Goal: Task Accomplishment & Management: Manage account settings

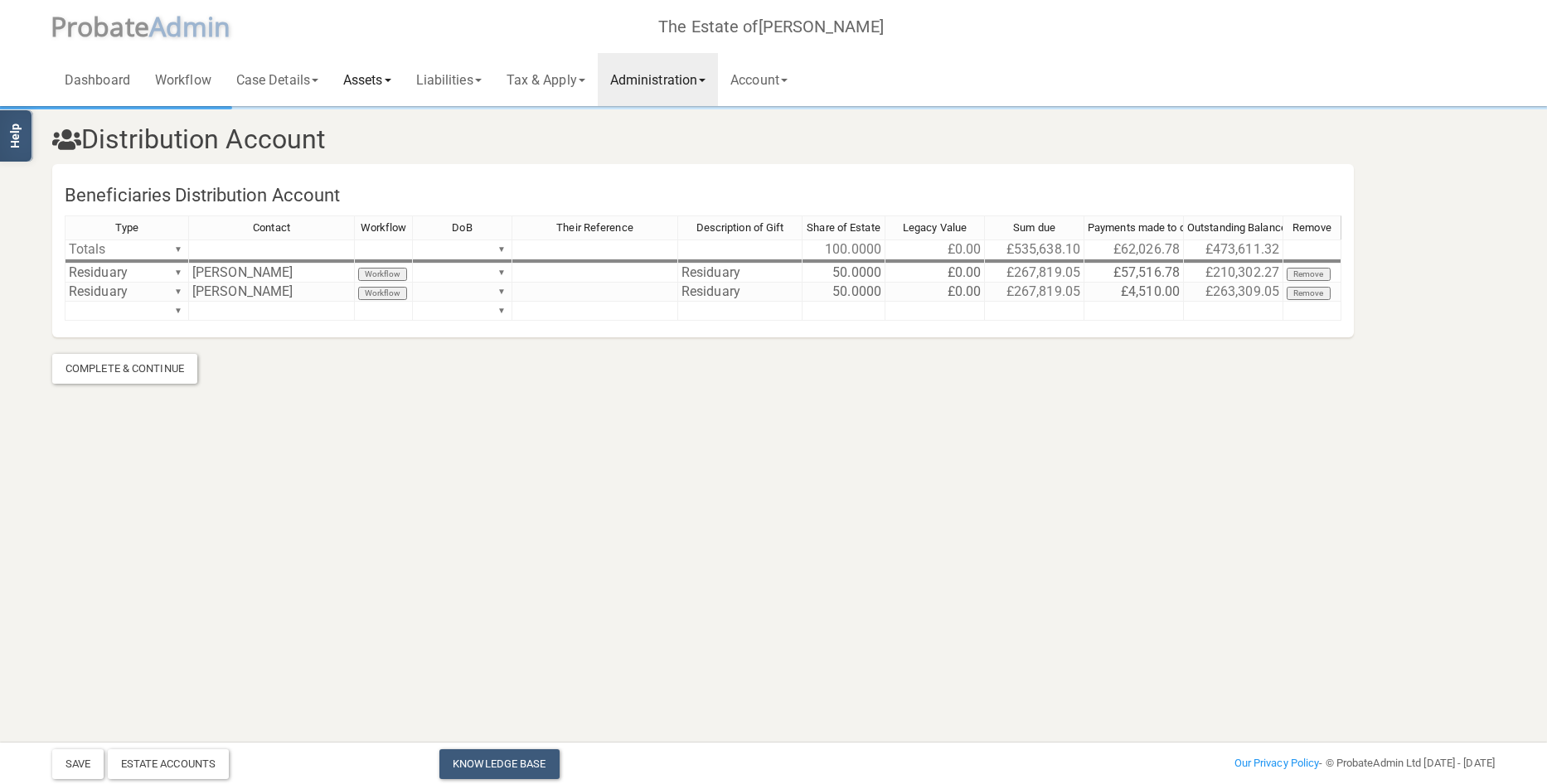
click at [382, 81] on link "Assets" at bounding box center [367, 80] width 73 height 53
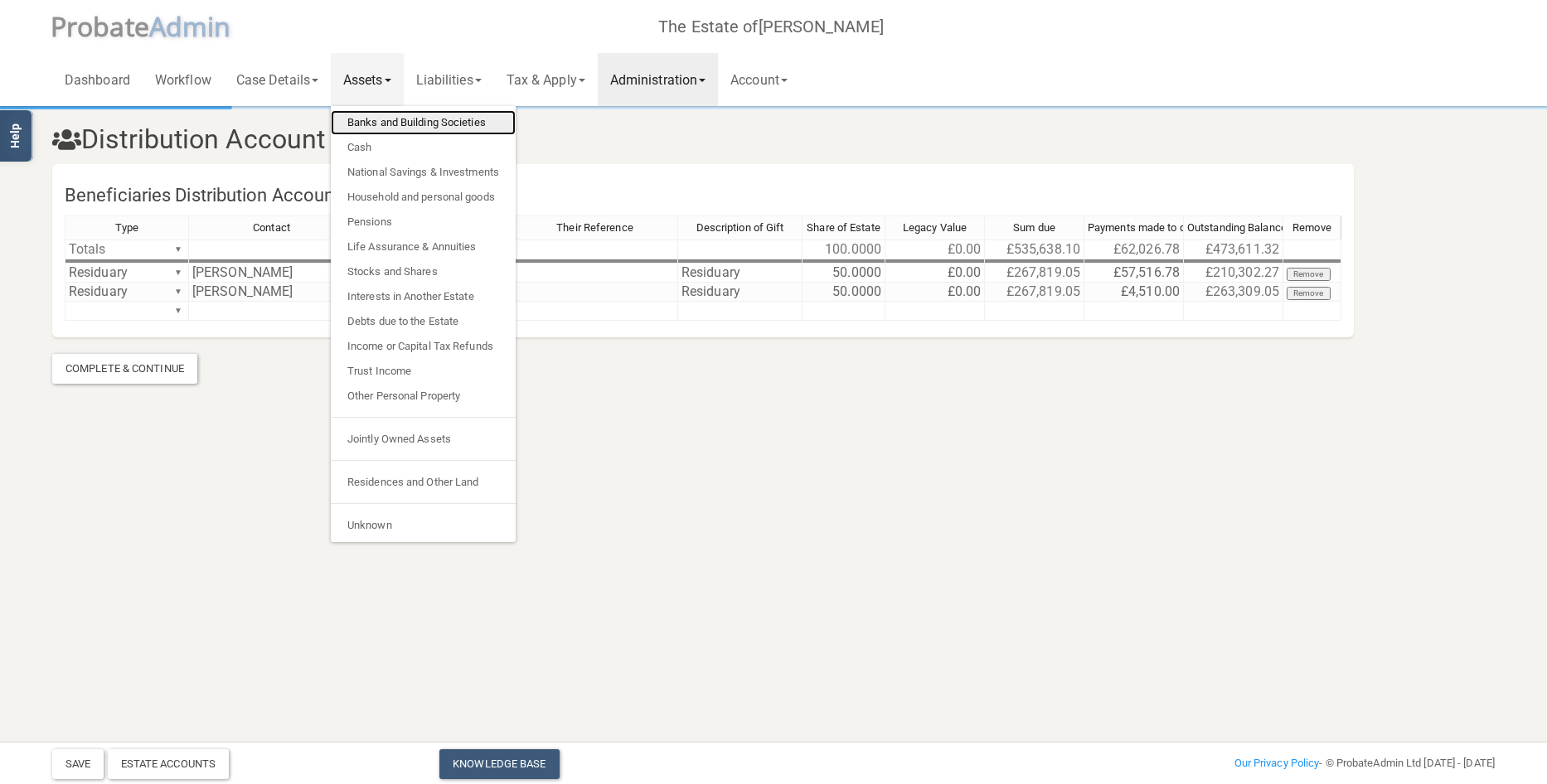
click at [389, 116] on link "Banks and Building Societies" at bounding box center [423, 122] width 185 height 25
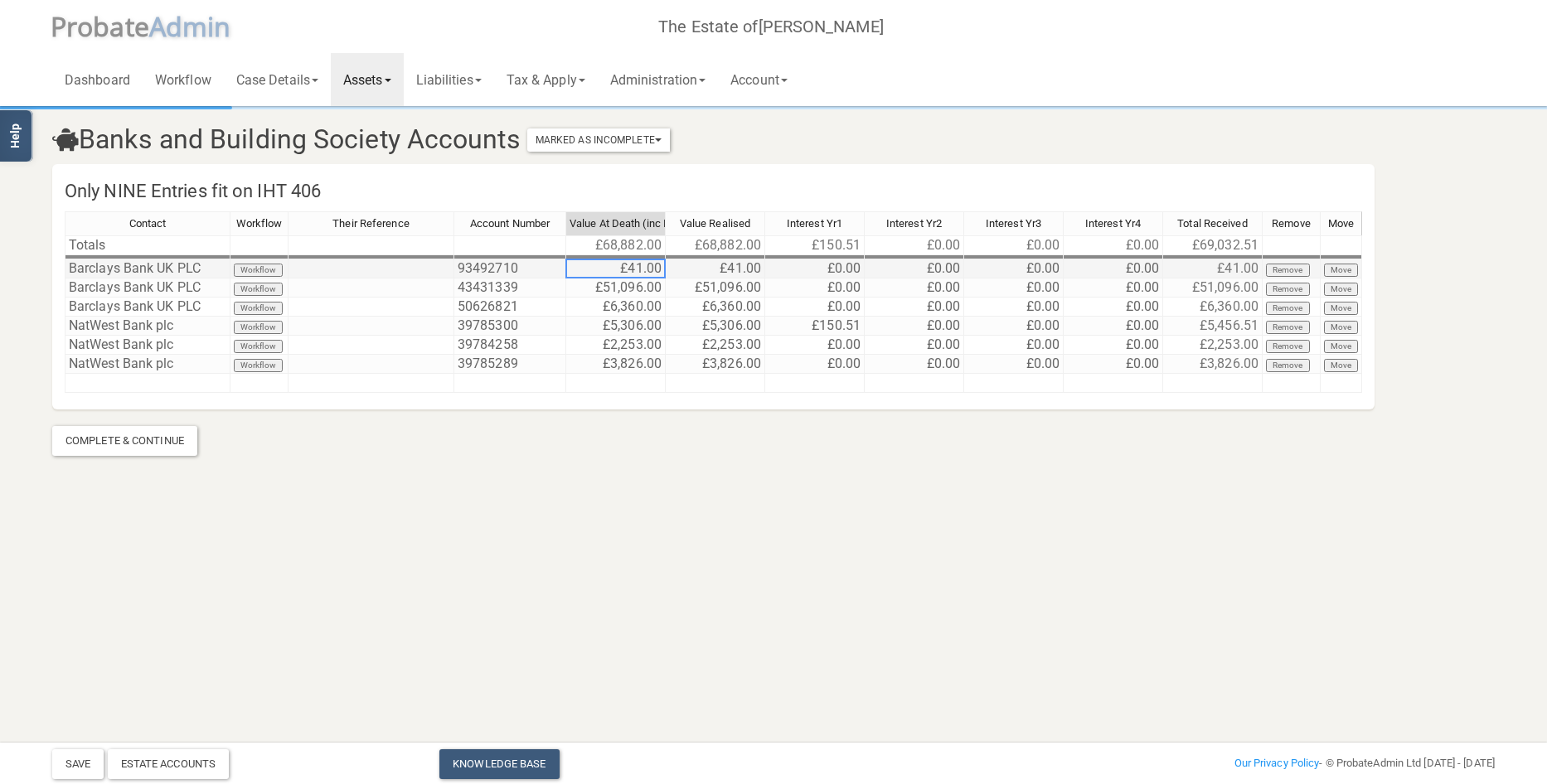
click at [624, 267] on td "£41.00" at bounding box center [616, 269] width 100 height 19
drag, startPoint x: 622, startPoint y: 267, endPoint x: 666, endPoint y: 267, distance: 44.0
click at [666, 267] on tr "Barclays Bank UK PLC Workflow 93492710 £41.00 £41.00 £0.00 £0.00 £0.00 £0.00 £4…" at bounding box center [713, 269] width 1298 height 19
click at [658, 270] on td "£41.00" at bounding box center [616, 269] width 100 height 19
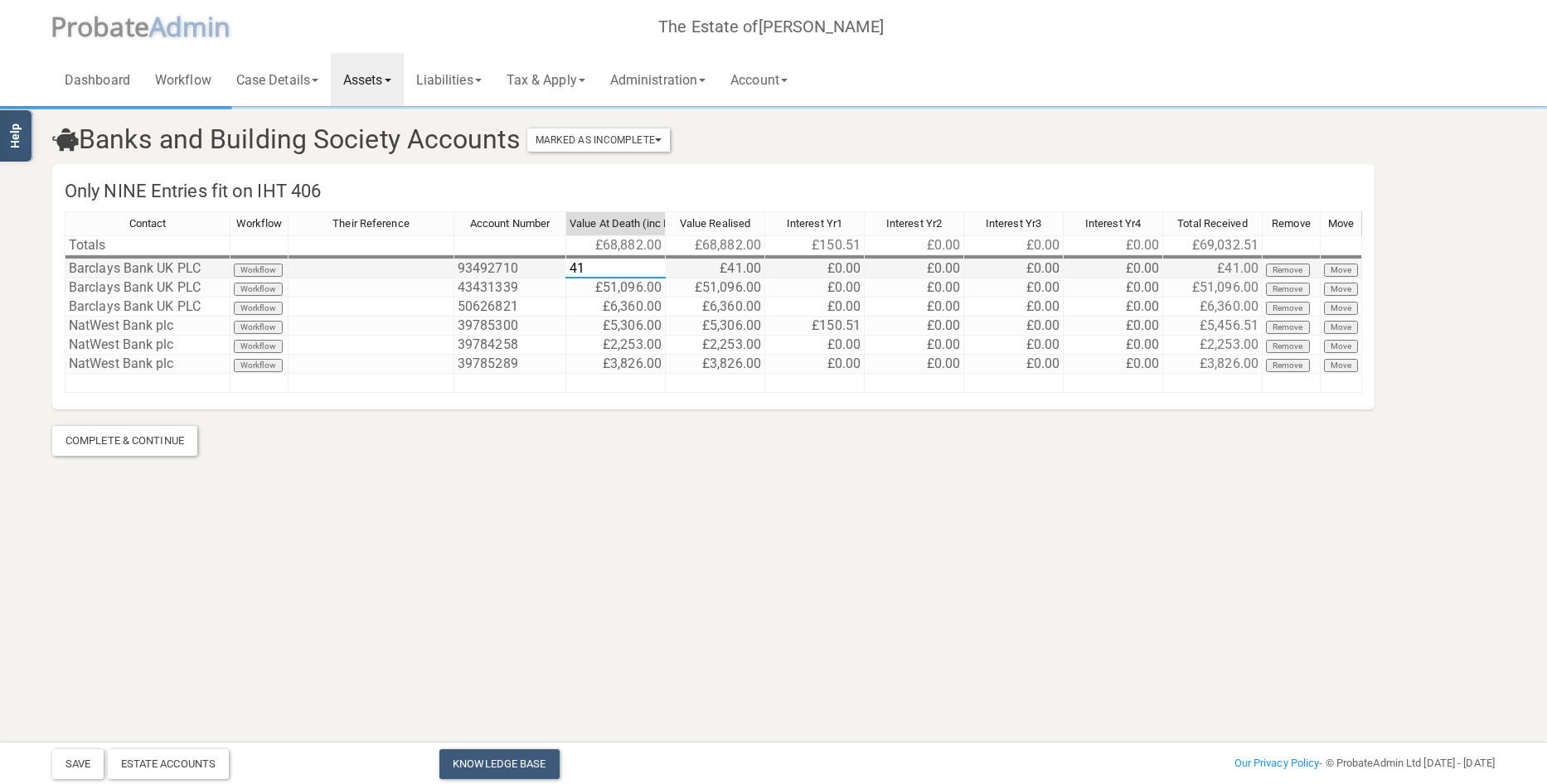
drag, startPoint x: 614, startPoint y: 271, endPoint x: 541, endPoint y: 268, distance: 73.1
click at [541, 268] on div "Contact Workflow Their Reference Account Number Value At Death (inc Interest) V…" at bounding box center [713, 309] width 1298 height 196
click at [597, 289] on td "£51,096.00" at bounding box center [616, 288] width 100 height 19
drag, startPoint x: 597, startPoint y: 289, endPoint x: 721, endPoint y: 292, distance: 124.0
click at [721, 292] on tr "Barclays Bank UK PLC Workflow 43431339 £51,096.00 £51,096.00 £0.00 £0.00 £0.00 …" at bounding box center [713, 288] width 1298 height 19
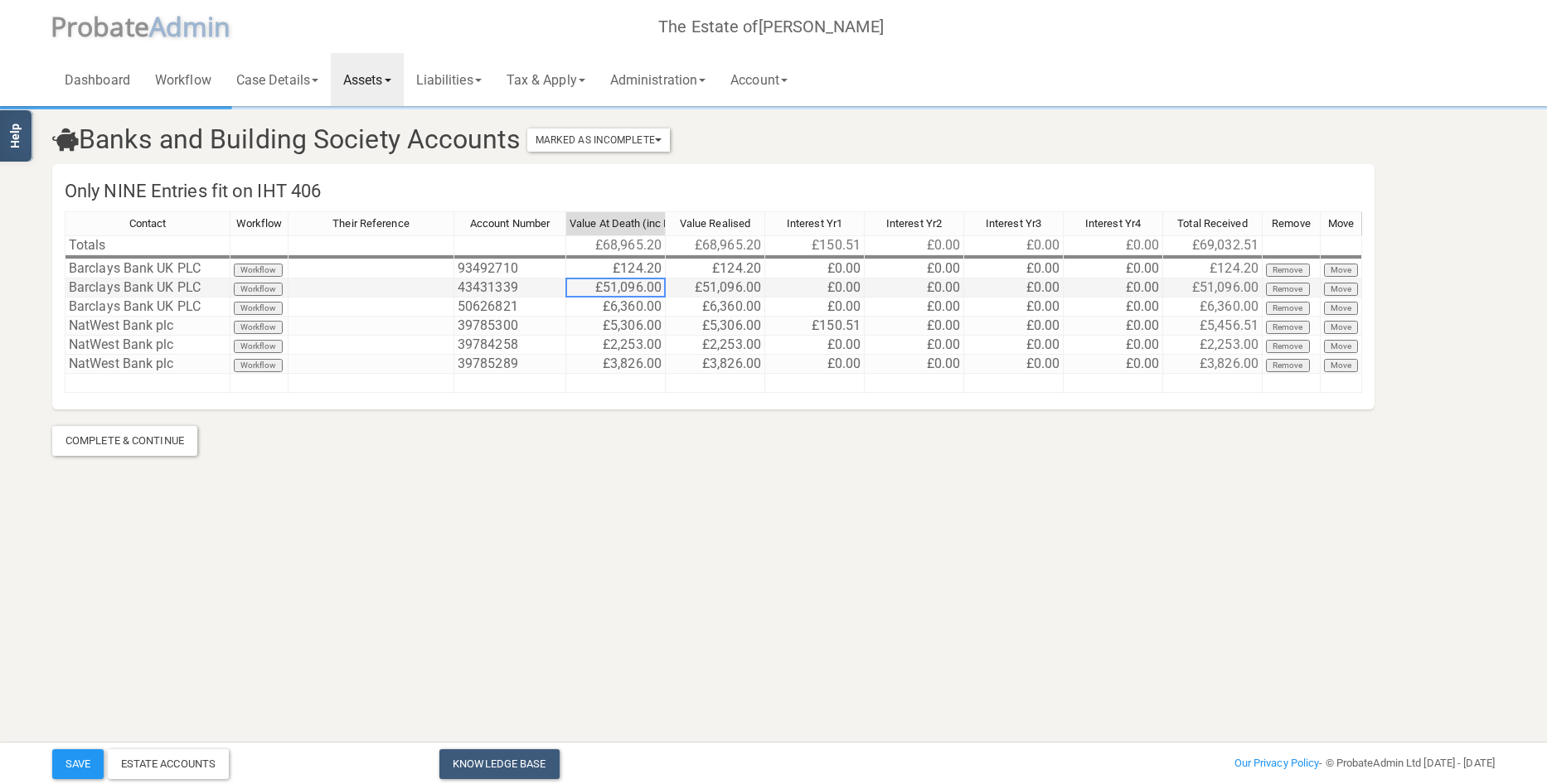
click at [643, 287] on td "£51,096.00" at bounding box center [616, 288] width 100 height 19
drag, startPoint x: 643, startPoint y: 287, endPoint x: 534, endPoint y: 285, distance: 109.0
click at [534, 285] on div "Contact Workflow Their Reference Account Number Value At Death (inc Interest) V…" at bounding box center [713, 309] width 1298 height 196
click at [672, 283] on td "£51,096.00" at bounding box center [715, 288] width 100 height 19
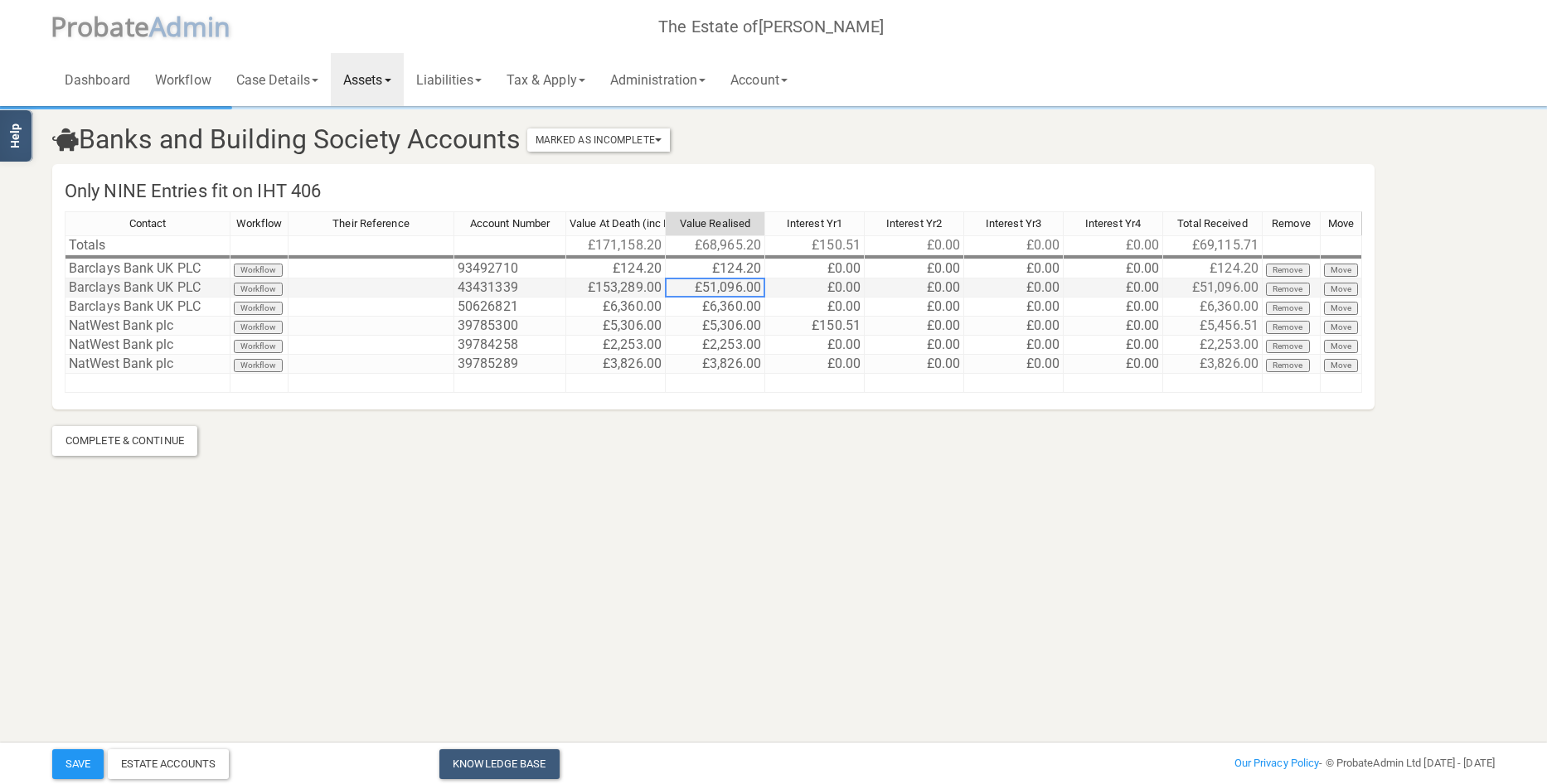
click at [672, 283] on td "£51,096.00" at bounding box center [715, 288] width 100 height 19
drag, startPoint x: 720, startPoint y: 287, endPoint x: 617, endPoint y: 273, distance: 103.9
click at [617, 273] on div "Contact Workflow Their Reference Account Number Value At Death (inc Interest) V…" at bounding box center [713, 309] width 1298 height 196
click at [646, 306] on td "£6,360.00" at bounding box center [616, 307] width 100 height 19
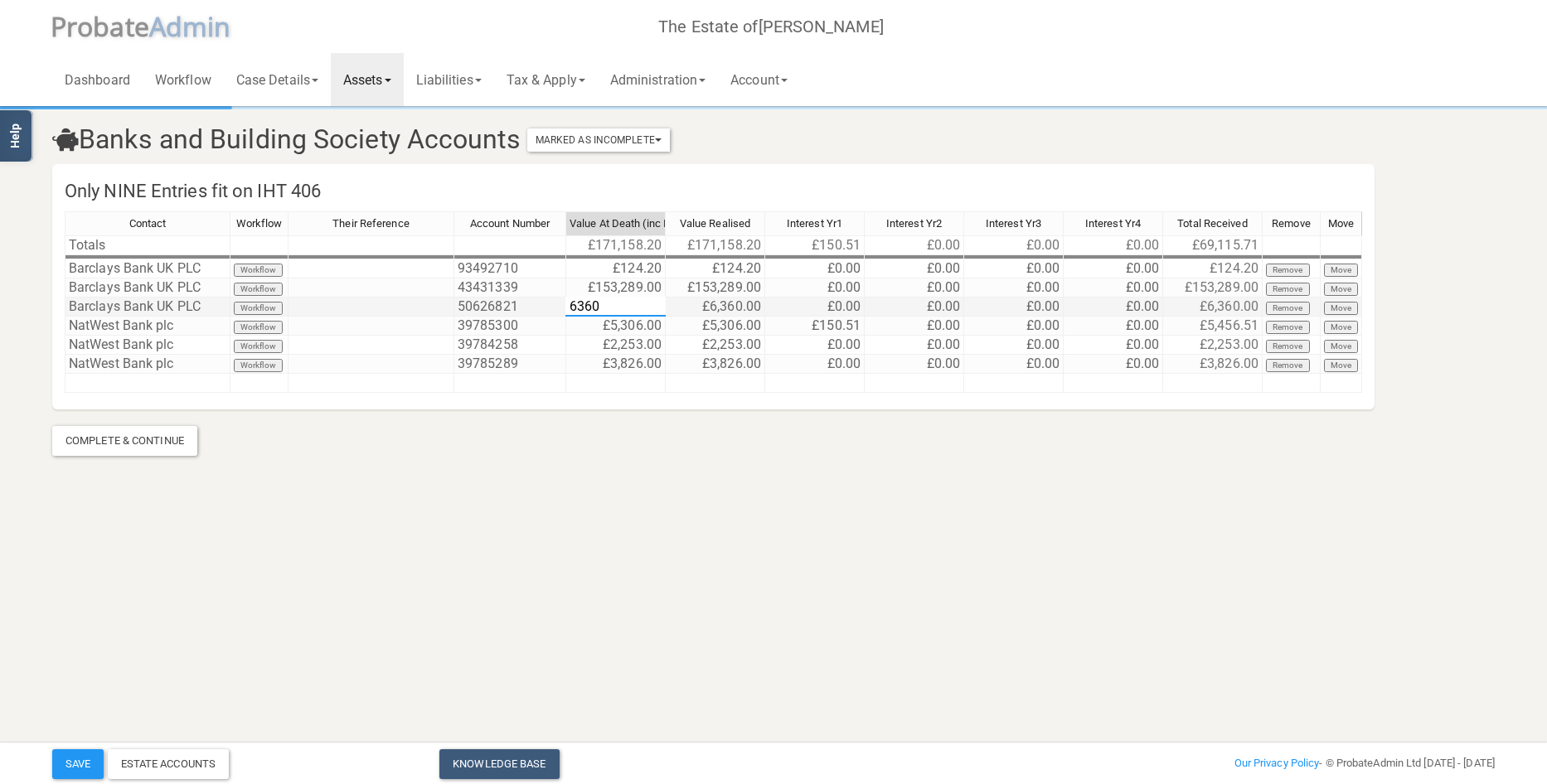
drag, startPoint x: 646, startPoint y: 306, endPoint x: 549, endPoint y: 315, distance: 97.4
click at [549, 315] on div "Contact Workflow Their Reference Account Number Value At Death (inc Interest) V…" at bounding box center [713, 309] width 1298 height 196
type textarea "19080.67"
click at [661, 80] on link "Administration" at bounding box center [658, 80] width 120 height 53
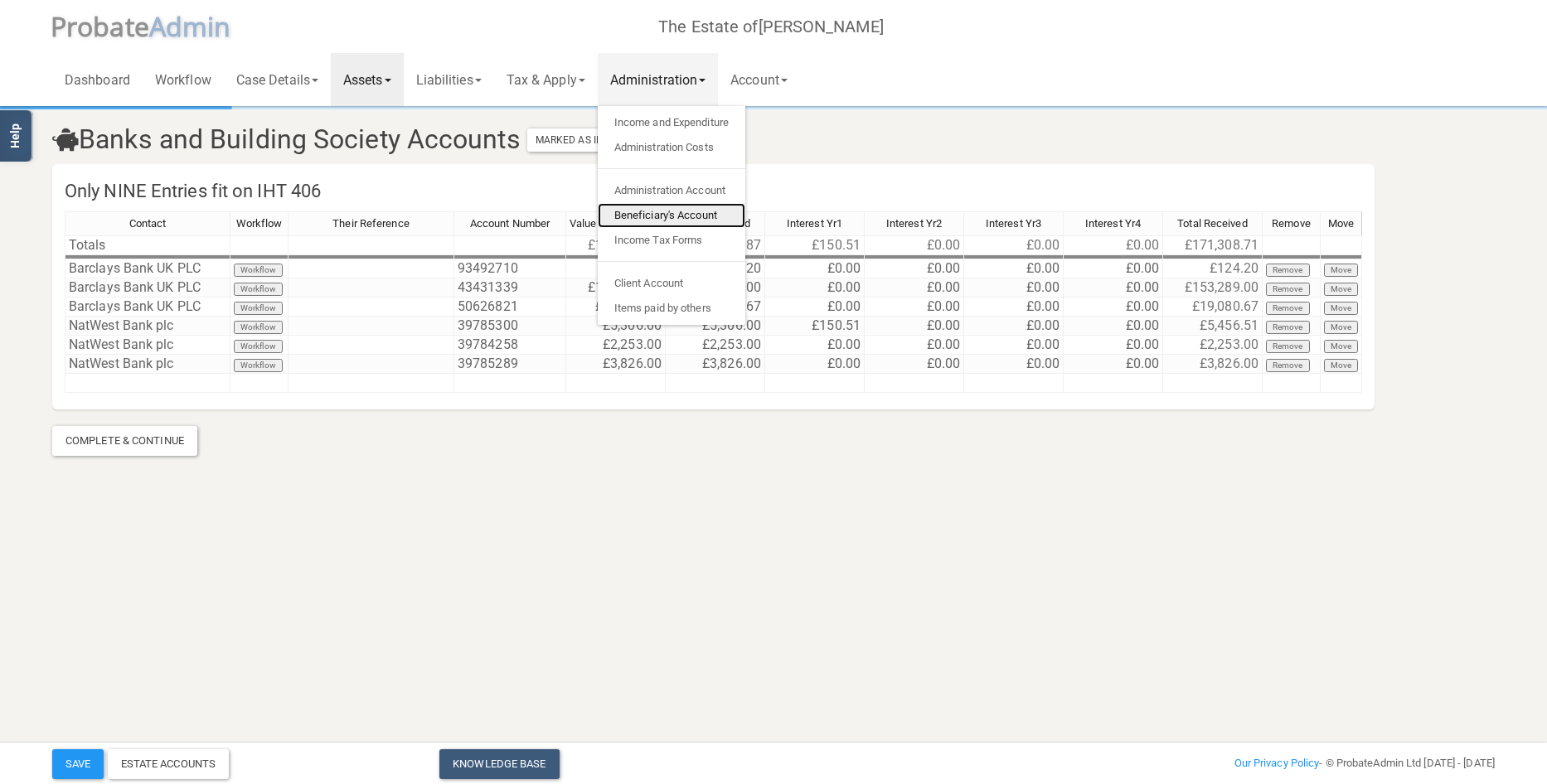
click at [669, 214] on link "Beneficiary's Account" at bounding box center [672, 215] width 148 height 25
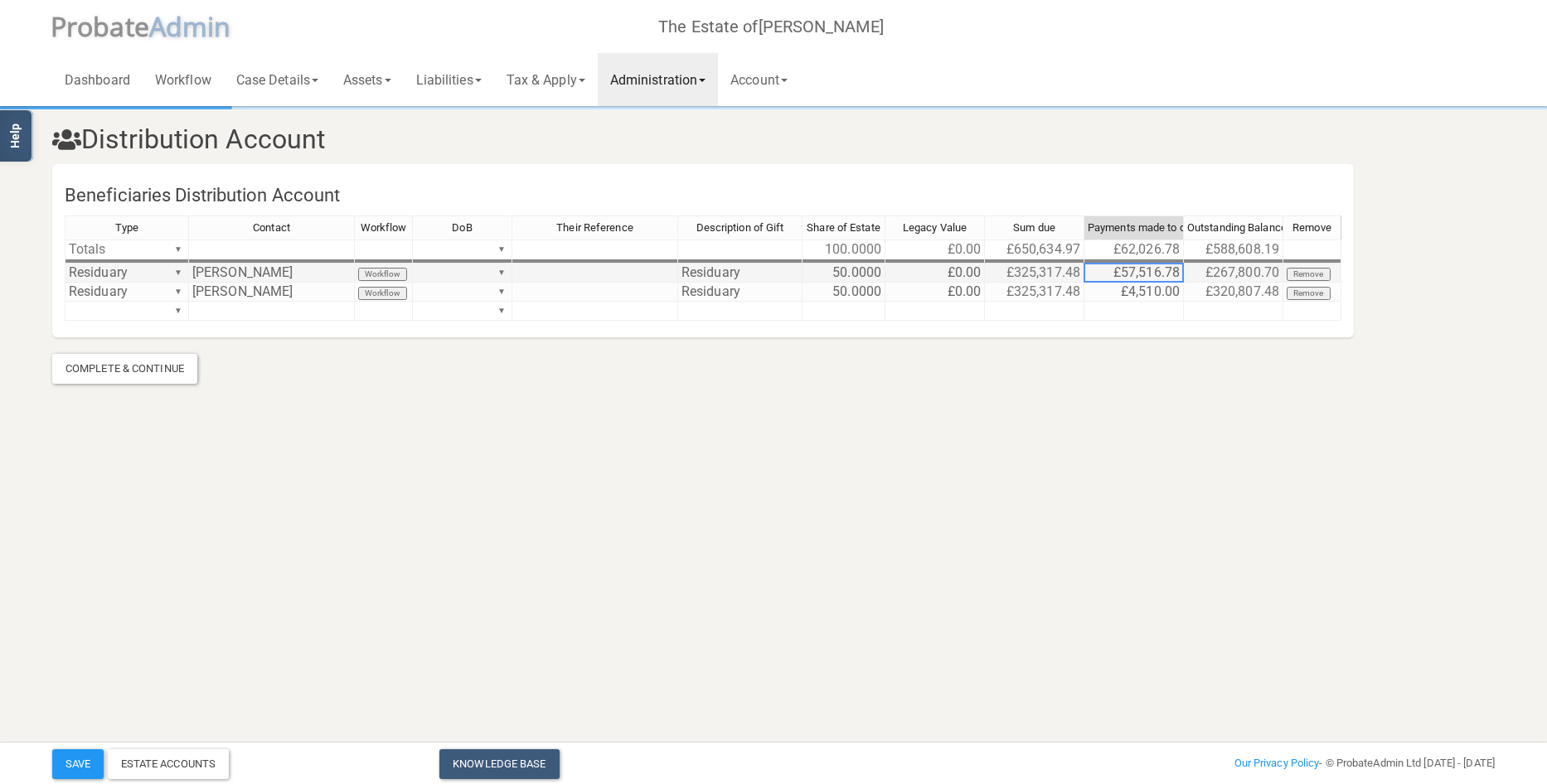
click at [1093, 267] on td "£57,516.78" at bounding box center [1134, 273] width 100 height 19
click at [1096, 268] on td "£57,516.78" at bounding box center [1134, 273] width 100 height 19
drag, startPoint x: 1163, startPoint y: 273, endPoint x: 1059, endPoint y: 269, distance: 104.1
click at [1059, 269] on div "Type Contact Workflow DoB Their Reference Description of Gift Share of Estate L…" at bounding box center [703, 276] width 1277 height 120
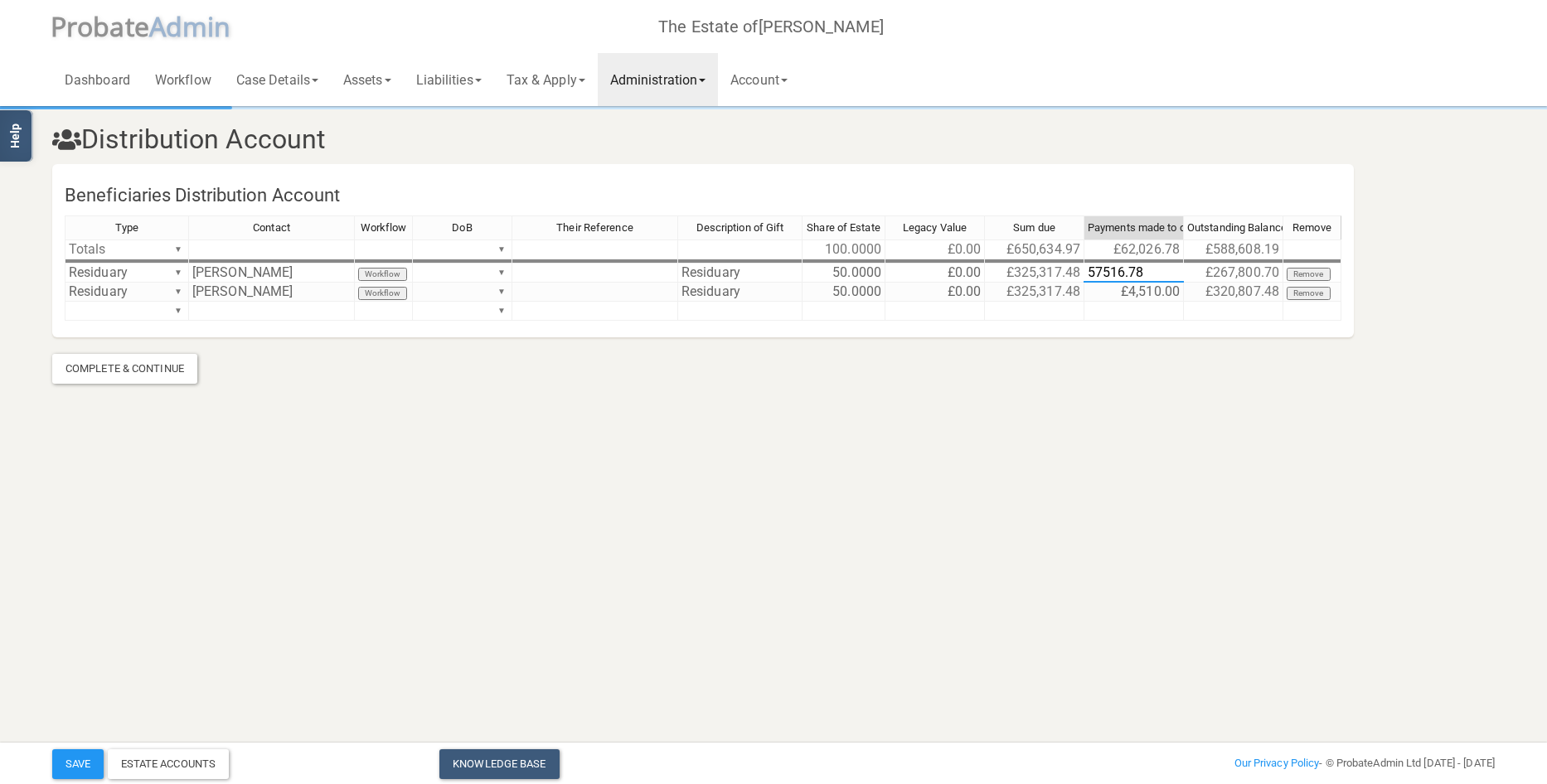
type textarea "8"
type textarea "163029.1"
click at [81, 750] on button "Save" at bounding box center [78, 763] width 52 height 30
click at [1316, 478] on html "</div></div> Help Toggle navigation P robate A dmin The Estate of [PERSON_NAME]…" at bounding box center [773, 392] width 1547 height 784
click at [201, 757] on div "Estate Accounts" at bounding box center [169, 763] width 122 height 30
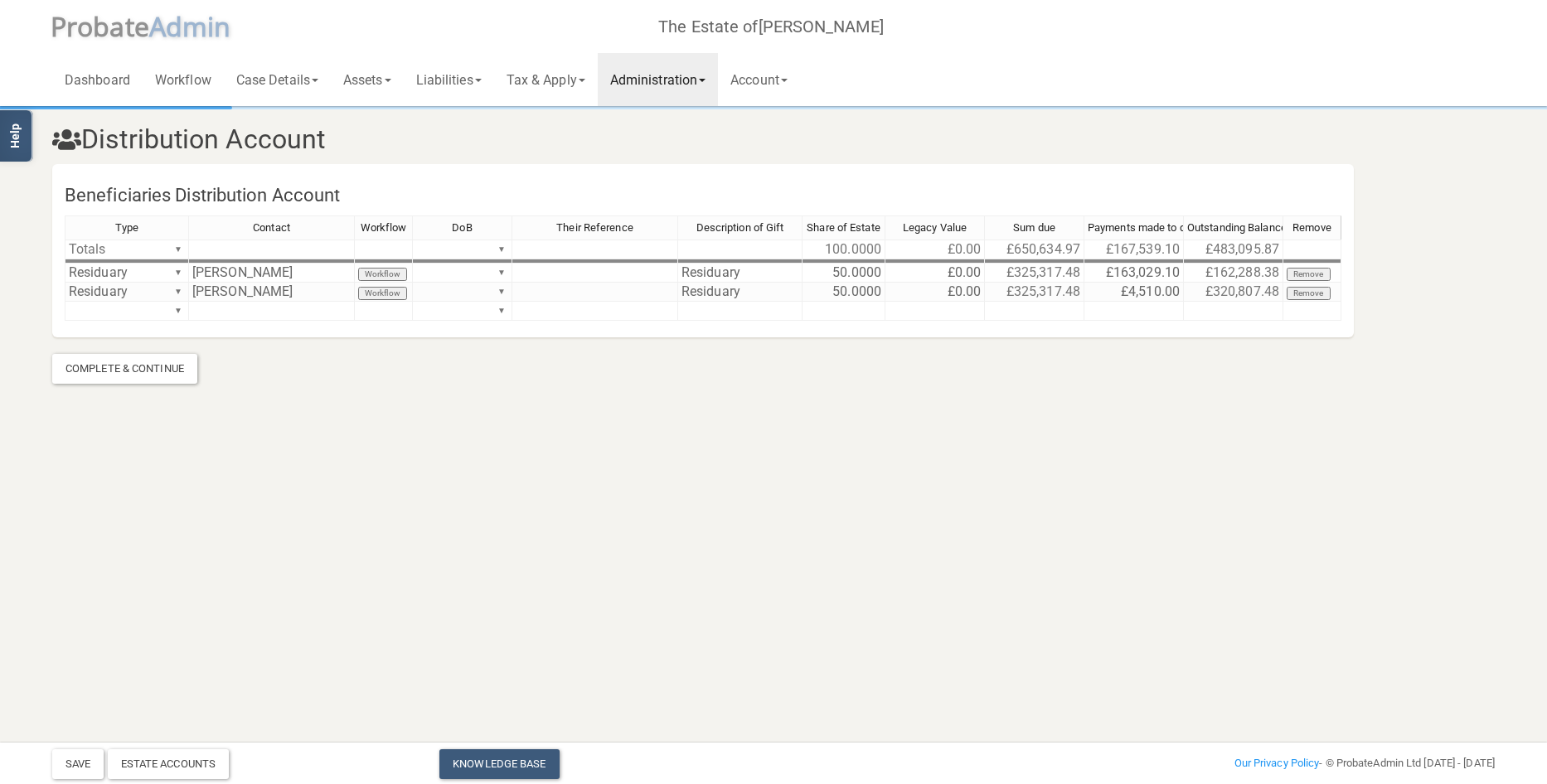
click at [677, 84] on link "Administration" at bounding box center [658, 80] width 120 height 53
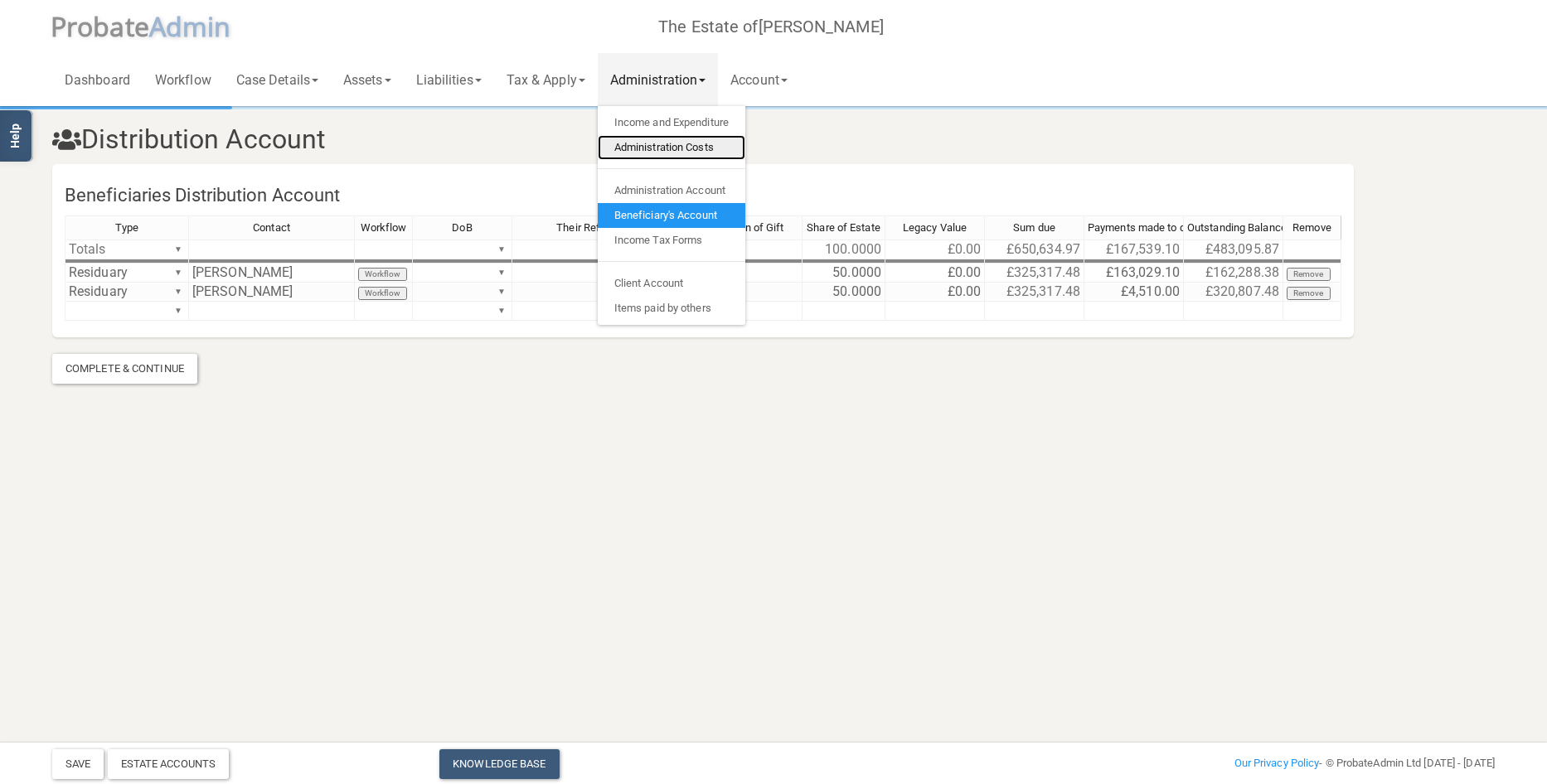
click at [684, 142] on link "Administration Costs" at bounding box center [672, 147] width 148 height 25
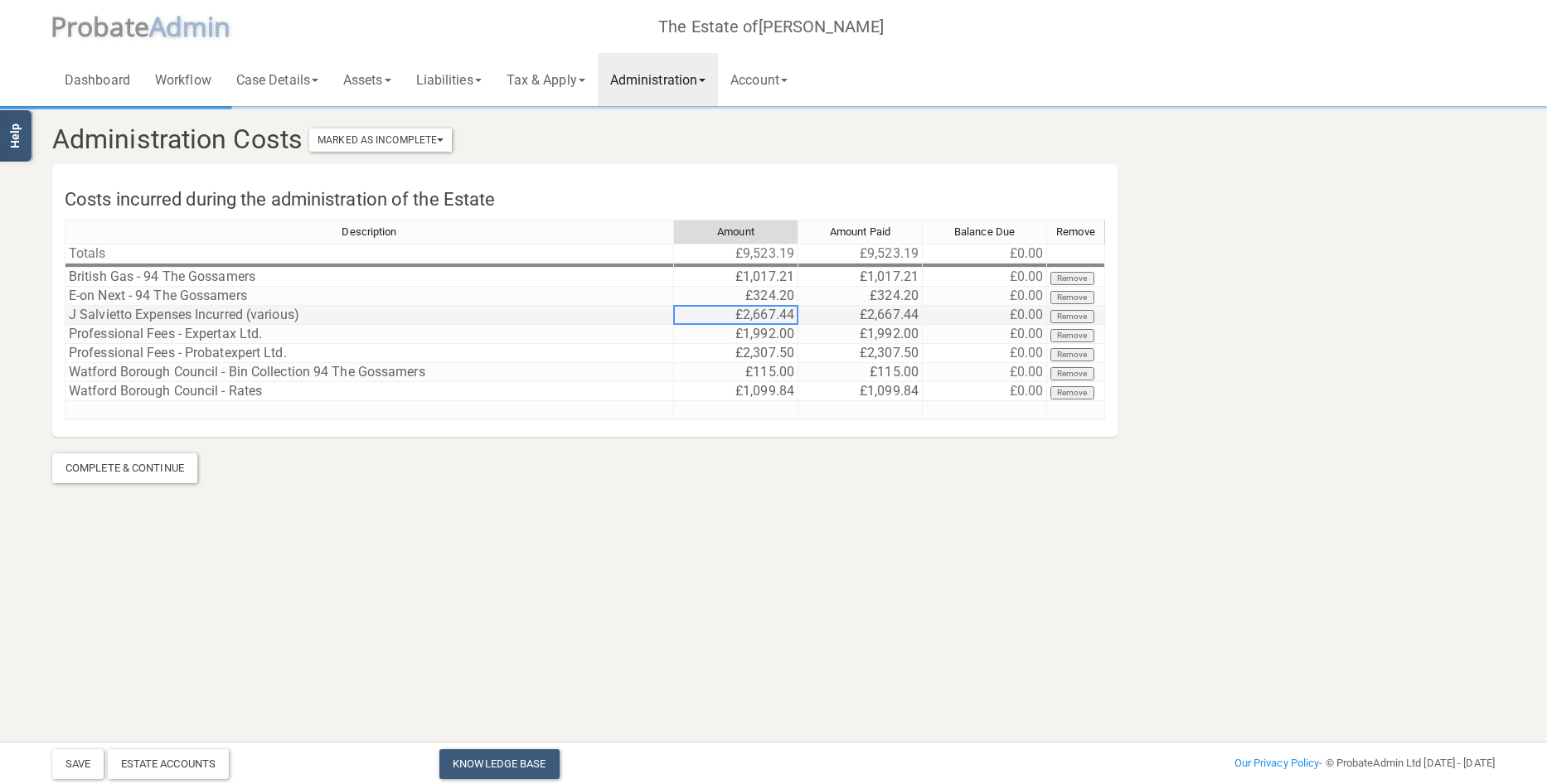
click at [734, 311] on td "£2,667.44" at bounding box center [736, 315] width 125 height 19
drag, startPoint x: 734, startPoint y: 311, endPoint x: 838, endPoint y: 321, distance: 104.5
click at [838, 321] on tr "J Salvietto Expenses Incurred (various) £2,667.44 £2,667.44 £0.00 Remove" at bounding box center [585, 315] width 1041 height 19
click at [784, 315] on td "£2,667.44" at bounding box center [736, 315] width 125 height 19
click at [785, 315] on td "£2,667.44" at bounding box center [736, 315] width 125 height 19
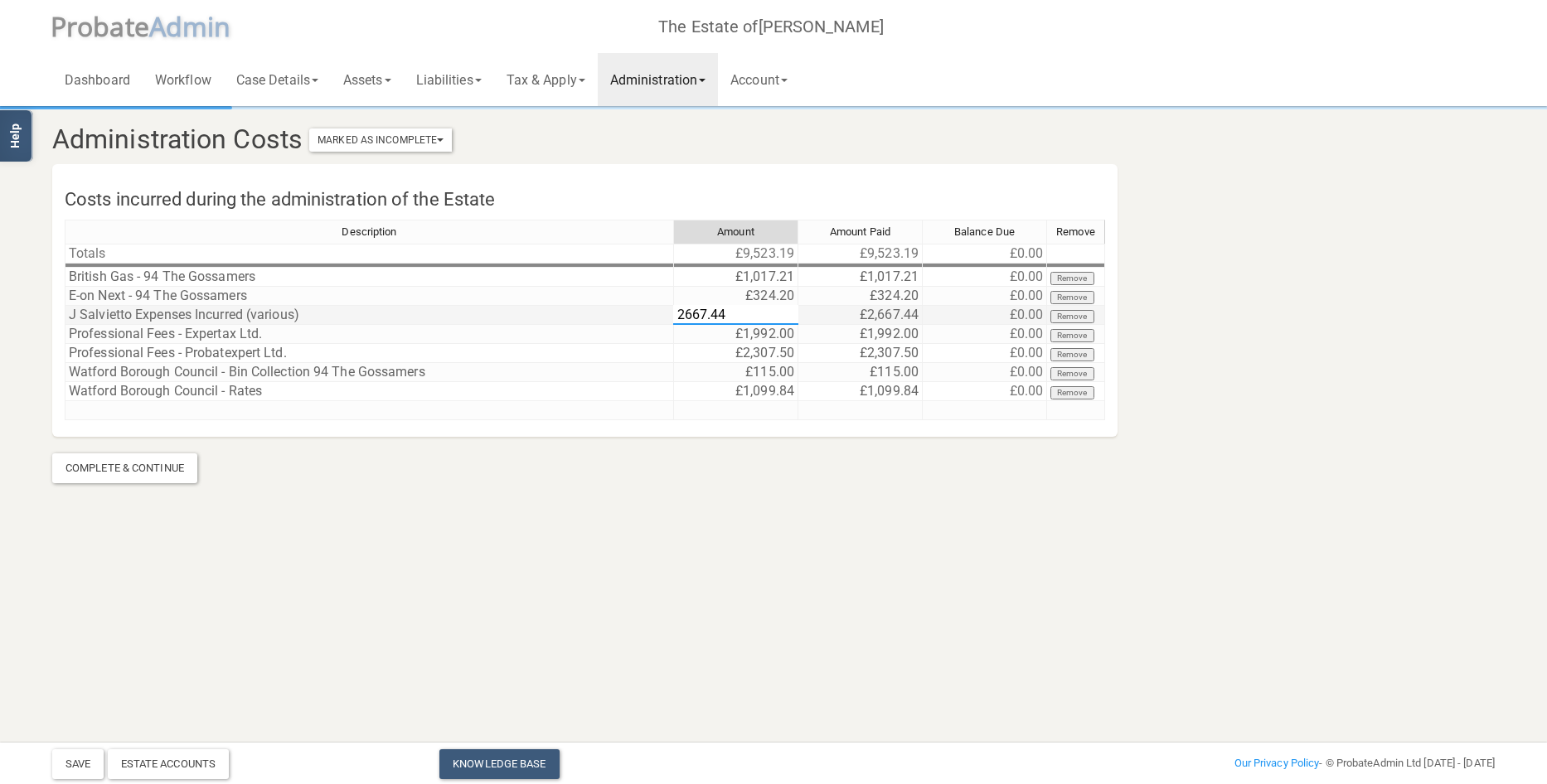
drag, startPoint x: 774, startPoint y: 319, endPoint x: 636, endPoint y: 322, distance: 138.0
click at [636, 322] on div "Description Amount Amount Paid Balance Due Remove Totals £9,523.19 £9,523.19 £0…" at bounding box center [585, 327] width 1041 height 216
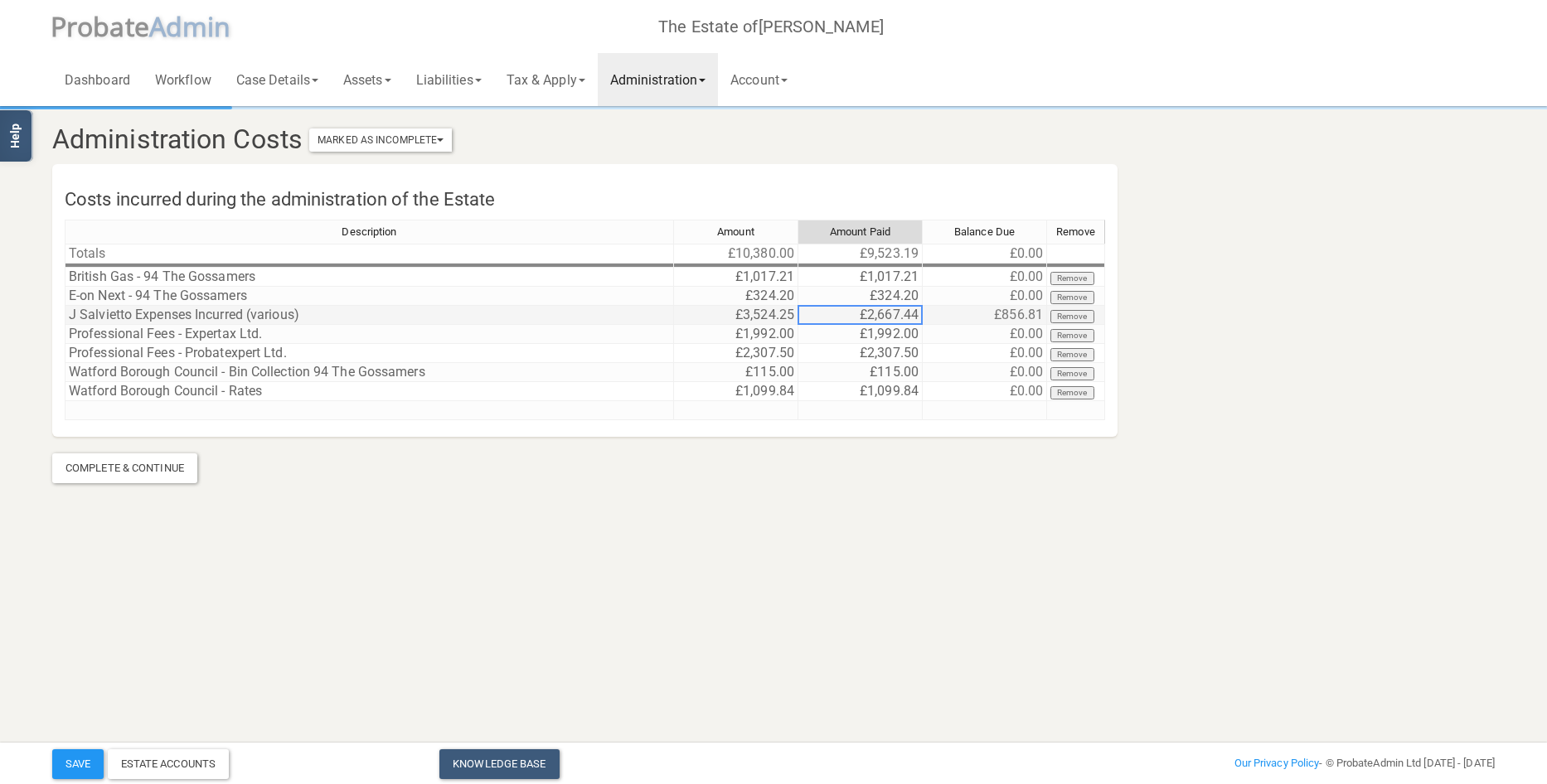
click at [853, 310] on td "£2,667.44" at bounding box center [860, 315] width 125 height 19
drag, startPoint x: 853, startPoint y: 310, endPoint x: 764, endPoint y: 310, distance: 89.0
click at [764, 310] on div "Description Amount Amount Paid Balance Due Remove Totals £10,380.00 £9,523.19 £…" at bounding box center [585, 327] width 1041 height 216
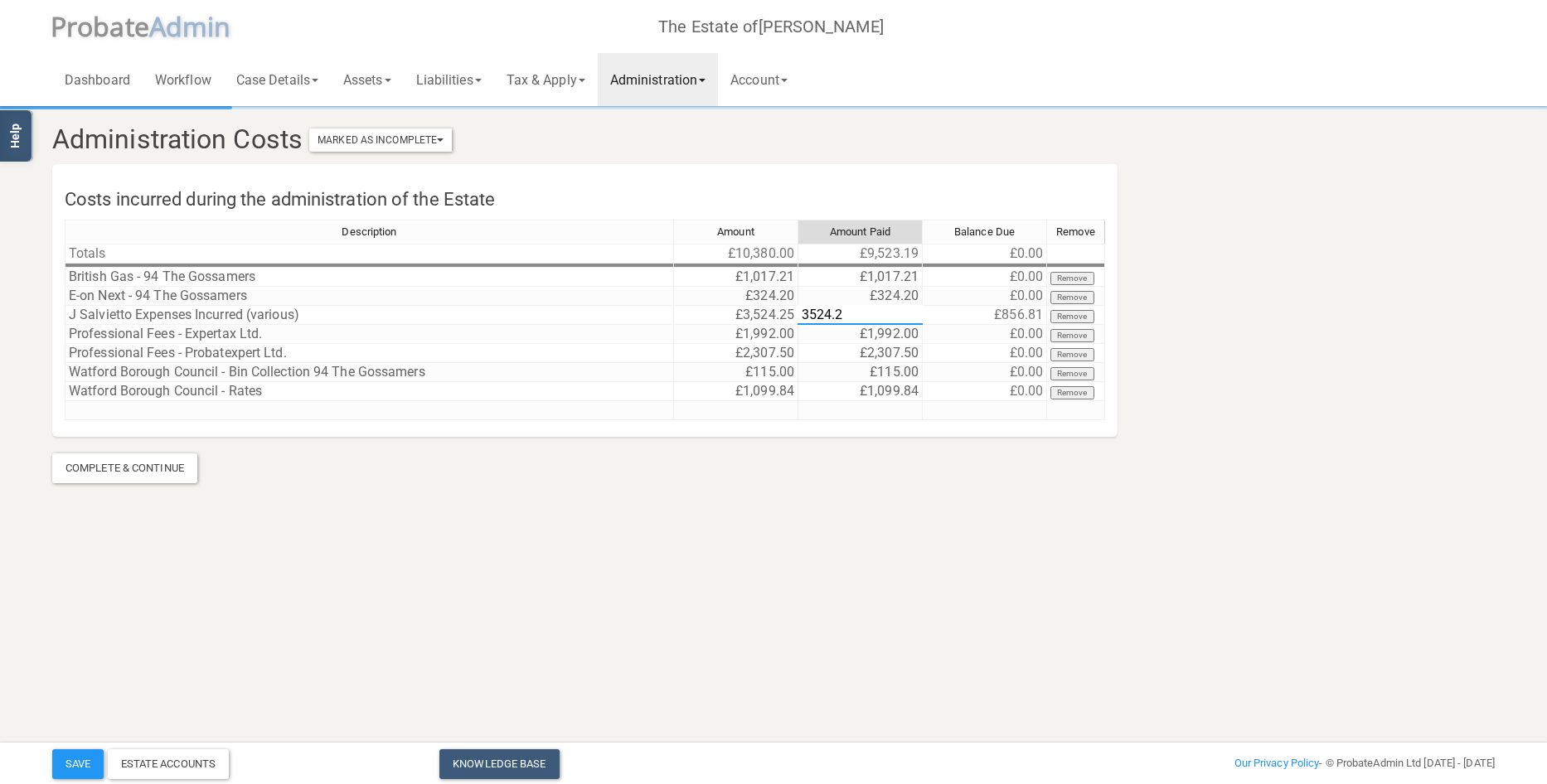
type textarea "3524.25"
click at [560, 82] on link "Tax & Apply" at bounding box center [546, 80] width 103 height 53
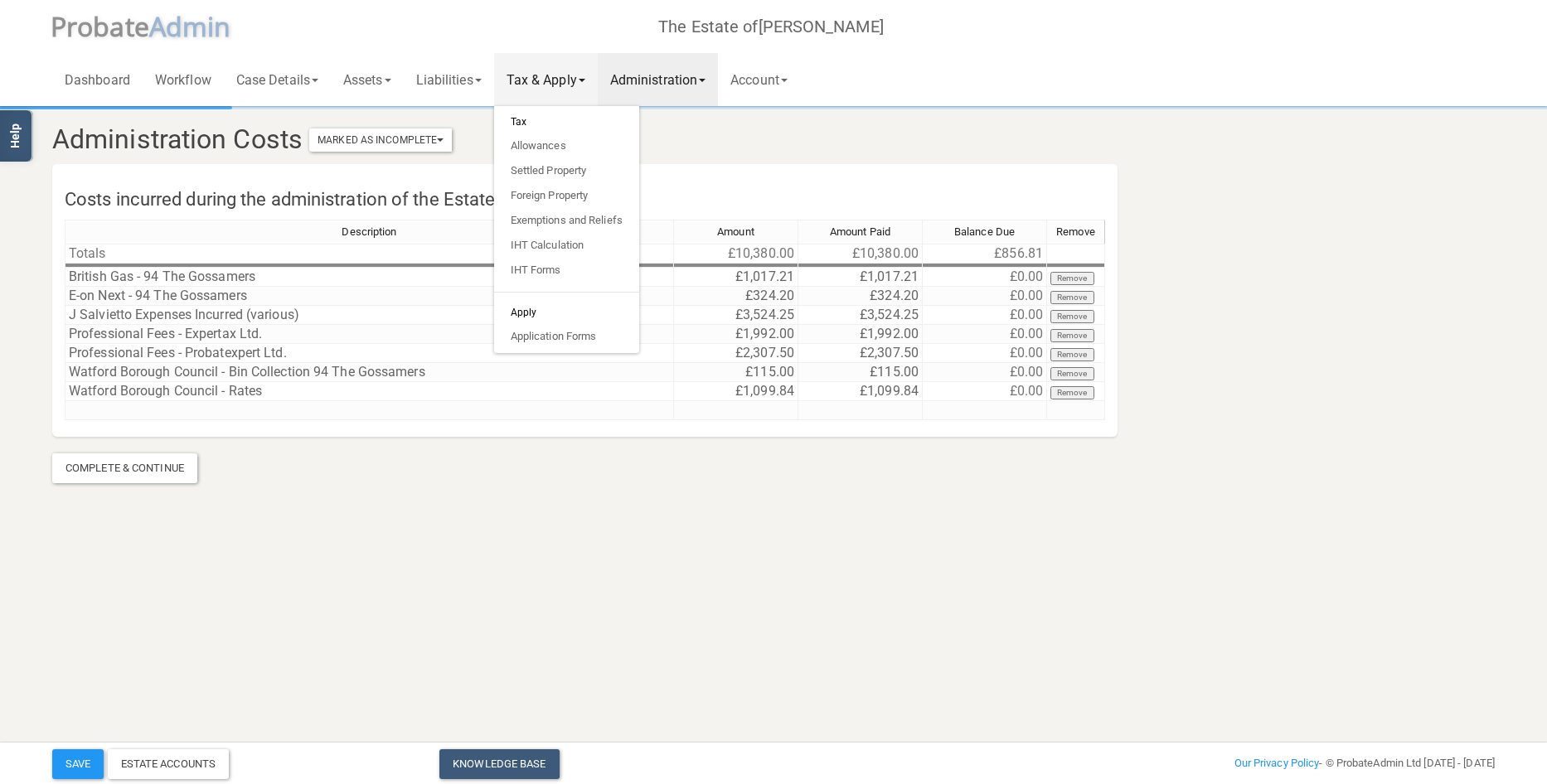
click at [661, 75] on link "Administration" at bounding box center [658, 80] width 120 height 53
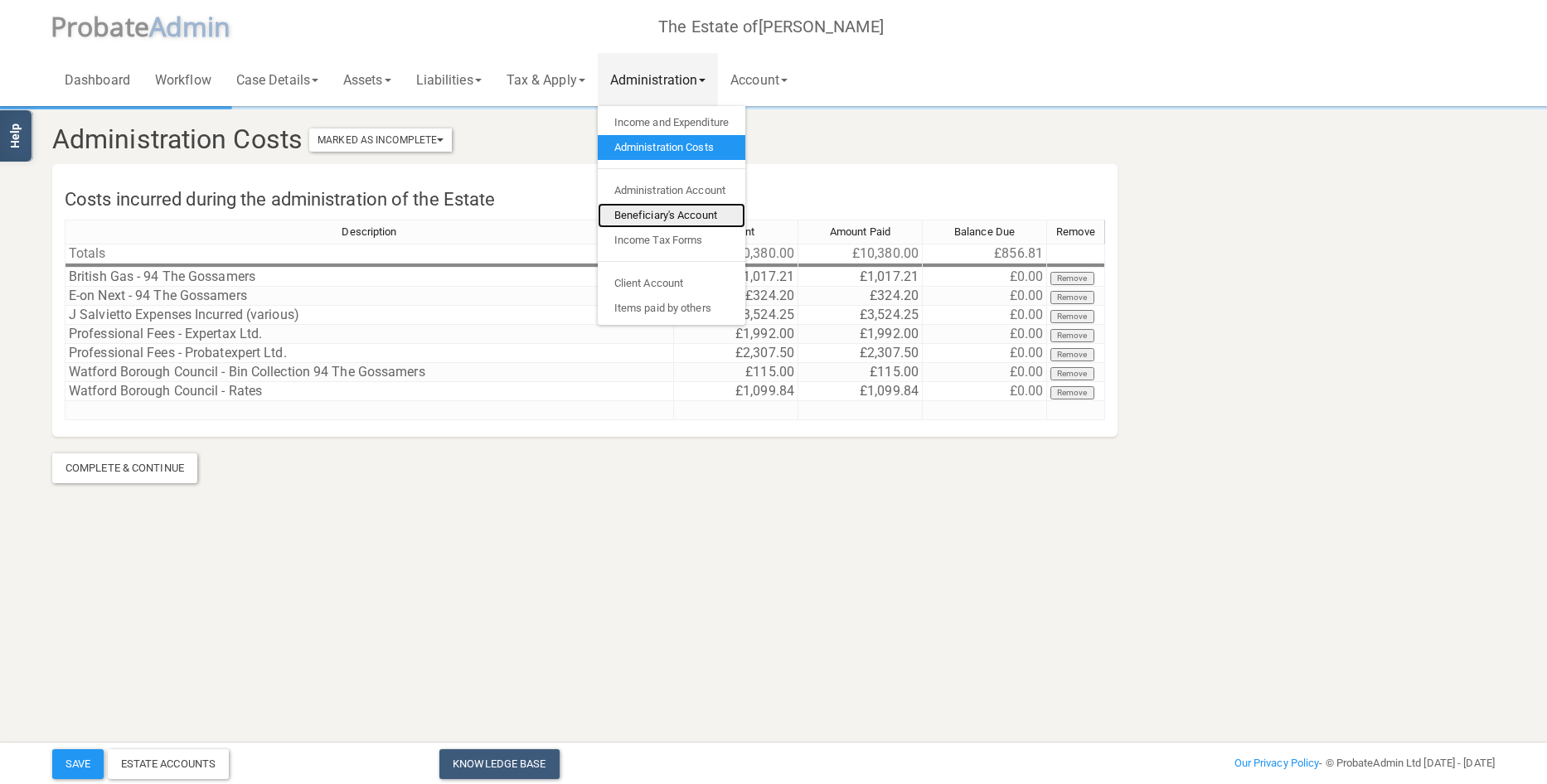
click at [671, 217] on link "Beneficiary's Account" at bounding box center [672, 215] width 148 height 25
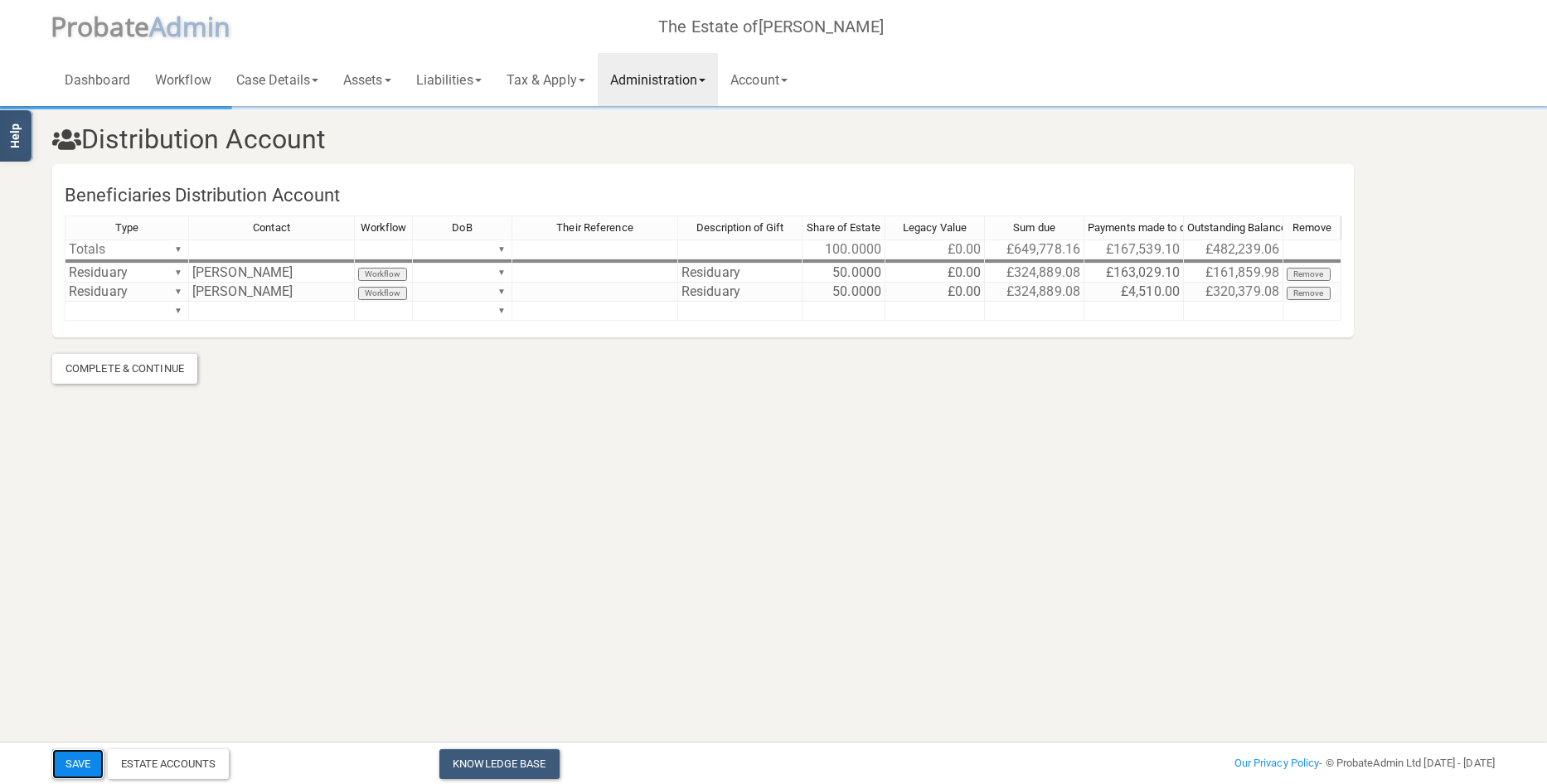
click at [74, 759] on button "Save" at bounding box center [78, 763] width 52 height 30
click at [634, 73] on link "Administration" at bounding box center [658, 80] width 120 height 53
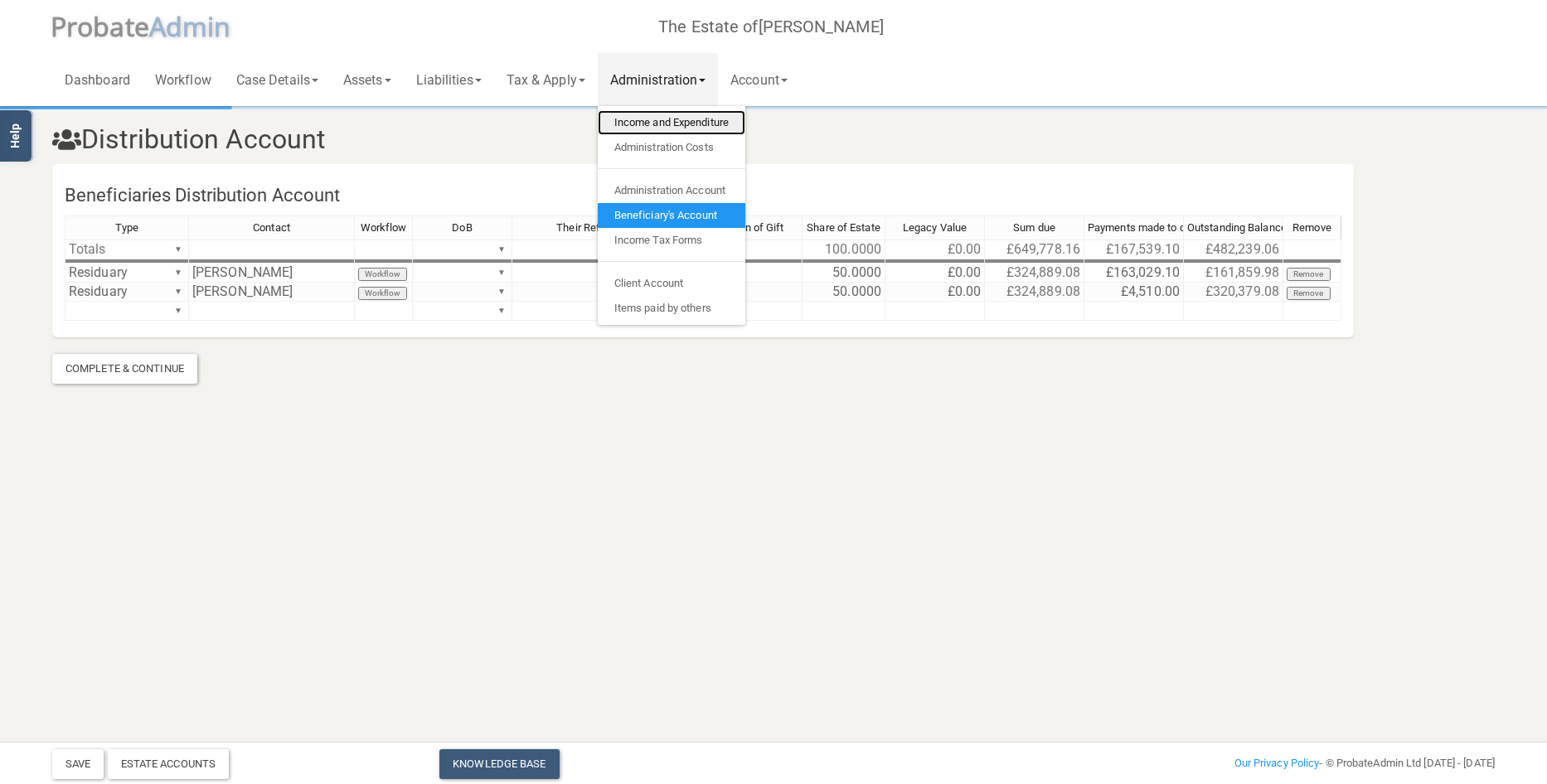
click at [643, 123] on link "Income and Expenditure" at bounding box center [672, 122] width 148 height 25
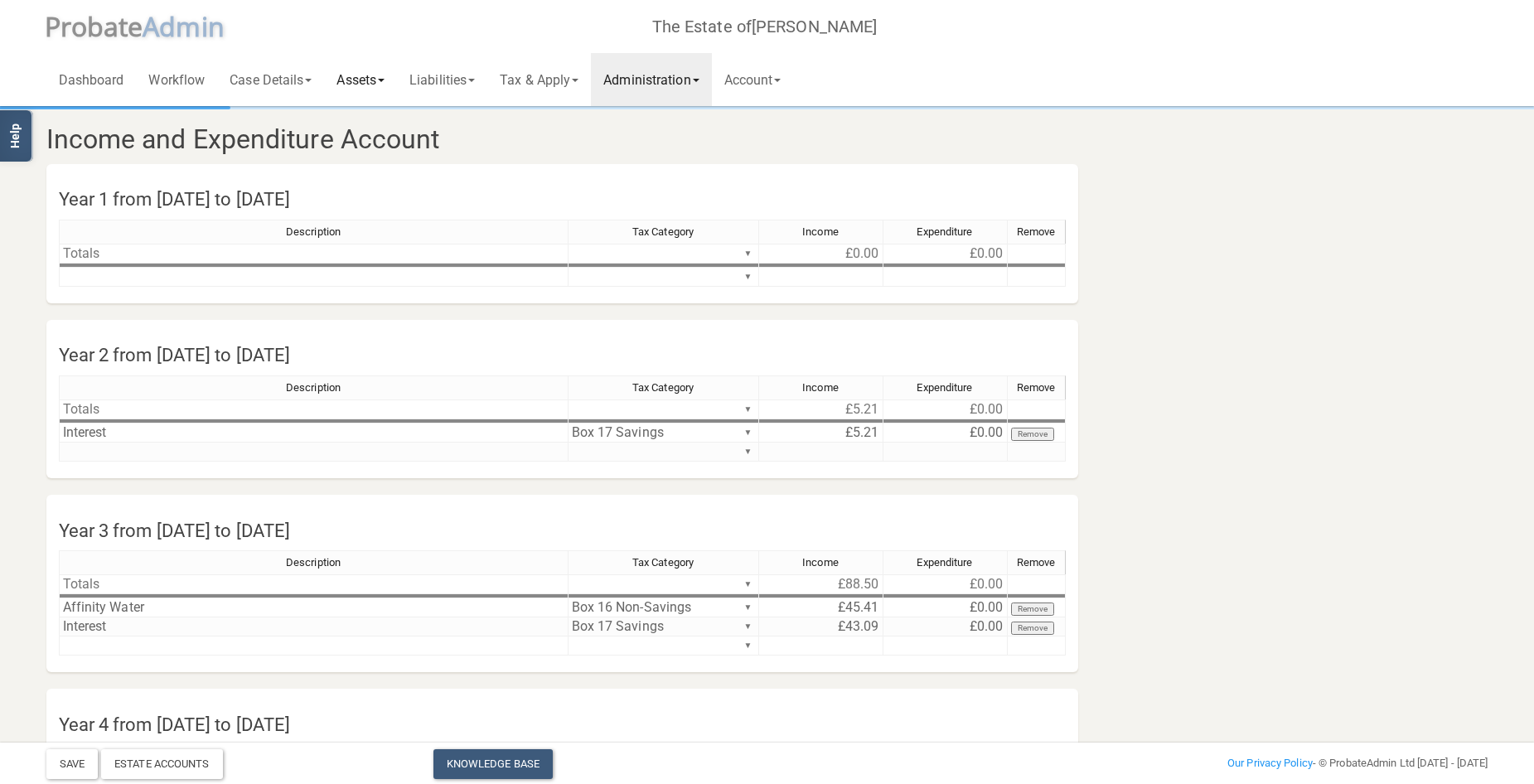
click at [369, 82] on link "Assets" at bounding box center [360, 80] width 73 height 53
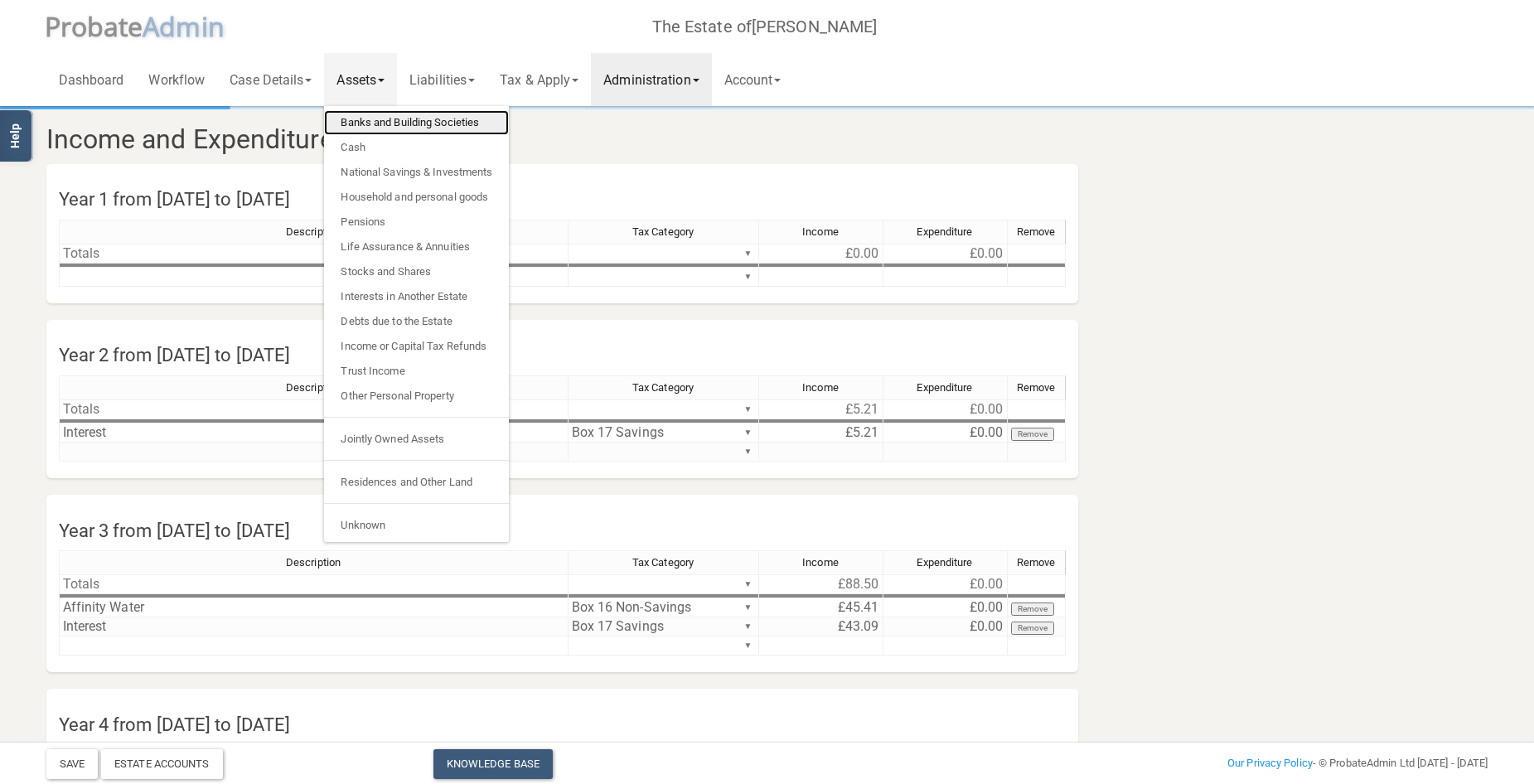
click at [374, 123] on link "Banks and Building Societies" at bounding box center [416, 122] width 185 height 25
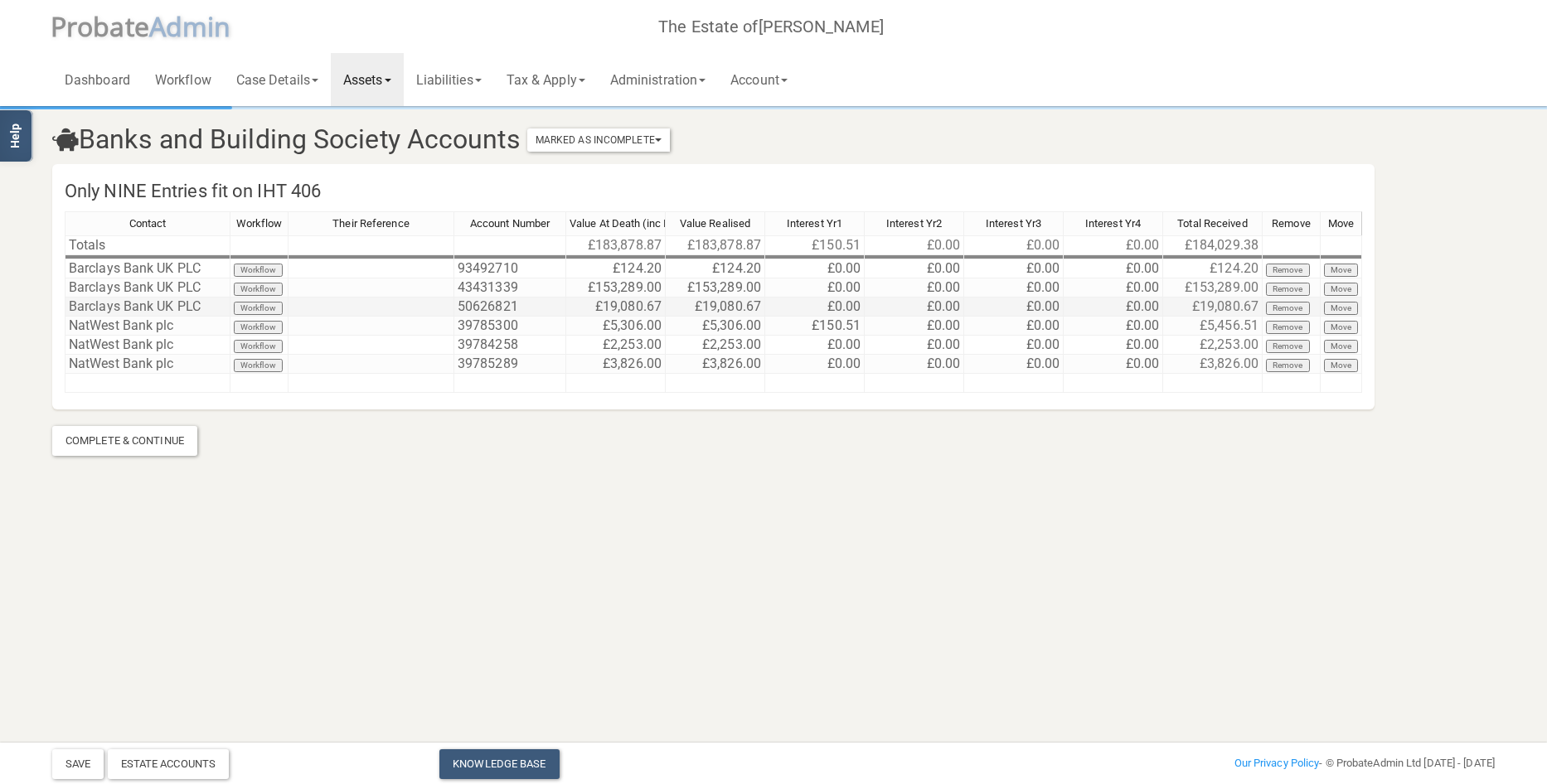
click at [826, 309] on td "£0.00" at bounding box center [815, 307] width 100 height 19
click at [819, 287] on td "£0.00" at bounding box center [815, 288] width 100 height 19
click at [820, 287] on td "£0.00" at bounding box center [815, 288] width 100 height 19
drag, startPoint x: 820, startPoint y: 287, endPoint x: 729, endPoint y: 285, distance: 91.0
click at [729, 285] on div "Contact Workflow Their Reference Account Number Value At Death (inc Interest) V…" at bounding box center [713, 309] width 1298 height 196
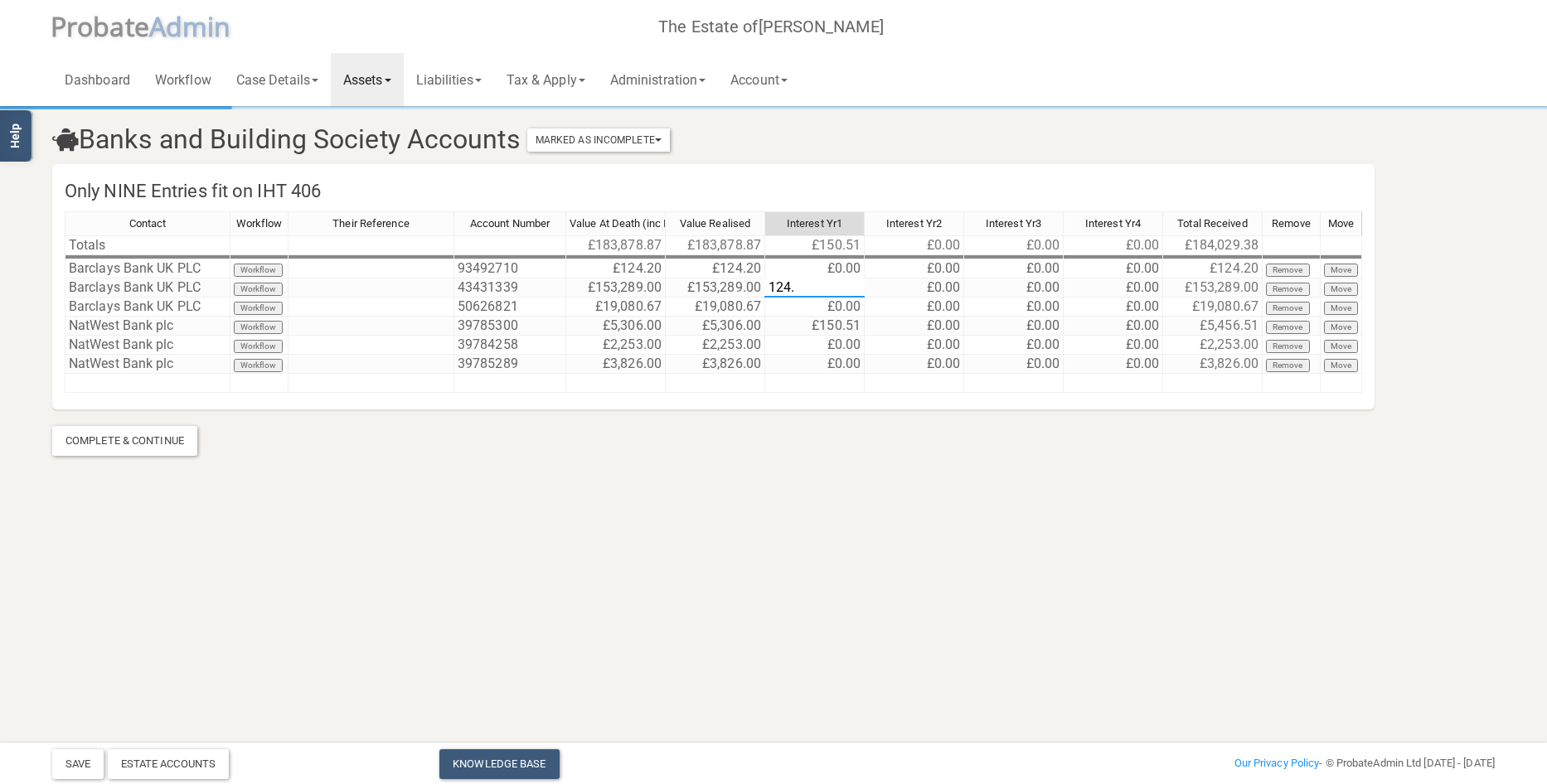
type textarea "124.3"
click at [682, 81] on link "Administration" at bounding box center [658, 80] width 120 height 53
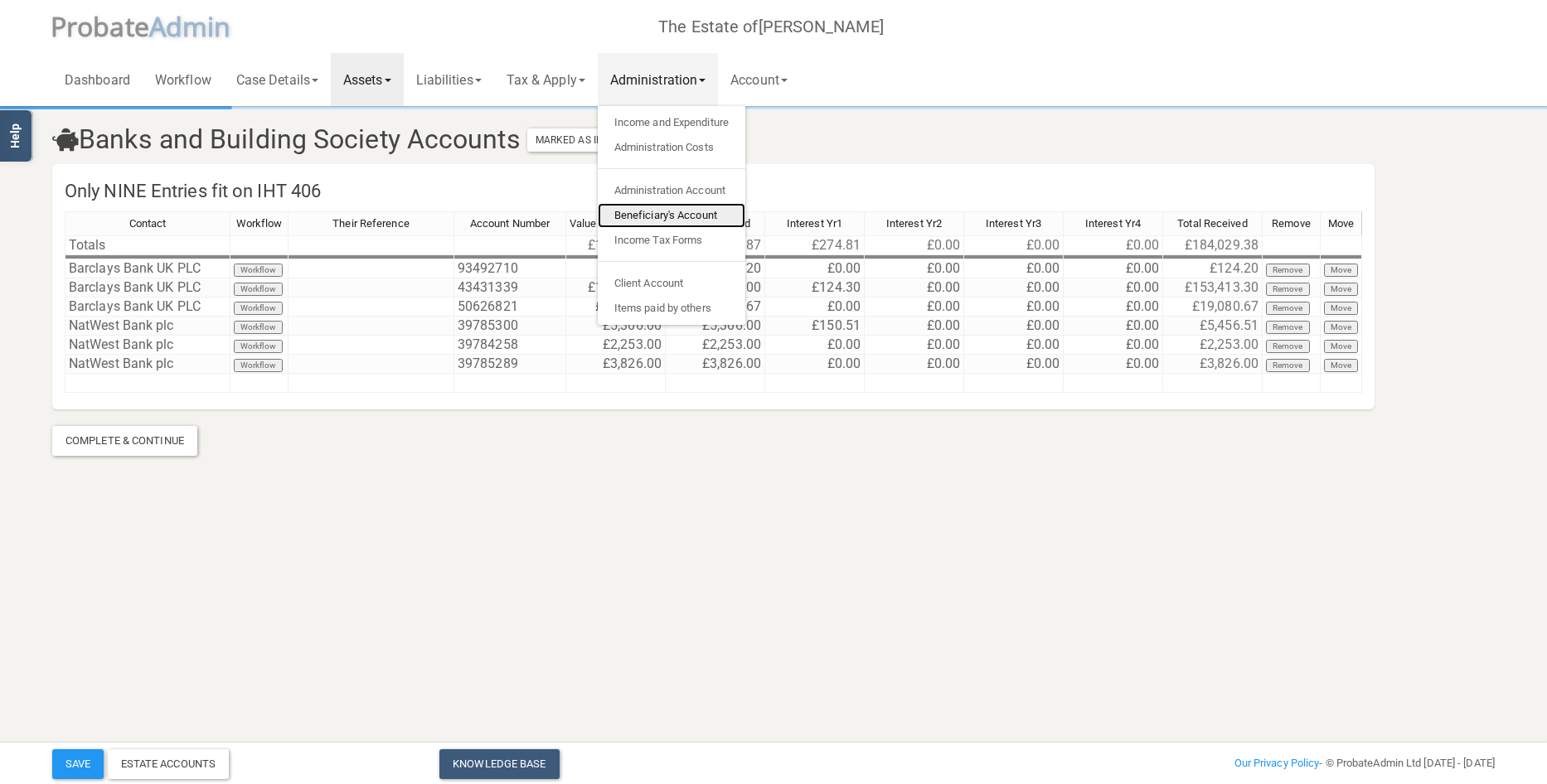
click at [682, 211] on link "Beneficiary's Account" at bounding box center [672, 215] width 148 height 25
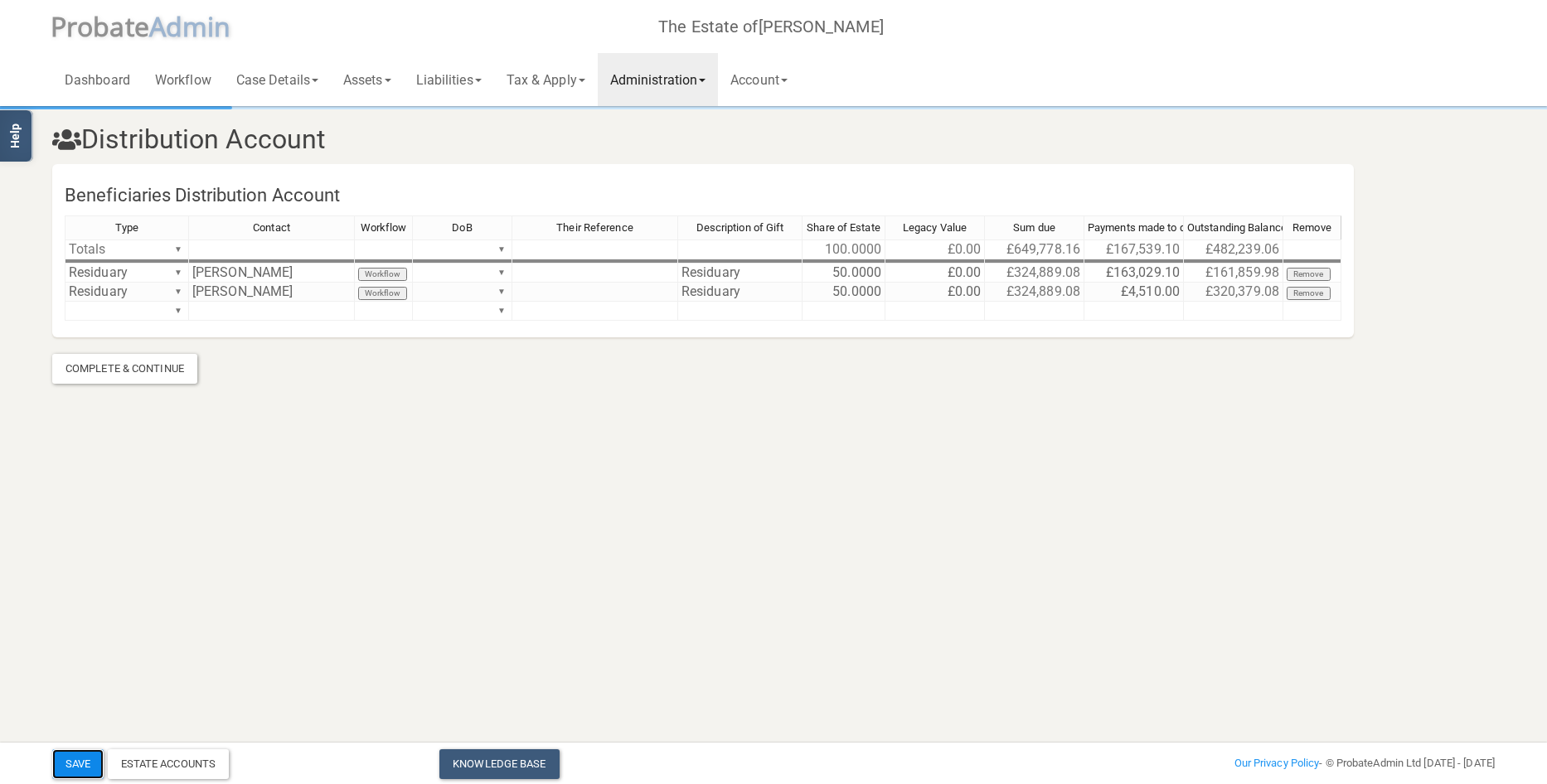
click at [89, 755] on button "Save" at bounding box center [78, 763] width 52 height 30
click at [371, 77] on link "Assets" at bounding box center [367, 80] width 73 height 53
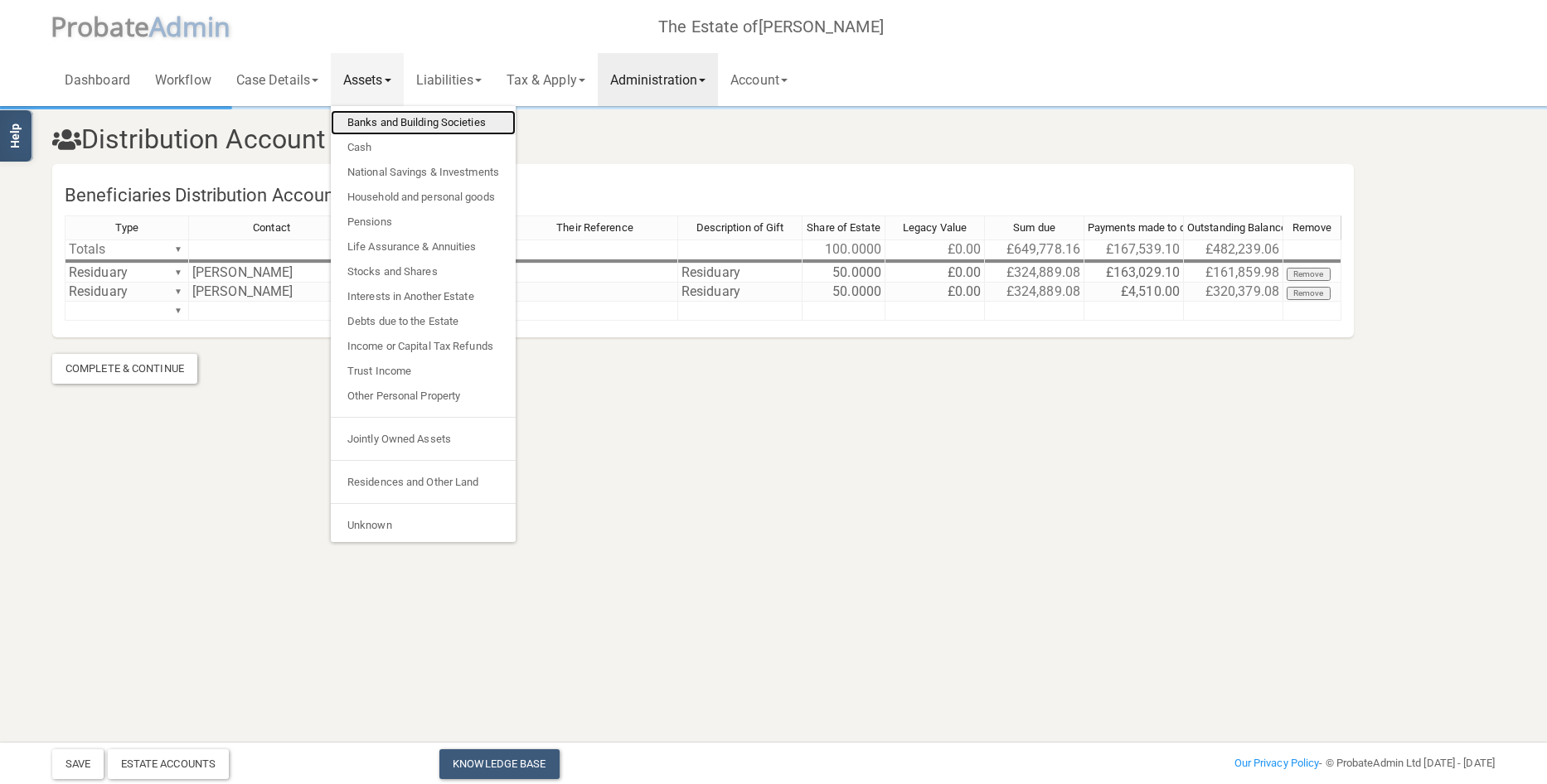
click at [377, 119] on link "Banks and Building Societies" at bounding box center [423, 122] width 185 height 25
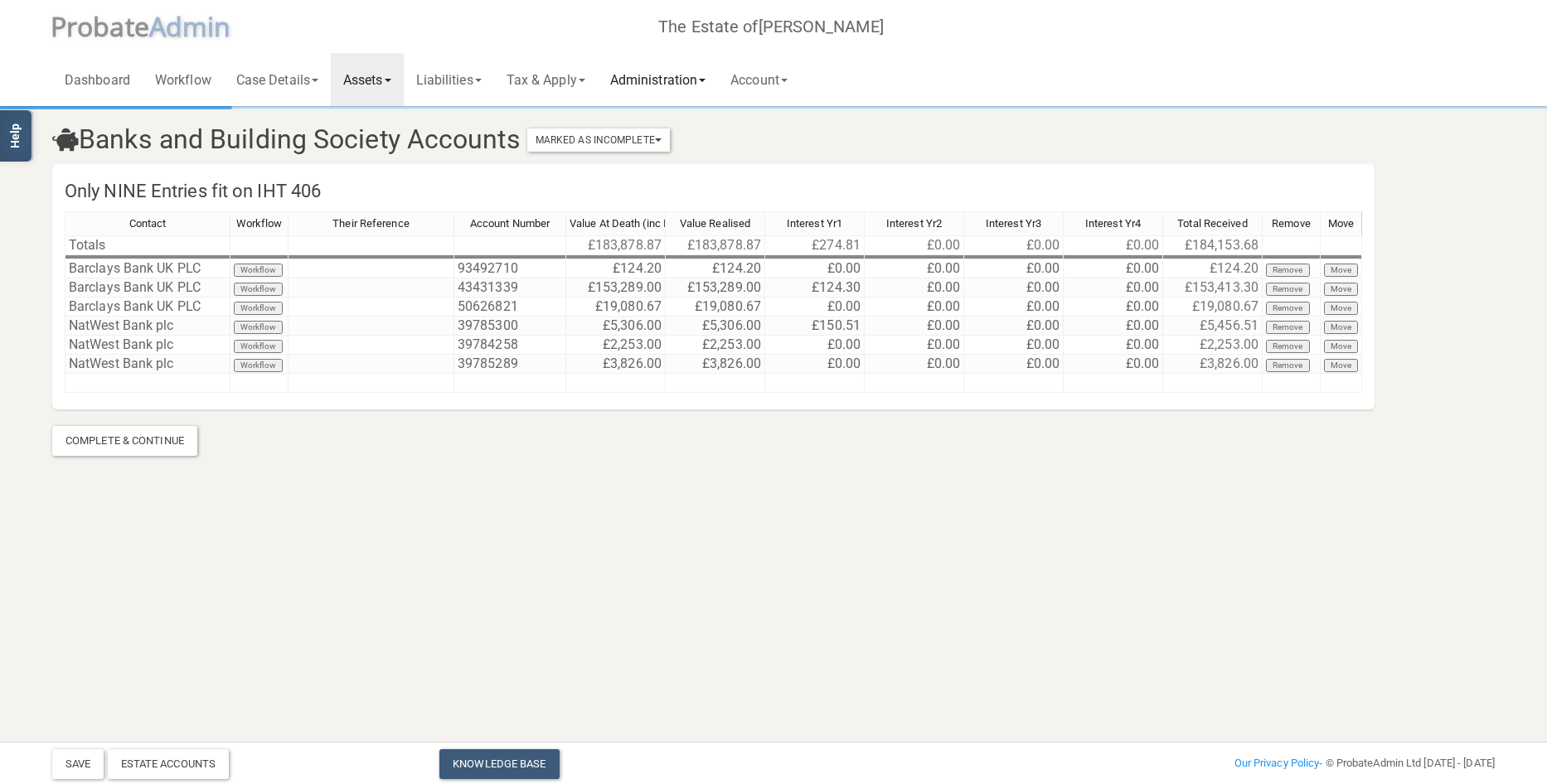
click at [678, 83] on link "Administration" at bounding box center [658, 80] width 120 height 53
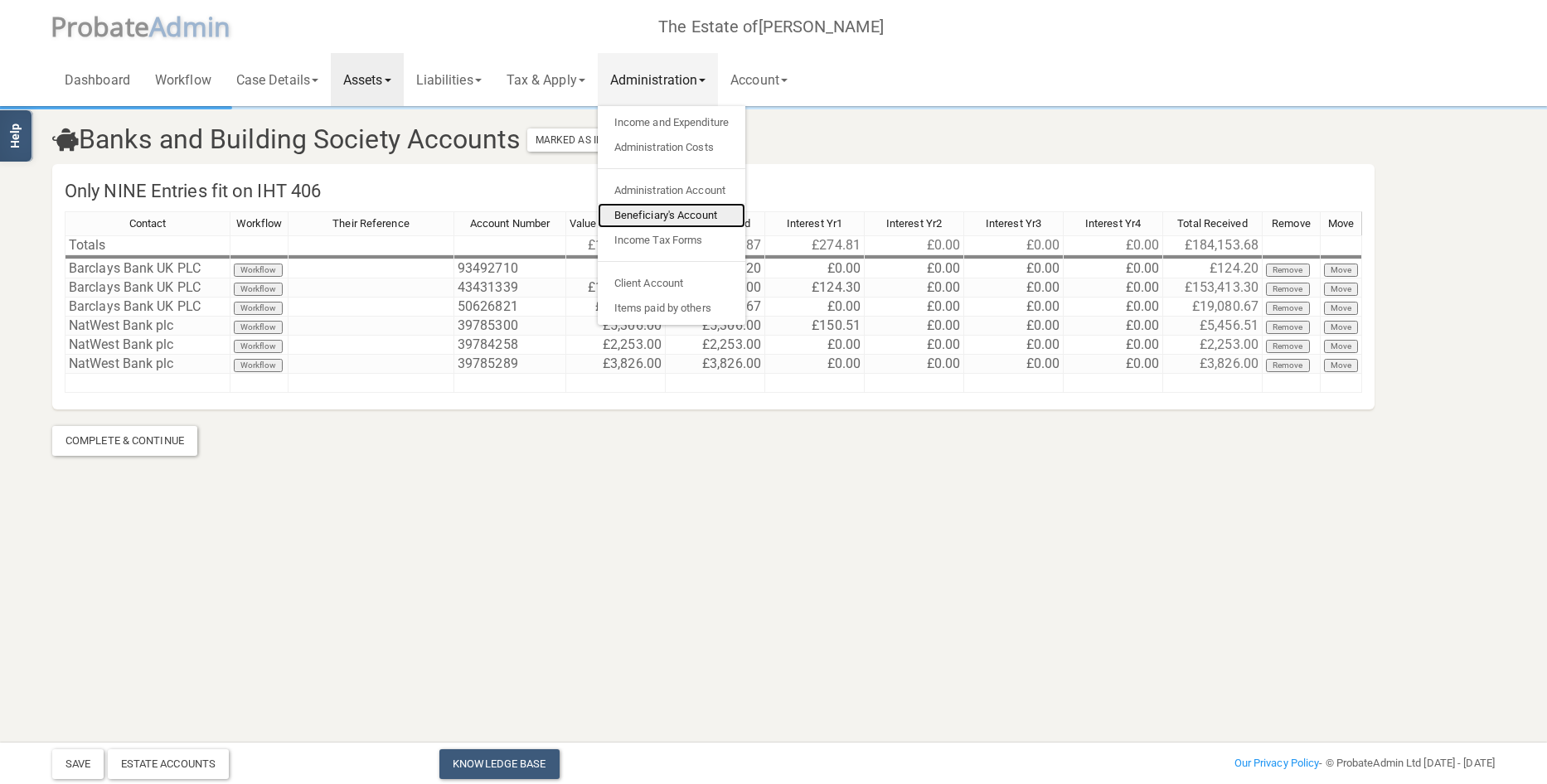
click at [681, 212] on link "Beneficiary's Account" at bounding box center [672, 215] width 148 height 25
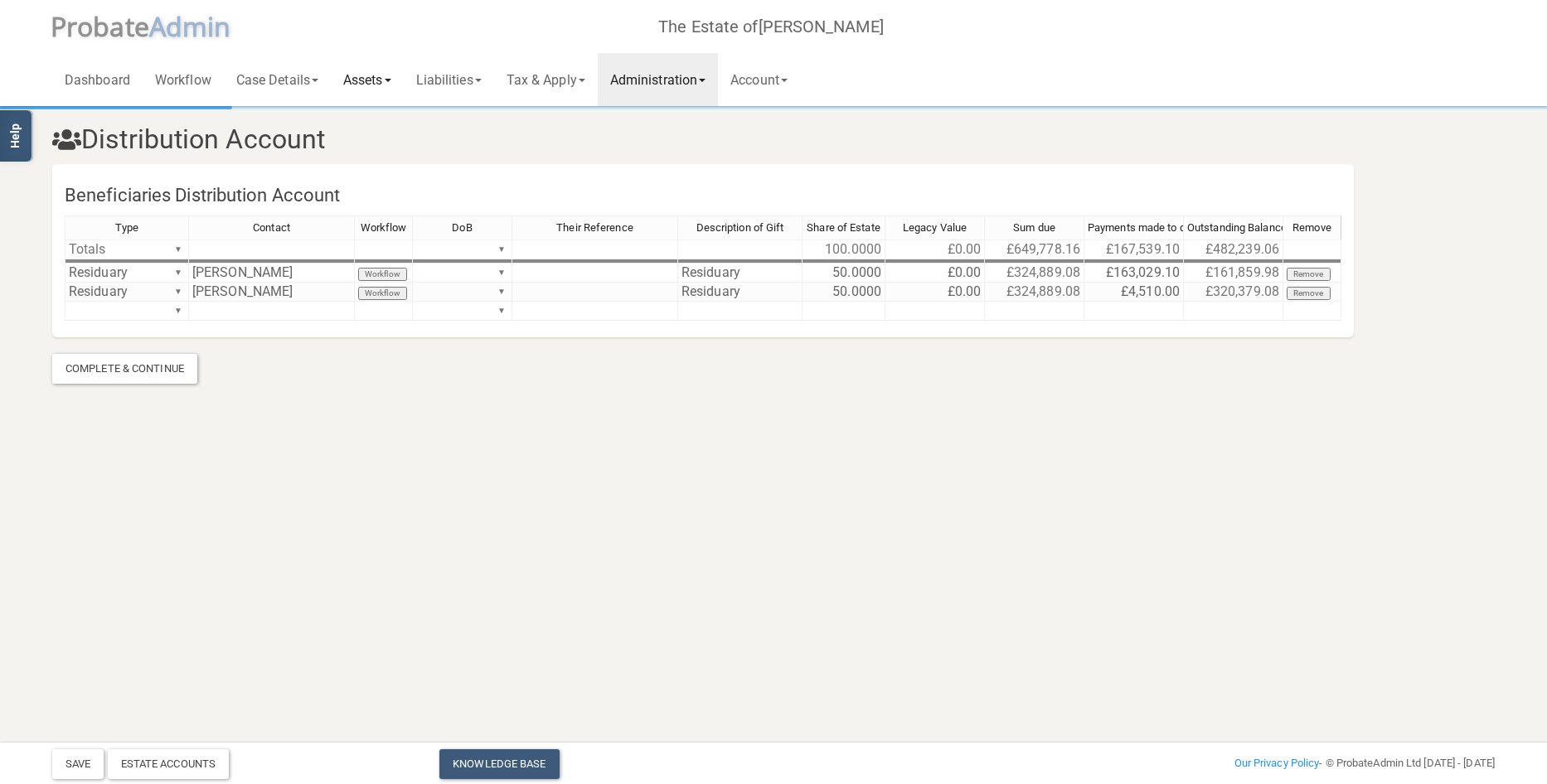
click at [366, 77] on link "Assets" at bounding box center [367, 80] width 73 height 53
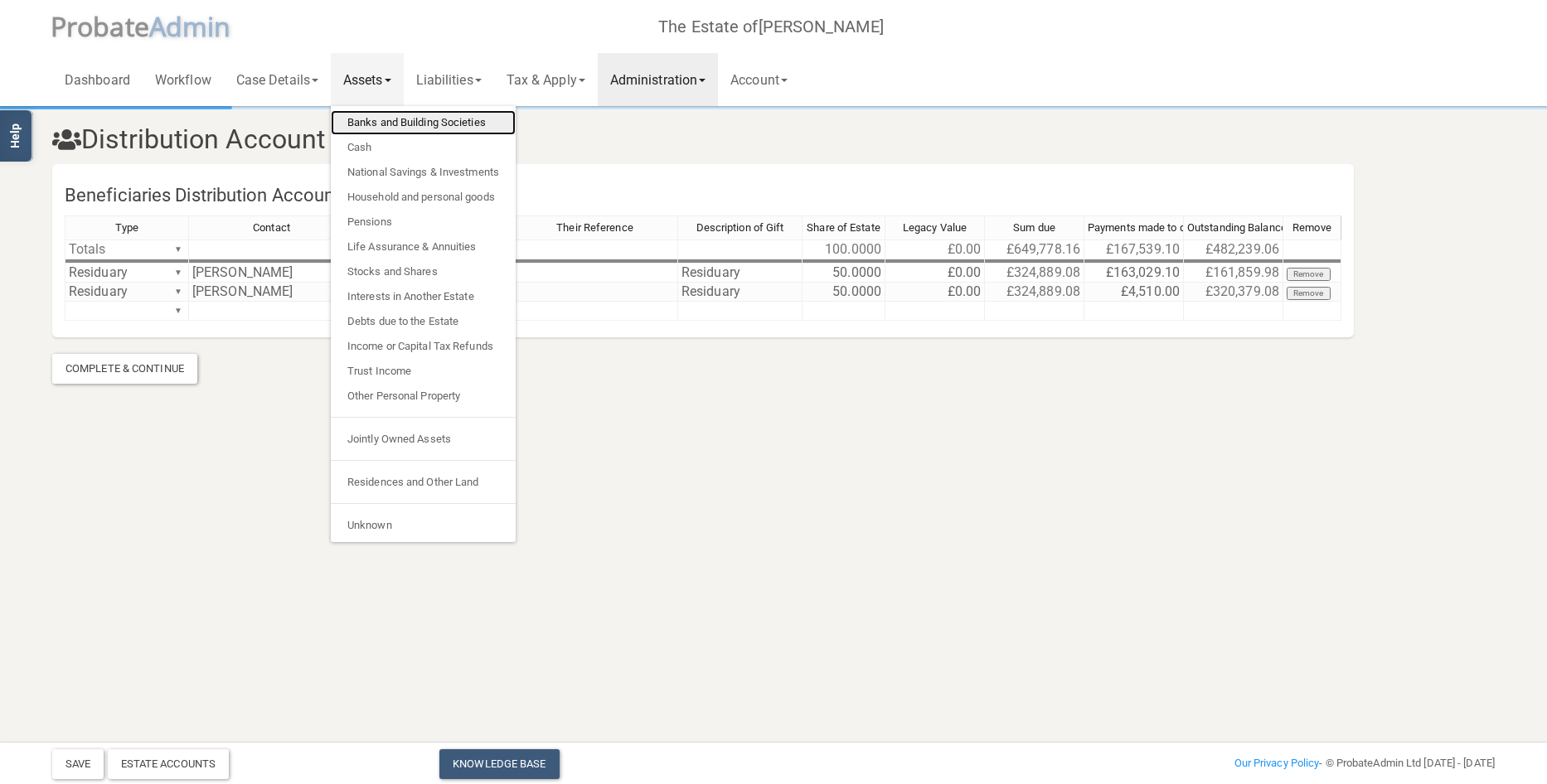
click at [404, 116] on link "Banks and Building Societies" at bounding box center [423, 122] width 185 height 25
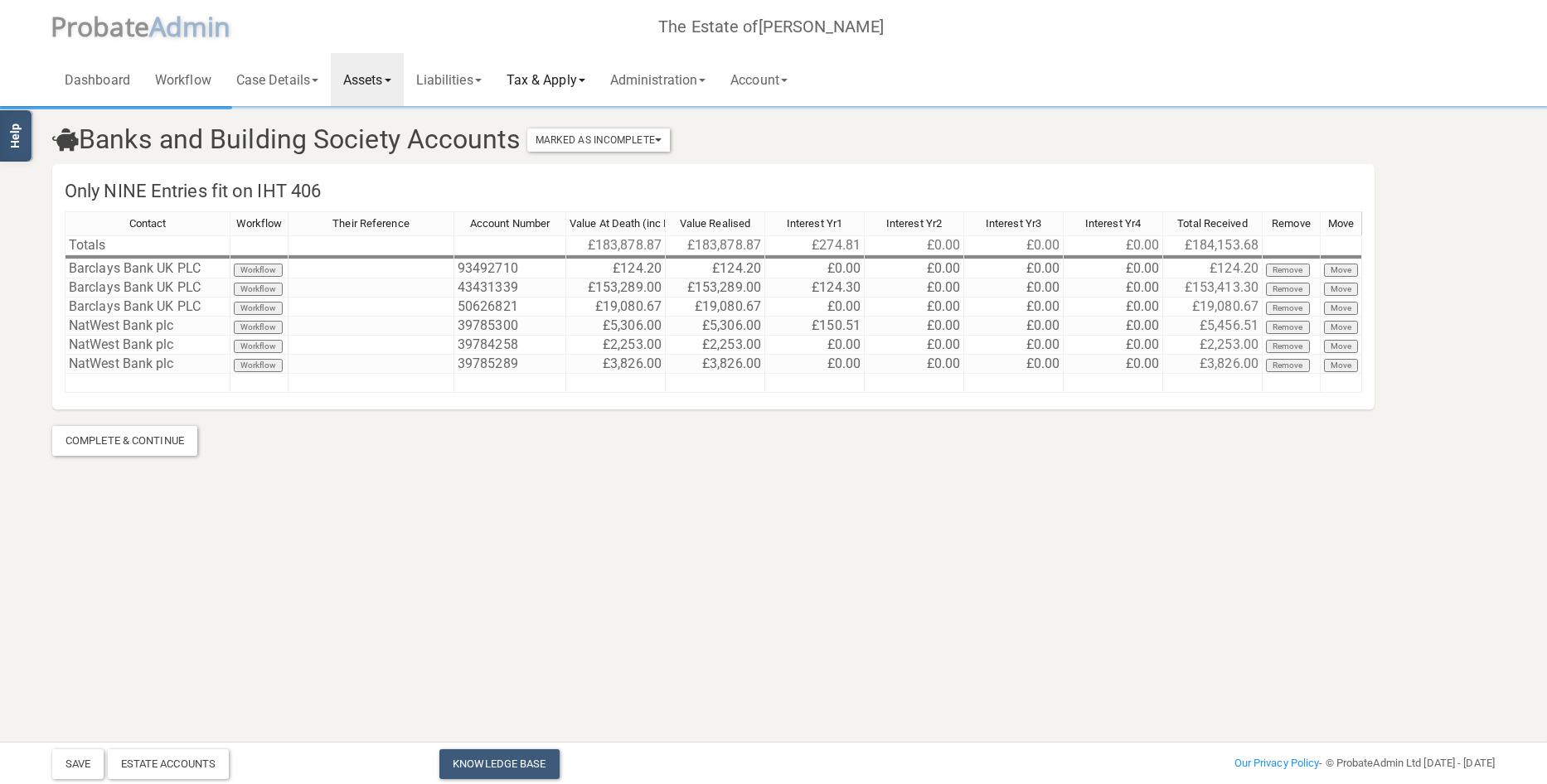
click at [553, 84] on link "Tax & Apply" at bounding box center [546, 80] width 103 height 53
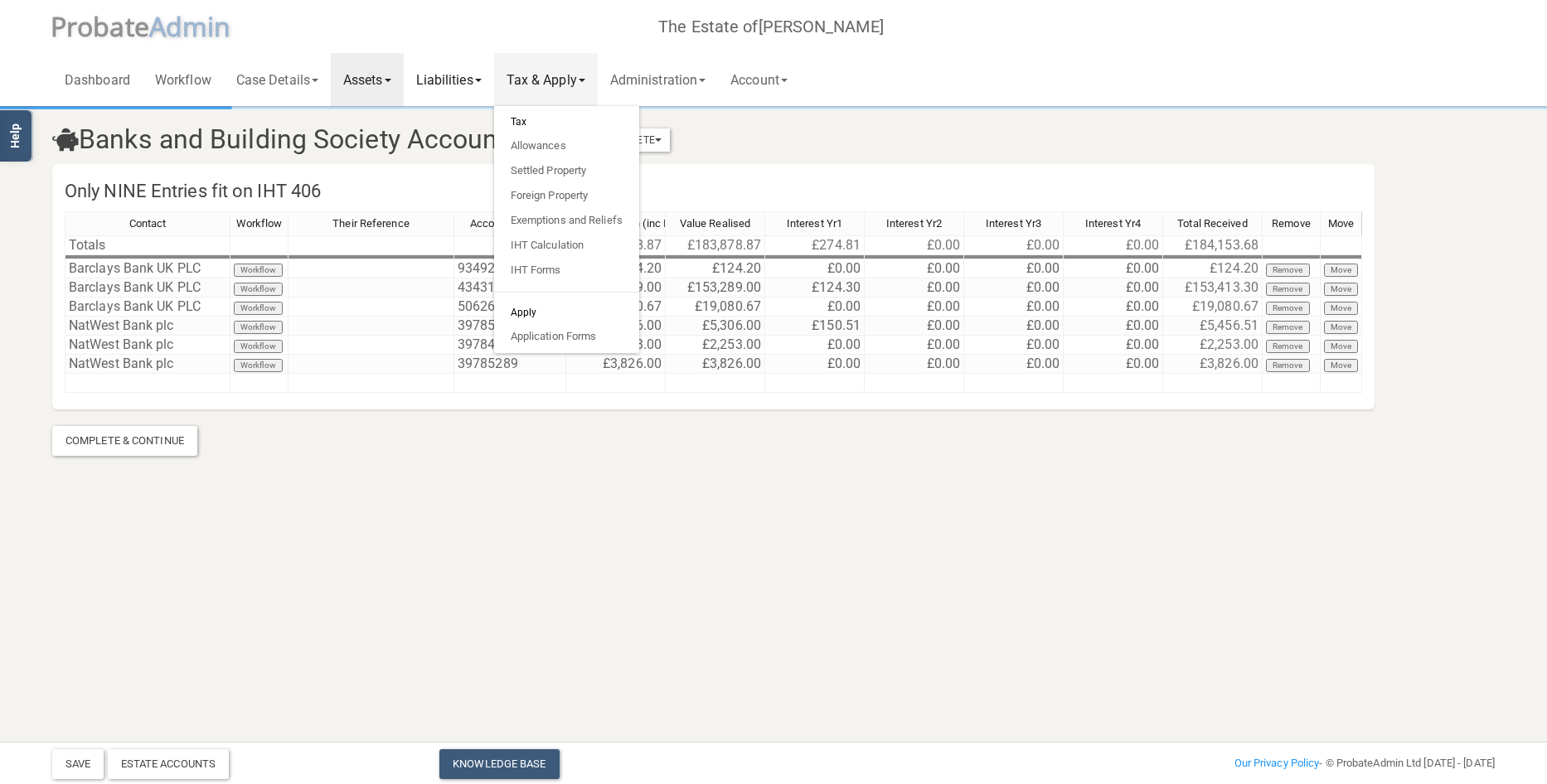
click at [477, 83] on link "Liabilities" at bounding box center [448, 80] width 90 height 53
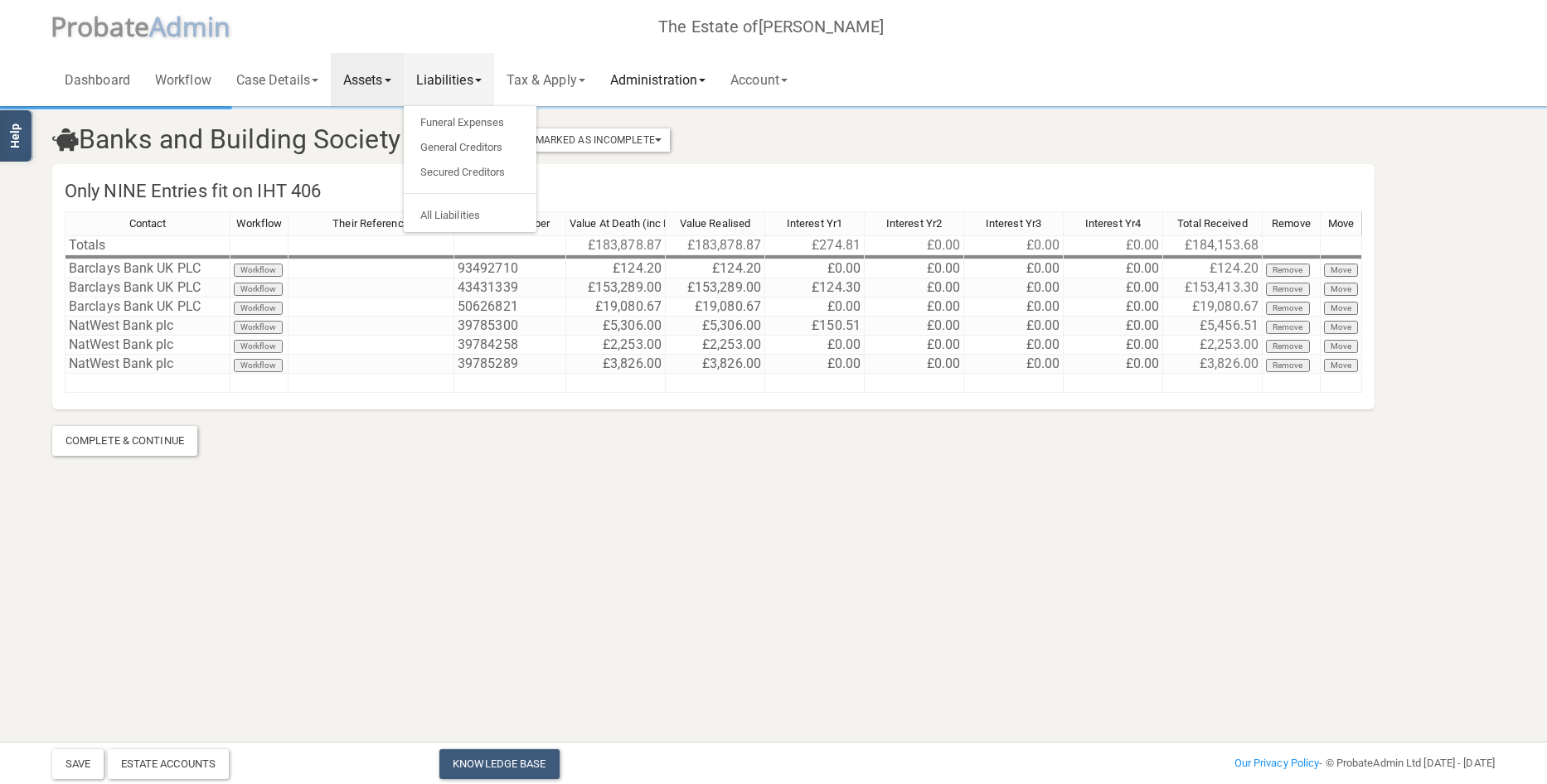
click at [648, 83] on link "Administration" at bounding box center [658, 80] width 120 height 53
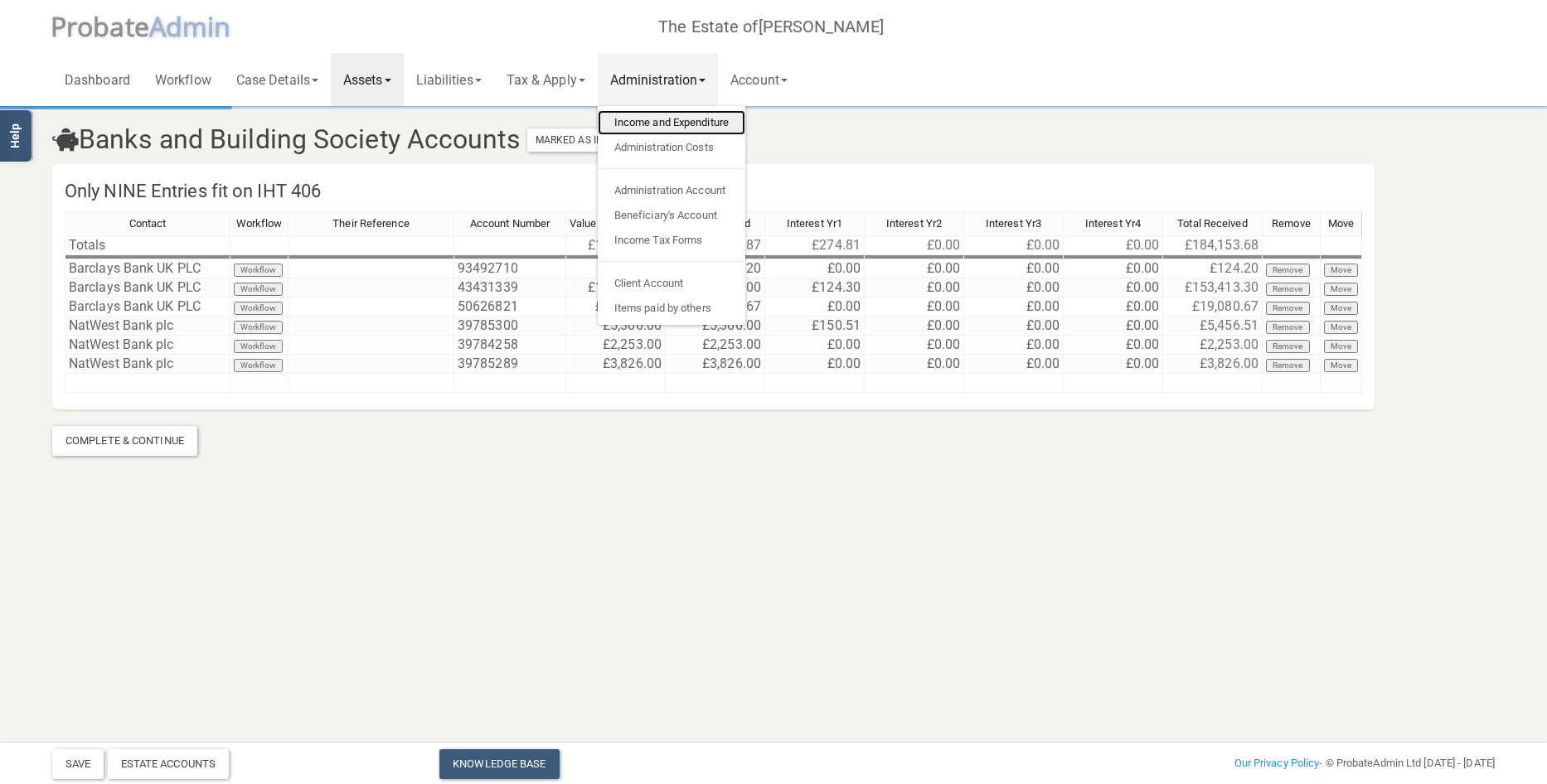
click at [649, 119] on link "Income and Expenditure" at bounding box center [672, 122] width 148 height 25
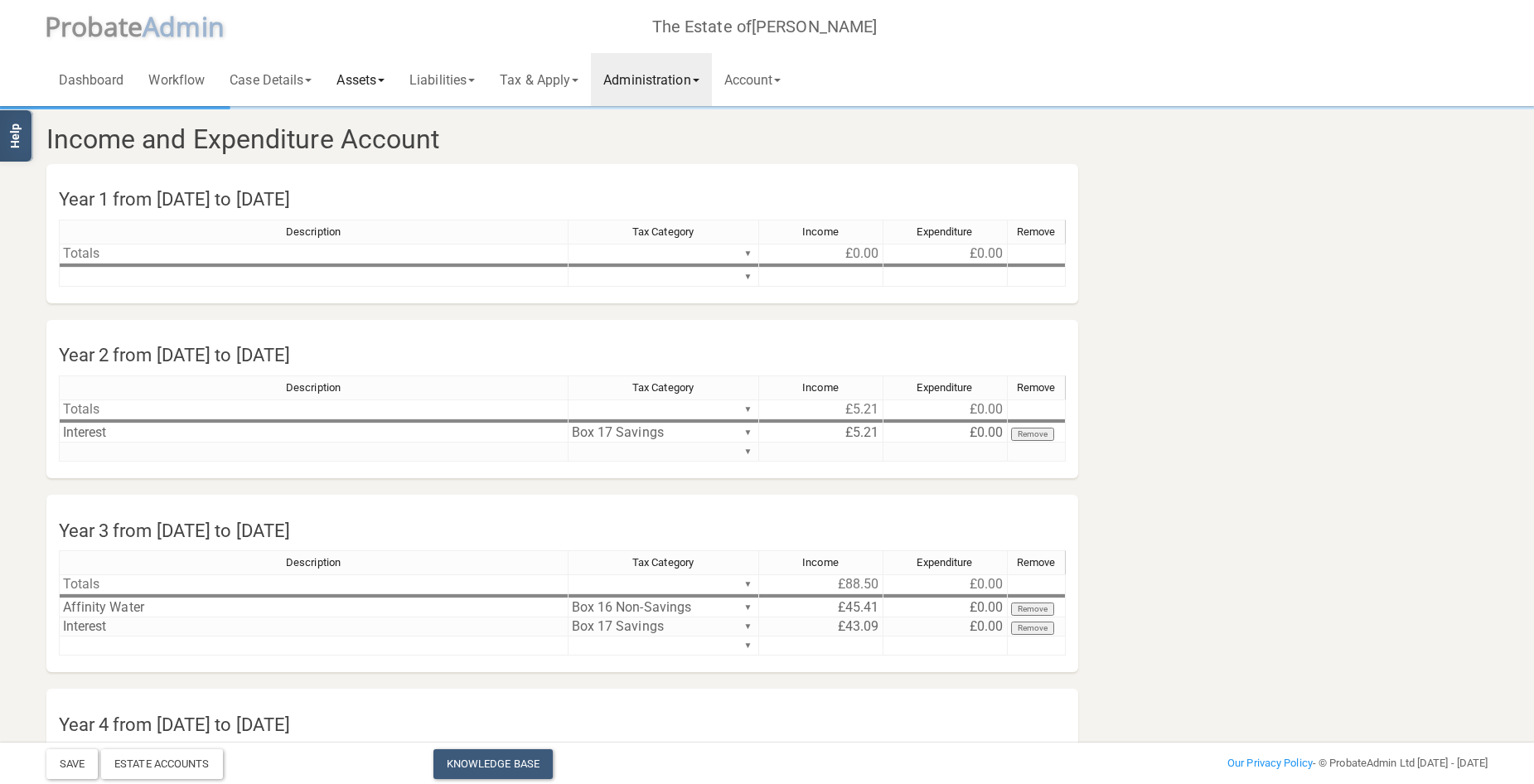
click at [375, 81] on link "Assets" at bounding box center [360, 80] width 73 height 53
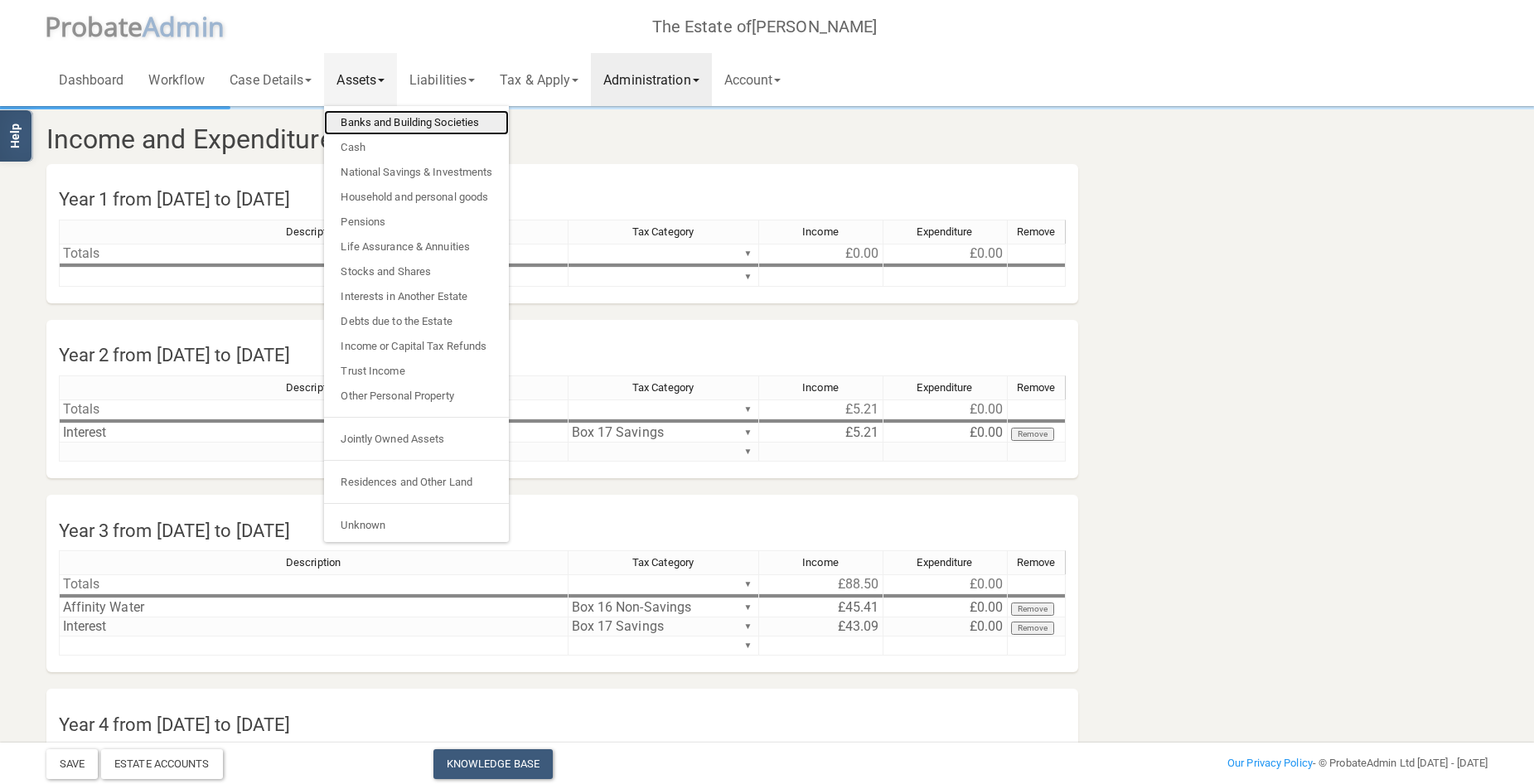
click at [383, 120] on link "Banks and Building Societies" at bounding box center [416, 122] width 185 height 25
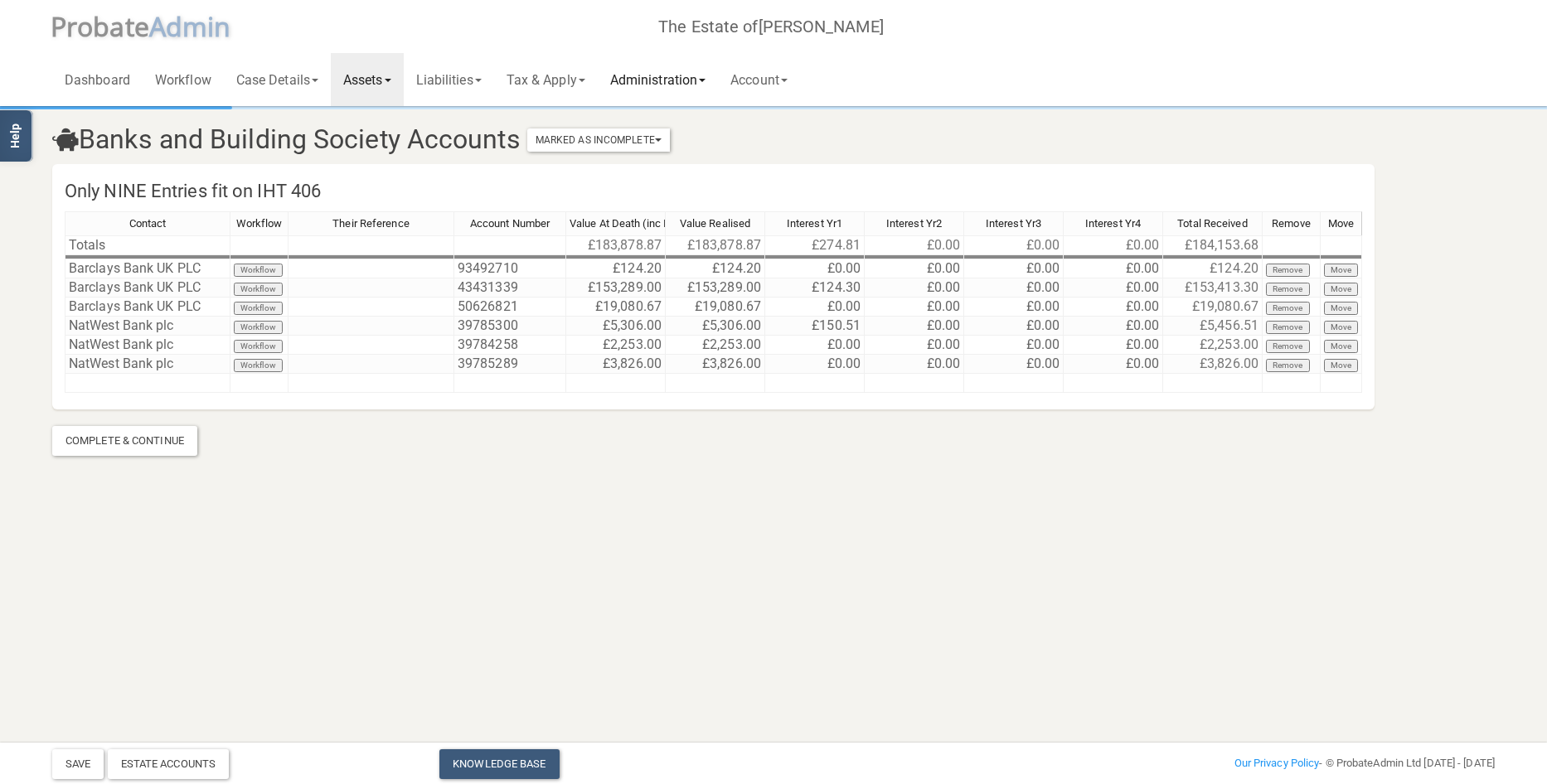
click at [650, 81] on link "Administration" at bounding box center [658, 80] width 120 height 53
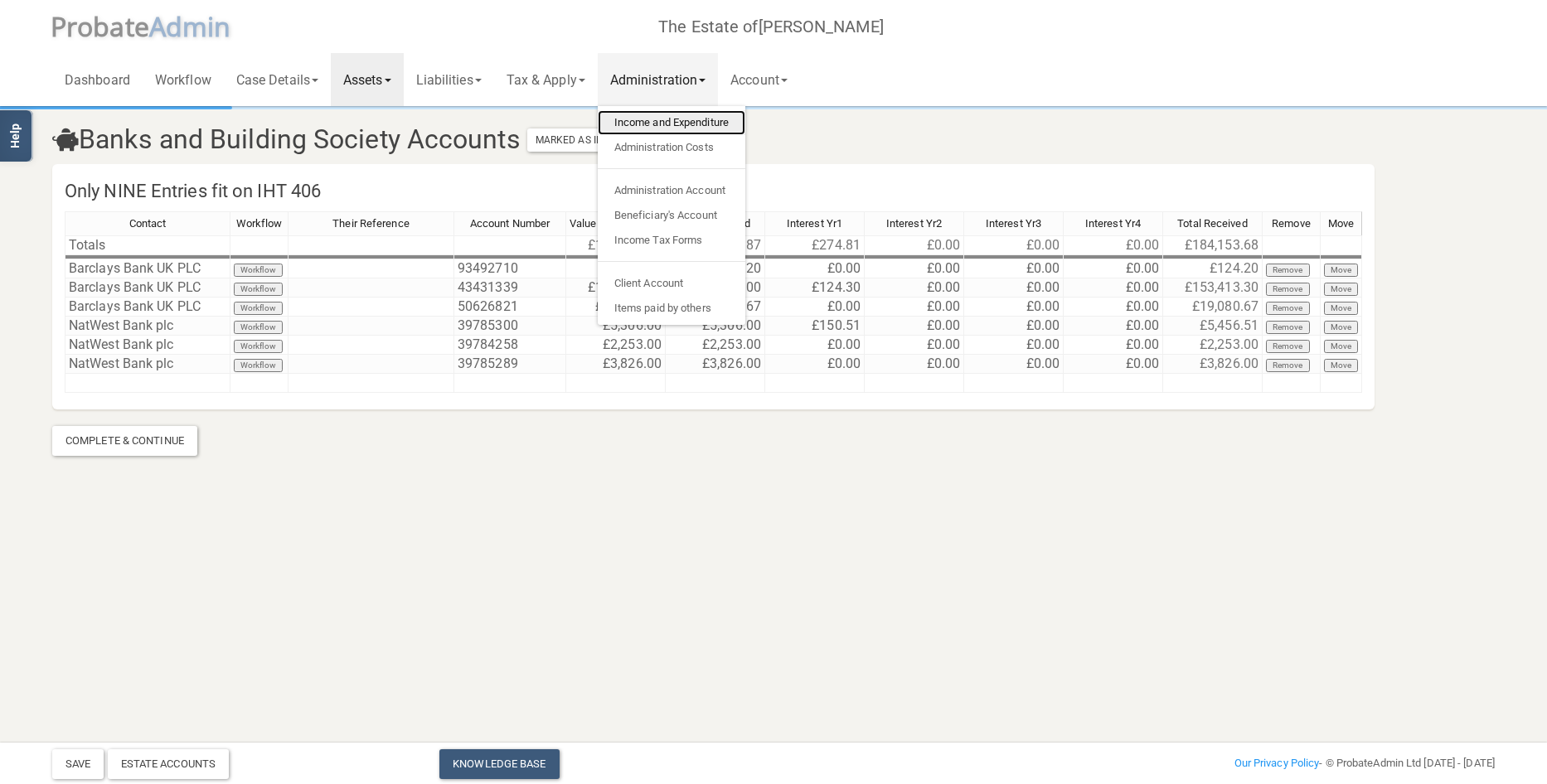
click at [648, 113] on link "Income and Expenditure" at bounding box center [672, 122] width 148 height 25
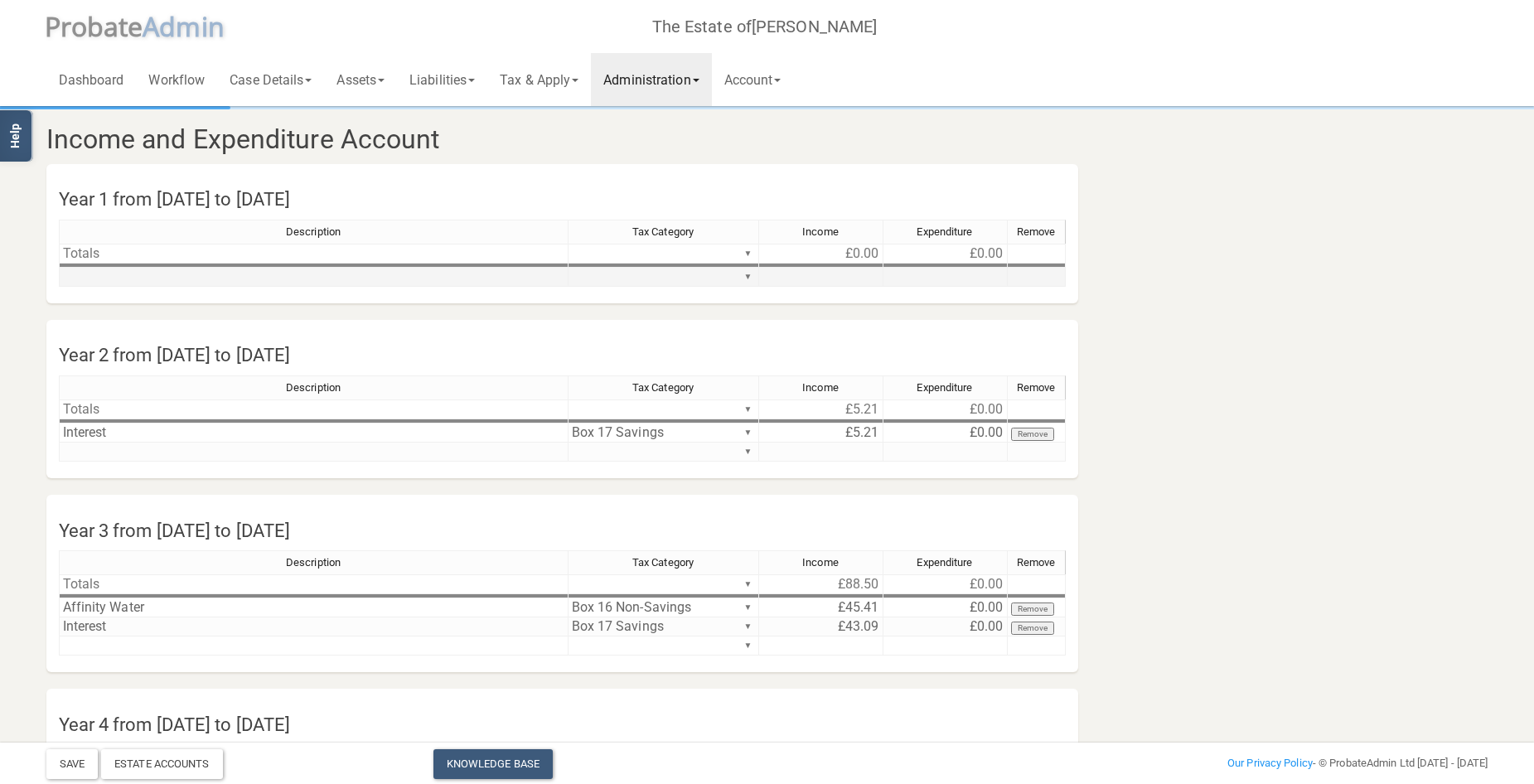
click at [203, 275] on td at bounding box center [313, 277] width 510 height 19
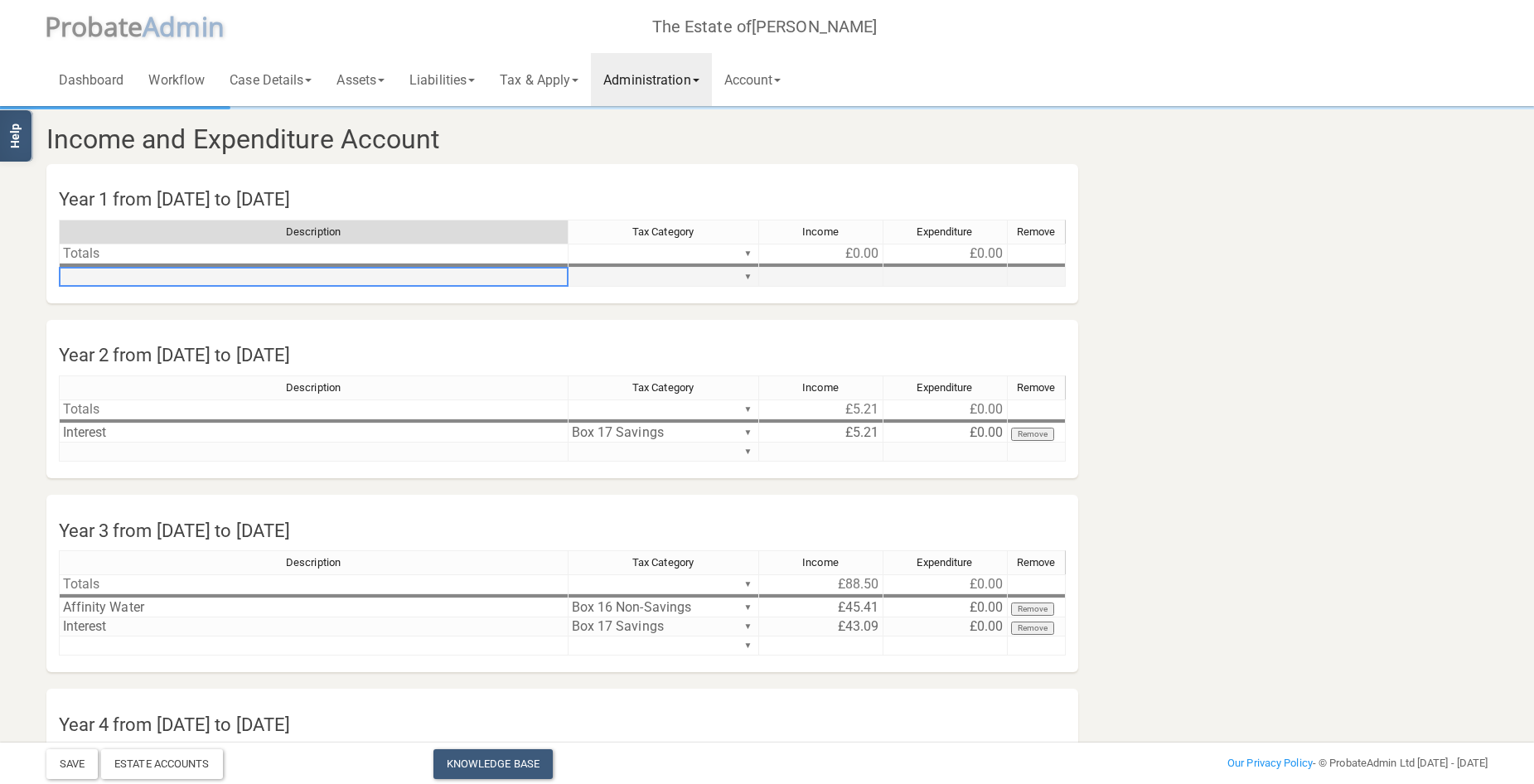
click at [203, 275] on td at bounding box center [313, 277] width 510 height 19
type textarea "Interest"
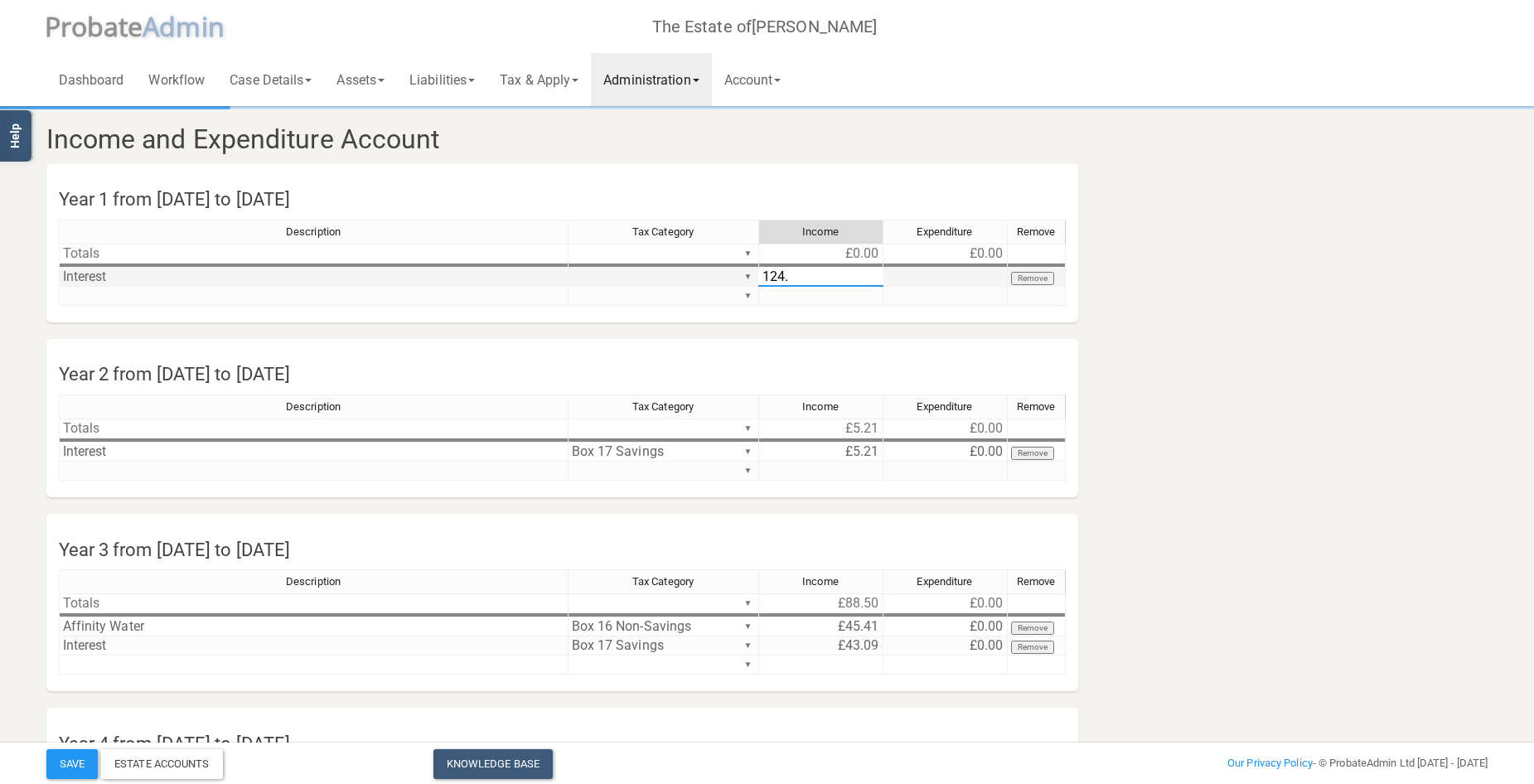
type textarea "124.3"
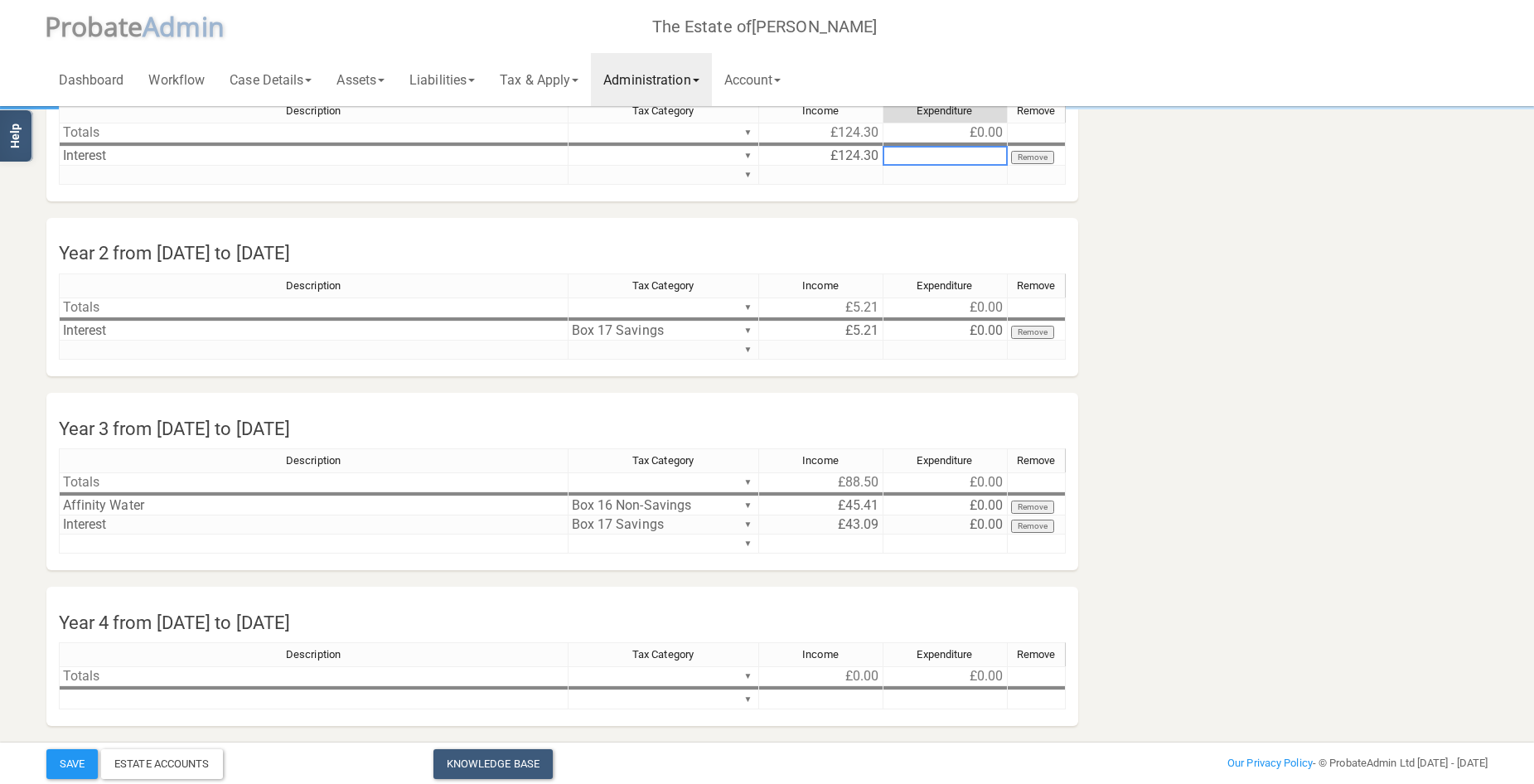
scroll to position [142, 0]
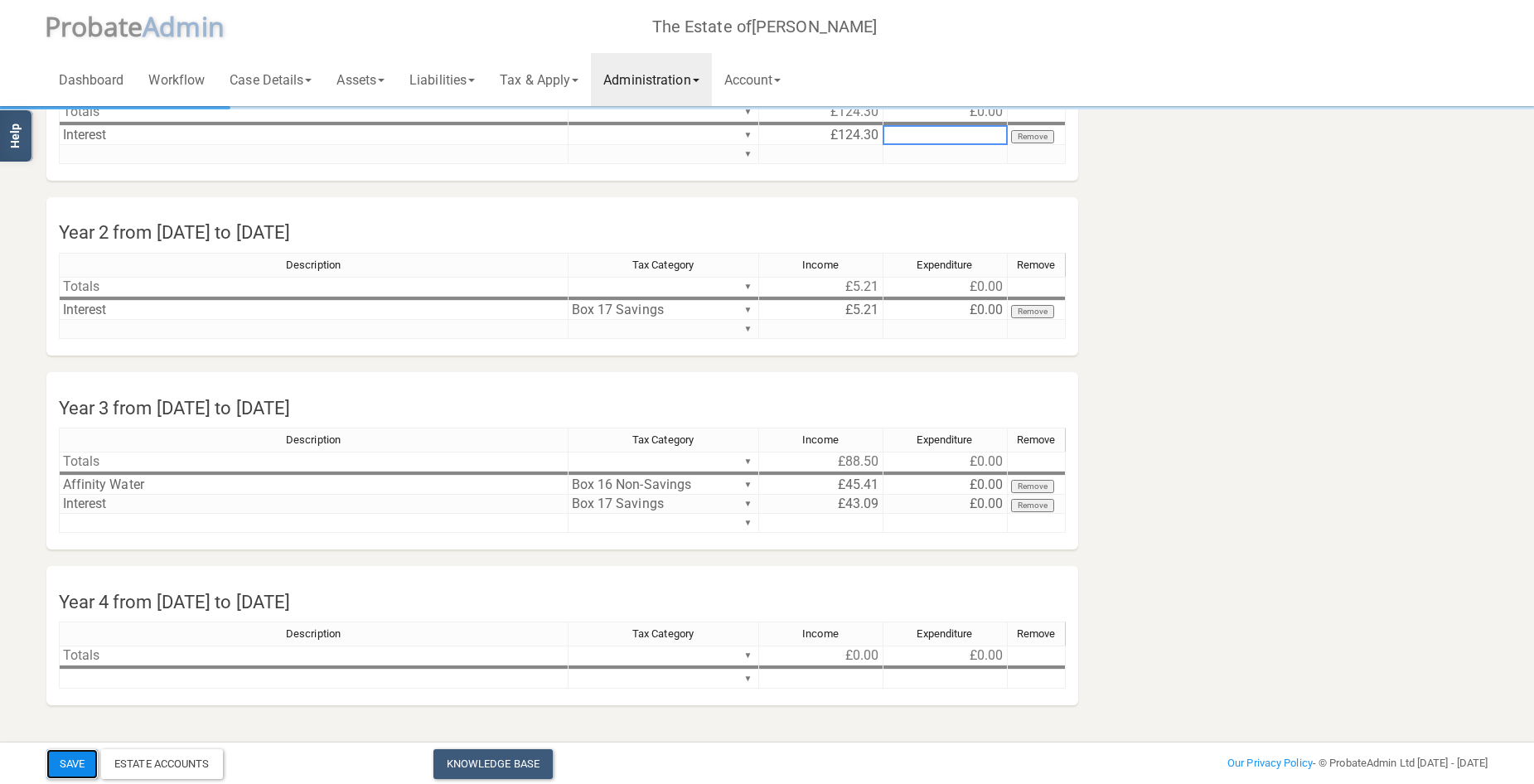
click at [69, 757] on button "Save" at bounding box center [72, 763] width 52 height 30
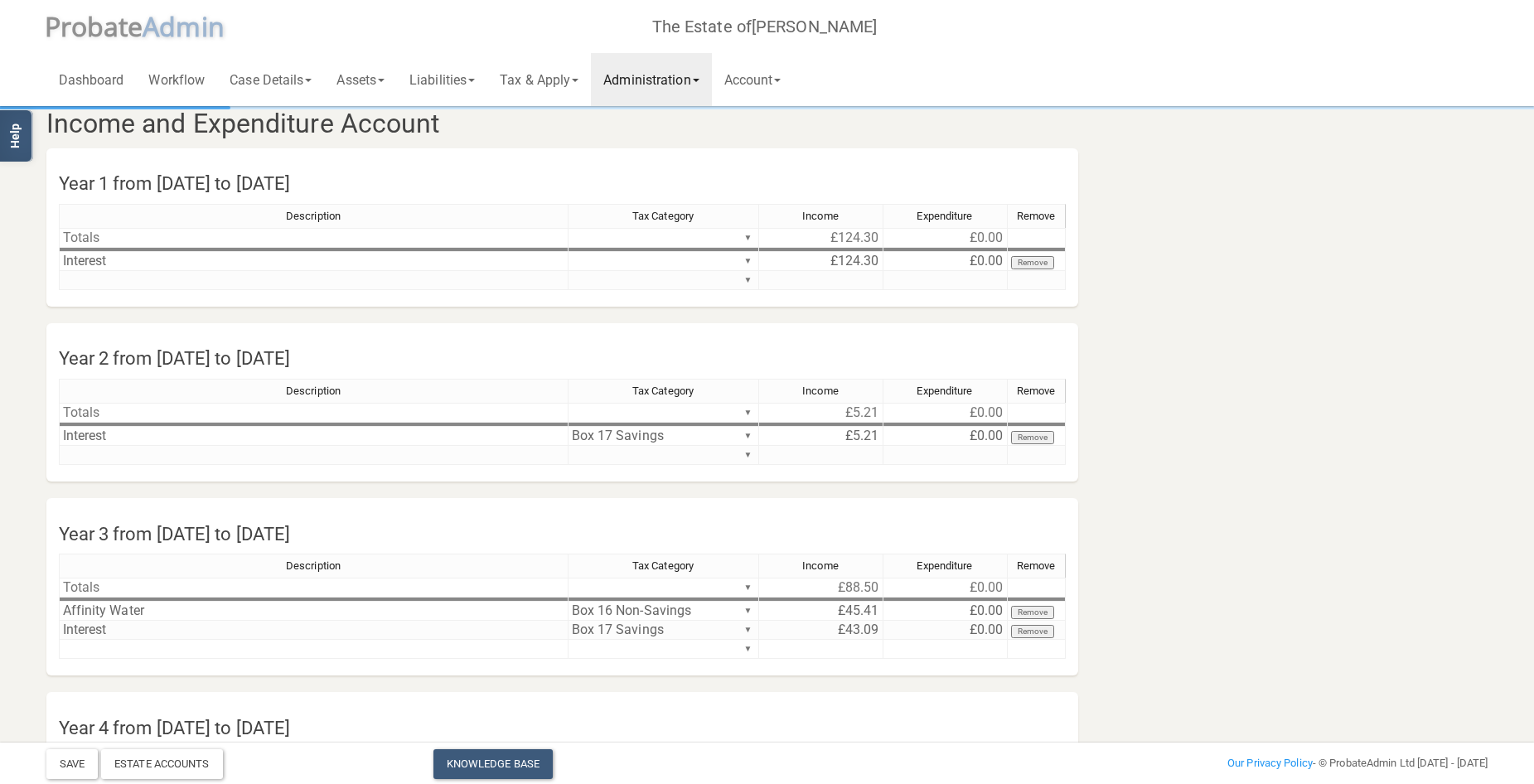
scroll to position [0, 0]
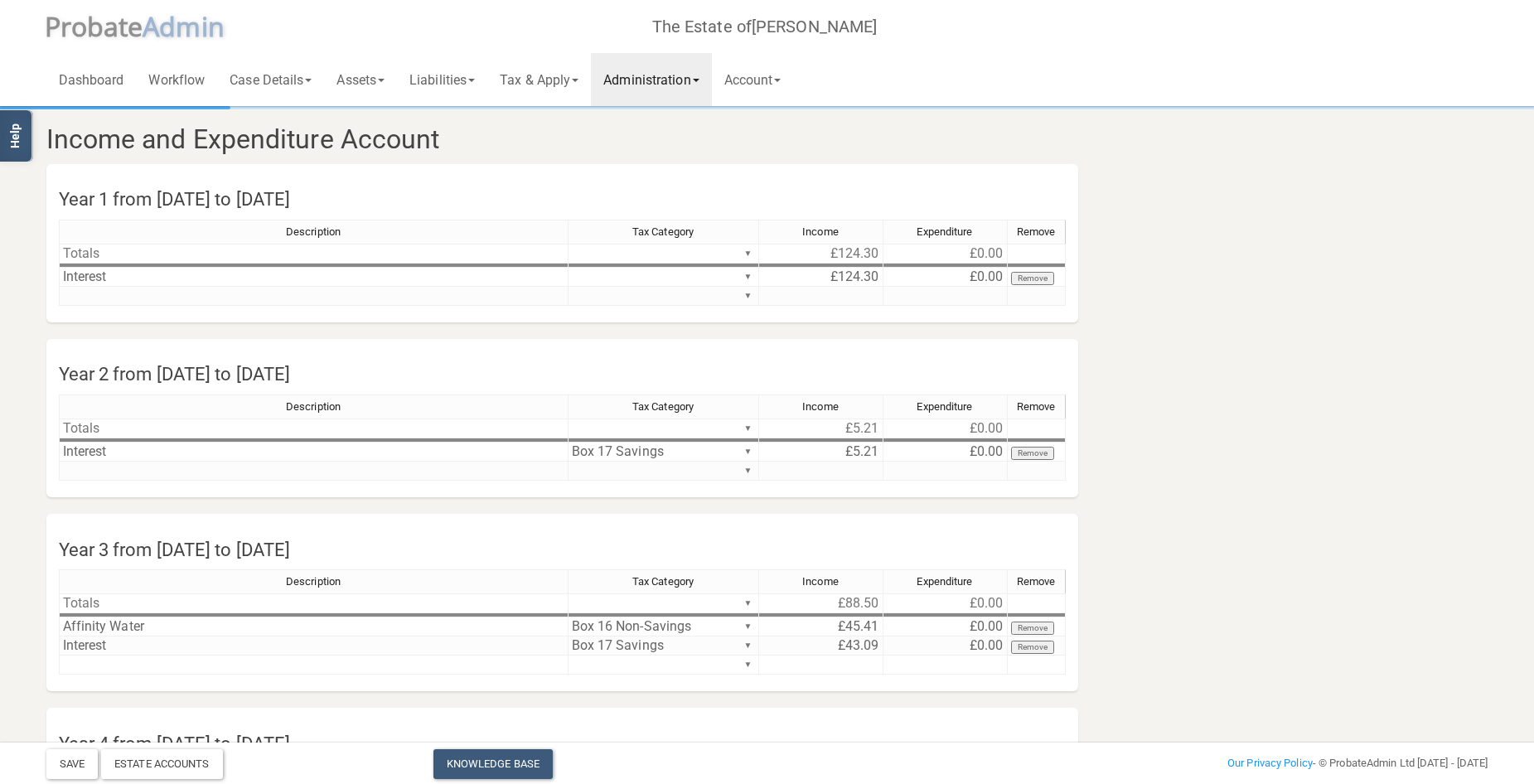
click at [667, 82] on link "Administration" at bounding box center [651, 80] width 120 height 53
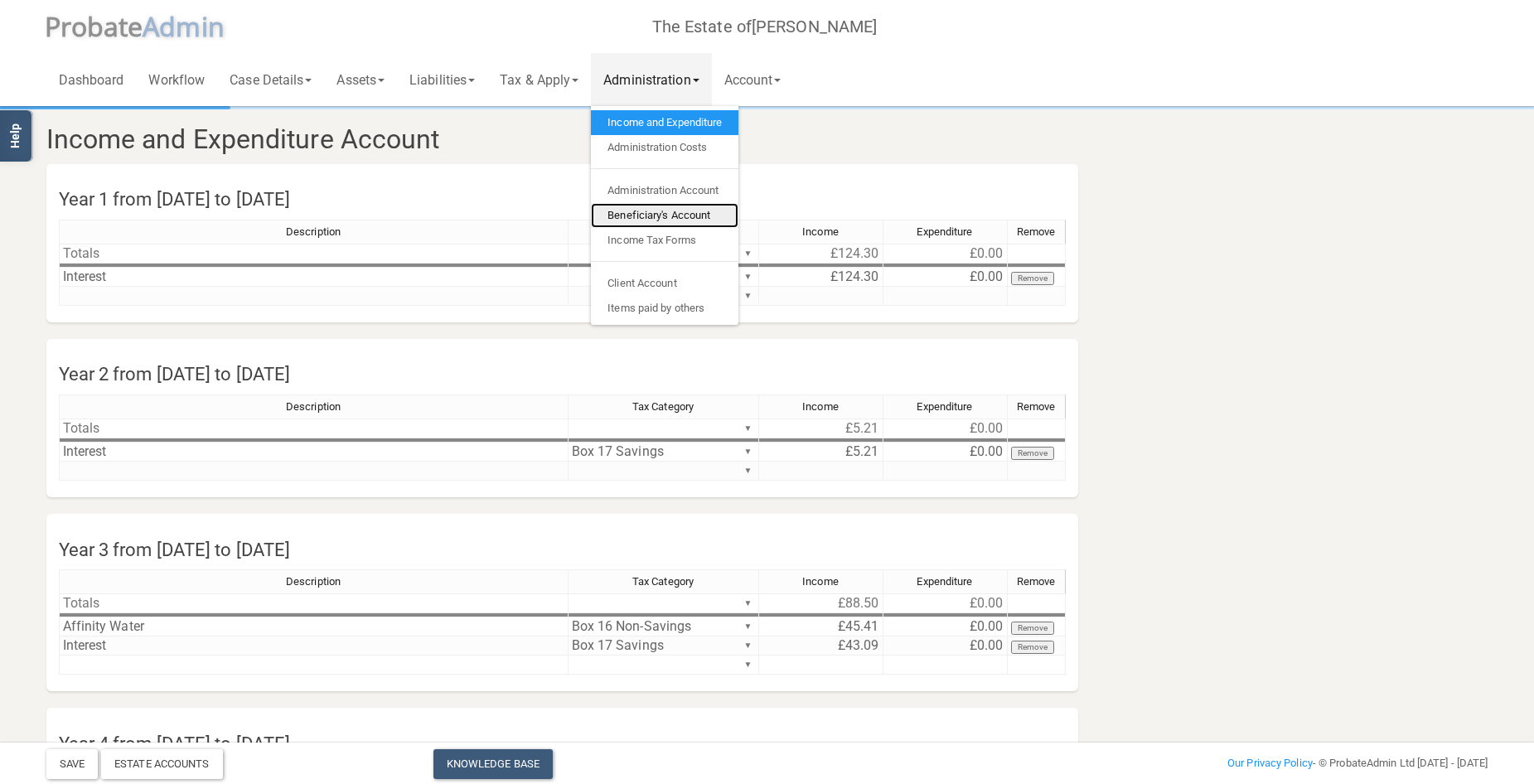
click at [663, 219] on link "Beneficiary's Account" at bounding box center [665, 215] width 148 height 25
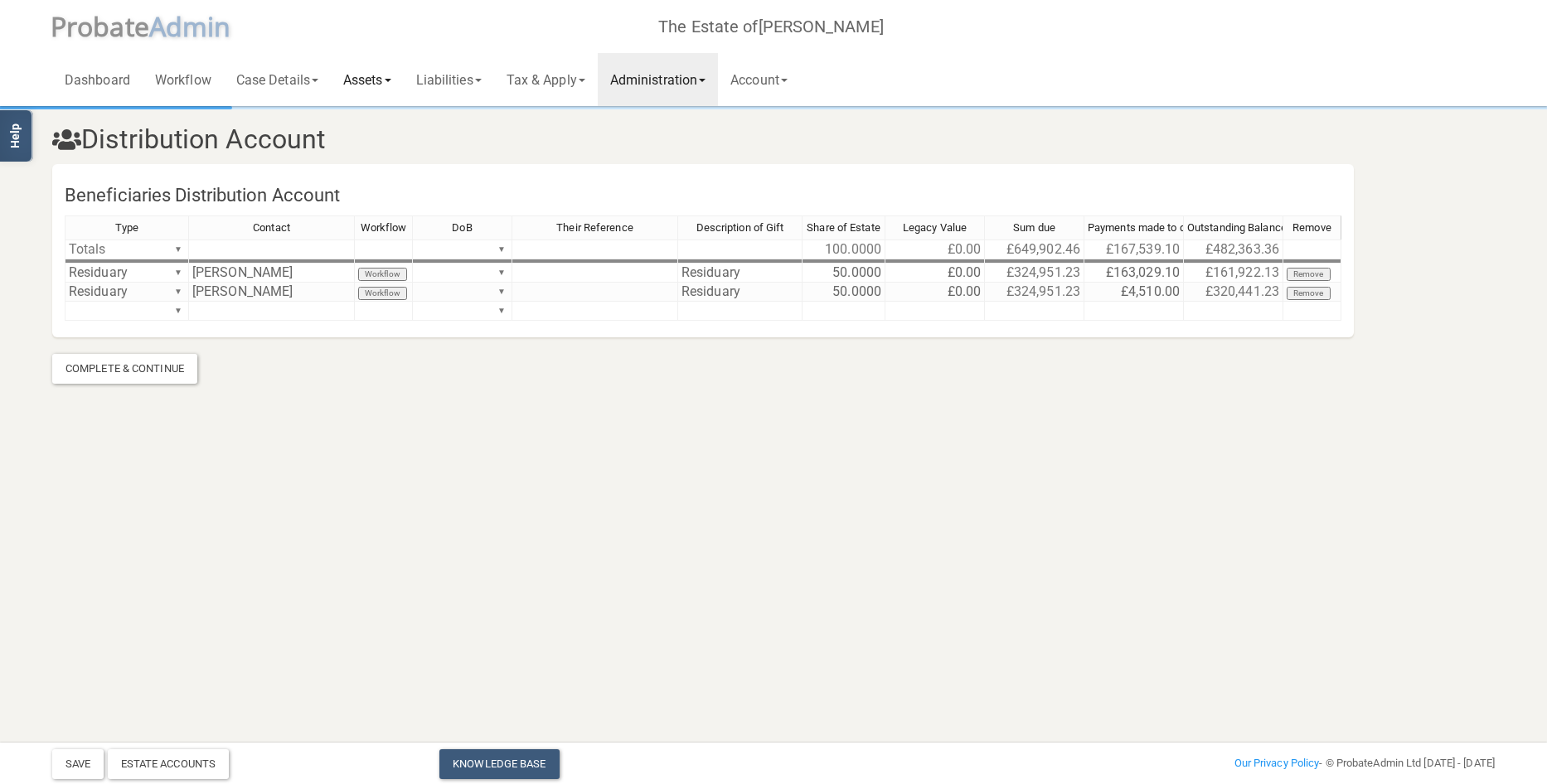
click at [384, 77] on link "Assets" at bounding box center [367, 80] width 73 height 53
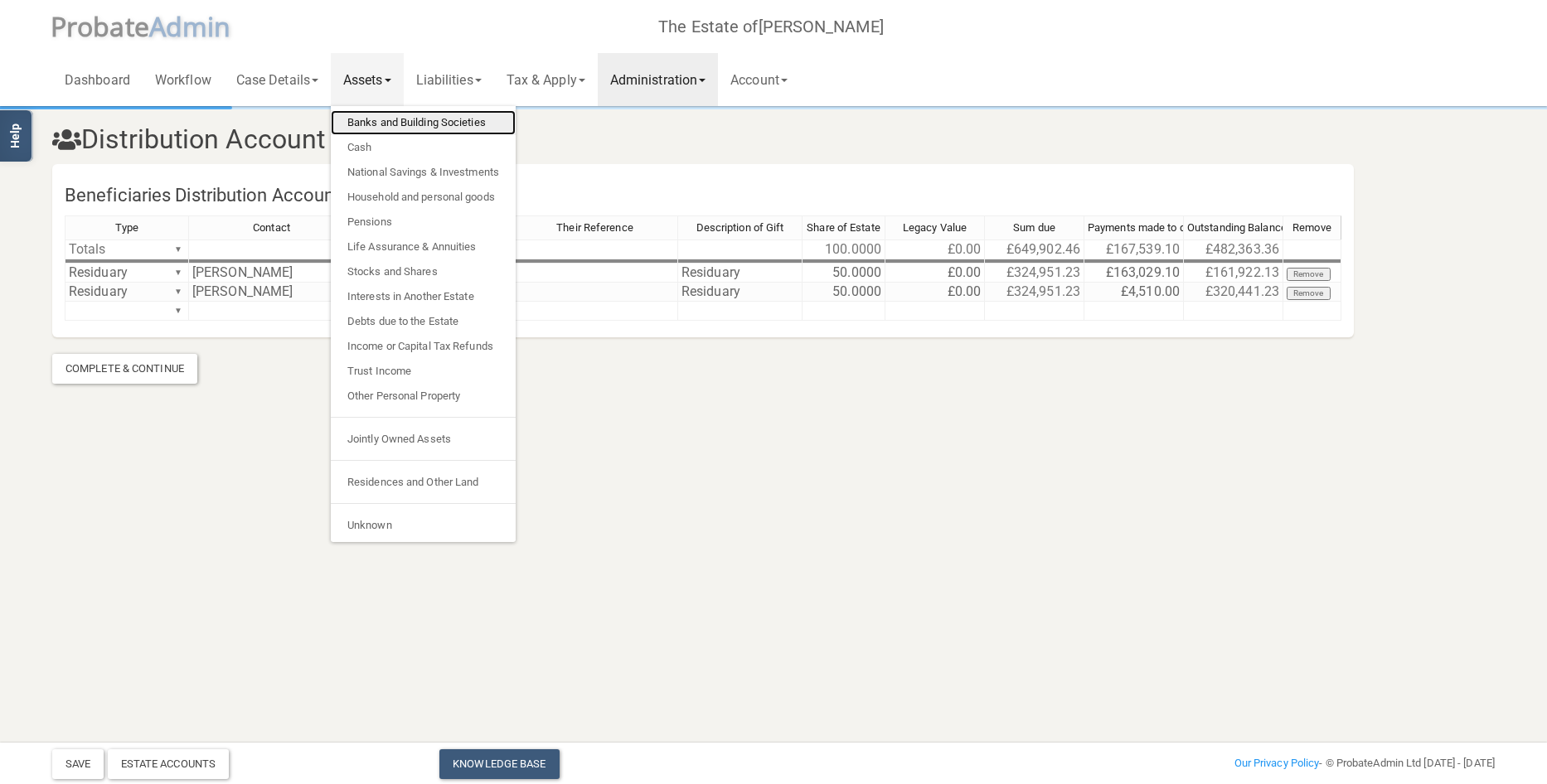
click at [388, 121] on link "Banks and Building Societies" at bounding box center [423, 122] width 185 height 25
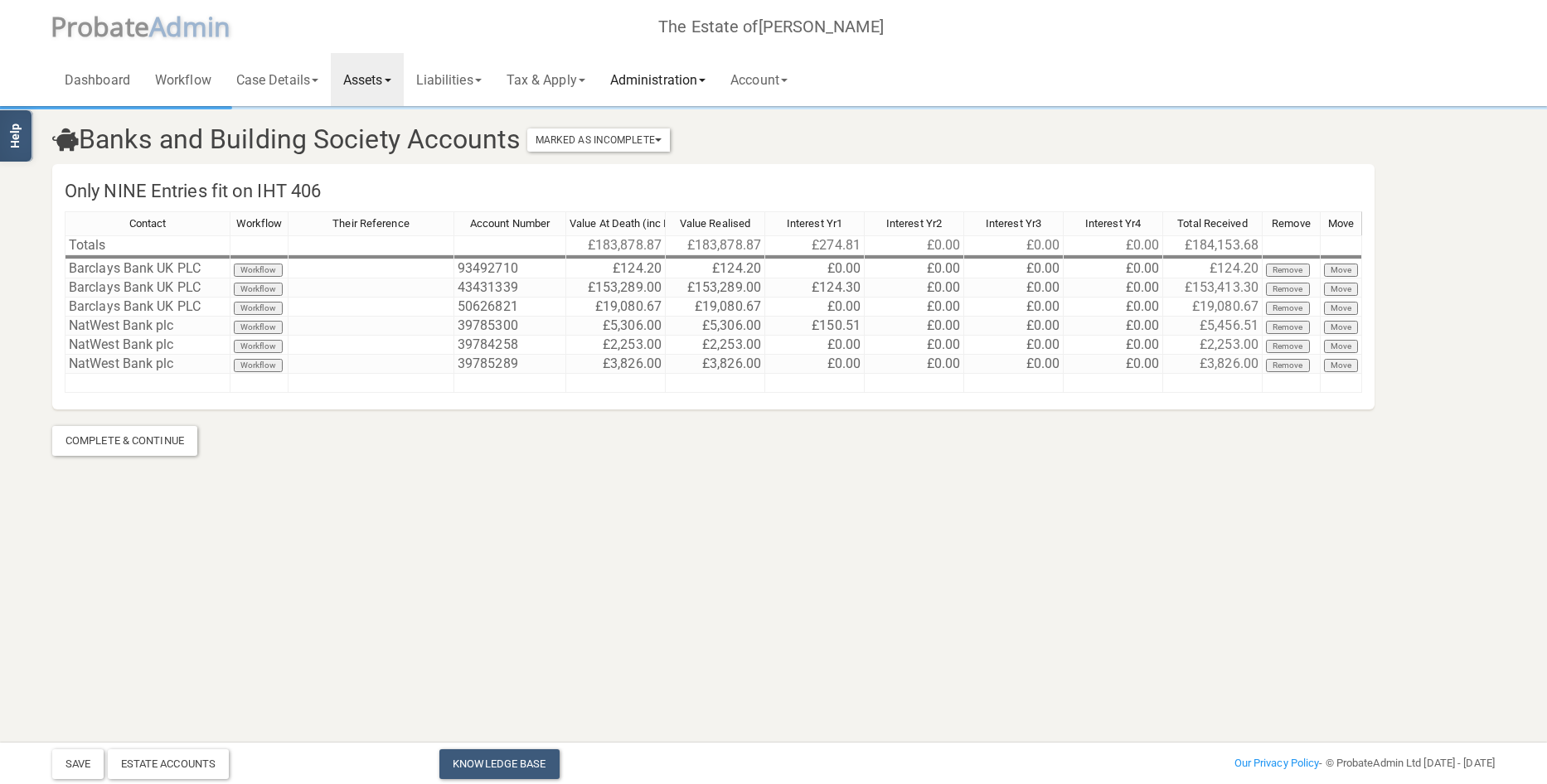
click at [660, 86] on link "Administration" at bounding box center [658, 80] width 120 height 53
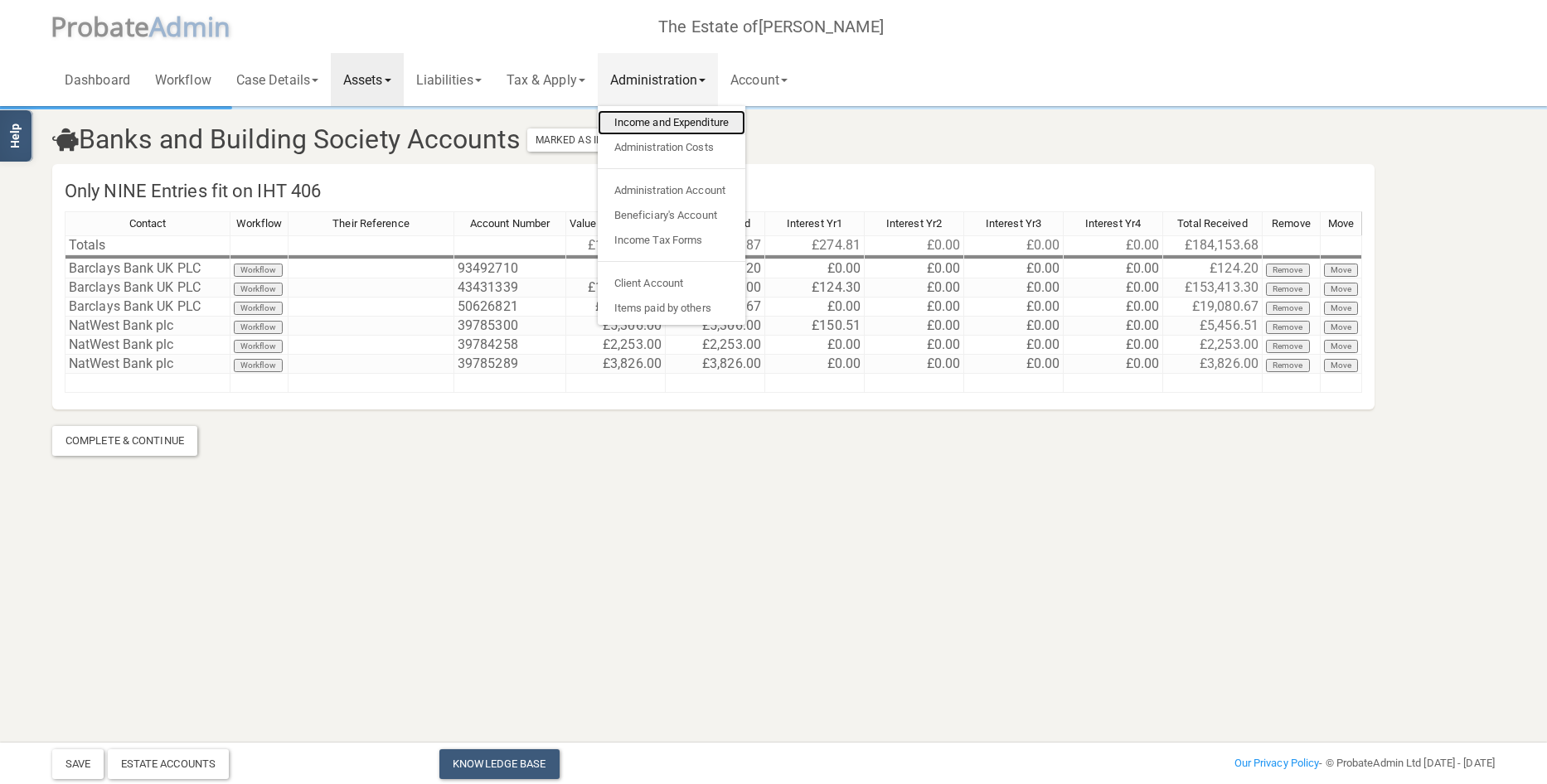
click at [658, 117] on link "Income and Expenditure" at bounding box center [672, 122] width 148 height 25
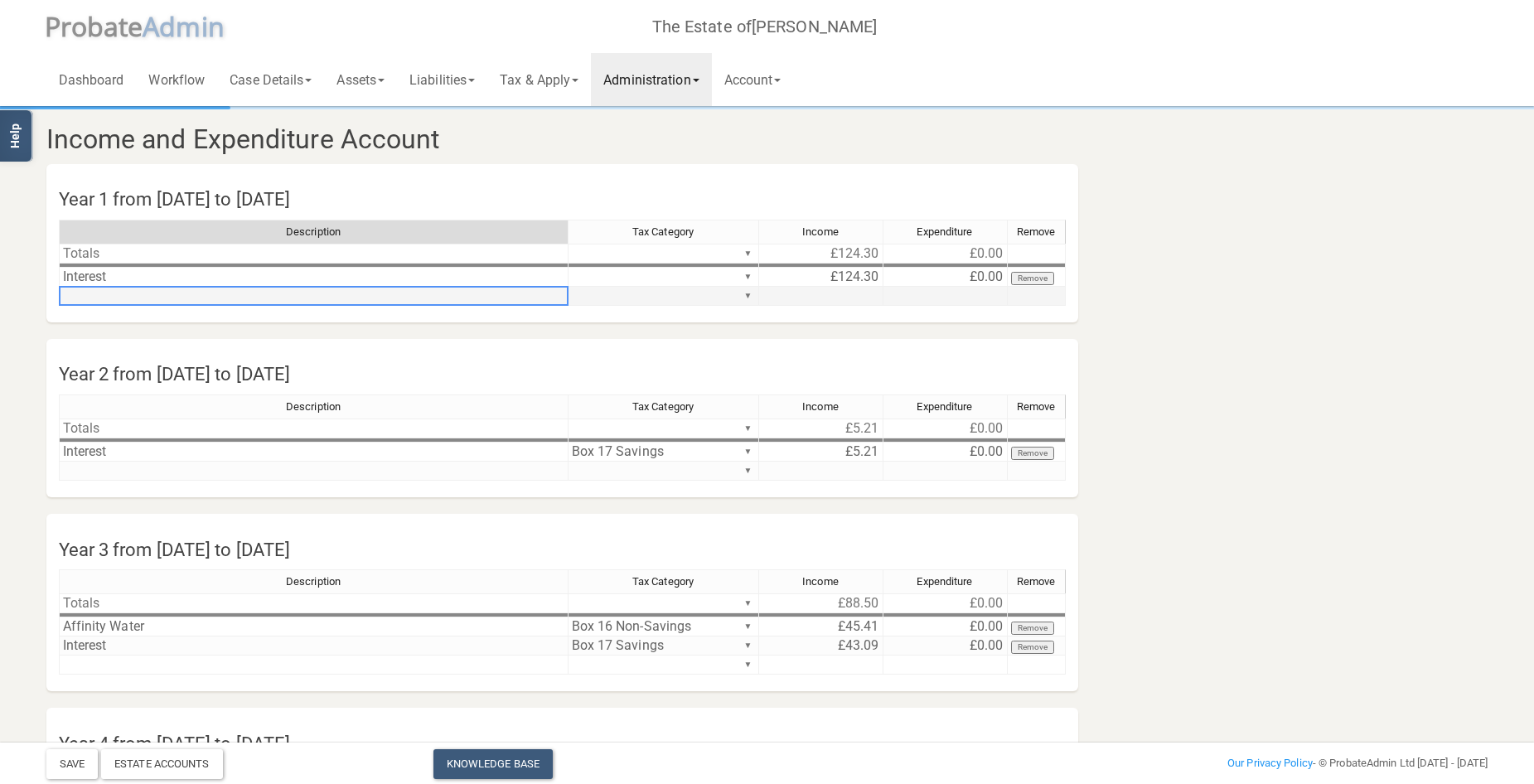
click at [119, 290] on td at bounding box center [313, 297] width 510 height 19
click at [140, 273] on td "Interest" at bounding box center [313, 277] width 510 height 19
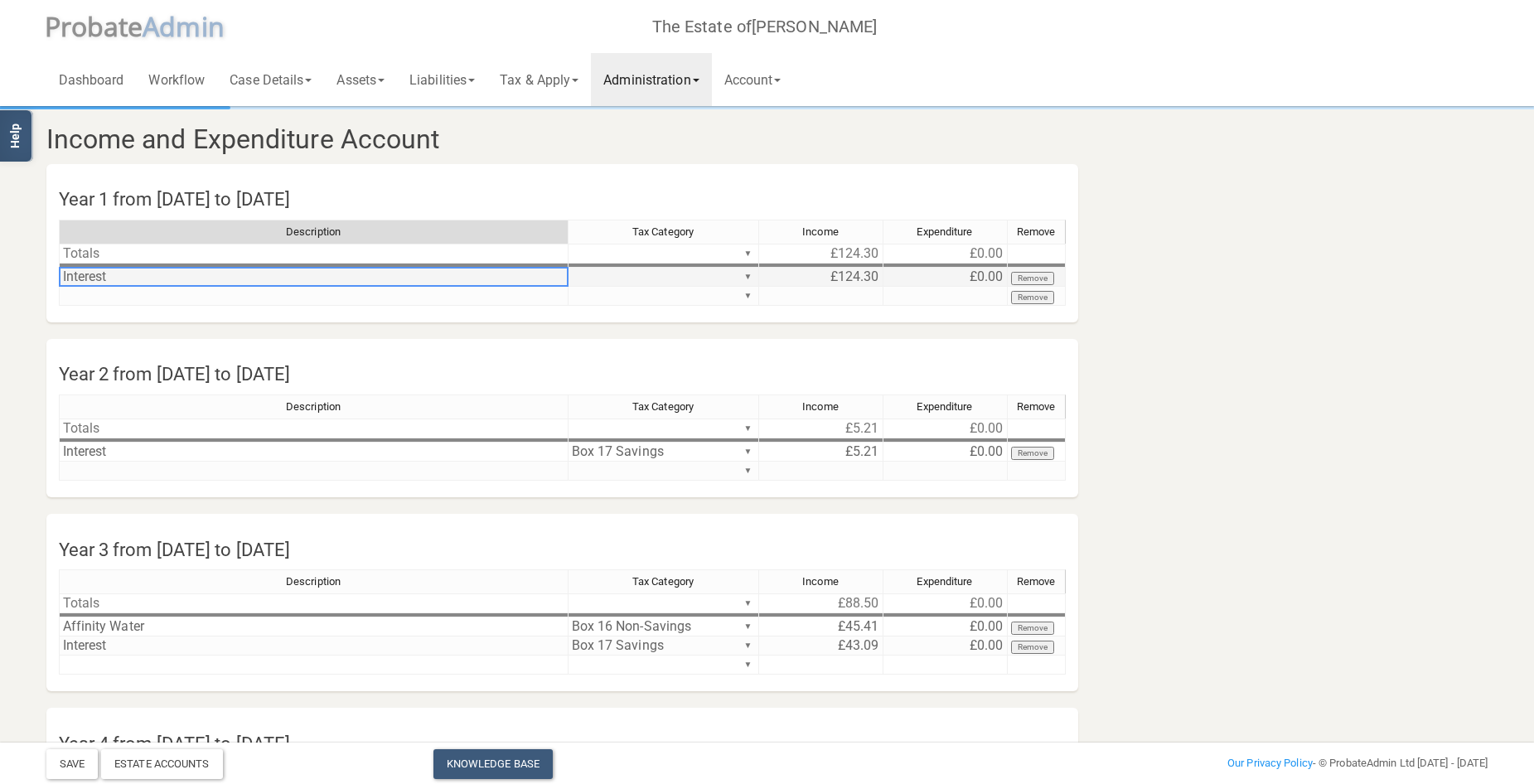
click at [140, 273] on td "Interest" at bounding box center [313, 277] width 510 height 19
type textarea "Interest Barclays"
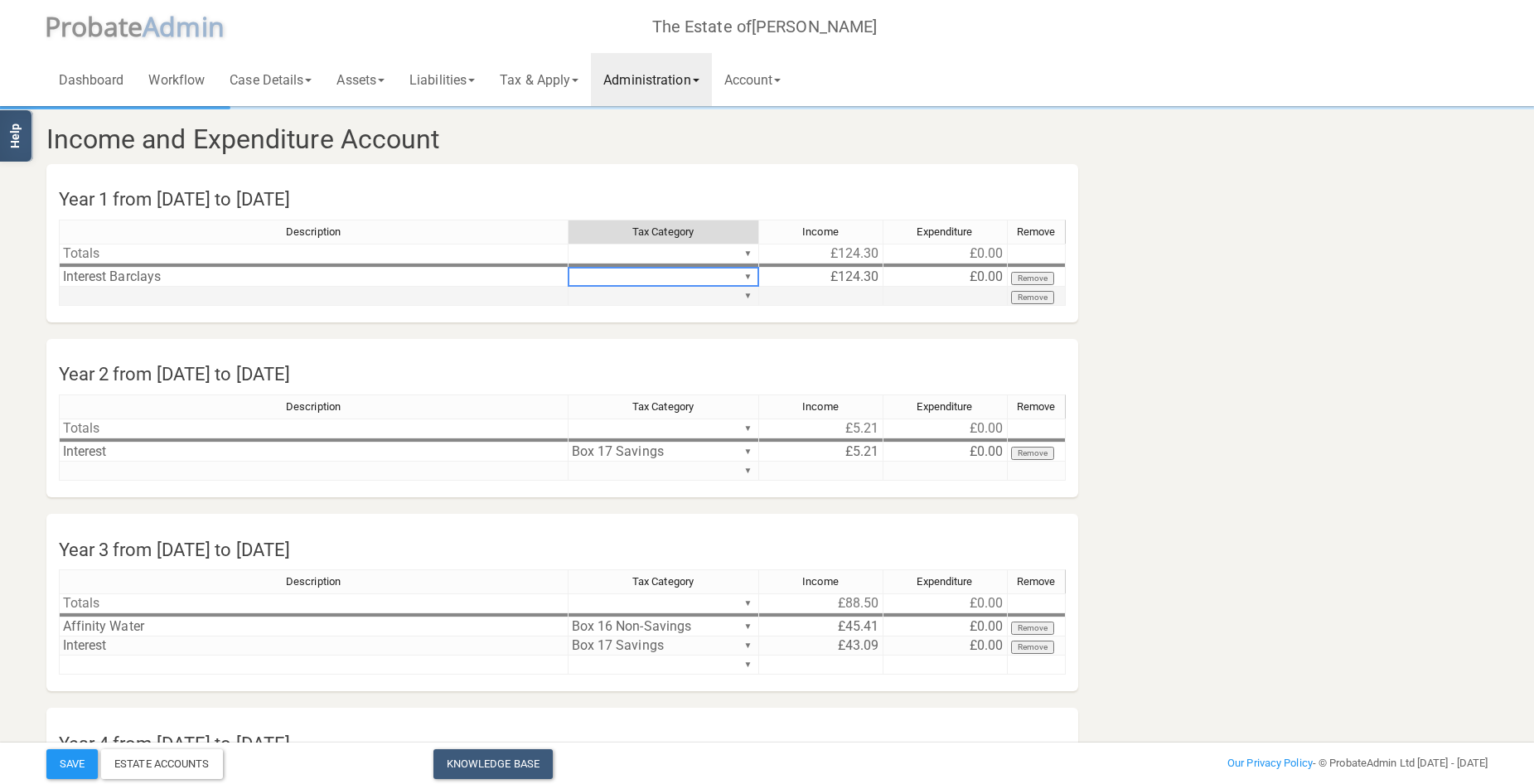
click at [207, 292] on td at bounding box center [313, 297] width 510 height 19
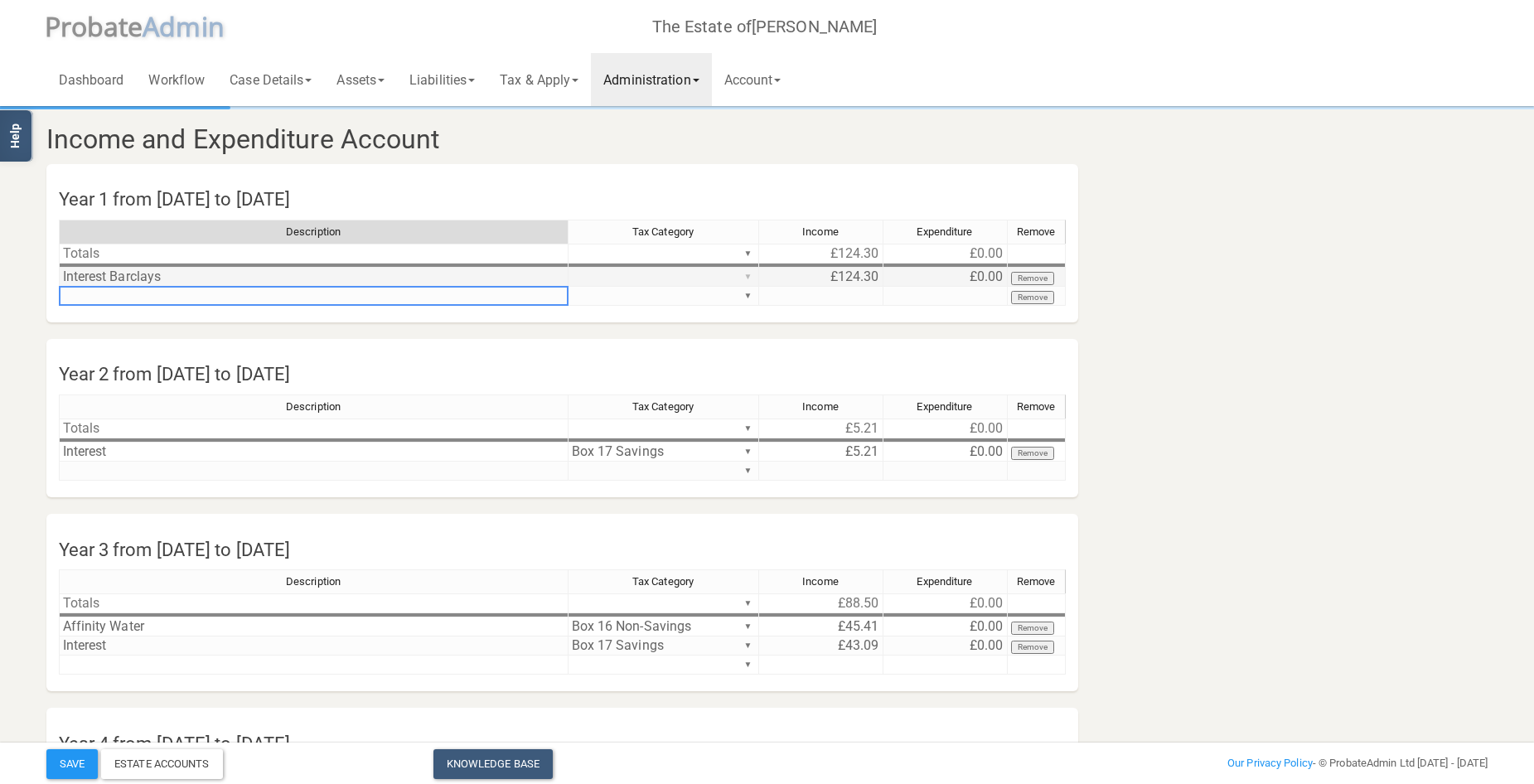
click at [747, 273] on div "Description Tax Category Income Expenditure Remove Totals ▼ £124.30 £0.00 ▼ Int…" at bounding box center [561, 270] width 1007 height 101
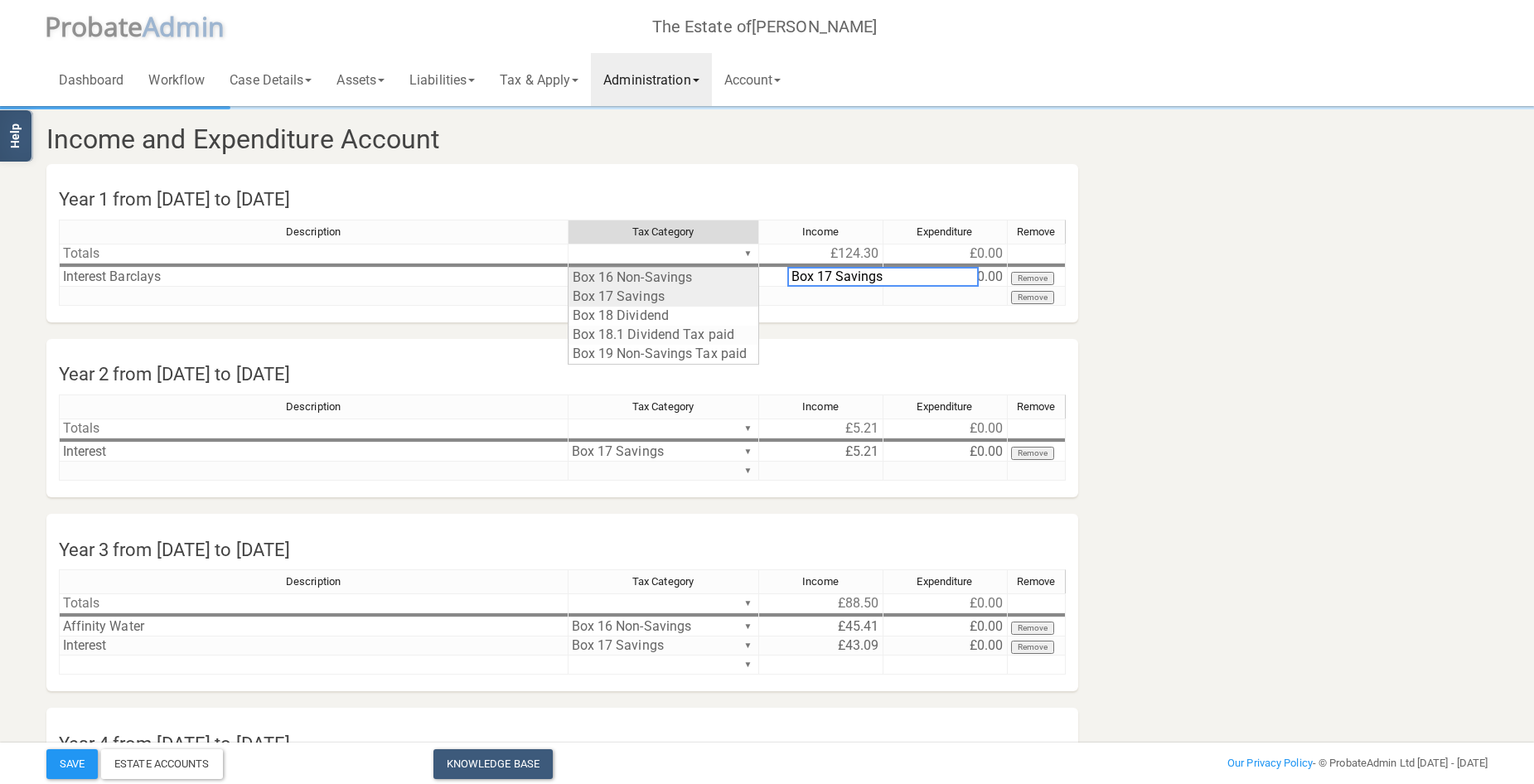
click at [711, 294] on div "Description Tax Category Income Expenditure Remove Totals ▼ £124.30 £0.00 ▼ Int…" at bounding box center [561, 270] width 1007 height 101
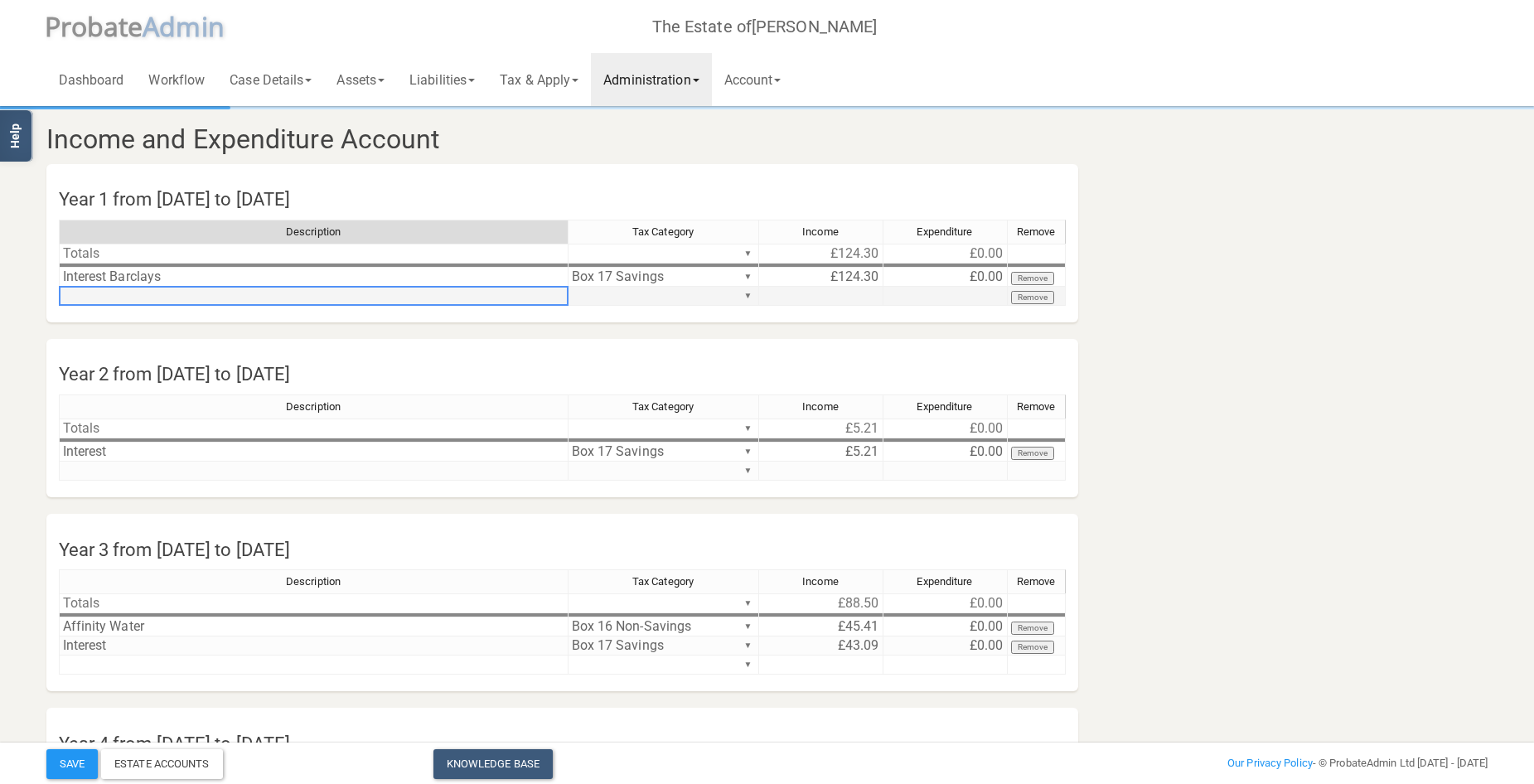
click at [330, 292] on td at bounding box center [313, 297] width 510 height 19
type textarea "Interest - NW"
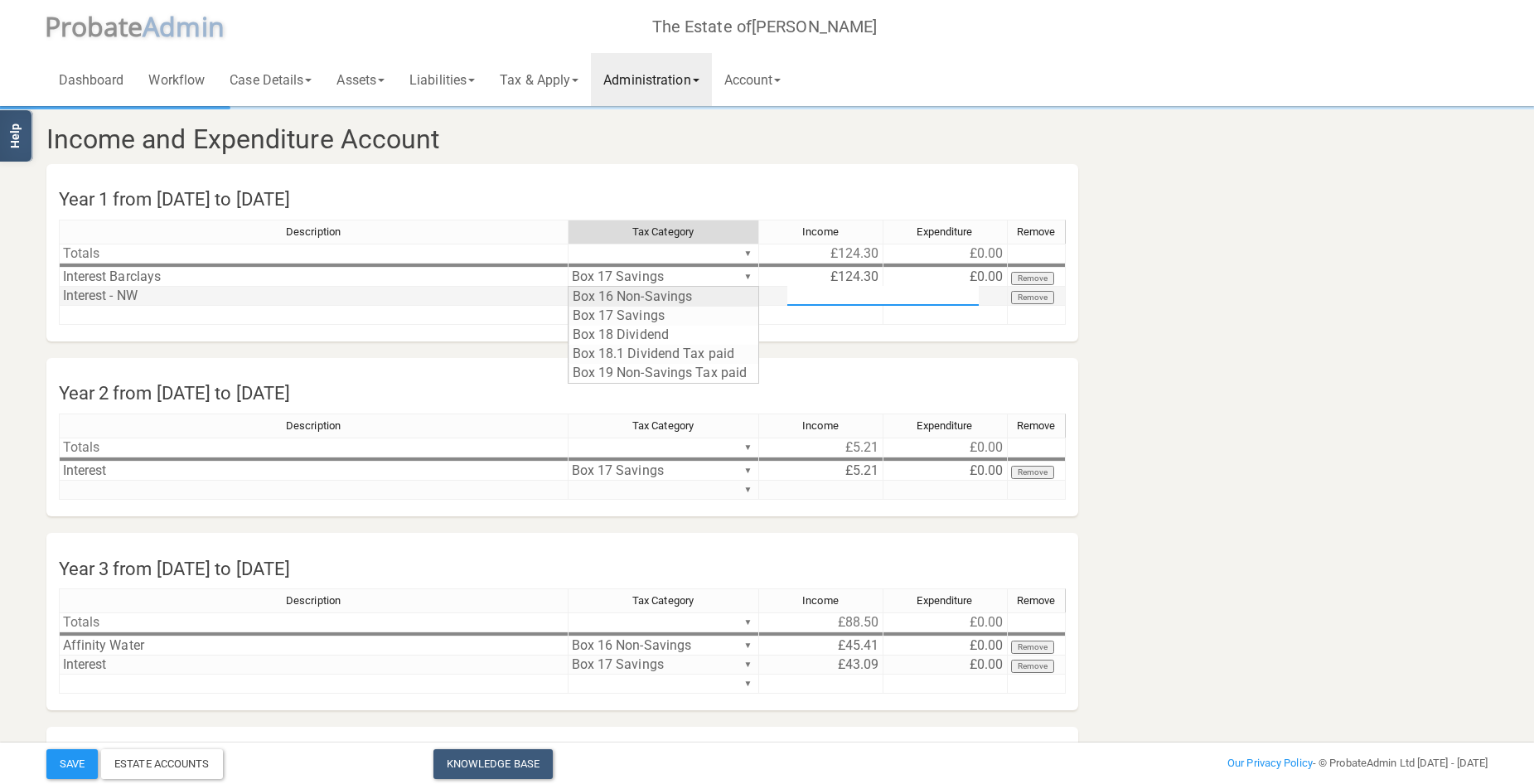
click at [747, 292] on div "Description Tax Category Income Expenditure Remove Totals ▼ £124.30 £0.00 ▼ Int…" at bounding box center [561, 279] width 1007 height 120
click at [713, 312] on div "Description Tax Category Income Expenditure Remove Totals ▼ £124.30 £0.00 ▼ Int…" at bounding box center [561, 279] width 1007 height 120
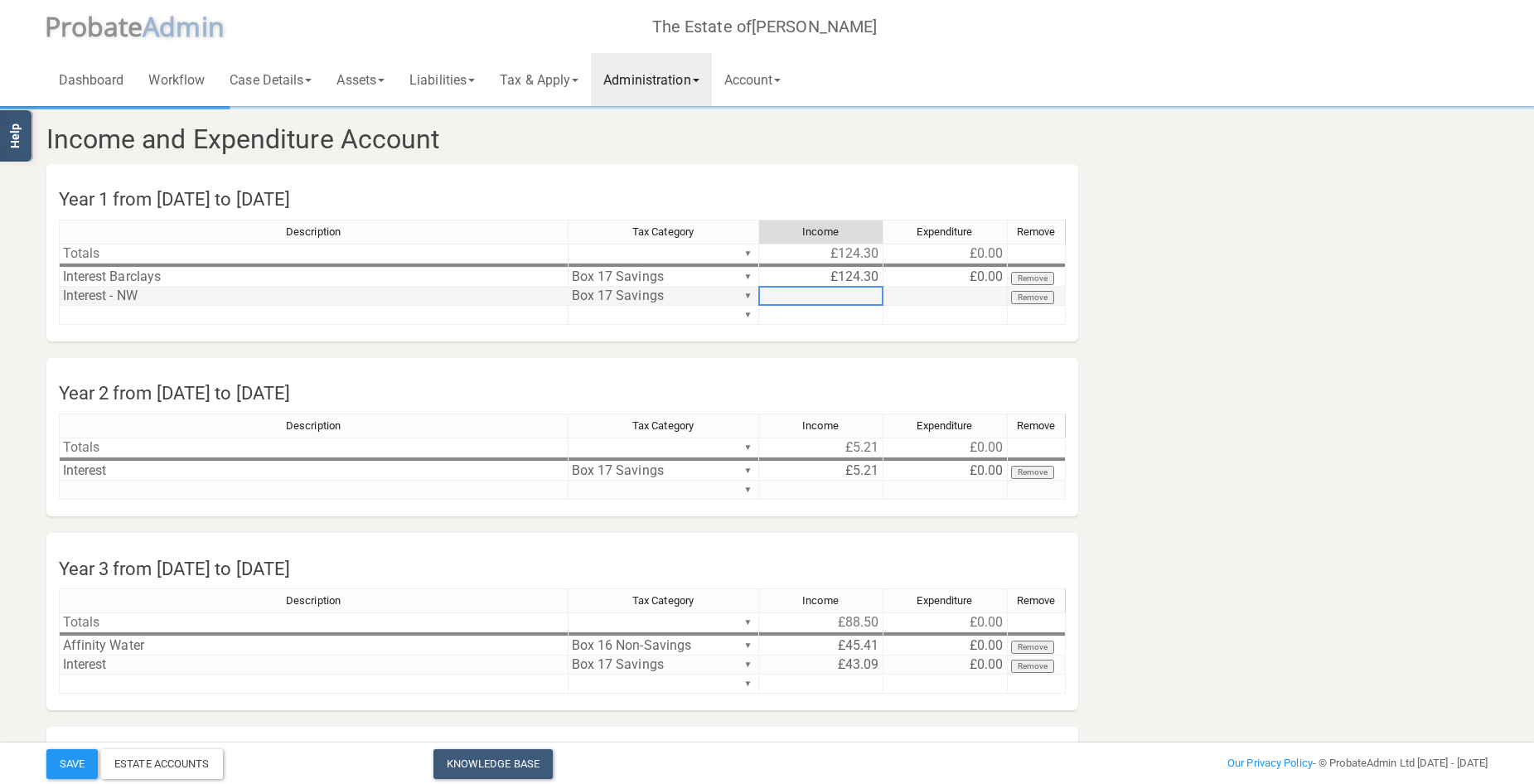
click at [852, 297] on td at bounding box center [821, 297] width 125 height 19
type textarea "150.51"
click at [352, 79] on link "Assets" at bounding box center [360, 80] width 73 height 53
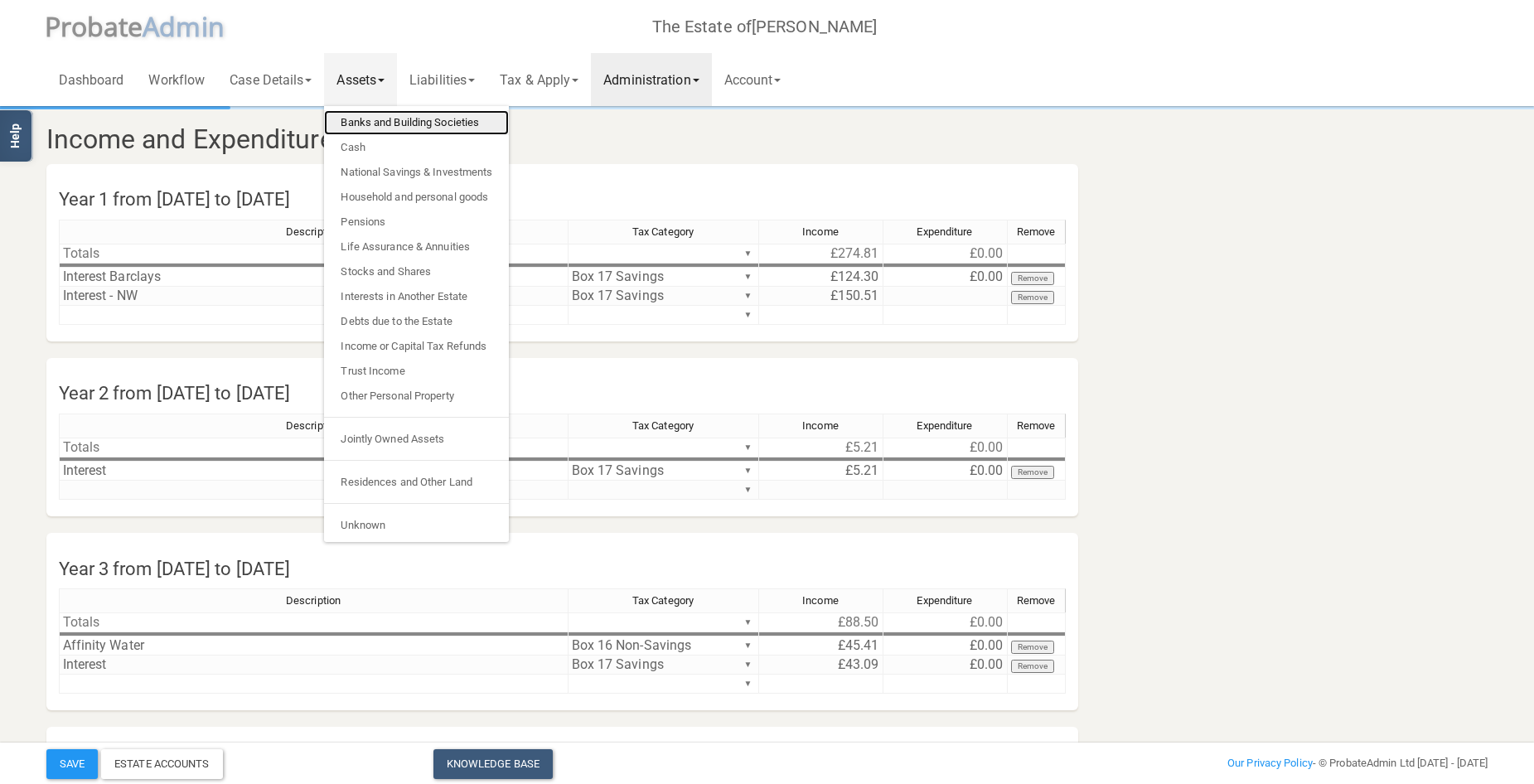
click at [394, 121] on link "Banks and Building Societies" at bounding box center [416, 122] width 185 height 25
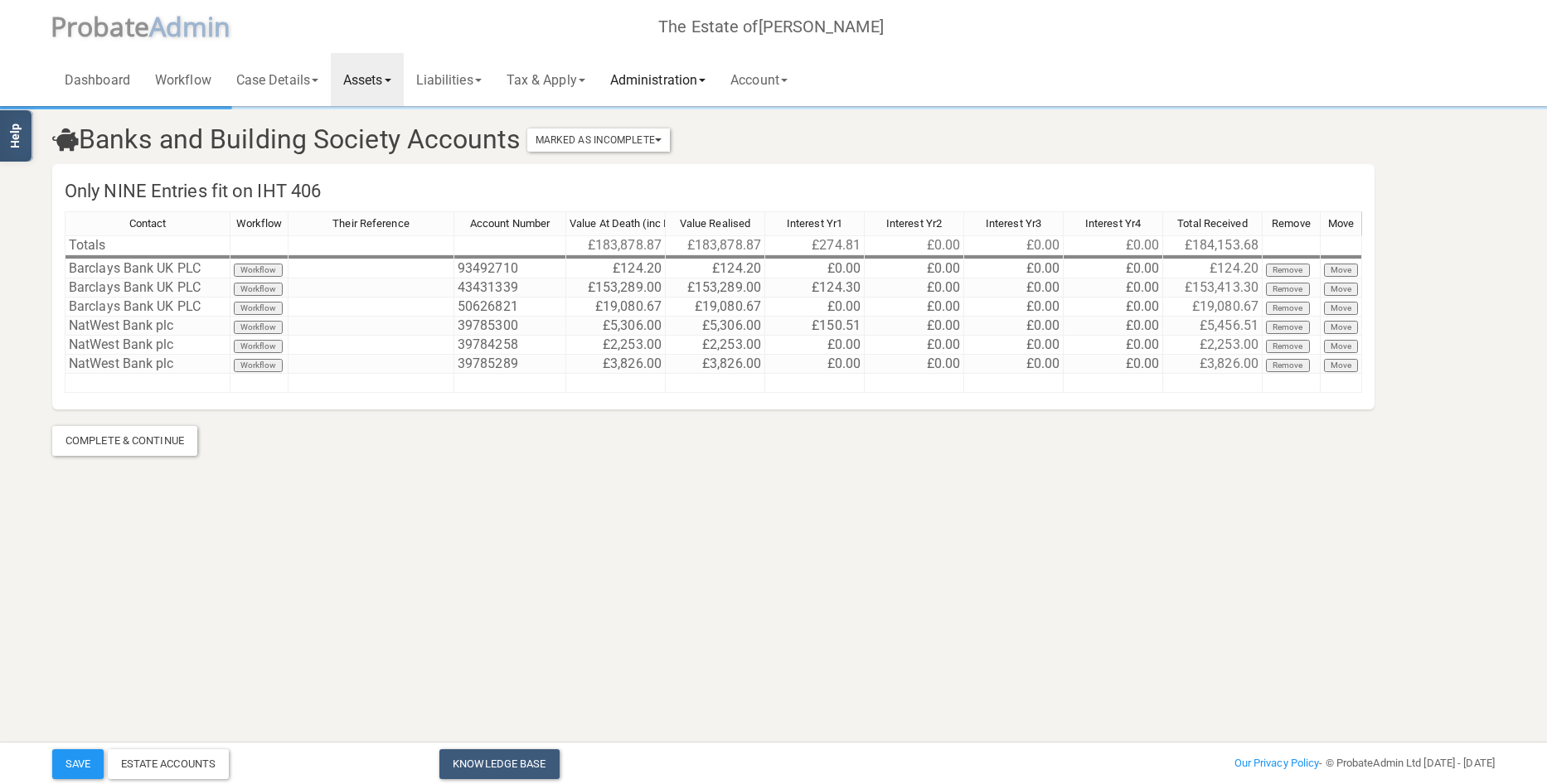
click at [671, 81] on link "Administration" at bounding box center [658, 80] width 120 height 53
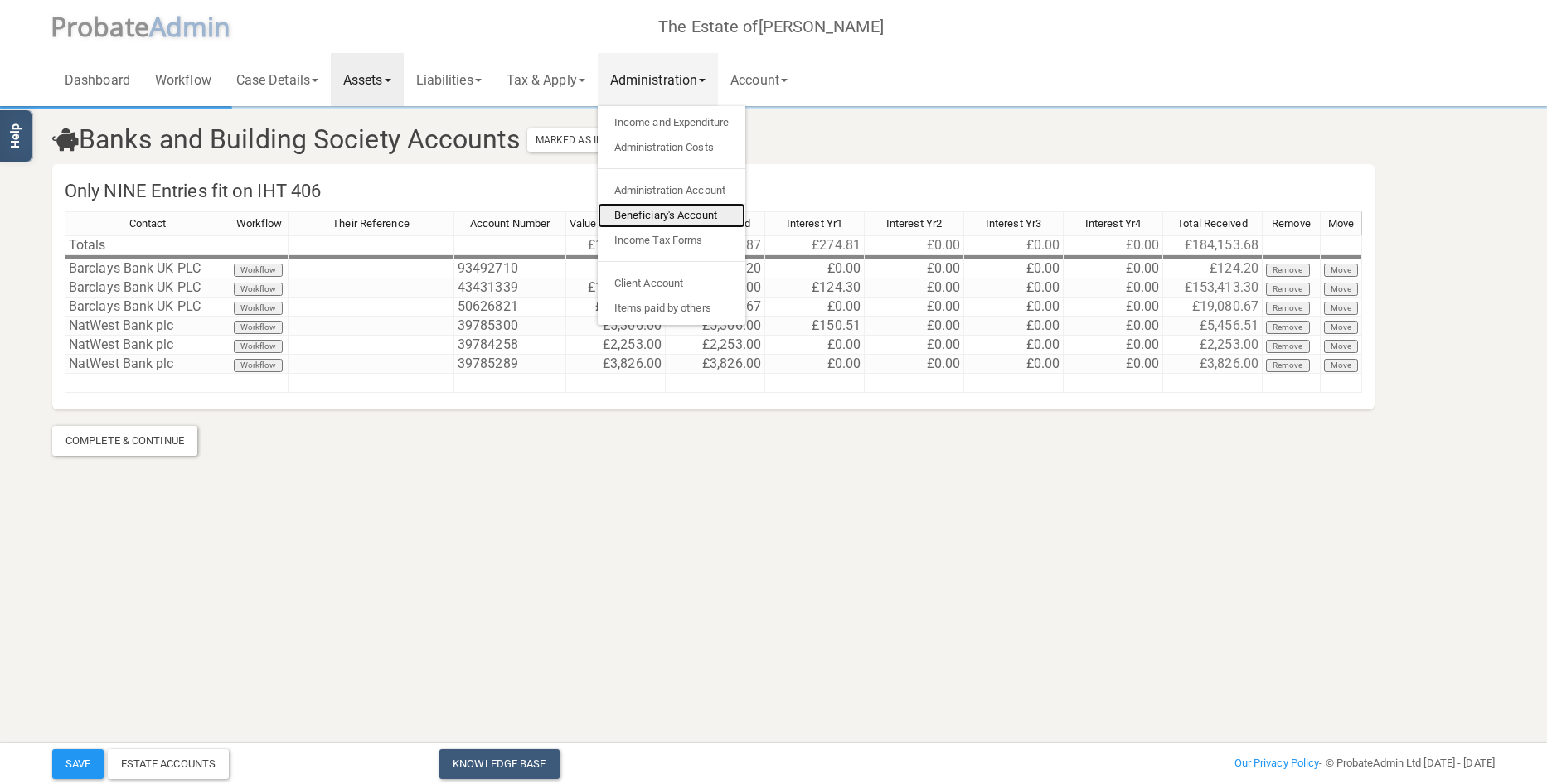
click at [688, 215] on link "Beneficiary's Account" at bounding box center [672, 215] width 148 height 25
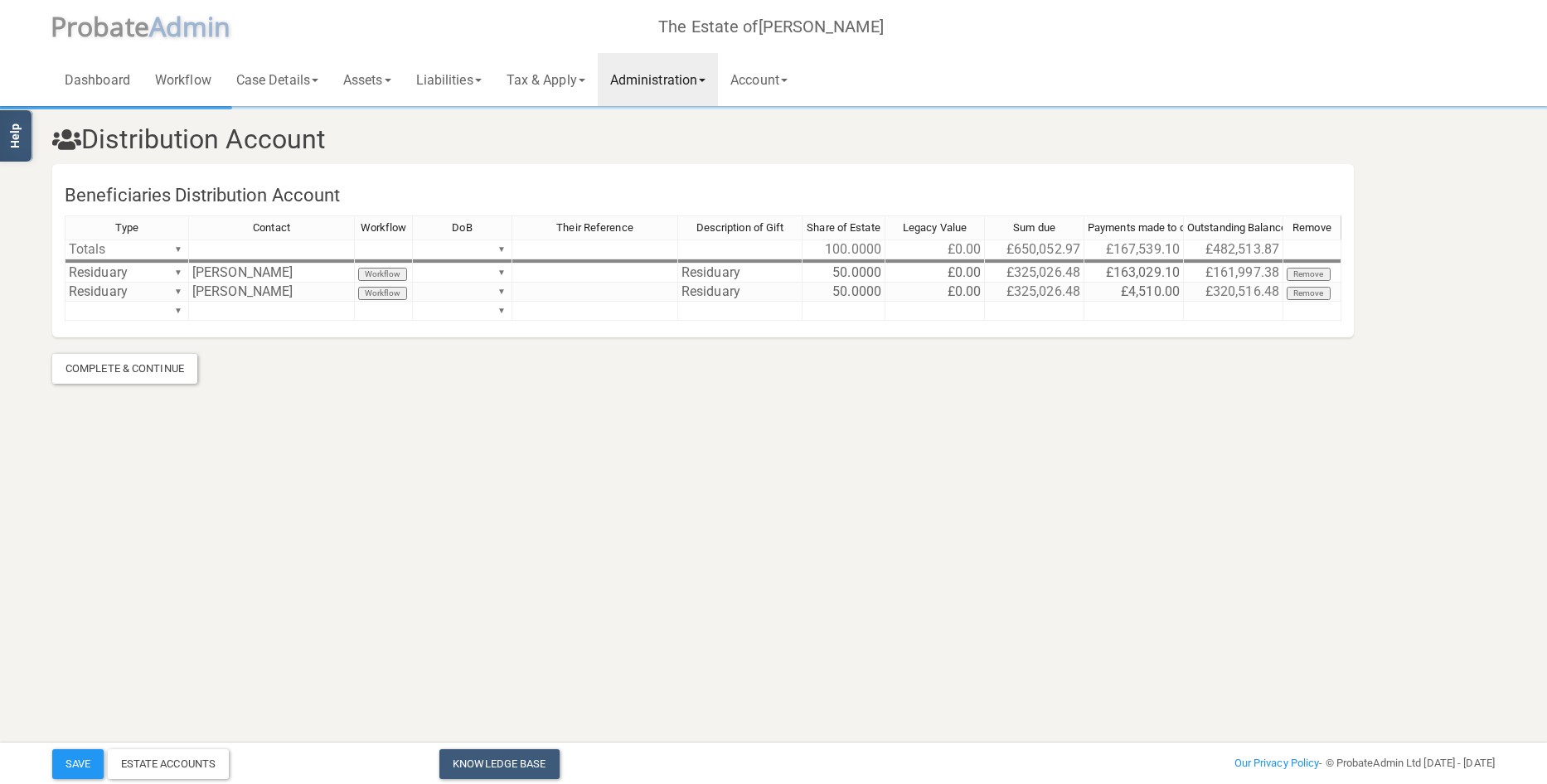
click at [684, 84] on link "Administration" at bounding box center [658, 80] width 120 height 53
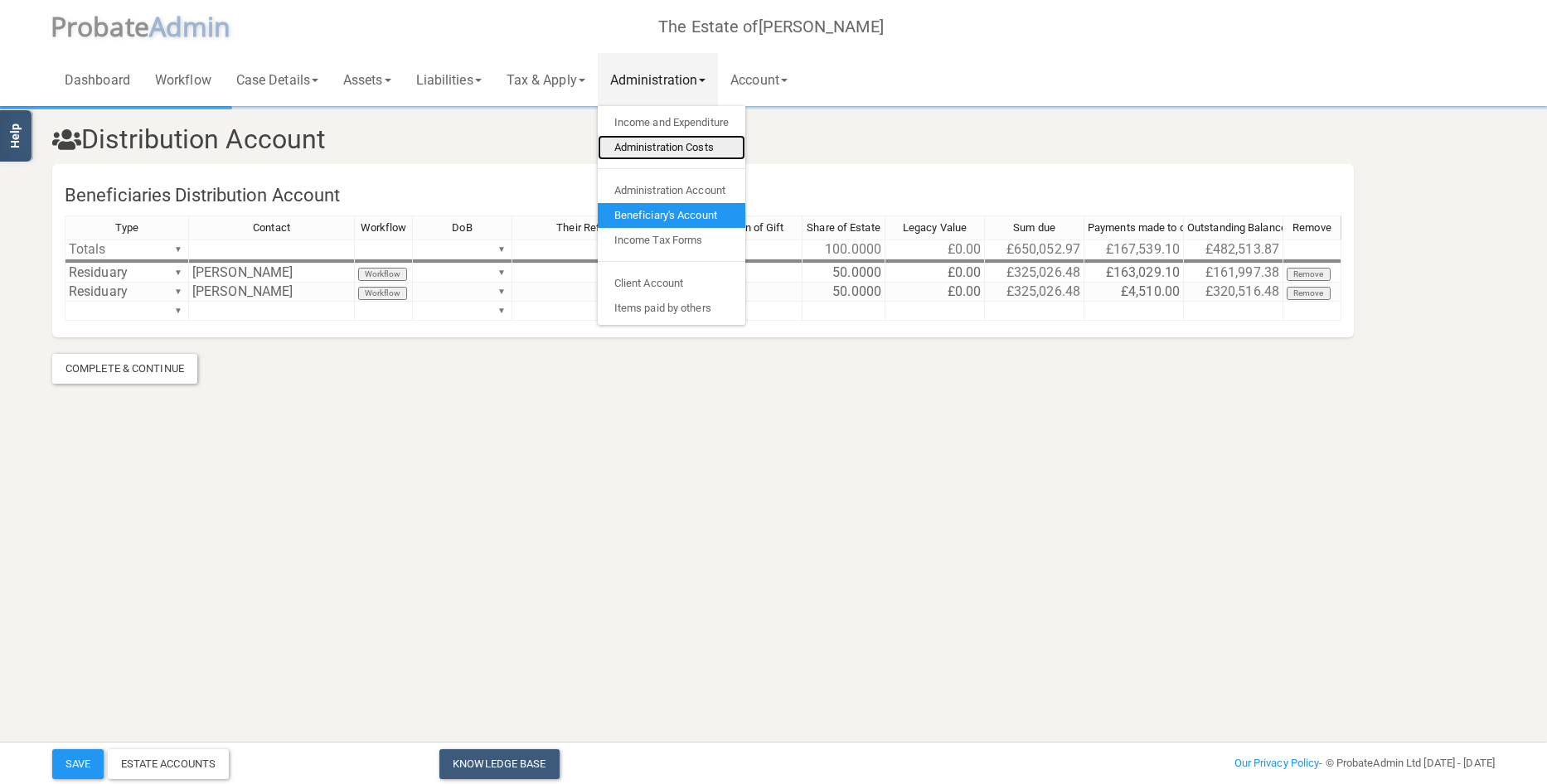
click at [678, 145] on link "Administration Costs" at bounding box center [672, 147] width 148 height 25
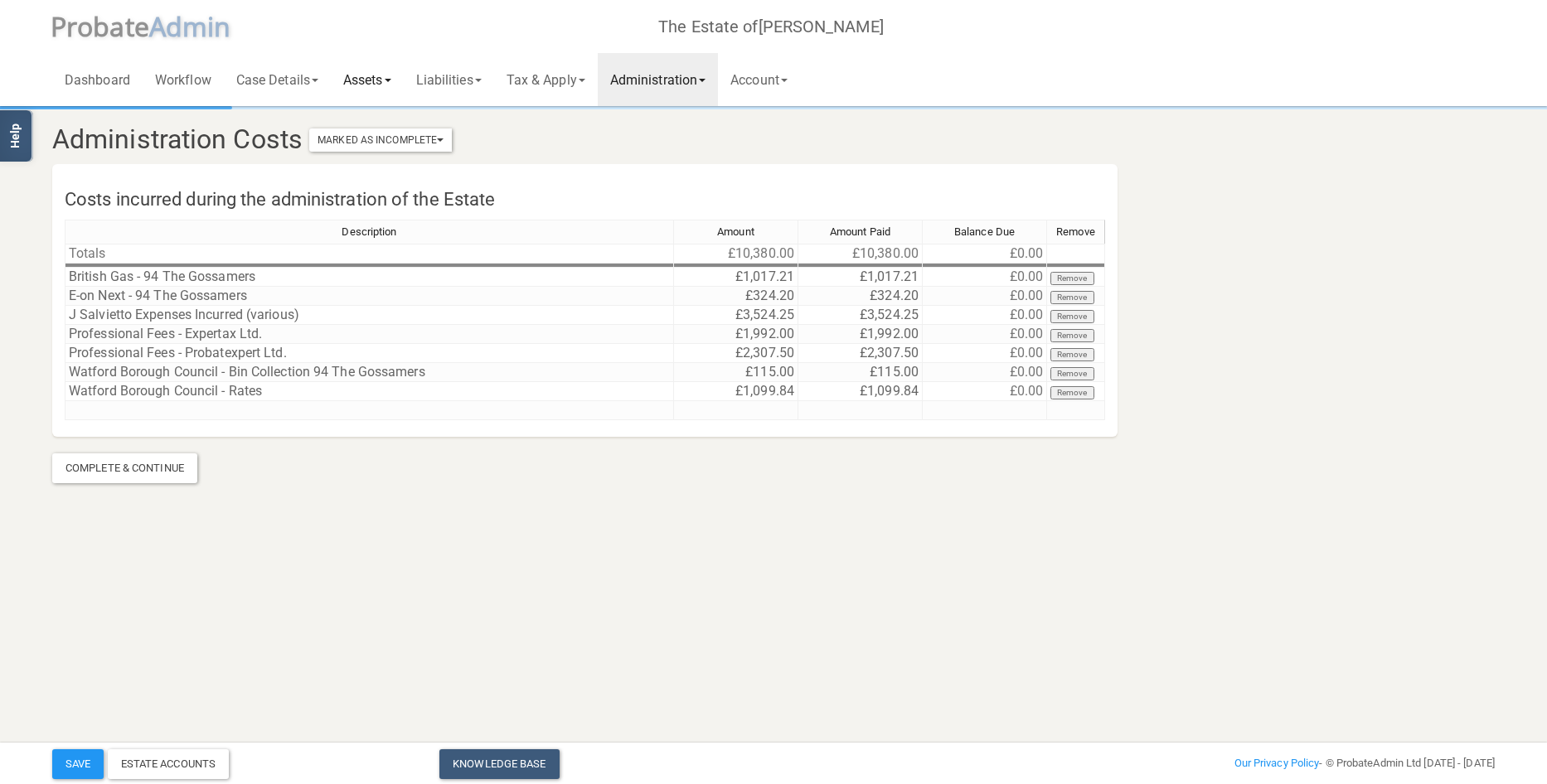
click at [355, 75] on link "Assets" at bounding box center [367, 80] width 73 height 53
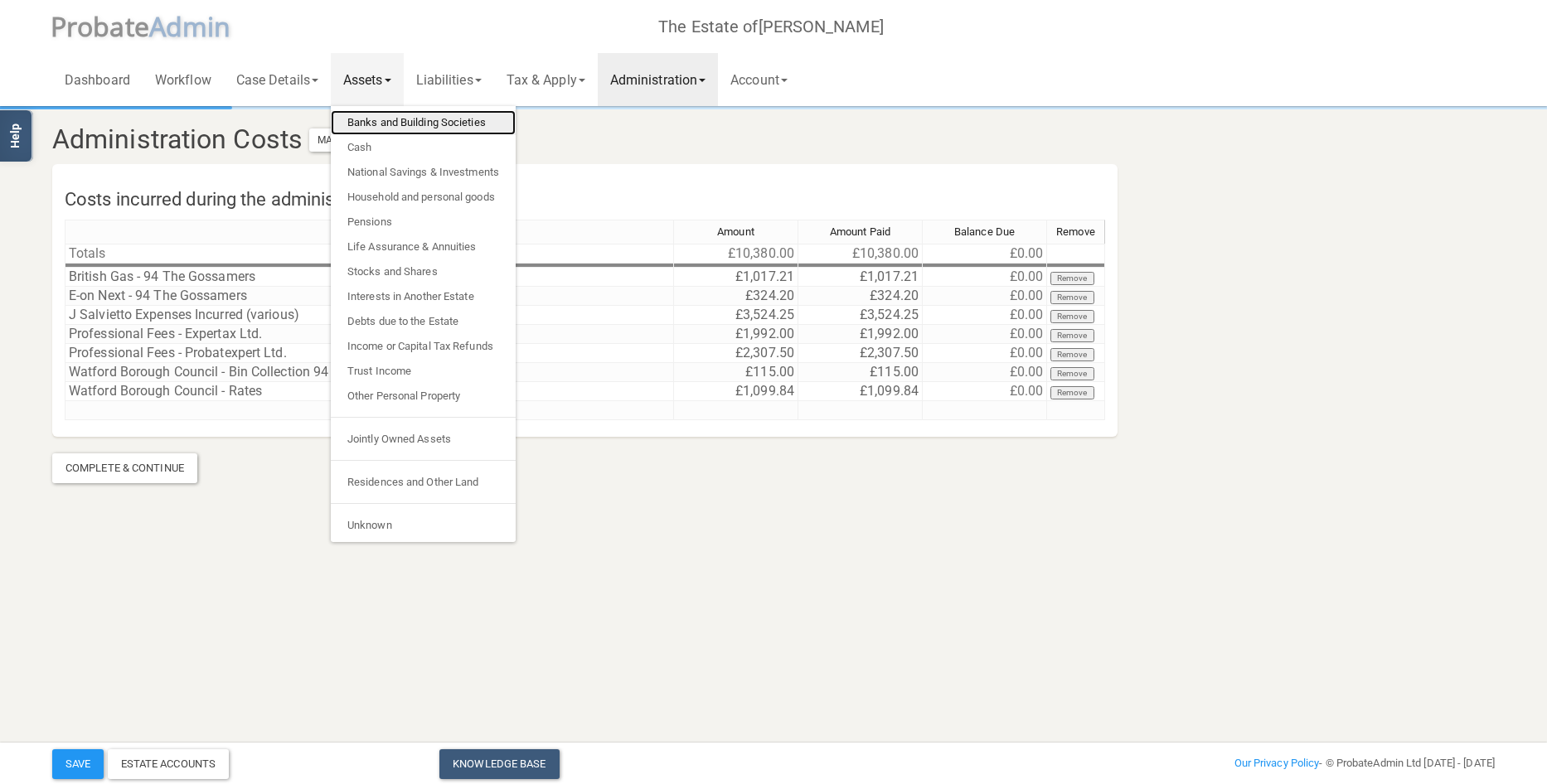
click at [376, 119] on link "Banks and Building Societies" at bounding box center [423, 122] width 185 height 25
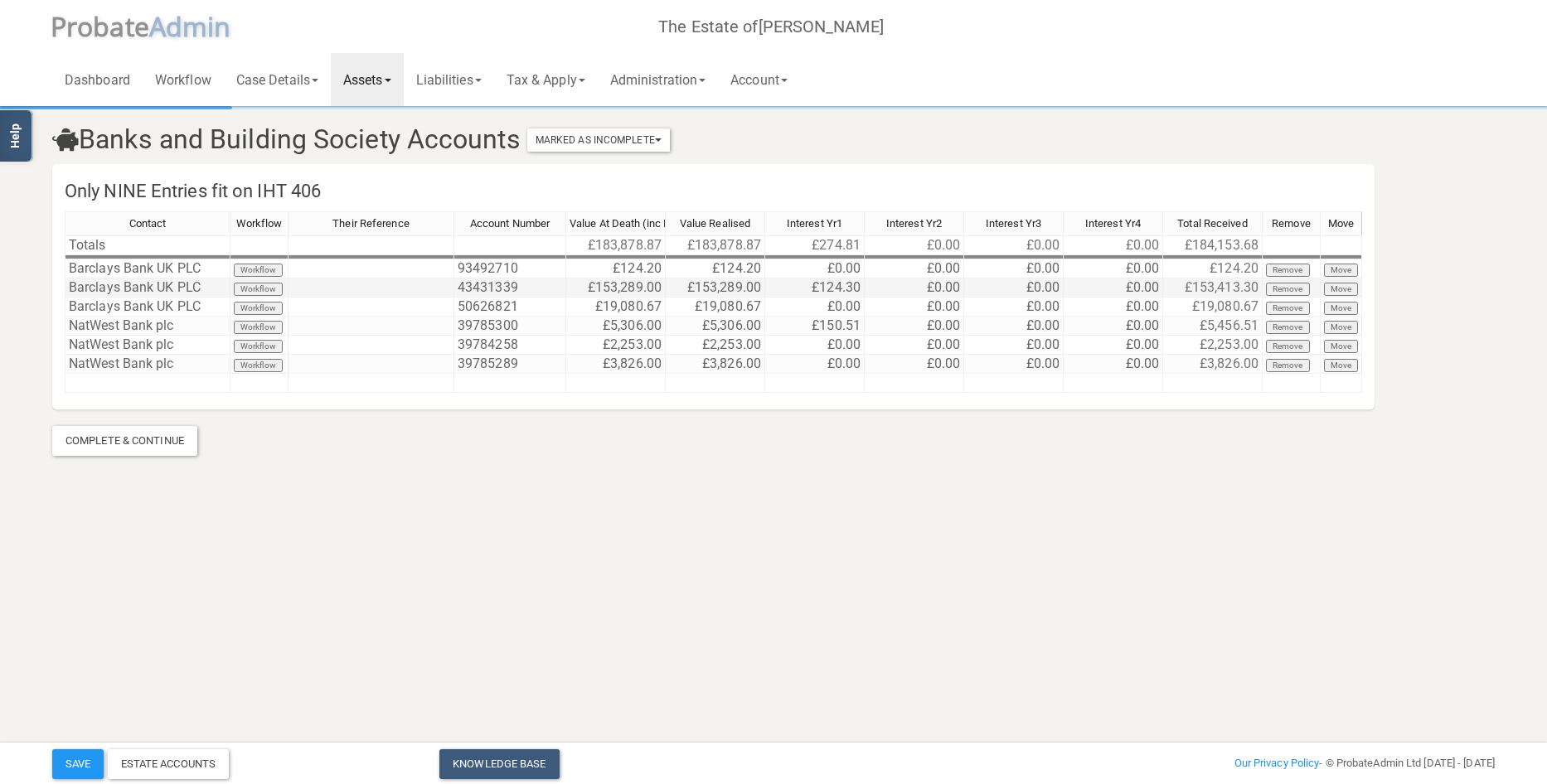
click at [808, 289] on td "£124.30" at bounding box center [815, 288] width 100 height 19
click at [913, 287] on td "£0.00" at bounding box center [914, 288] width 100 height 19
drag, startPoint x: 913, startPoint y: 287, endPoint x: 830, endPoint y: 283, distance: 83.1
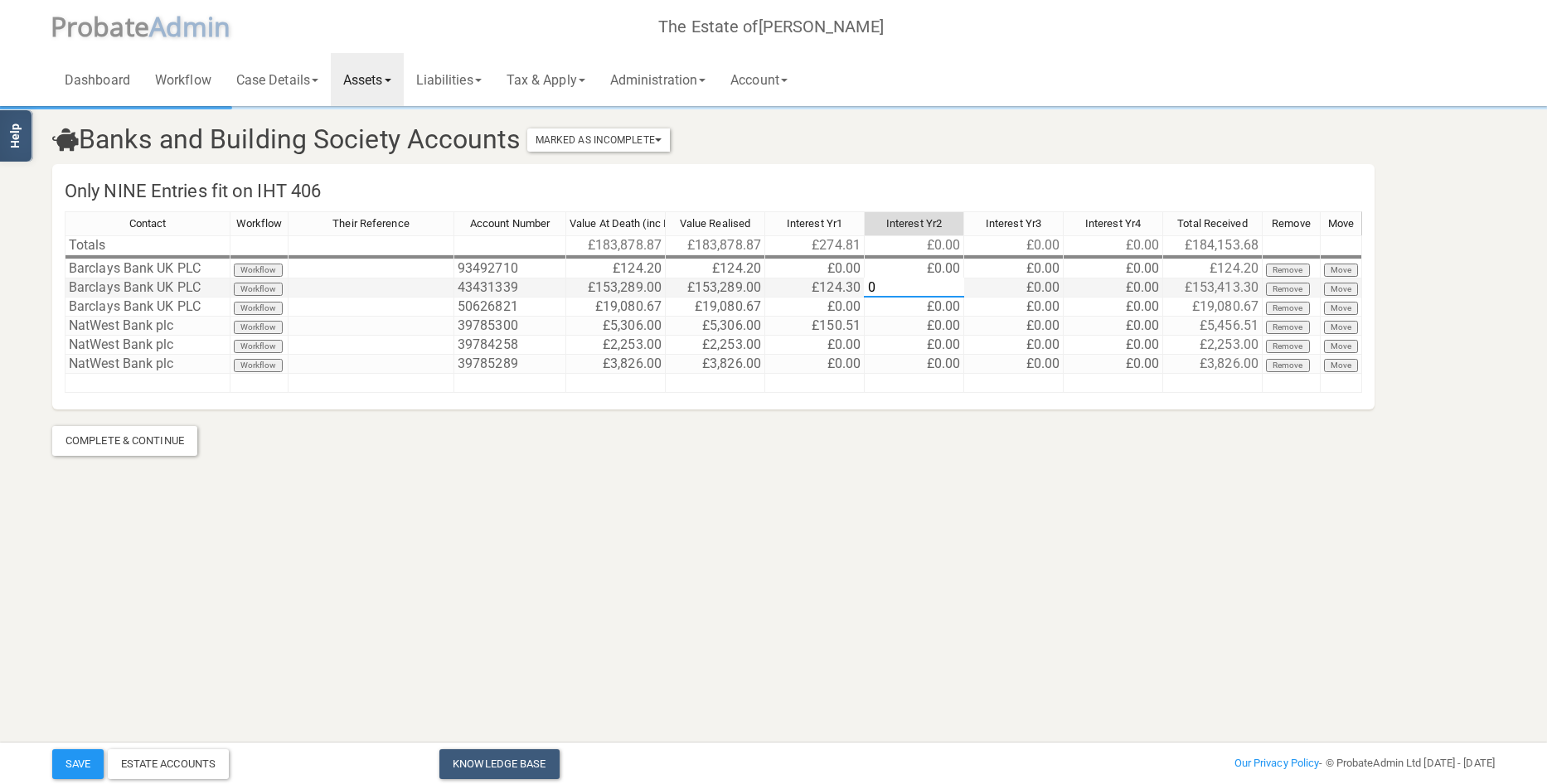
click at [830, 283] on div "Contact Workflow Their Reference Account Number Value At Death (inc Interest) V…" at bounding box center [713, 309] width 1298 height 196
type textarea "144.02"
click at [678, 84] on link "Administration" at bounding box center [658, 80] width 120 height 53
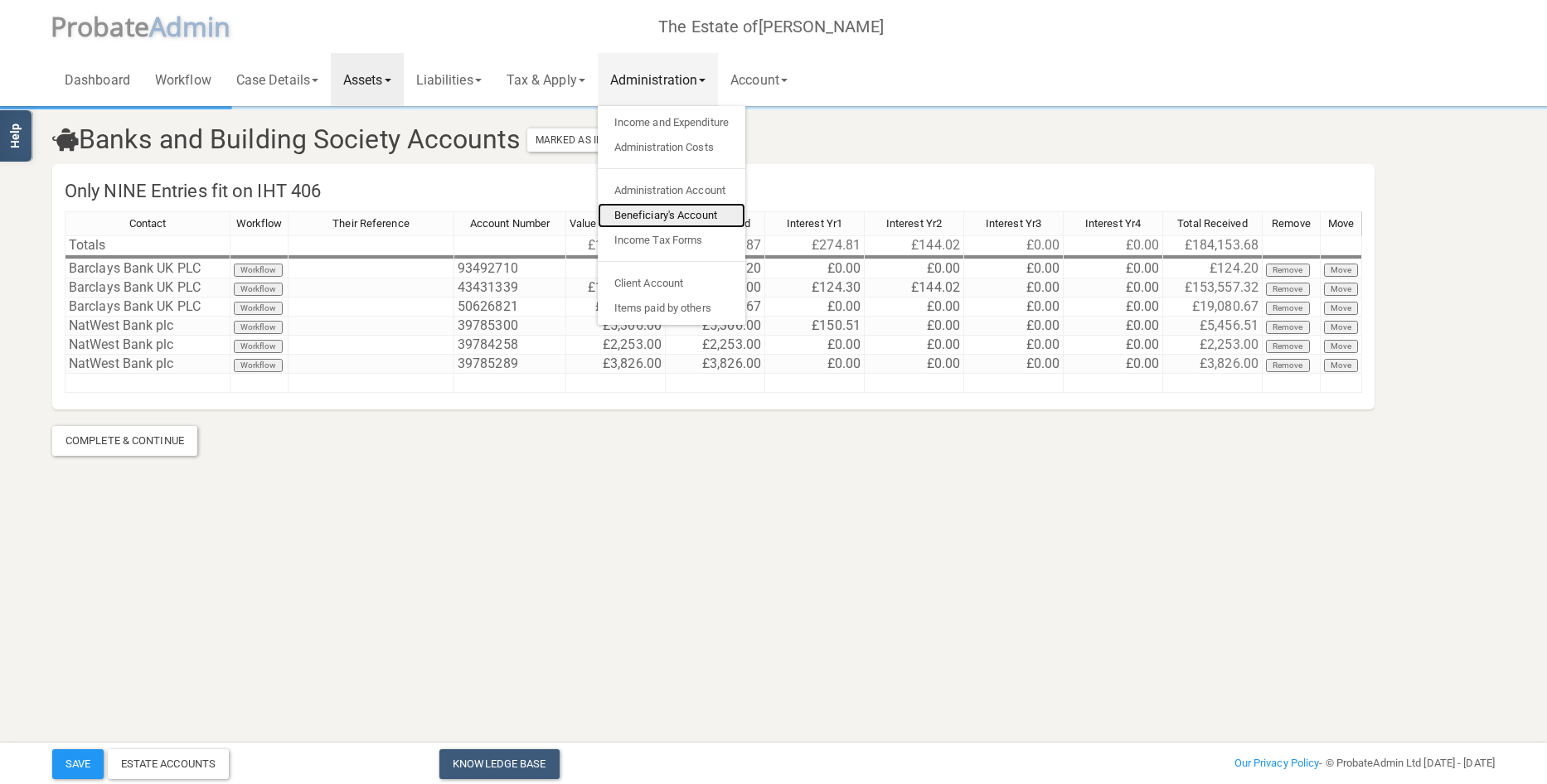
click at [683, 215] on link "Beneficiary's Account" at bounding box center [672, 215] width 148 height 25
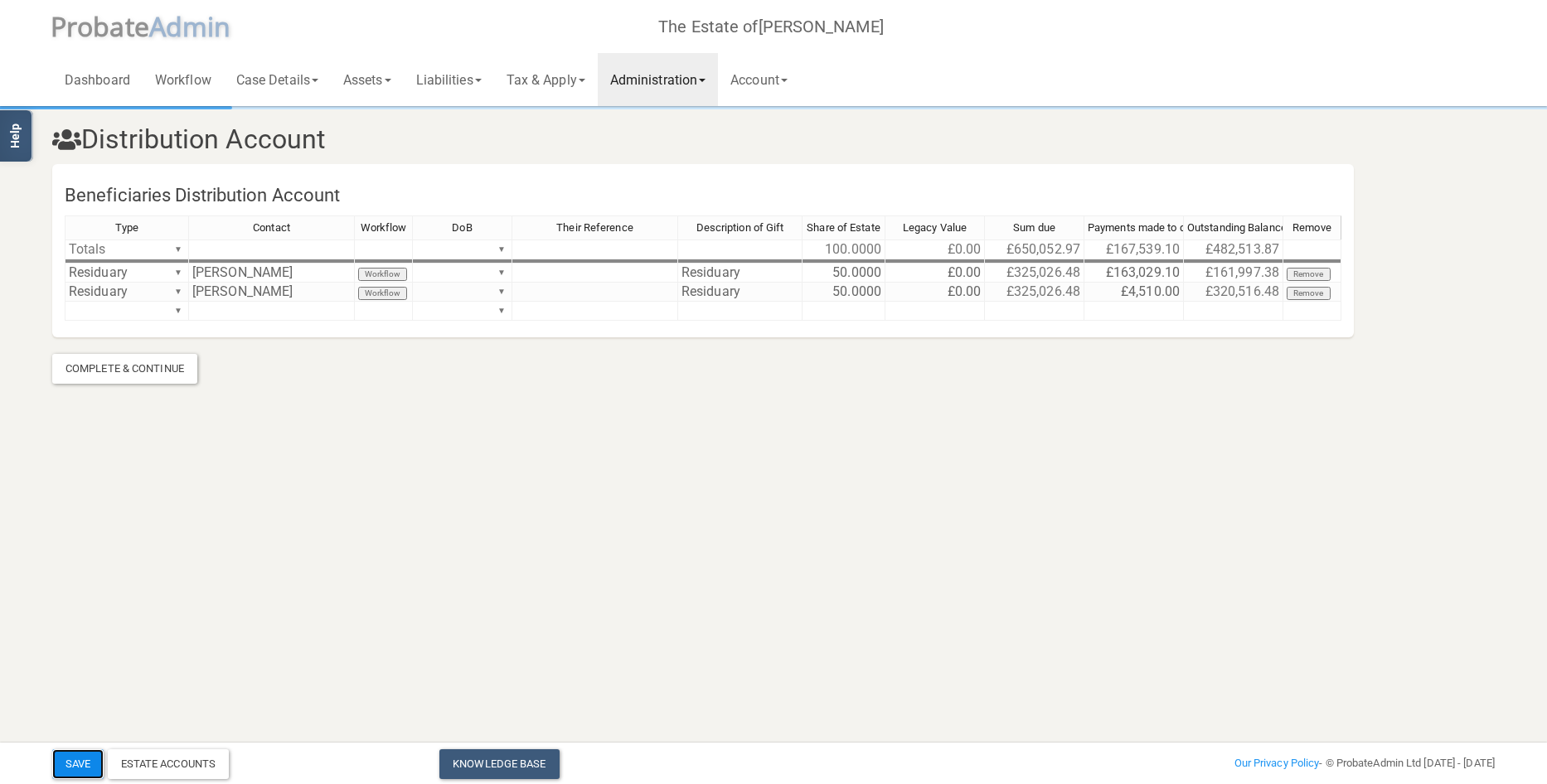
click at [83, 754] on button "Save" at bounding box center [78, 763] width 52 height 30
click at [667, 76] on link "Administration" at bounding box center [658, 80] width 120 height 53
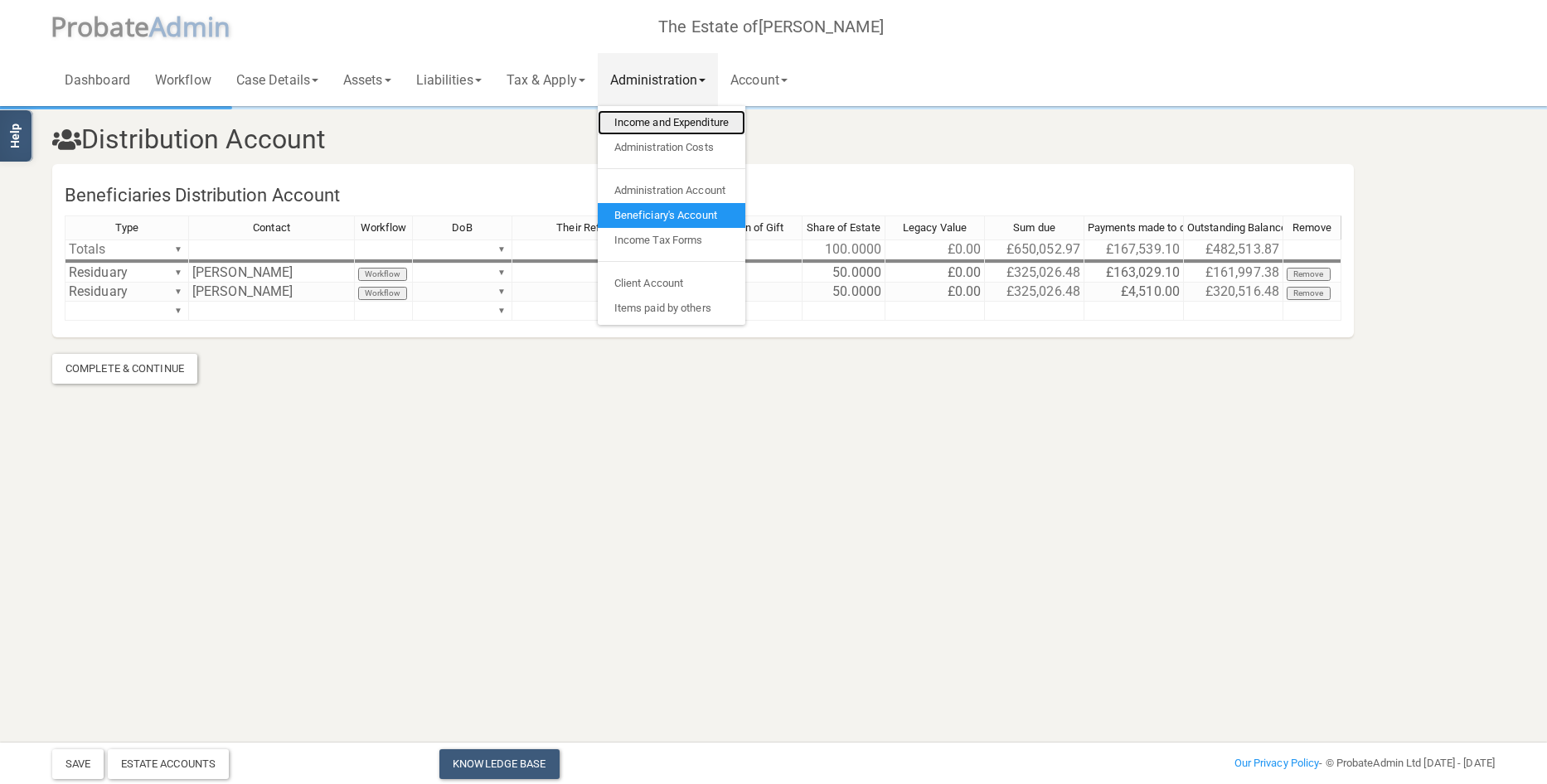
click at [671, 121] on link "Income and Expenditure" at bounding box center [672, 122] width 148 height 25
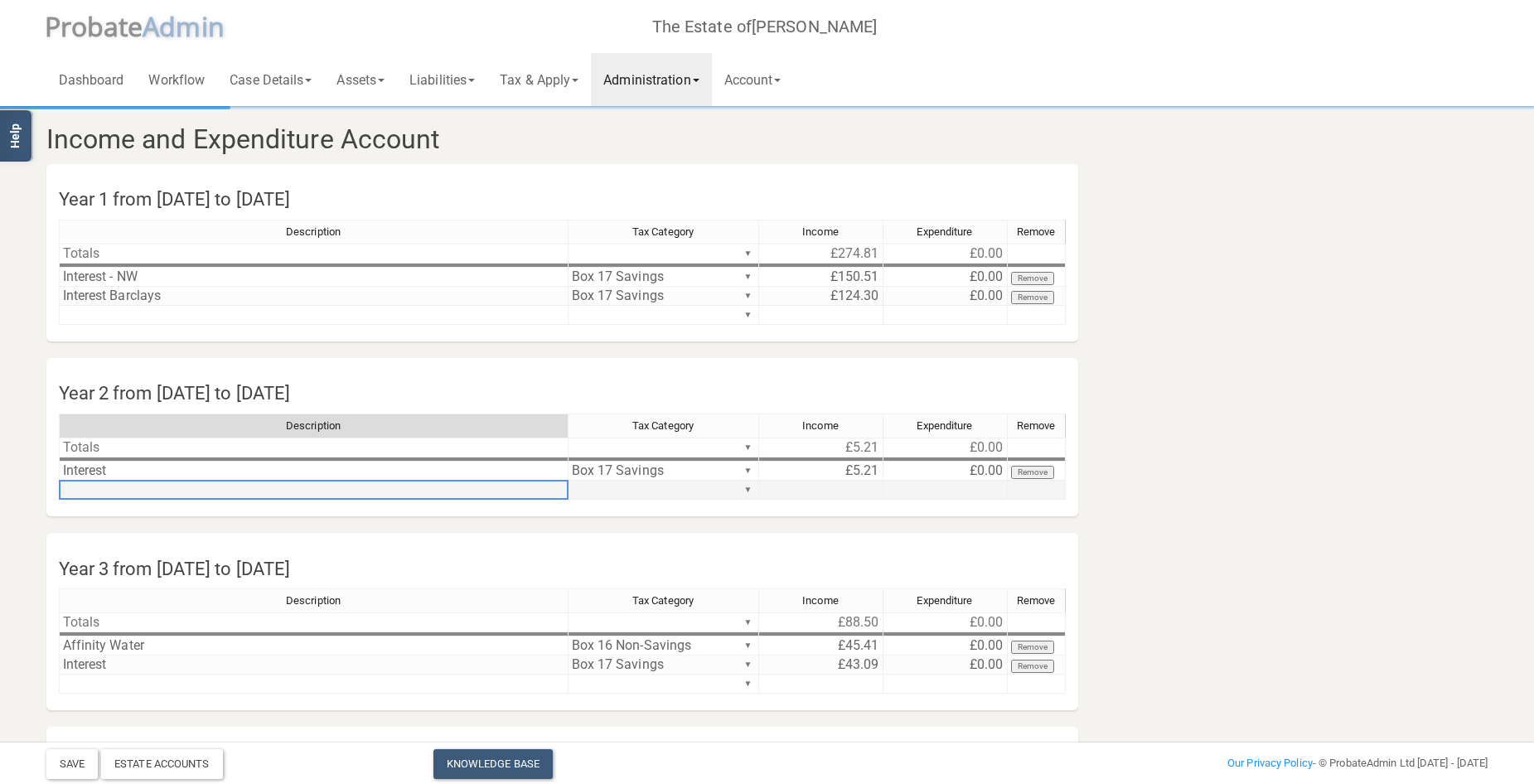
click at [103, 490] on td at bounding box center [313, 490] width 510 height 19
type textarea "Interest Barclays"
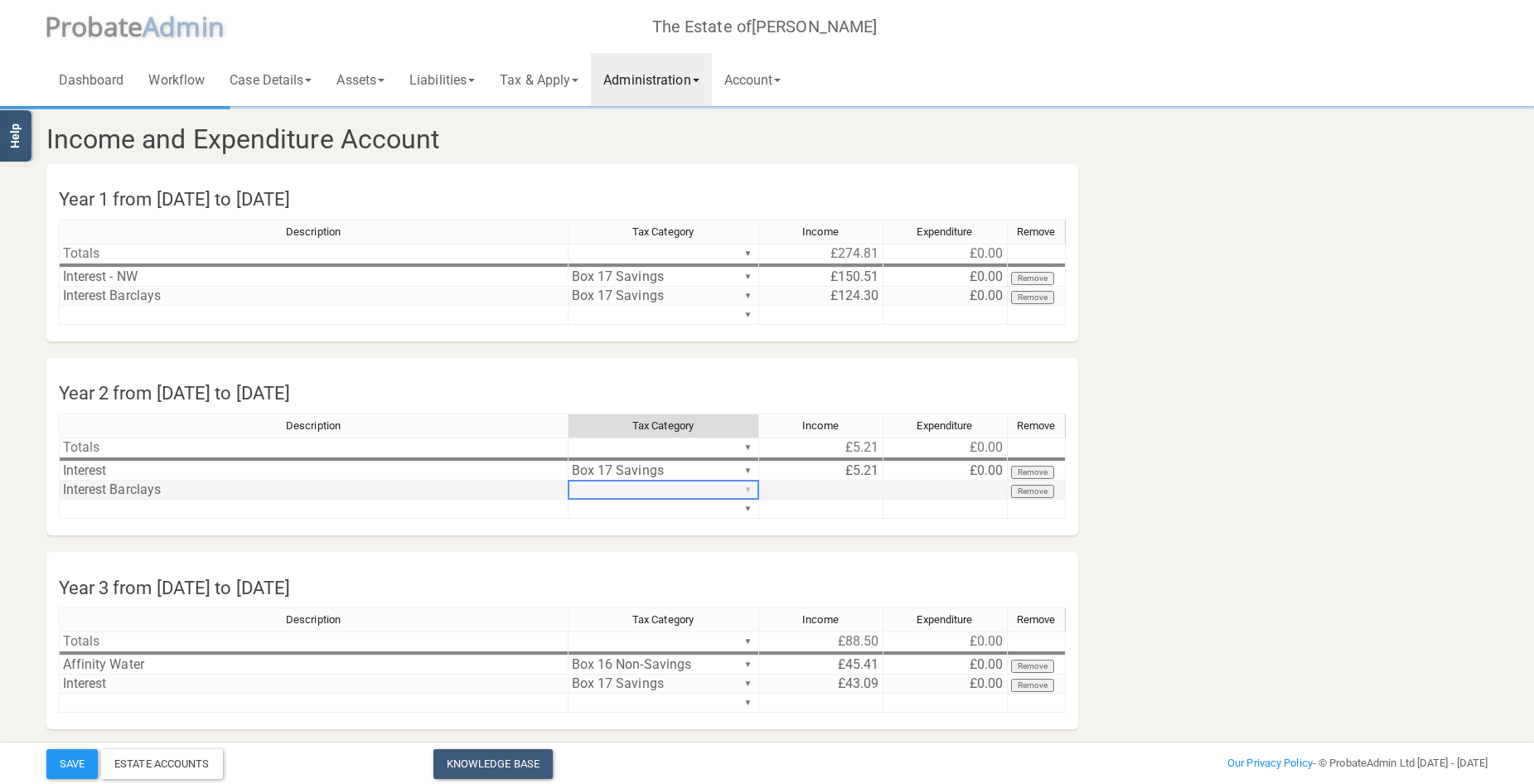
click at [751, 486] on div "Description Tax Category Income Expenditure Remove Totals ▼ £5.21 £0.00 ▼ Inter…" at bounding box center [561, 474] width 1007 height 120
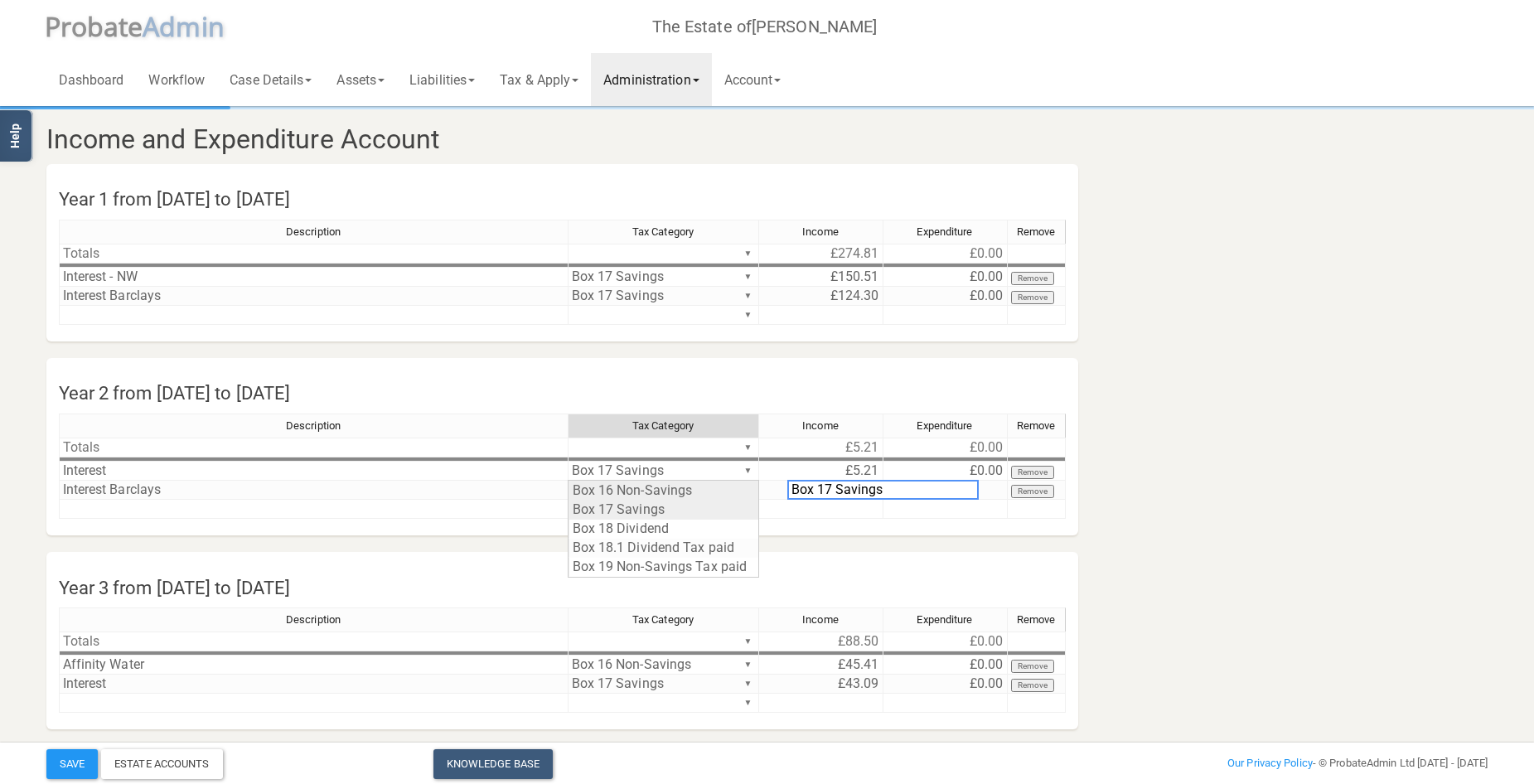
click at [725, 507] on div "Description Tax Category Income Expenditure Remove Totals ▼ £5.21 £0.00 ▼ Inter…" at bounding box center [561, 474] width 1007 height 120
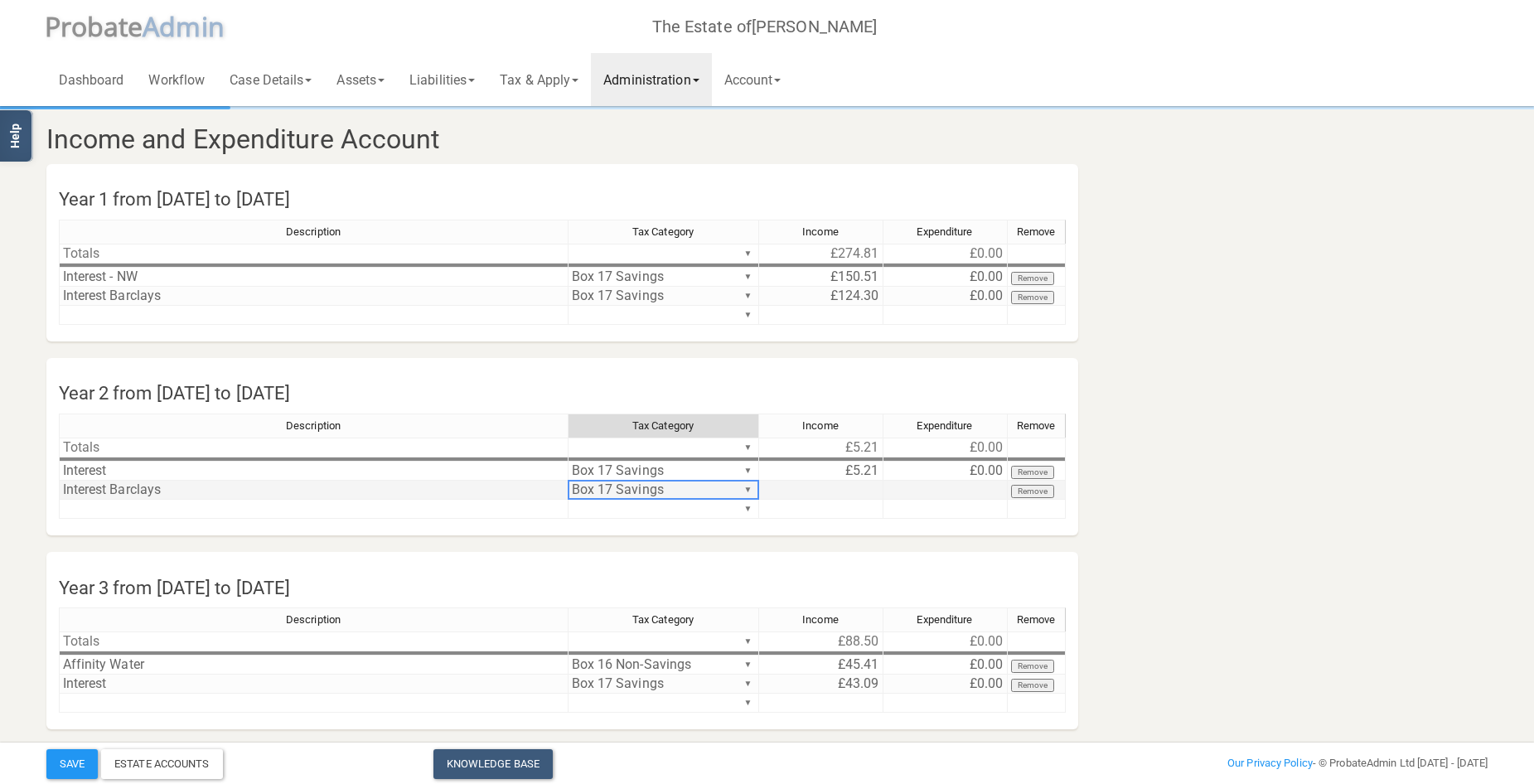
click at [829, 485] on td at bounding box center [821, 490] width 125 height 19
type textarea "144.02"
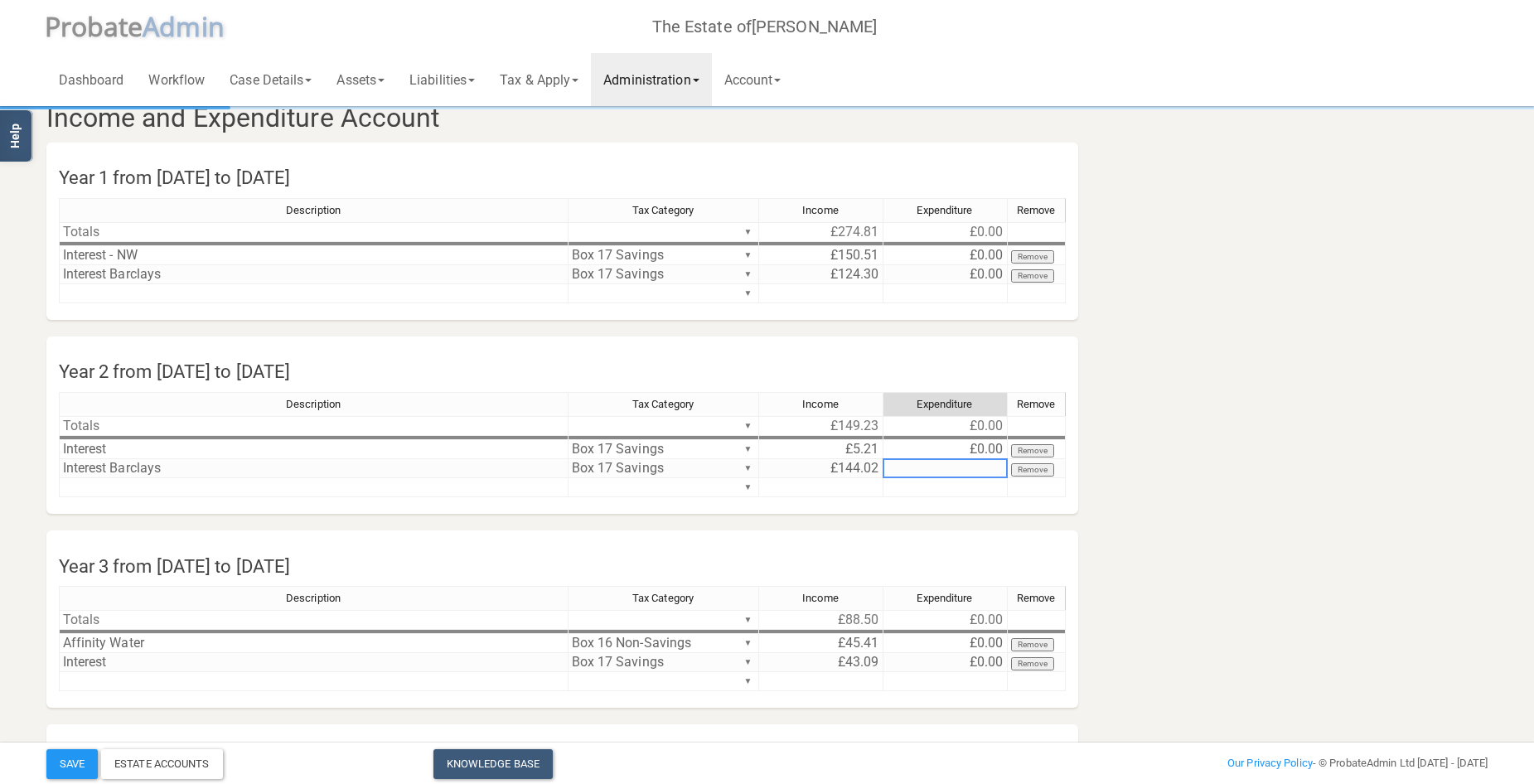
scroll to position [14, 0]
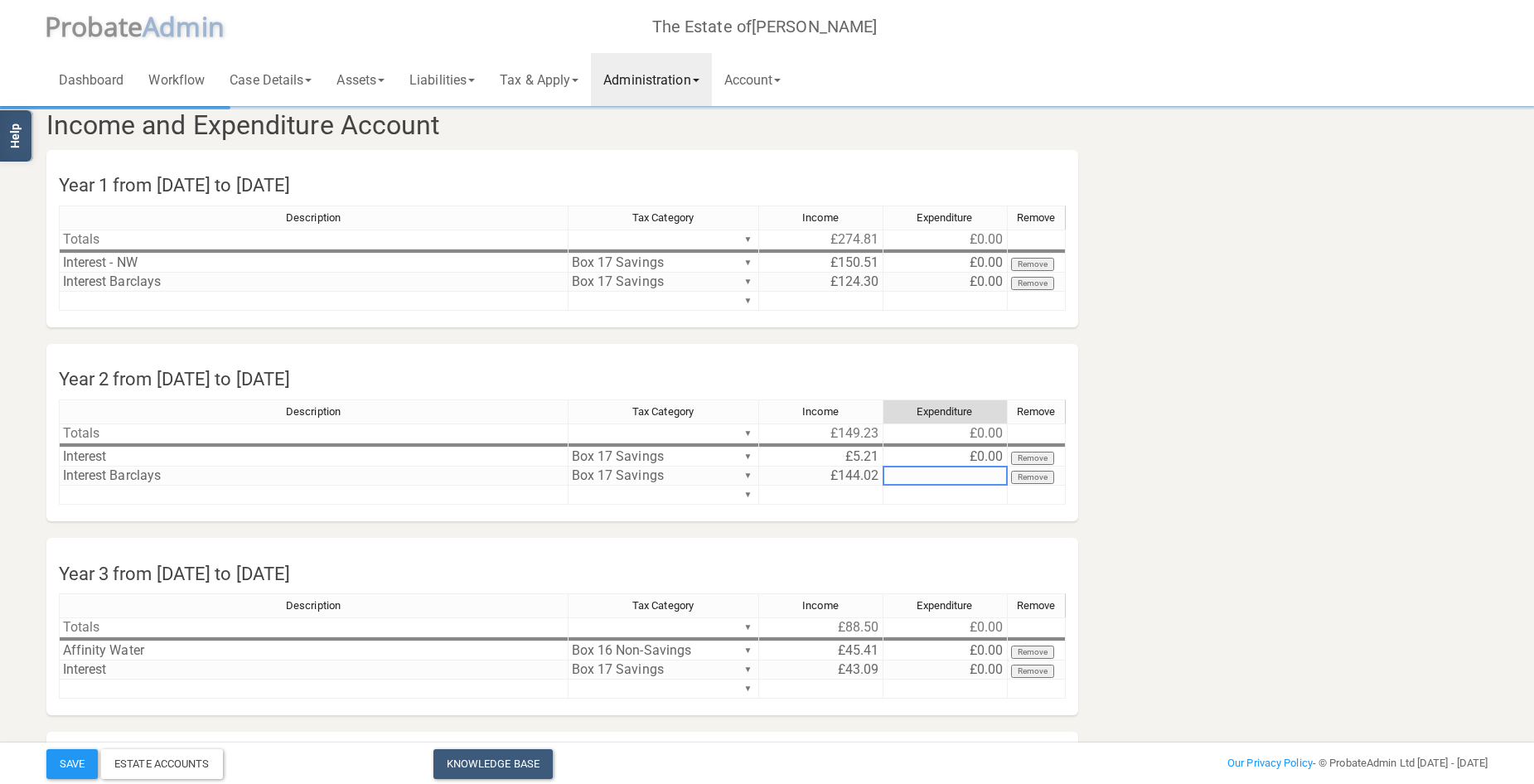
click at [690, 83] on link "Administration" at bounding box center [651, 80] width 120 height 53
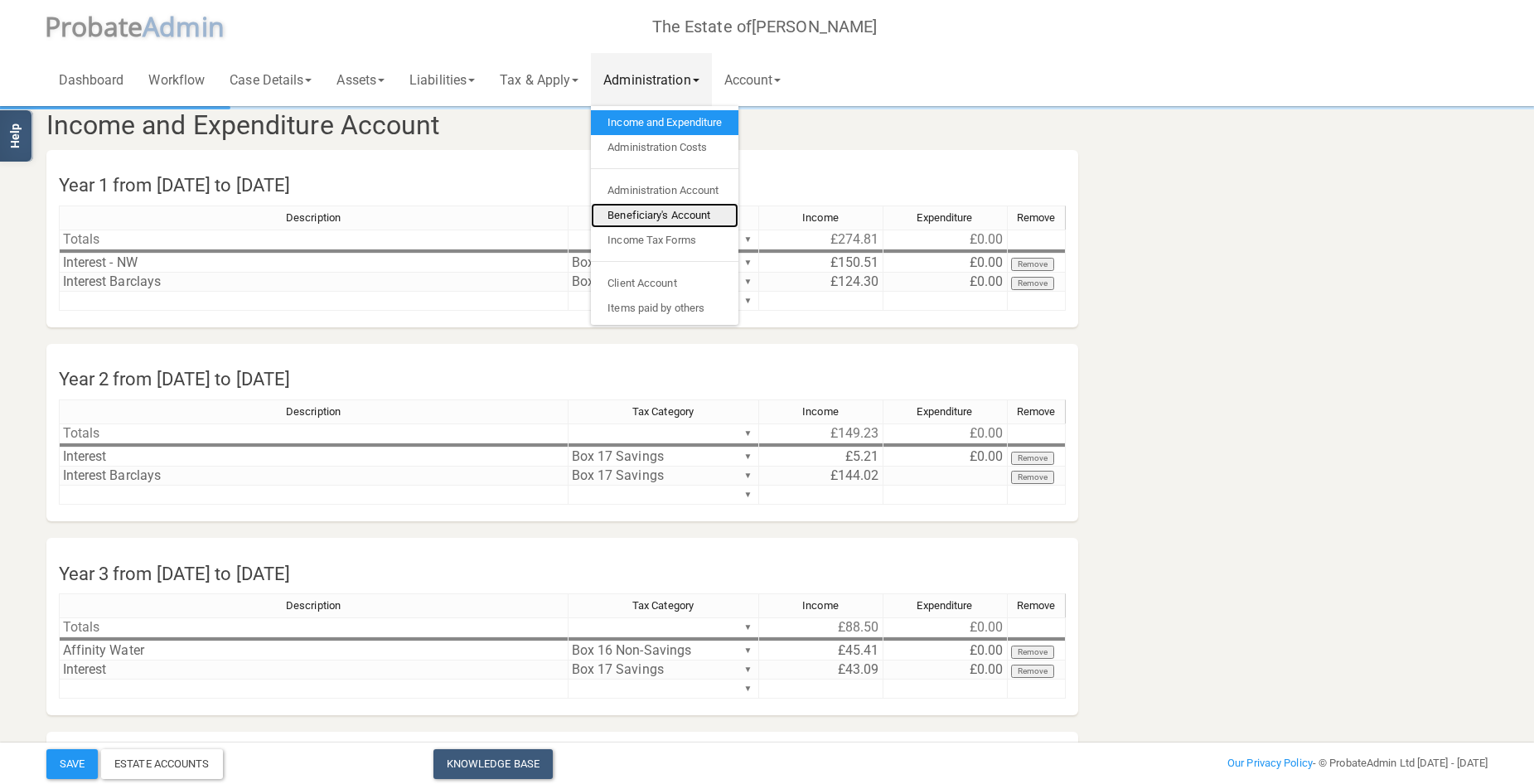
click at [697, 210] on link "Beneficiary's Account" at bounding box center [665, 215] width 148 height 25
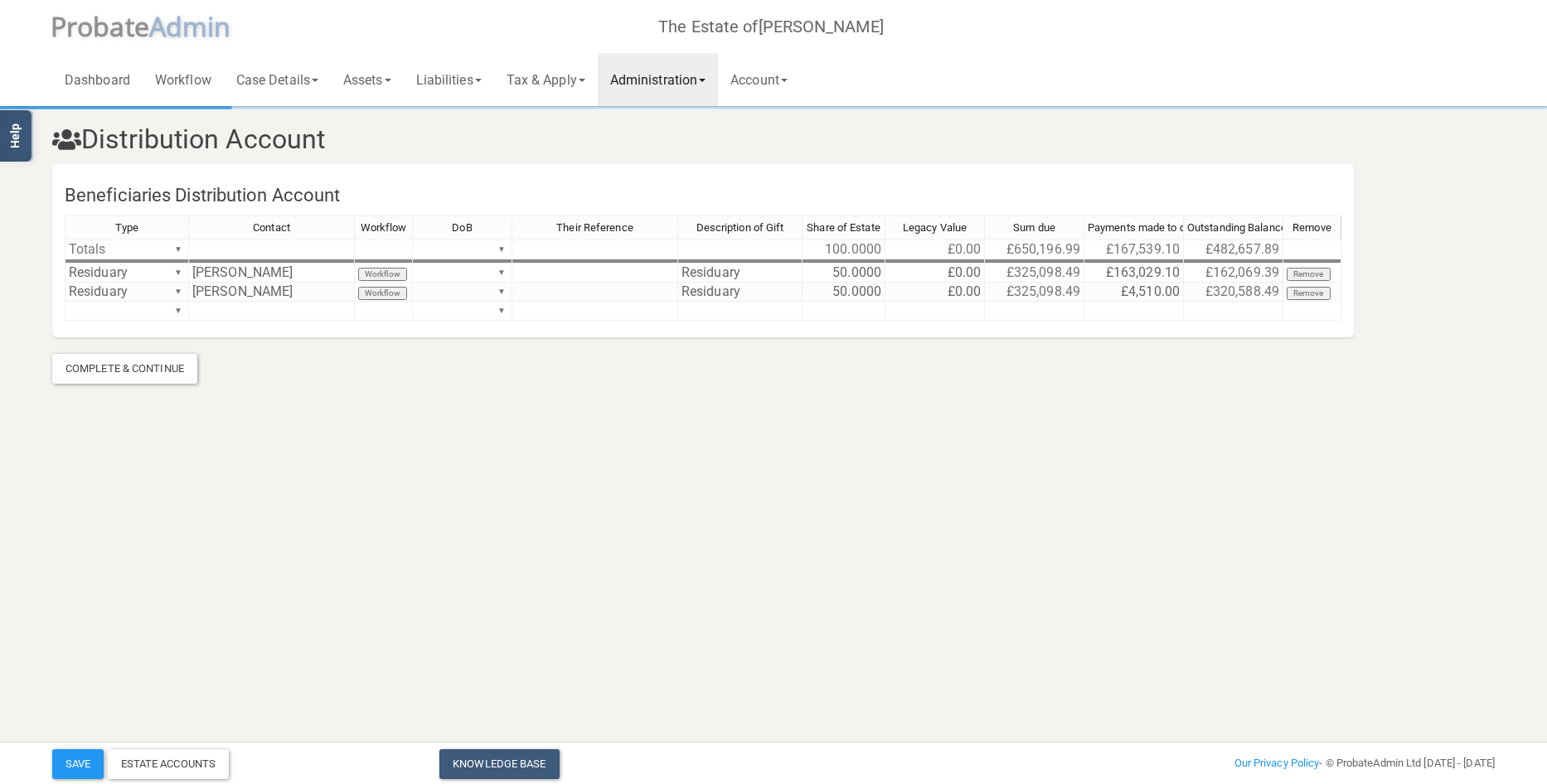
click at [685, 81] on link "Administration" at bounding box center [658, 80] width 120 height 53
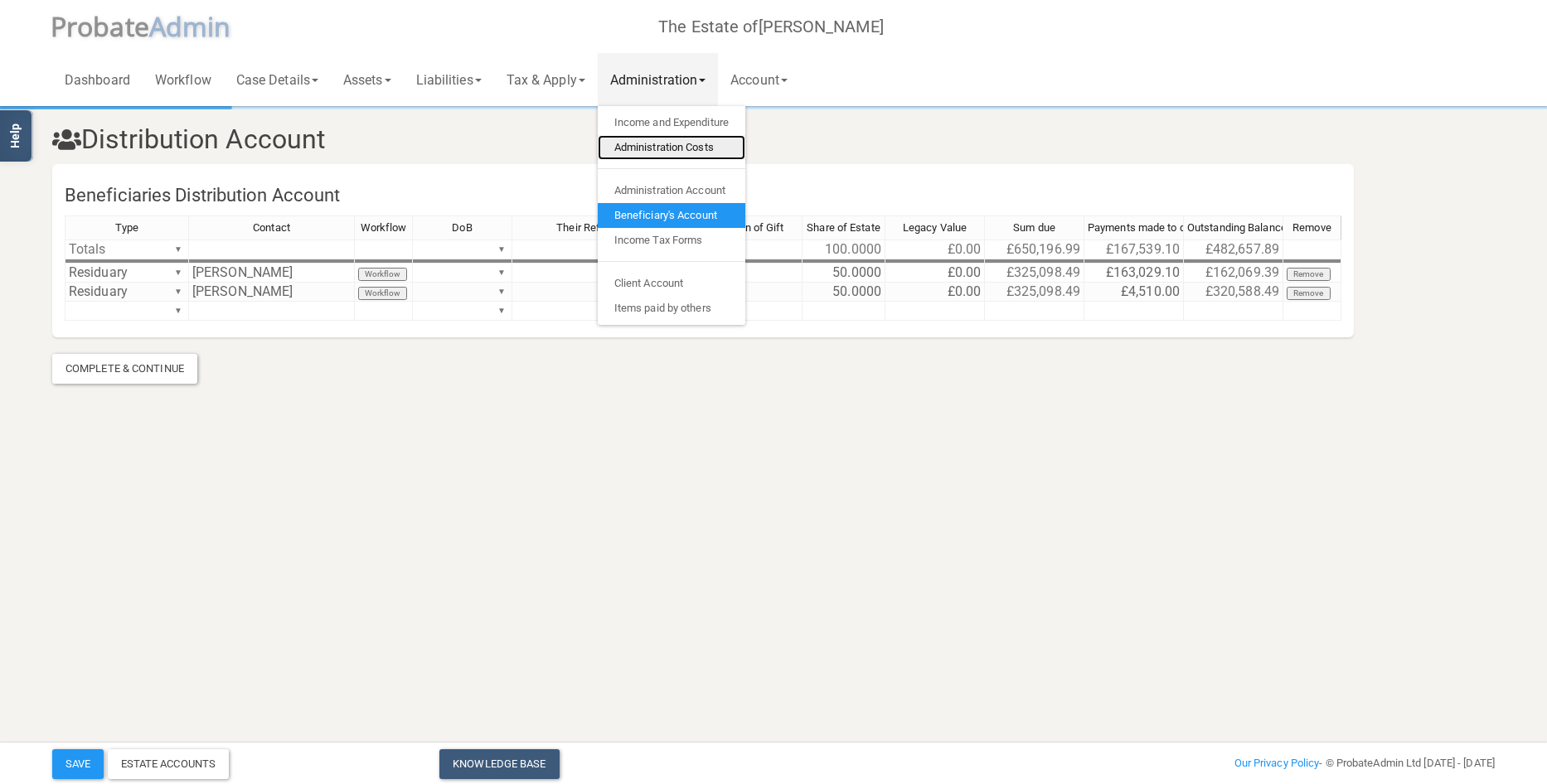
click at [684, 150] on link "Administration Costs" at bounding box center [672, 147] width 148 height 25
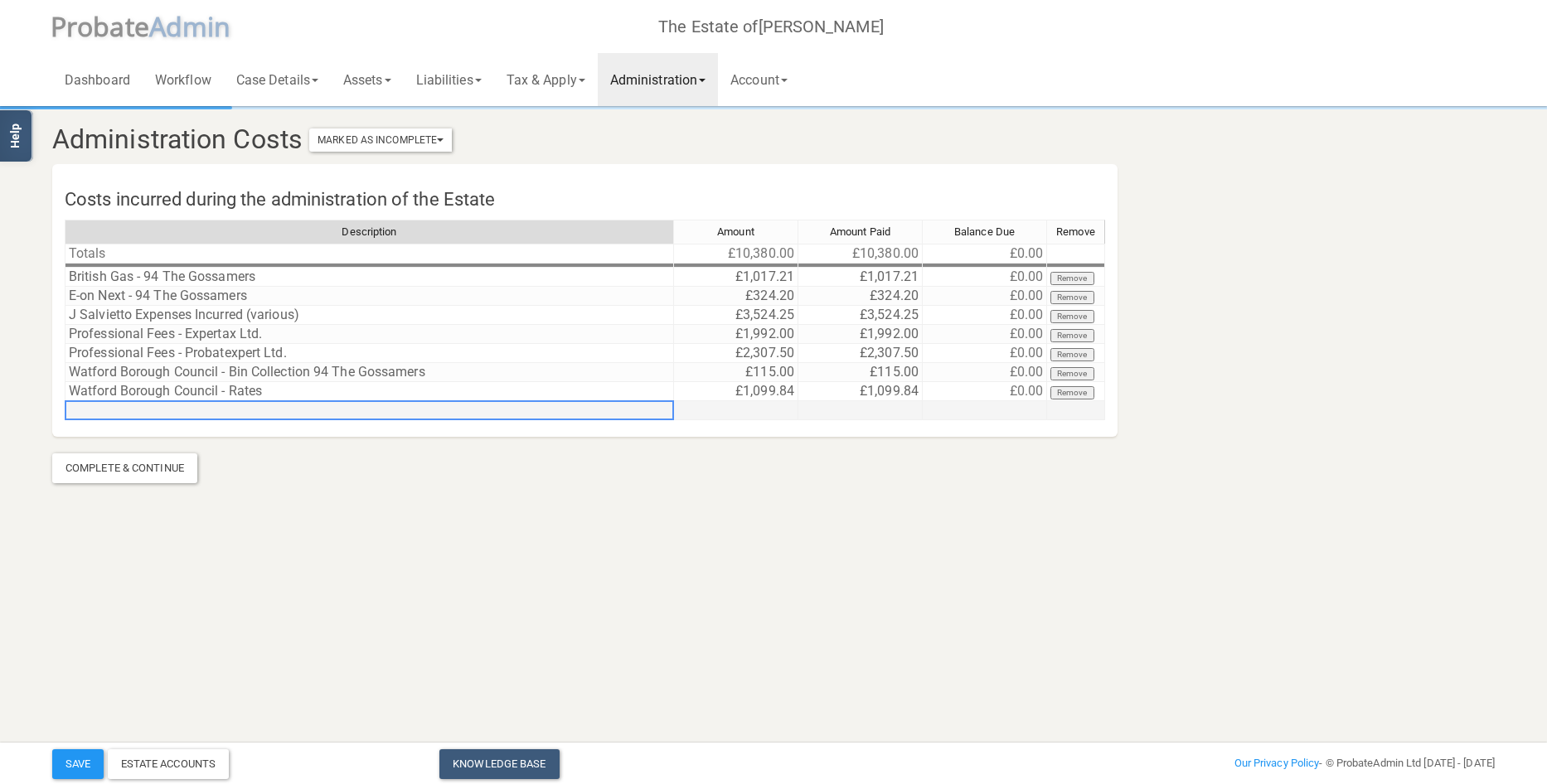
click at [129, 413] on td at bounding box center [369, 411] width 610 height 19
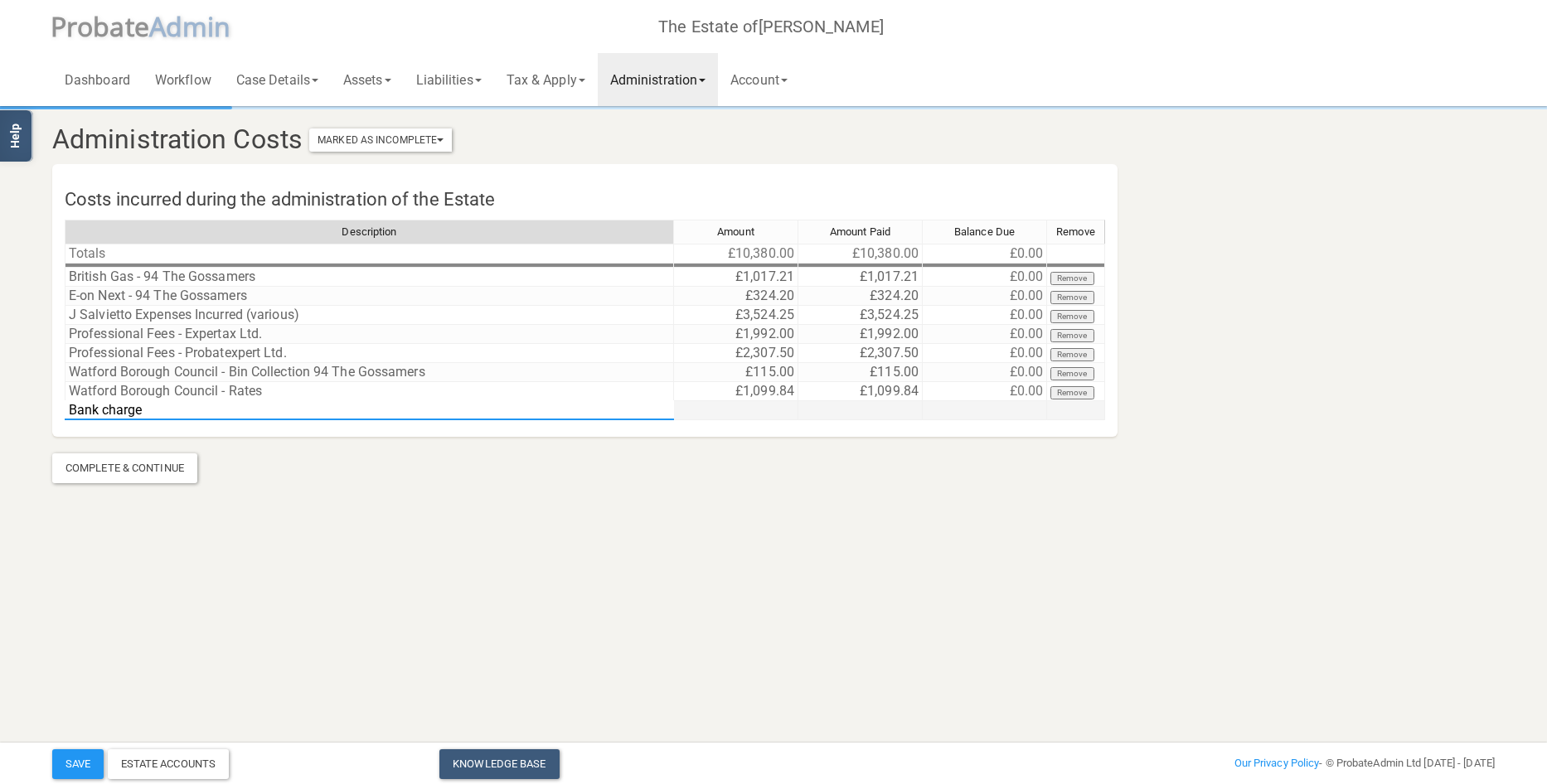
type textarea "Bank charges"
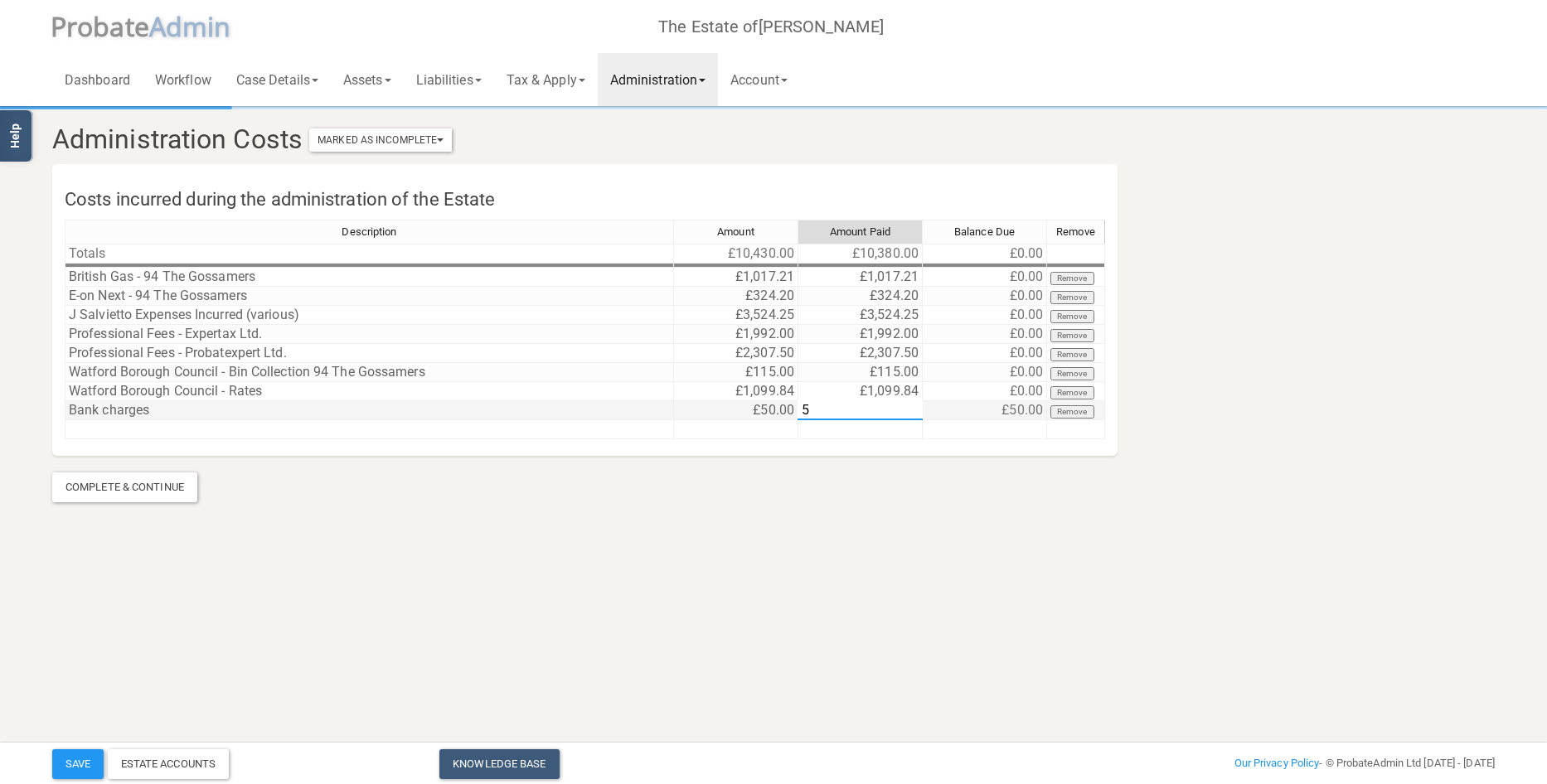
type textarea "50"
click at [655, 75] on link "Administration" at bounding box center [658, 80] width 120 height 53
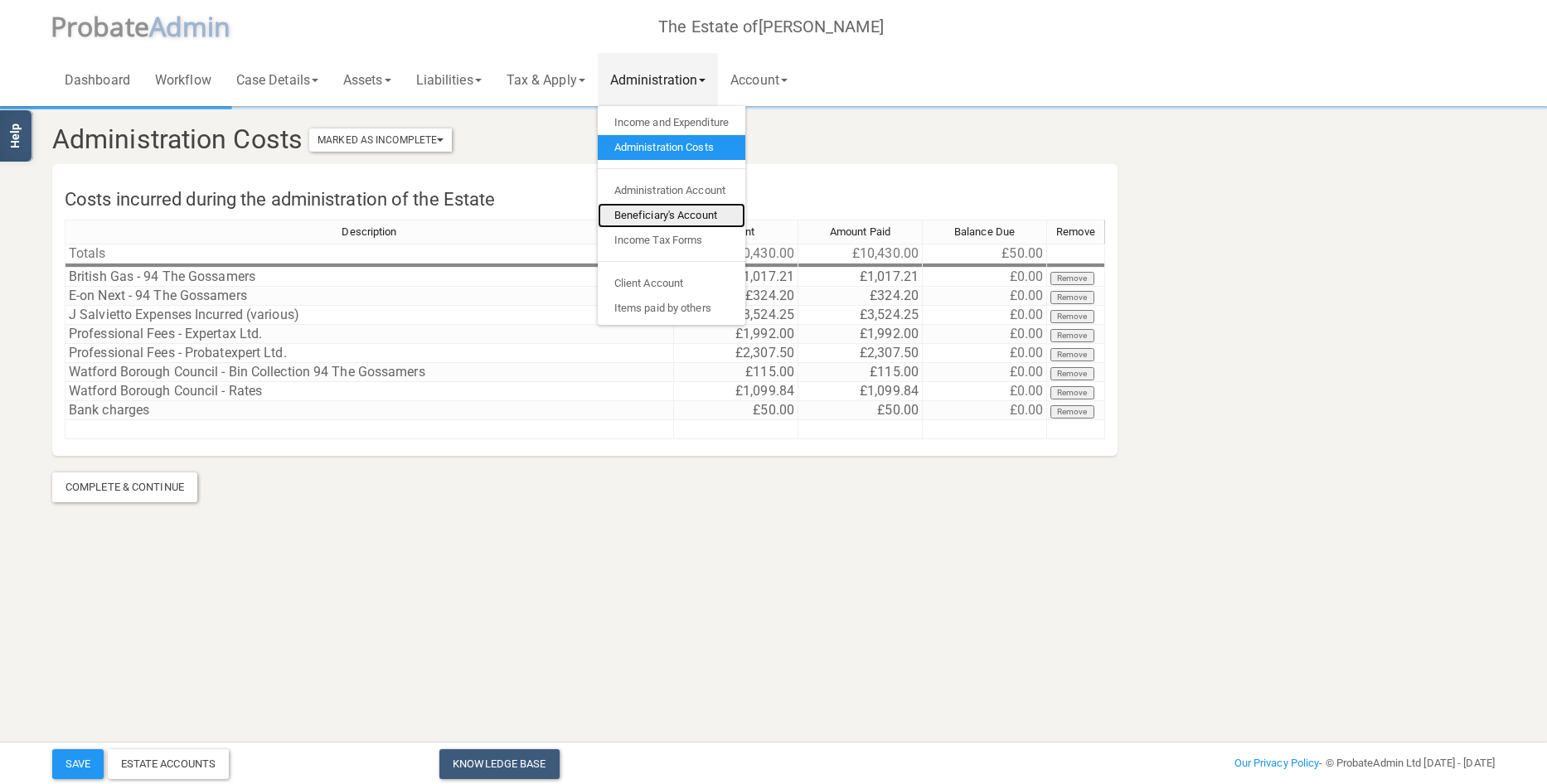
click at [672, 207] on link "Beneficiary's Account" at bounding box center [672, 215] width 148 height 25
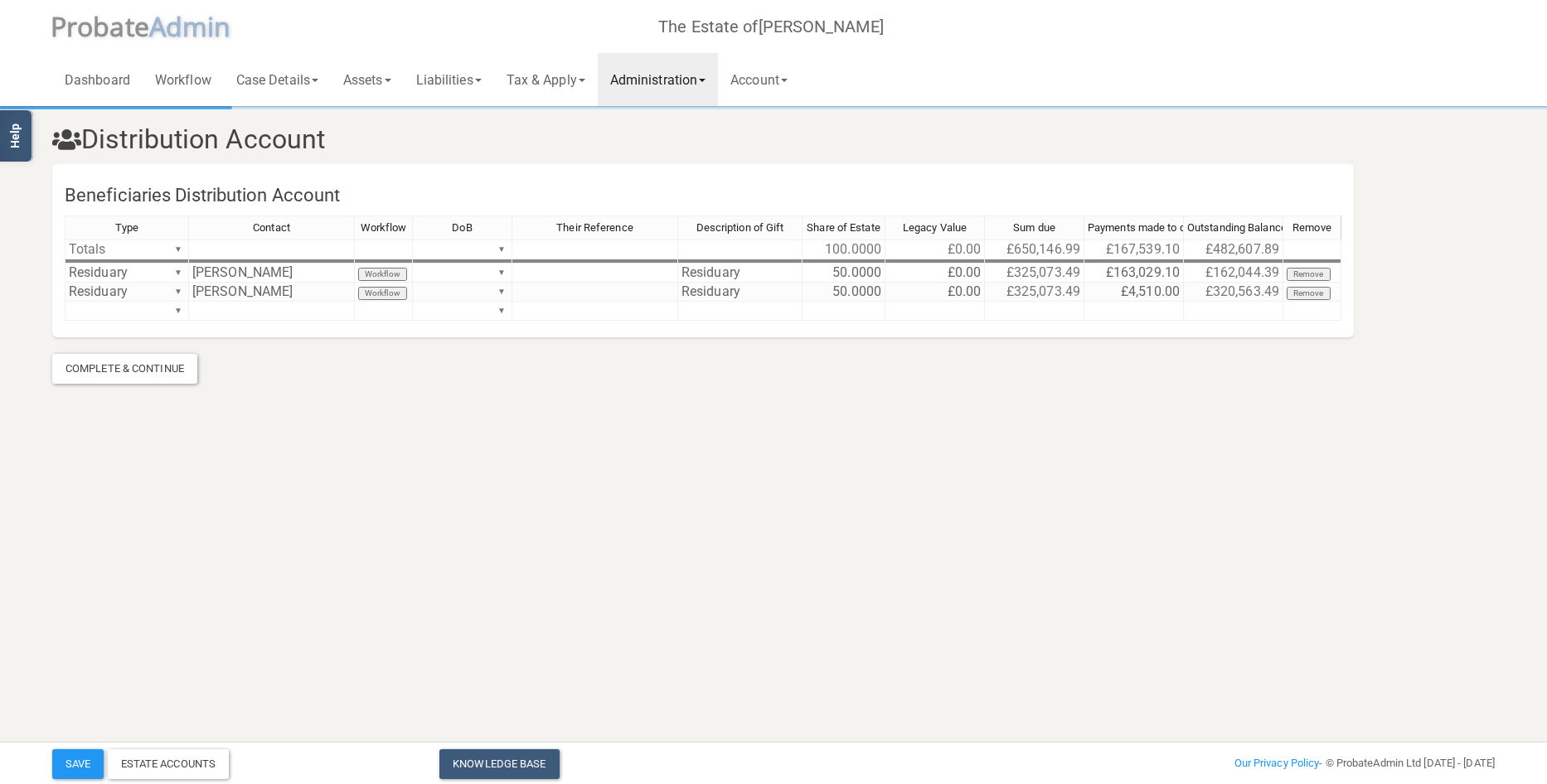
click at [1384, 536] on html "</div></div> Help Toggle navigation P robate A dmin The Estate of [PERSON_NAME]…" at bounding box center [773, 392] width 1547 height 784
click at [361, 70] on link "Assets" at bounding box center [367, 80] width 73 height 53
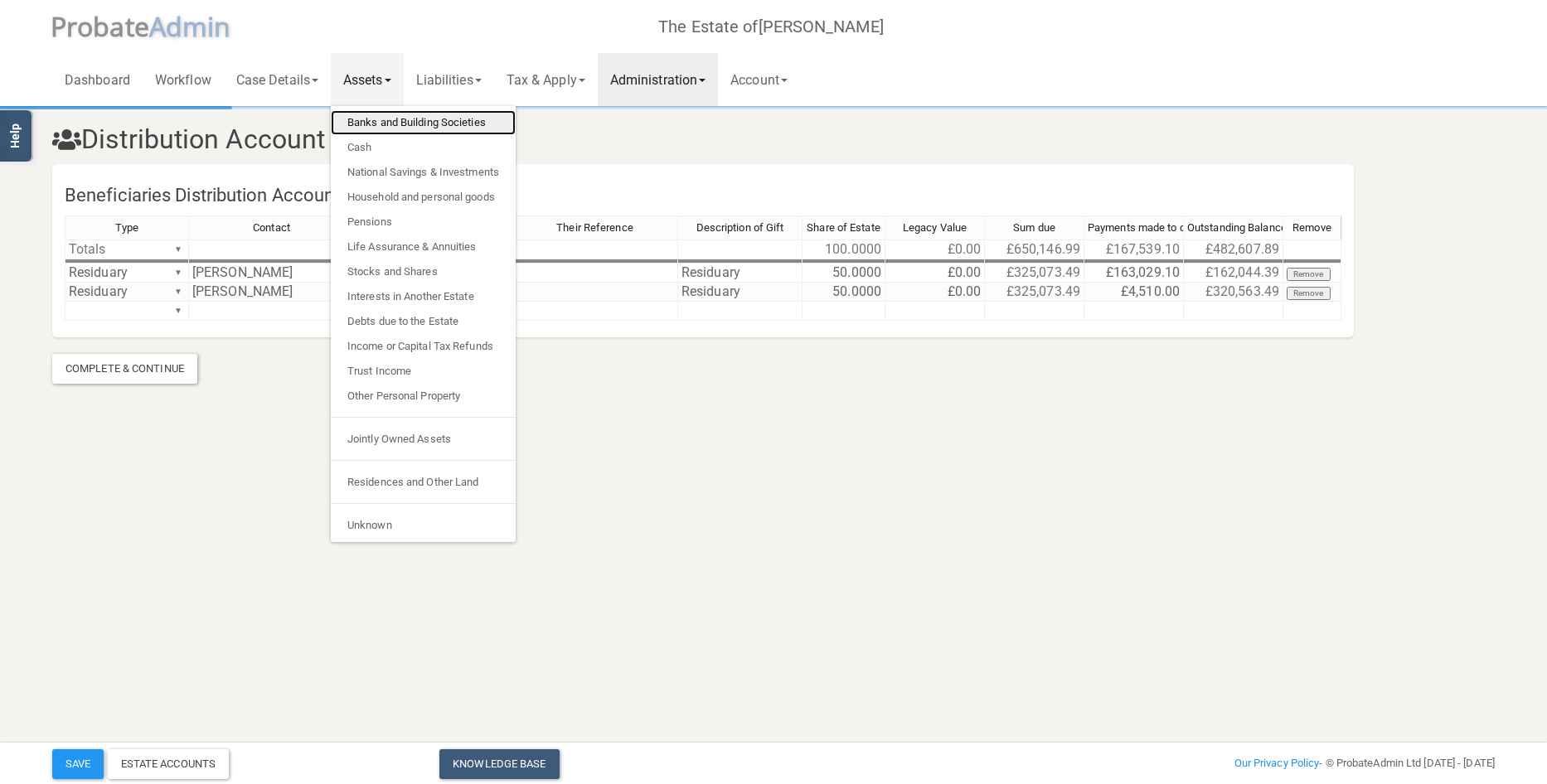
click at [389, 129] on link "Banks and Building Societies" at bounding box center [423, 122] width 185 height 25
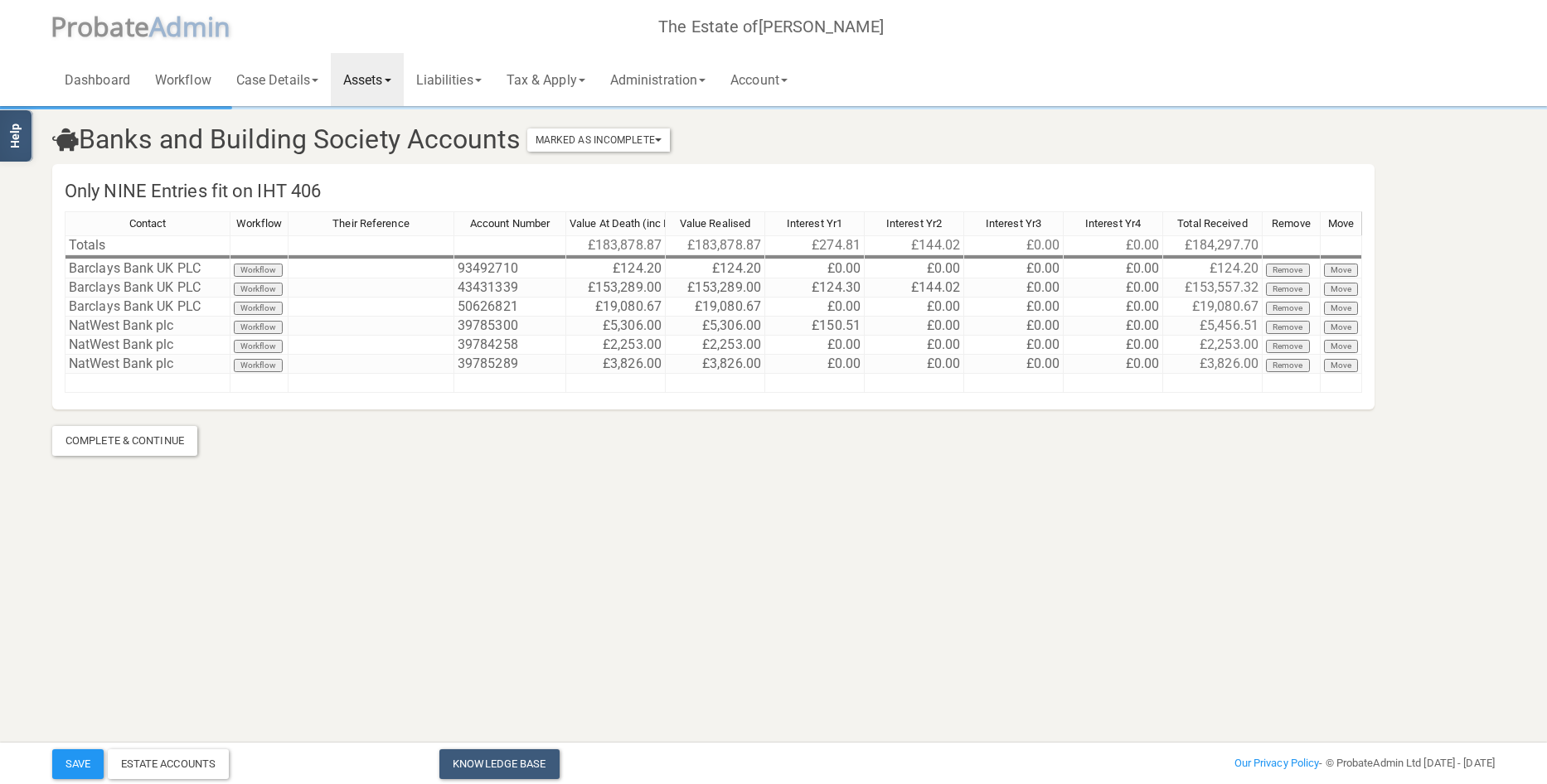
click at [365, 77] on link "Assets" at bounding box center [367, 80] width 73 height 53
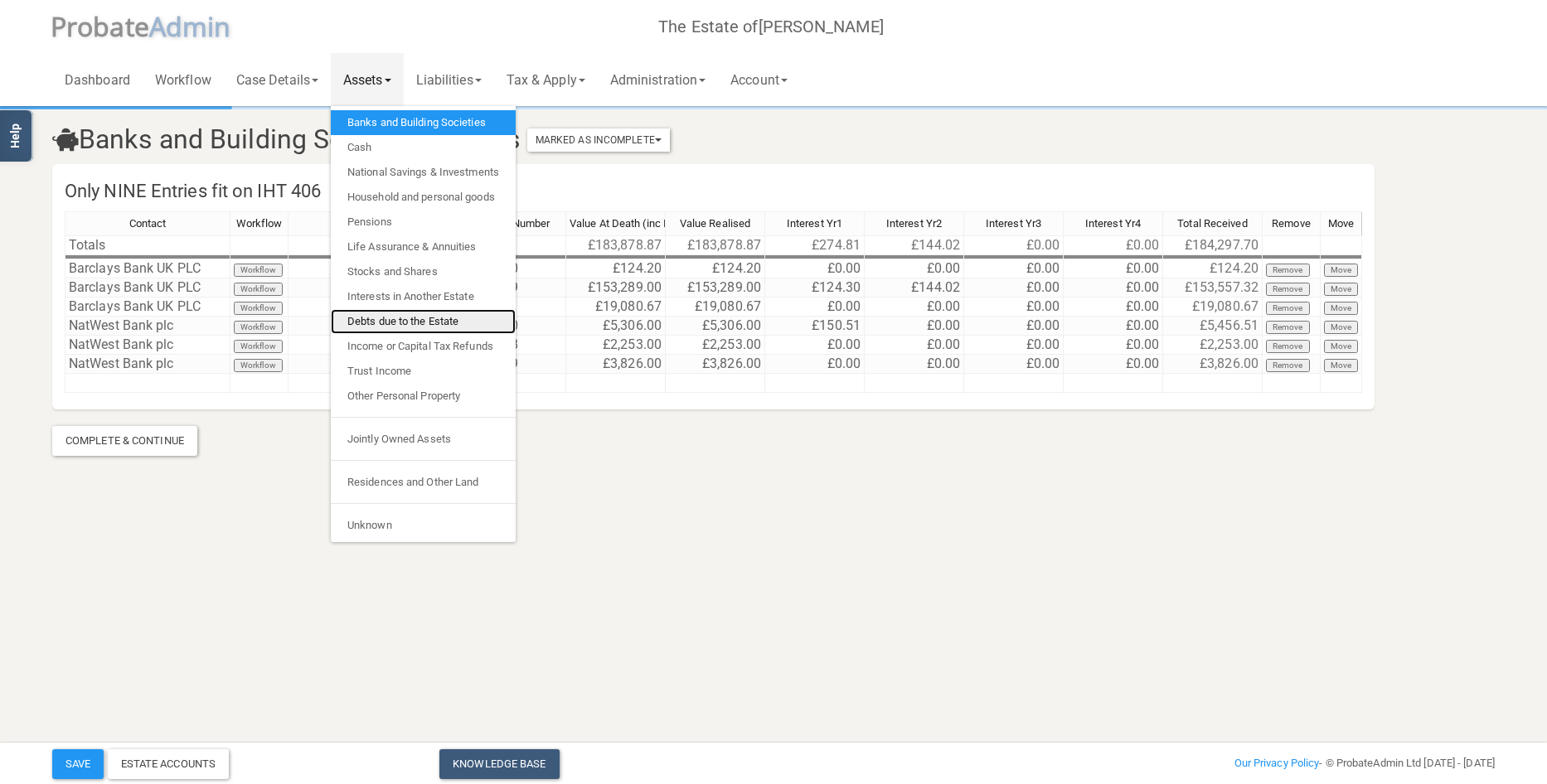
click at [447, 325] on link "Debts due to the Estate" at bounding box center [423, 322] width 185 height 25
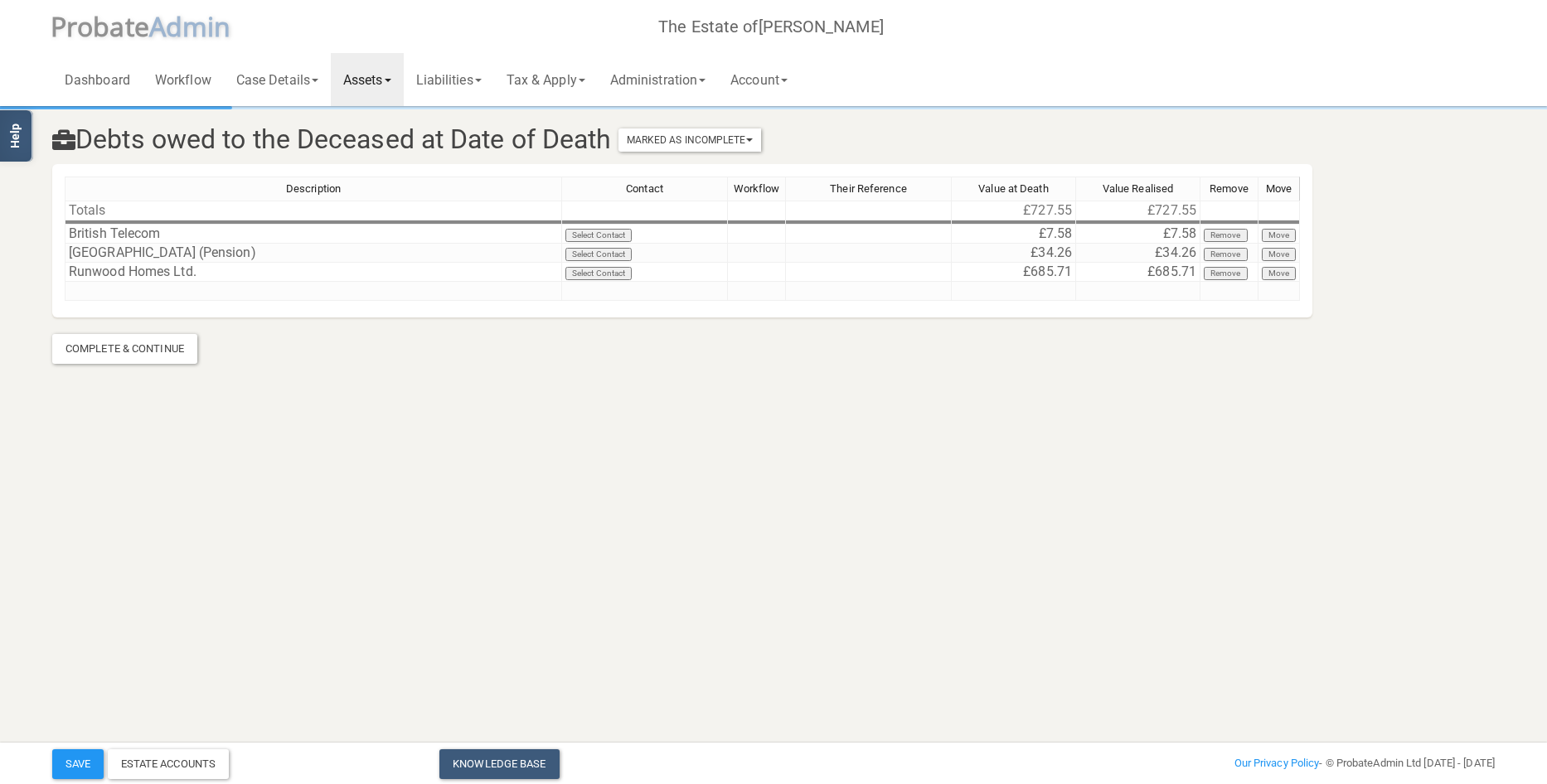
click at [1390, 469] on html "</div></div> Help Toggle navigation P robate A dmin The Estate of [PERSON_NAME]…" at bounding box center [773, 392] width 1547 height 784
click at [679, 76] on link "Administration" at bounding box center [658, 80] width 120 height 53
click at [685, 145] on link "Administration Costs" at bounding box center [672, 147] width 148 height 25
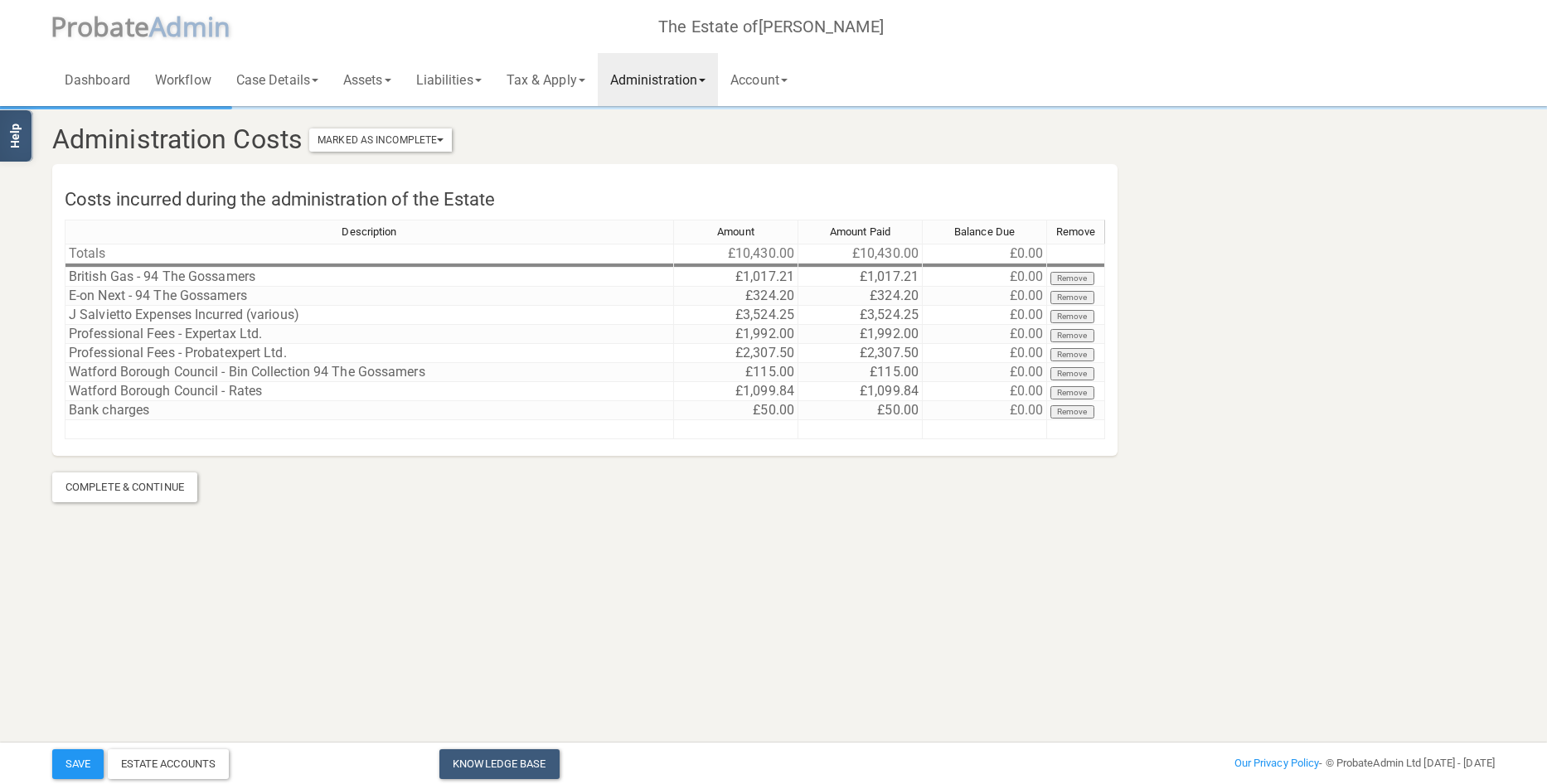
click at [672, 70] on link "Administration" at bounding box center [658, 80] width 120 height 53
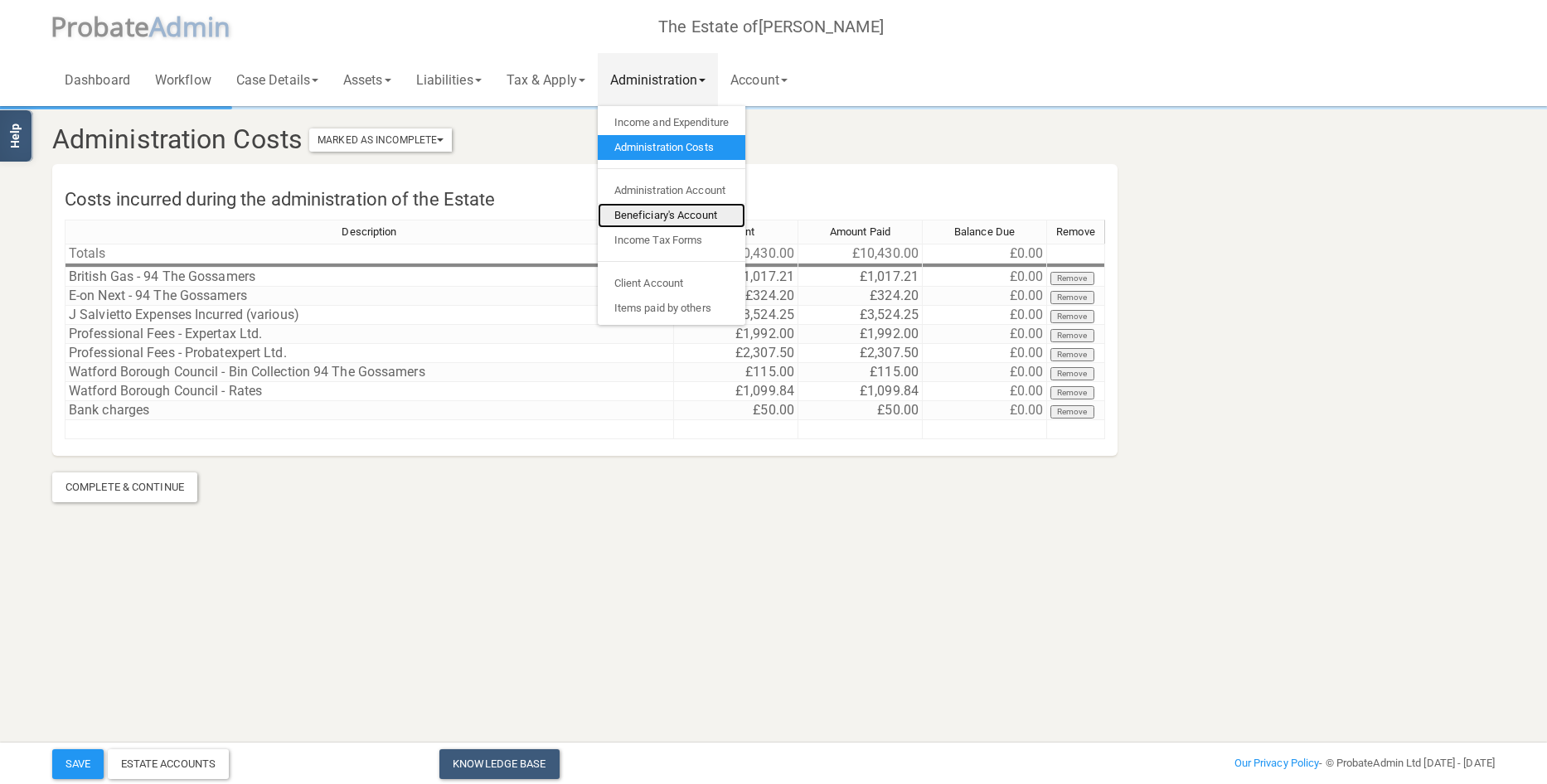
click at [695, 208] on link "Beneficiary's Account" at bounding box center [672, 215] width 148 height 25
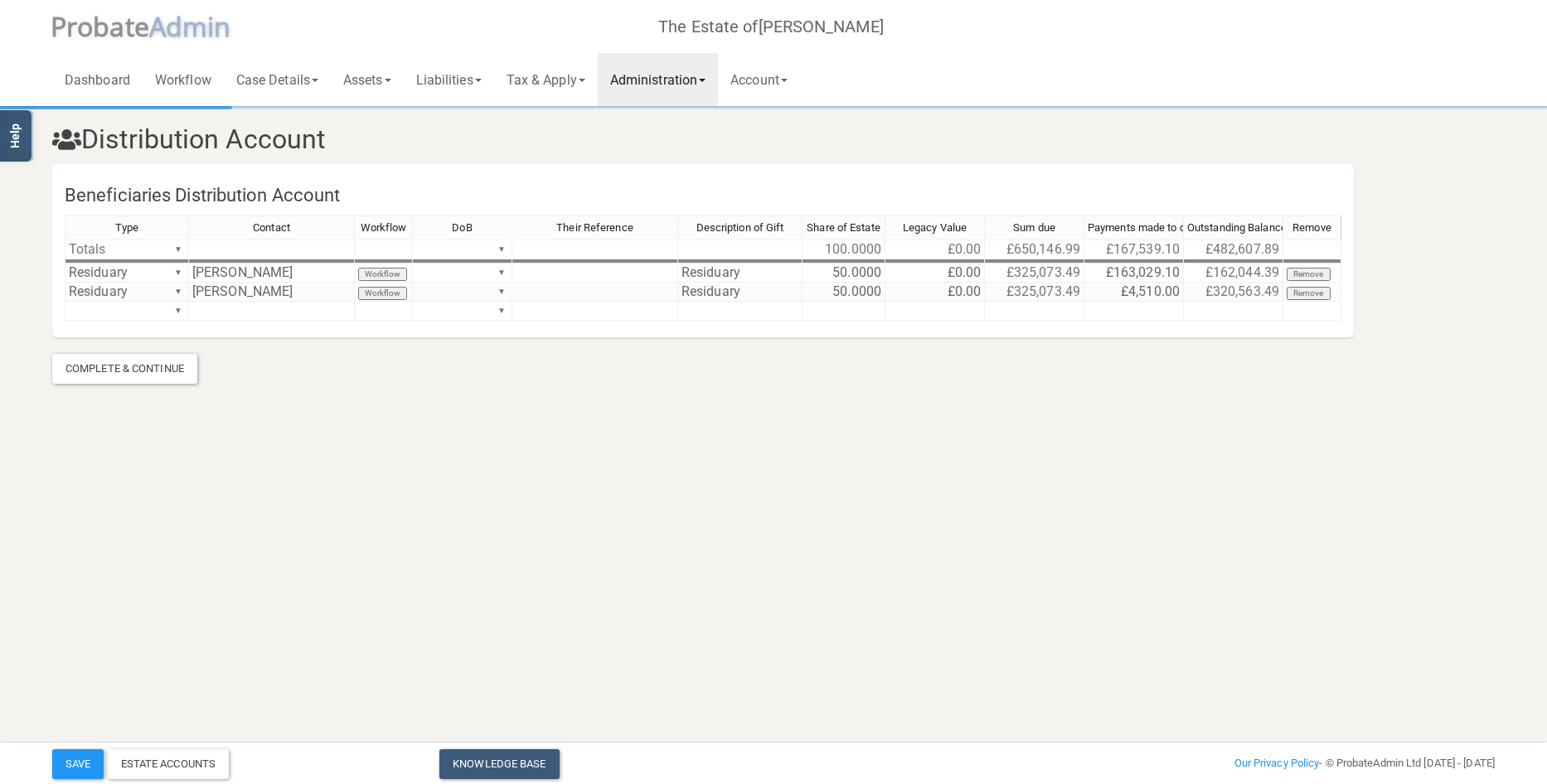
click at [1298, 481] on html "</div></div> Help Toggle navigation P robate A dmin The Estate of [PERSON_NAME]…" at bounding box center [773, 392] width 1547 height 784
click at [689, 78] on link "Administration" at bounding box center [658, 80] width 120 height 53
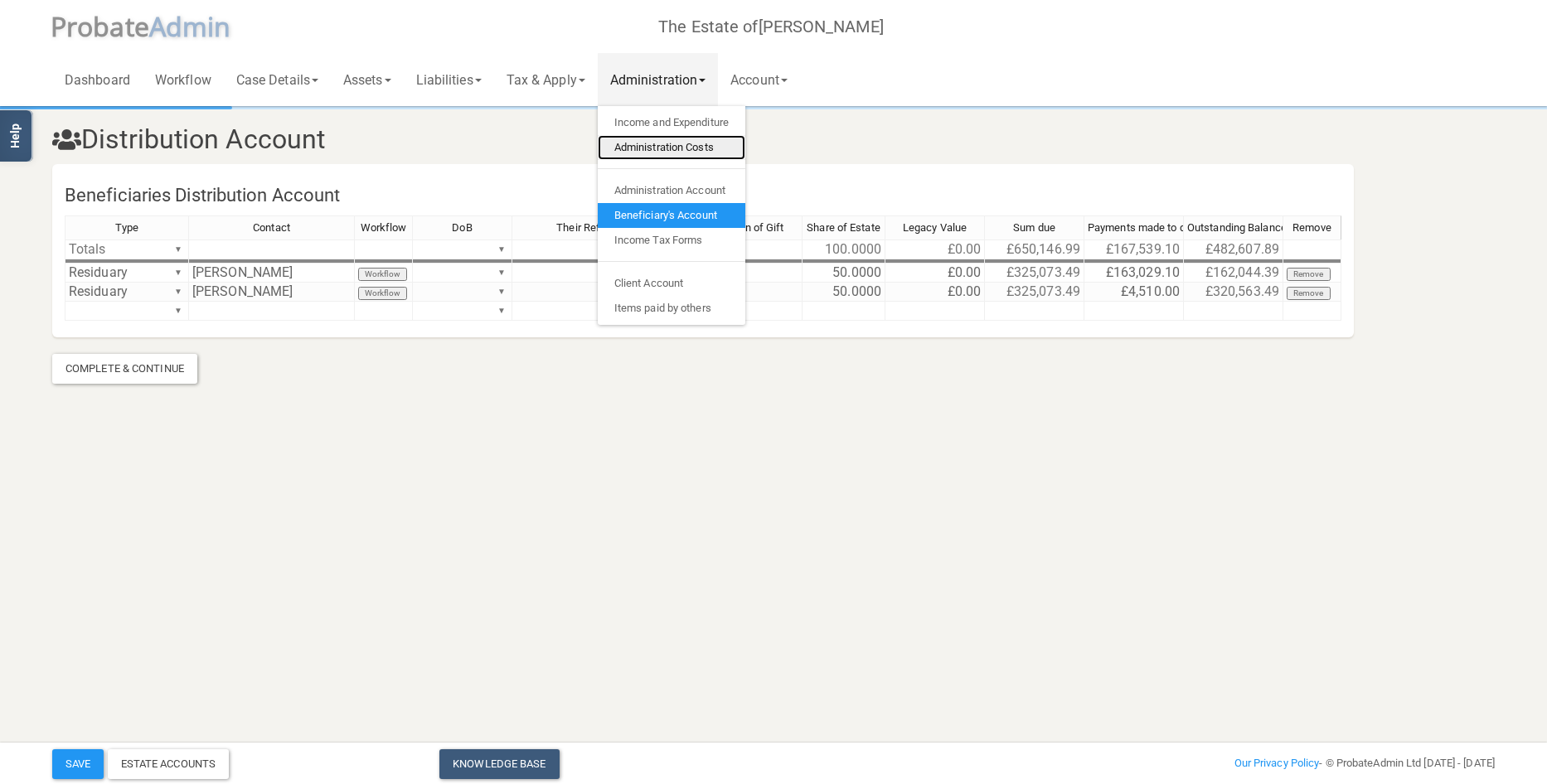
click at [692, 156] on link "Administration Costs" at bounding box center [672, 147] width 148 height 25
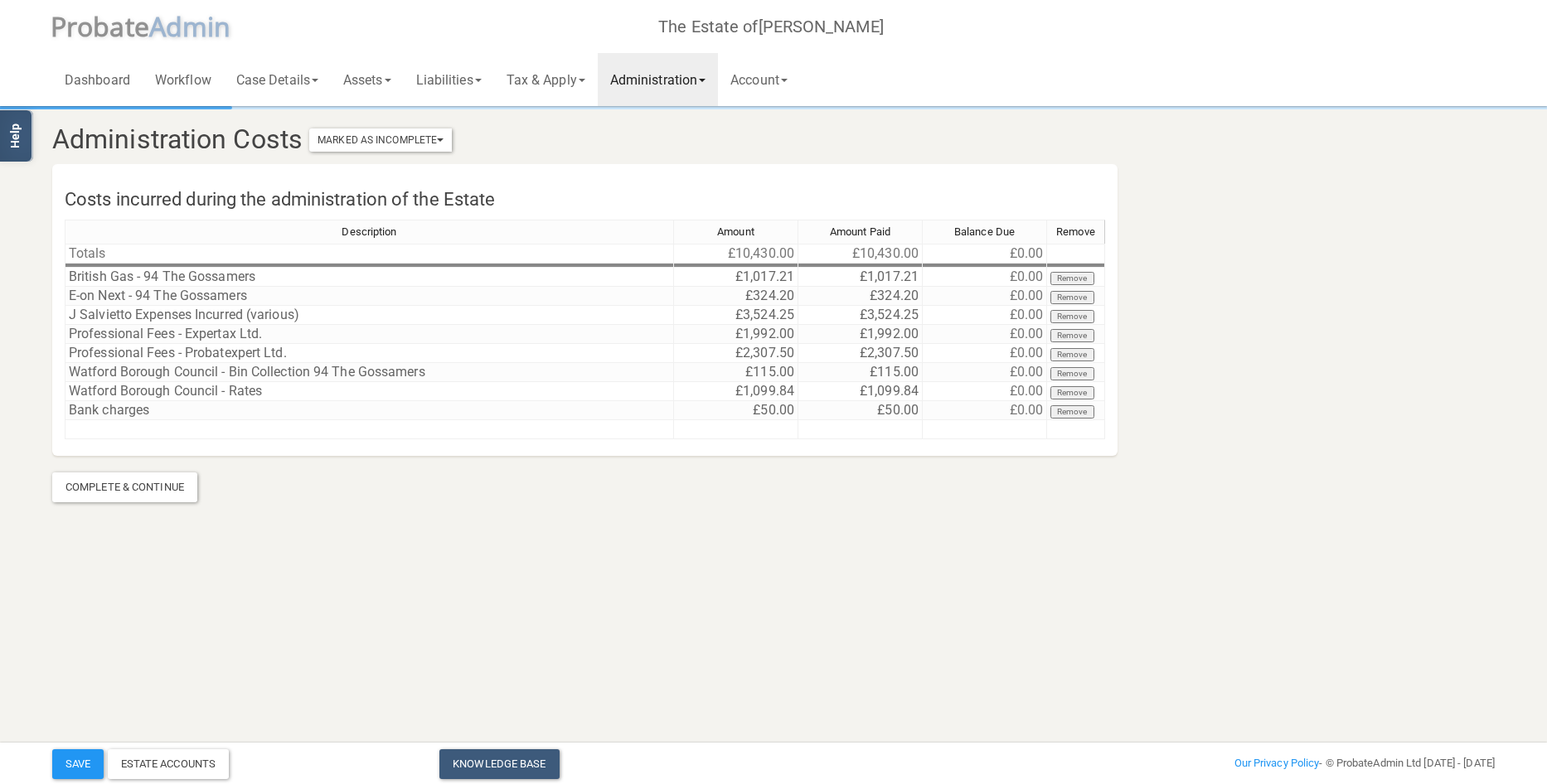
click at [1404, 450] on section "Administration Costs Marked As Incomplete Mark As Incomplete Mark As Complete C…" at bounding box center [773, 305] width 1467 height 394
click at [678, 82] on link "Administration" at bounding box center [658, 80] width 120 height 53
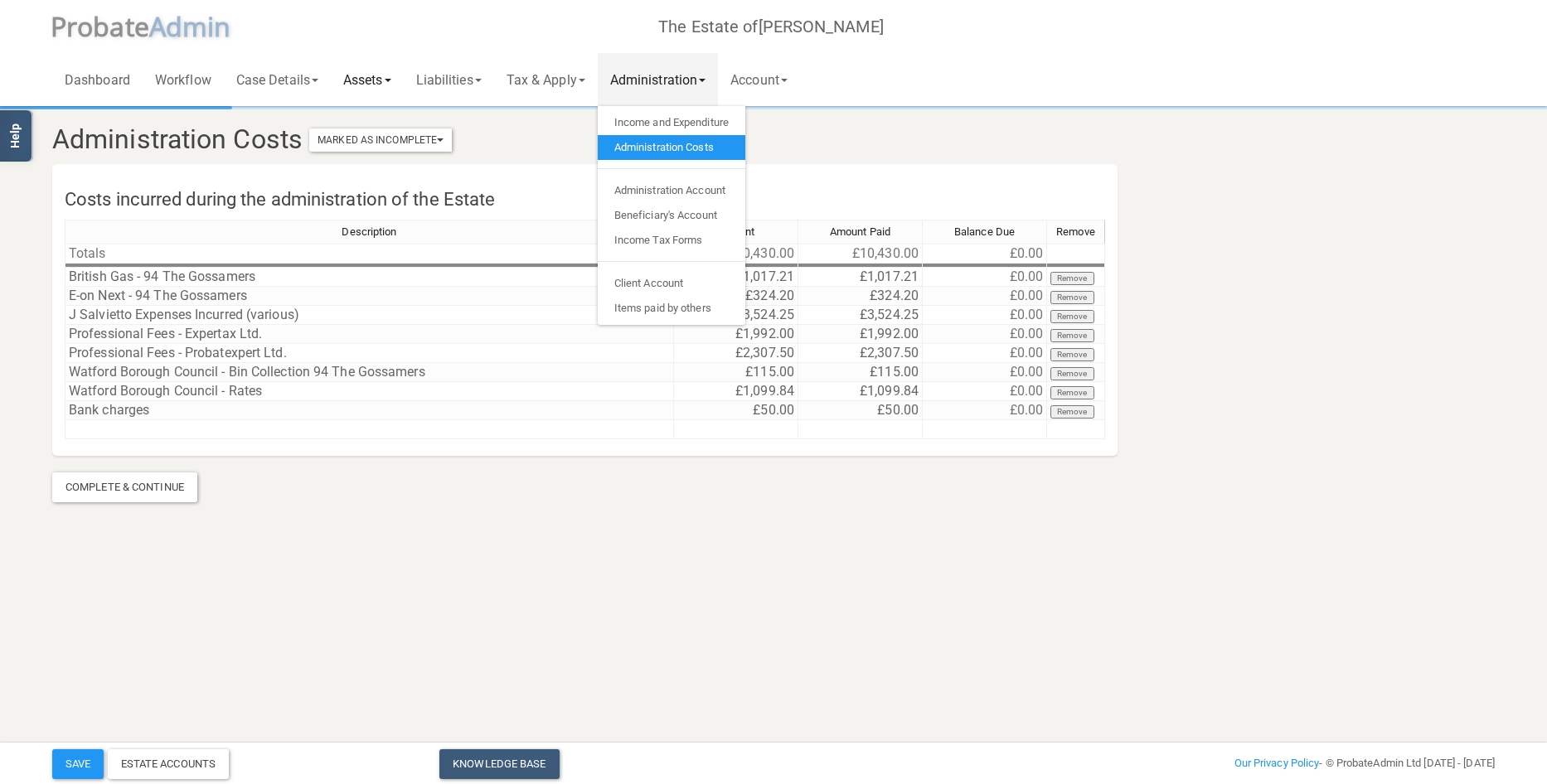
click at [364, 81] on link "Assets" at bounding box center [367, 80] width 73 height 53
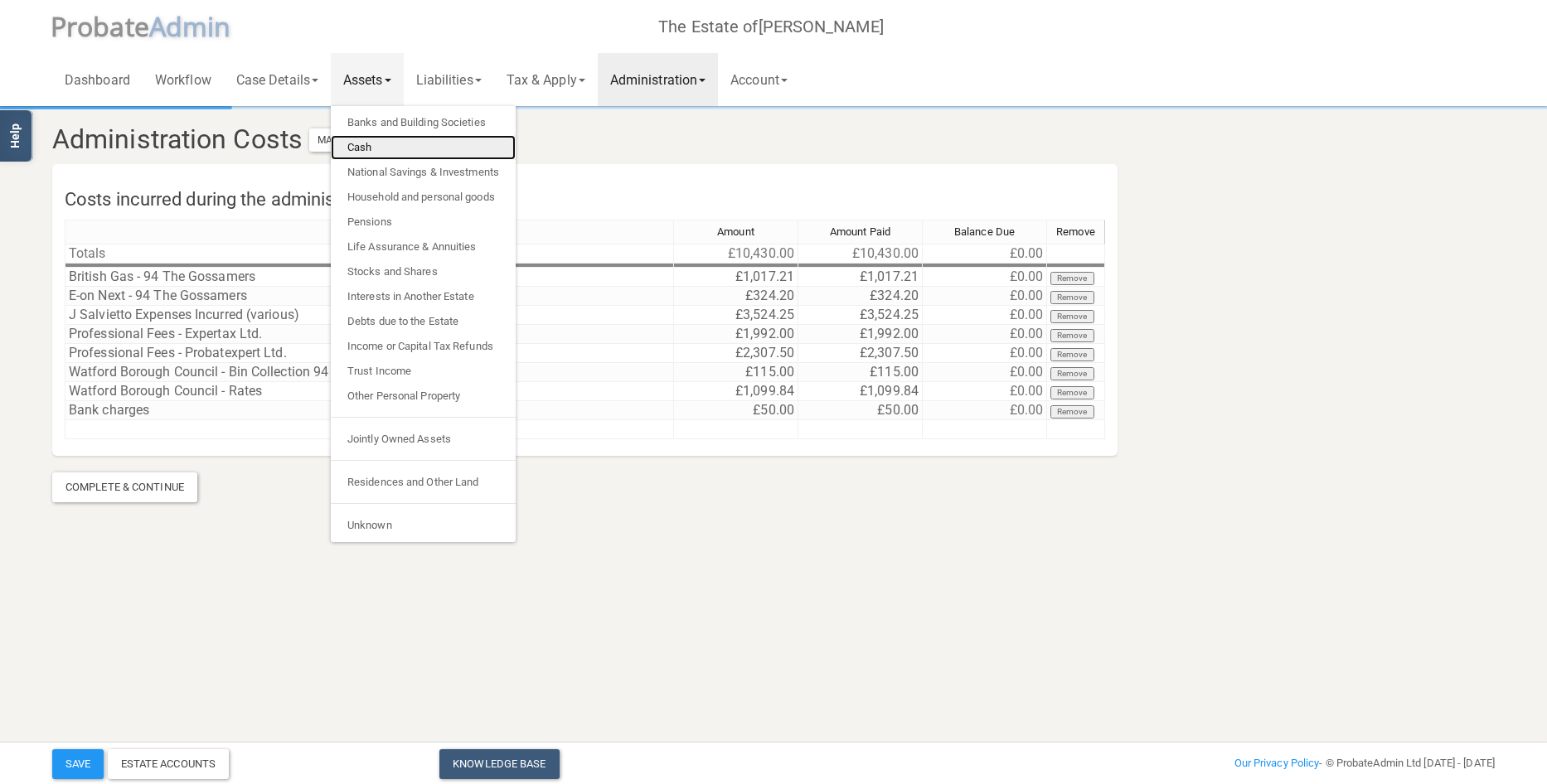
click at [371, 150] on link "Cash" at bounding box center [423, 147] width 185 height 25
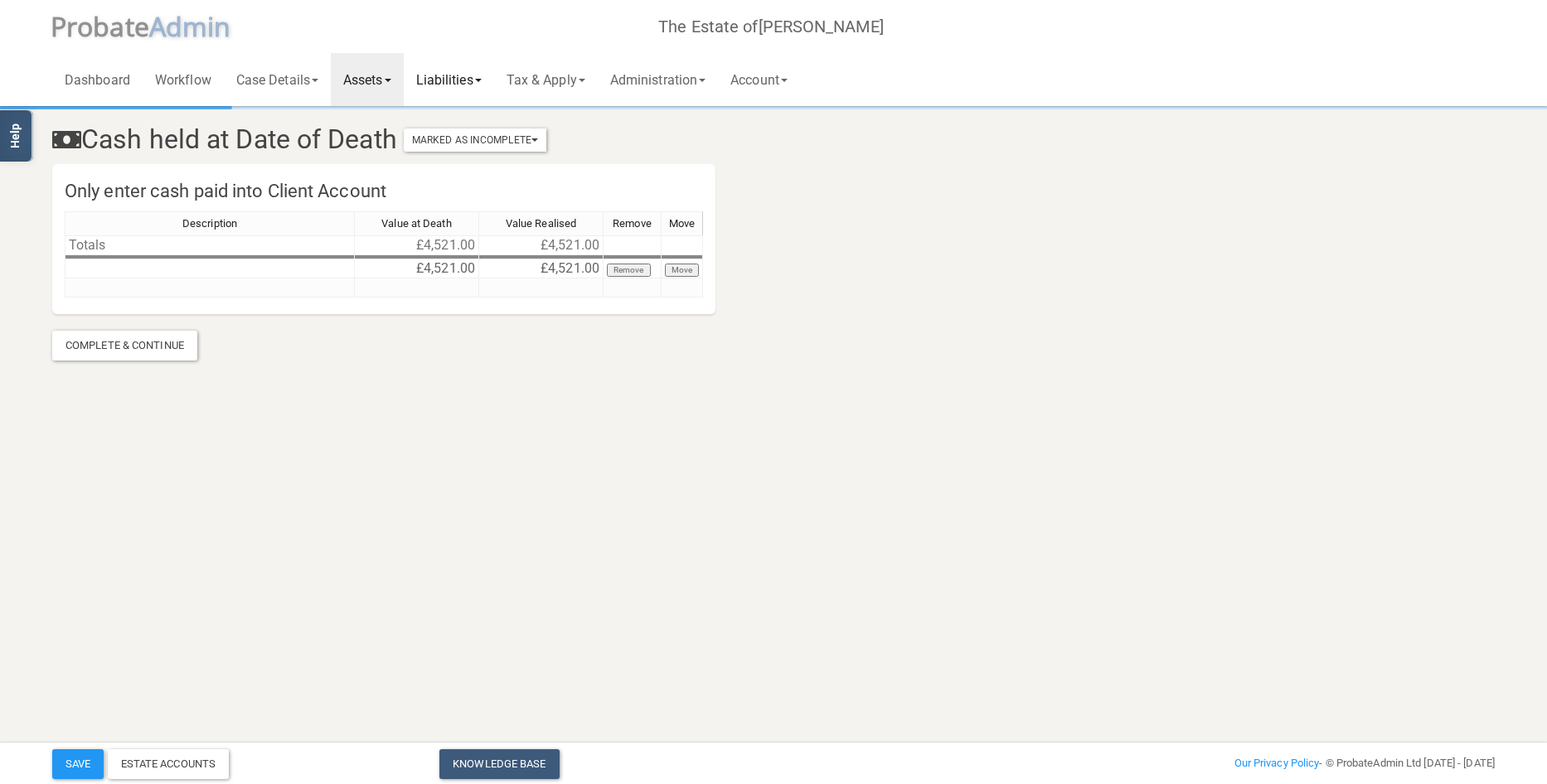
click at [458, 77] on link "Liabilities" at bounding box center [448, 80] width 90 height 53
click at [480, 115] on link "Funeral Expenses" at bounding box center [470, 122] width 132 height 25
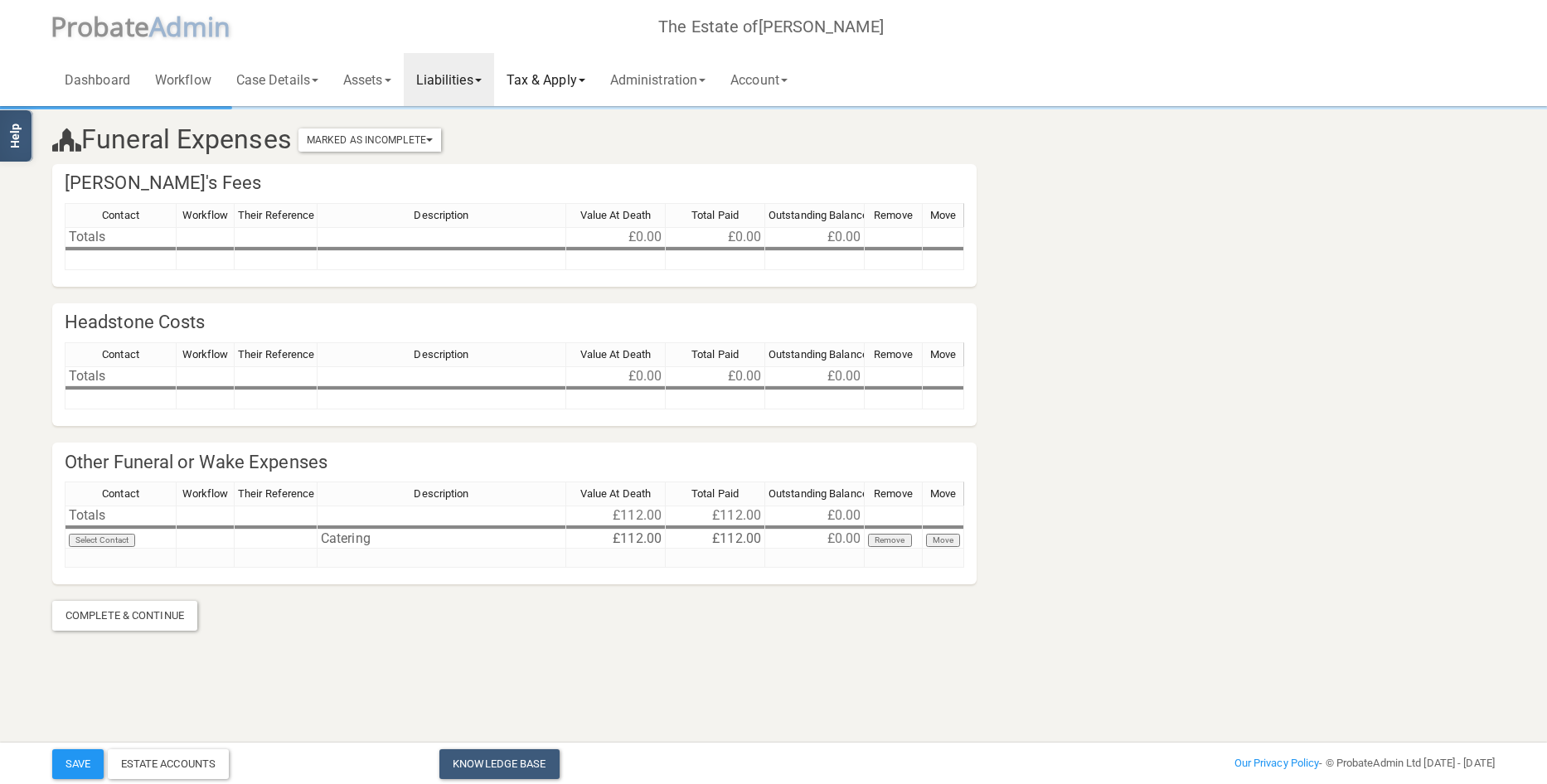
click at [568, 77] on link "Tax & Apply" at bounding box center [546, 80] width 103 height 53
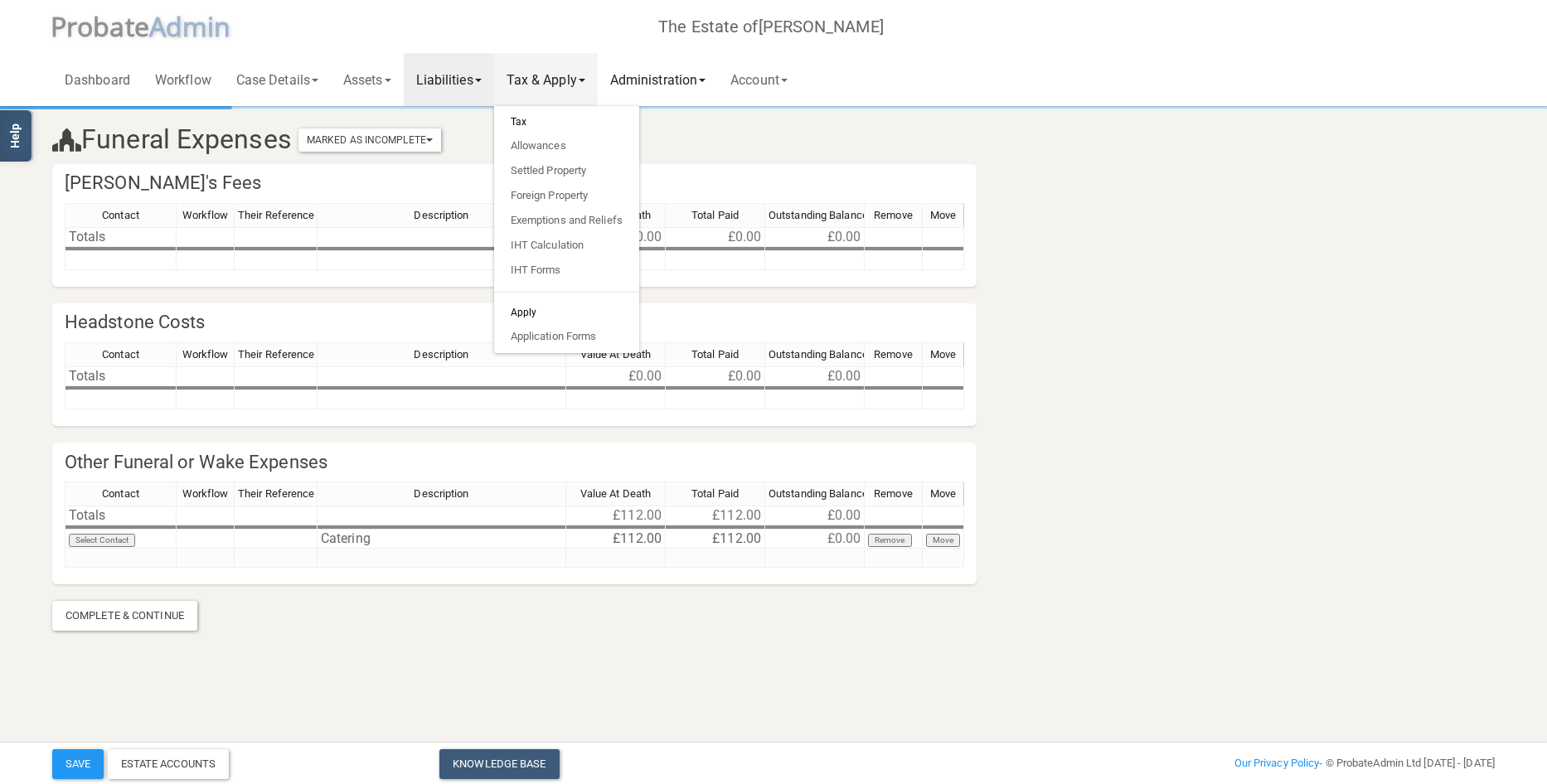
click at [658, 79] on link "Administration" at bounding box center [658, 80] width 120 height 53
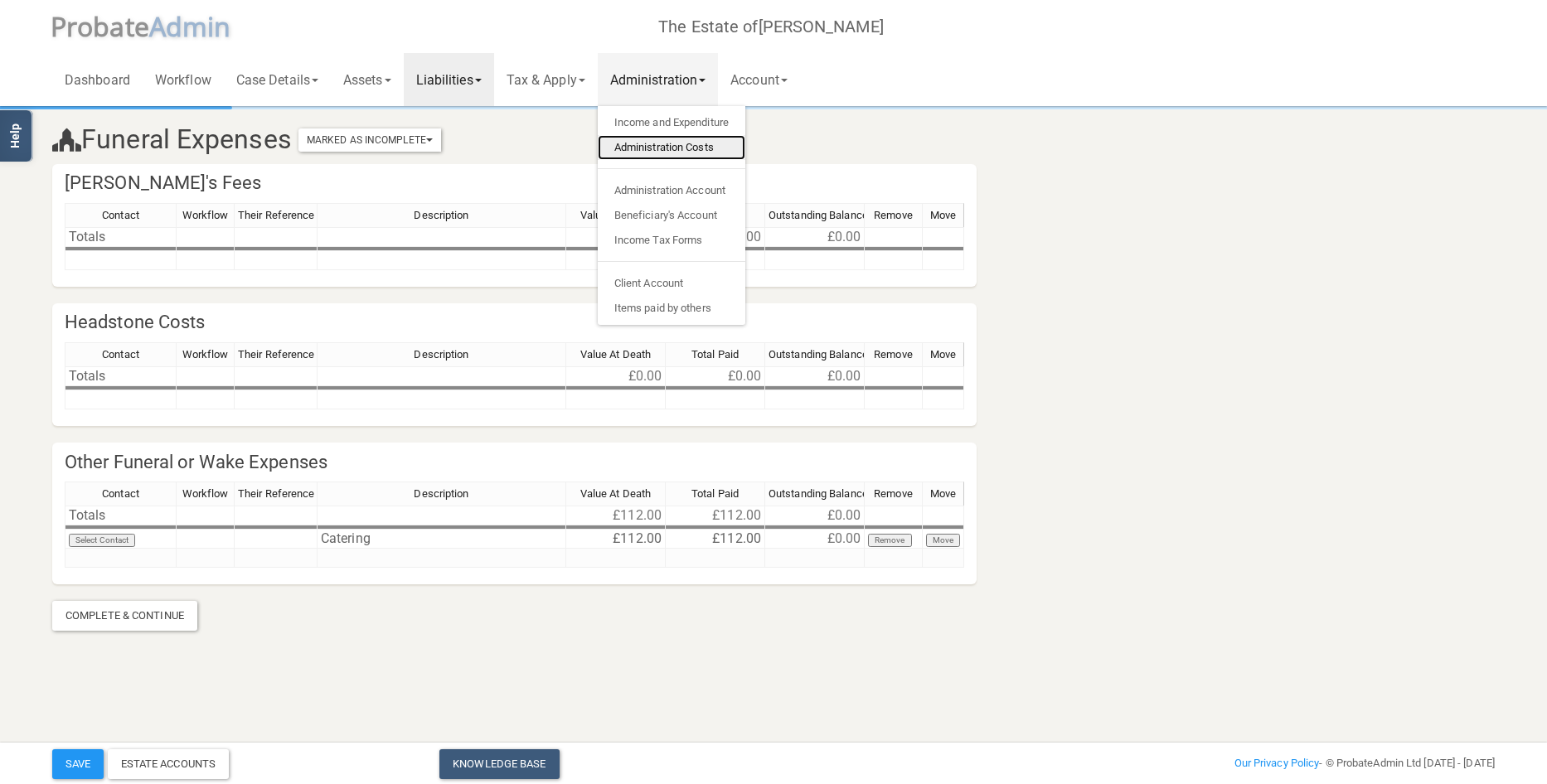
click at [667, 154] on link "Administration Costs" at bounding box center [672, 147] width 148 height 25
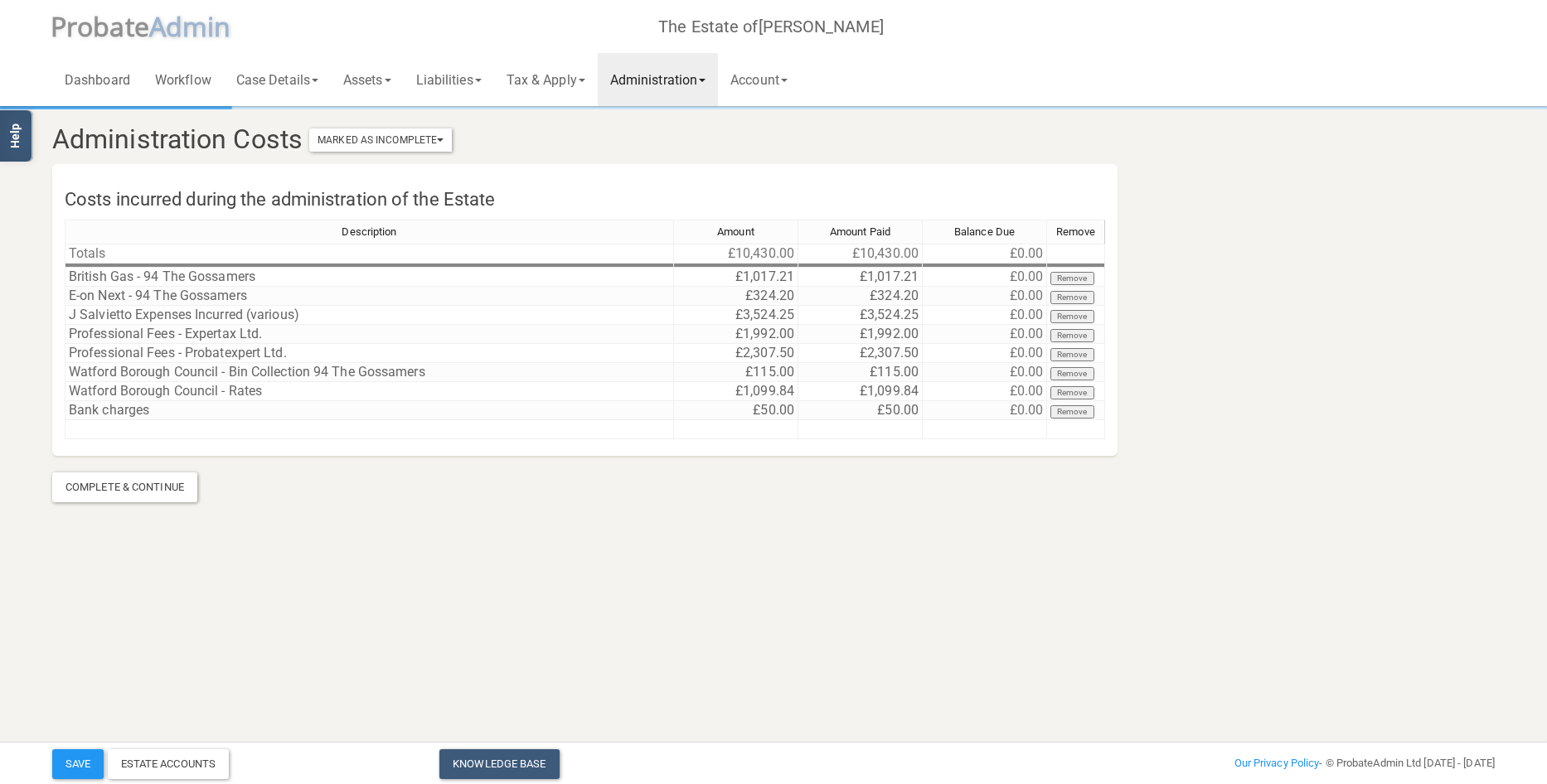
click at [663, 73] on link "Administration" at bounding box center [658, 80] width 120 height 53
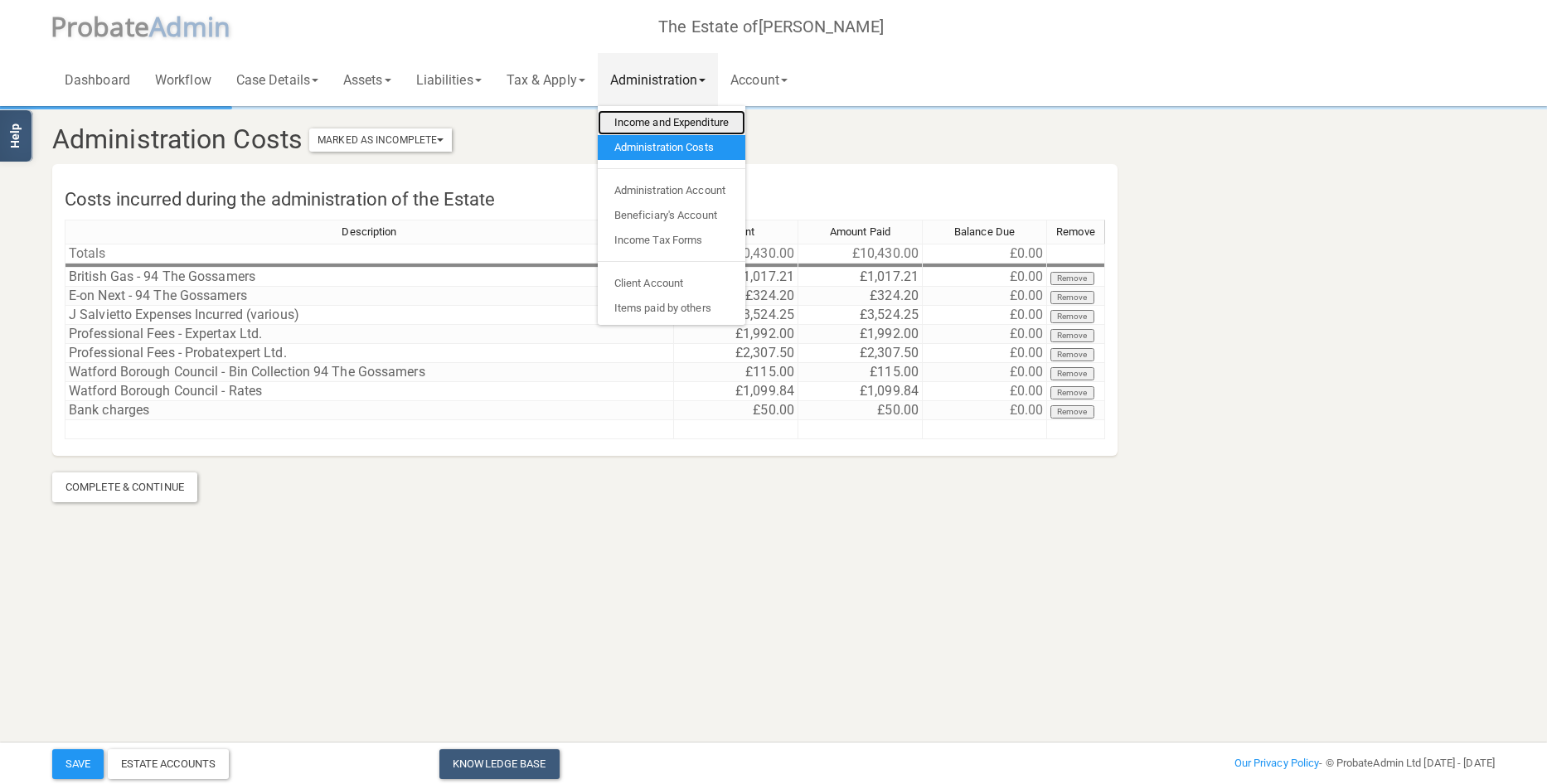
click at [671, 115] on link "Income and Expenditure" at bounding box center [672, 122] width 148 height 25
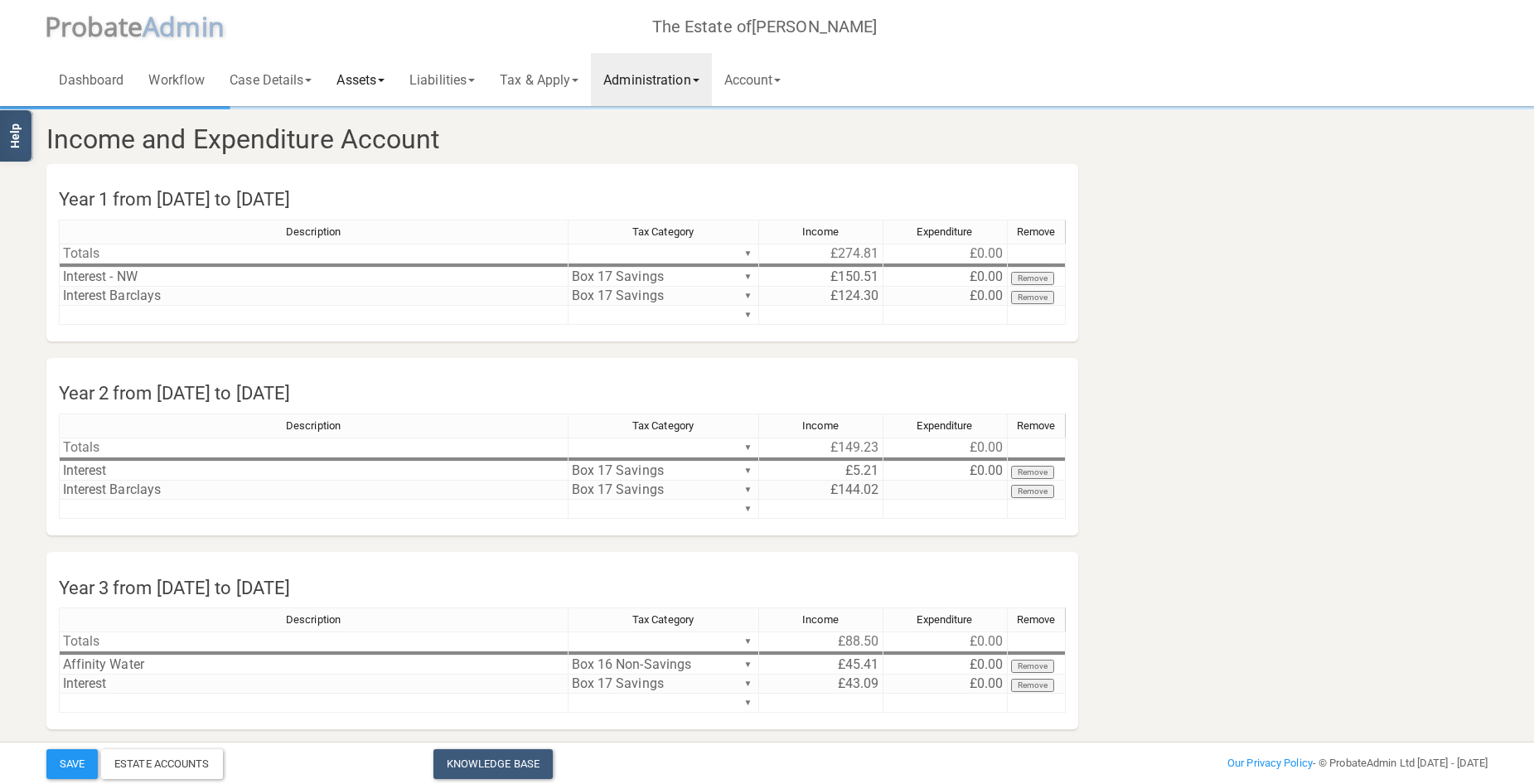
click at [374, 73] on link "Assets" at bounding box center [360, 80] width 73 height 53
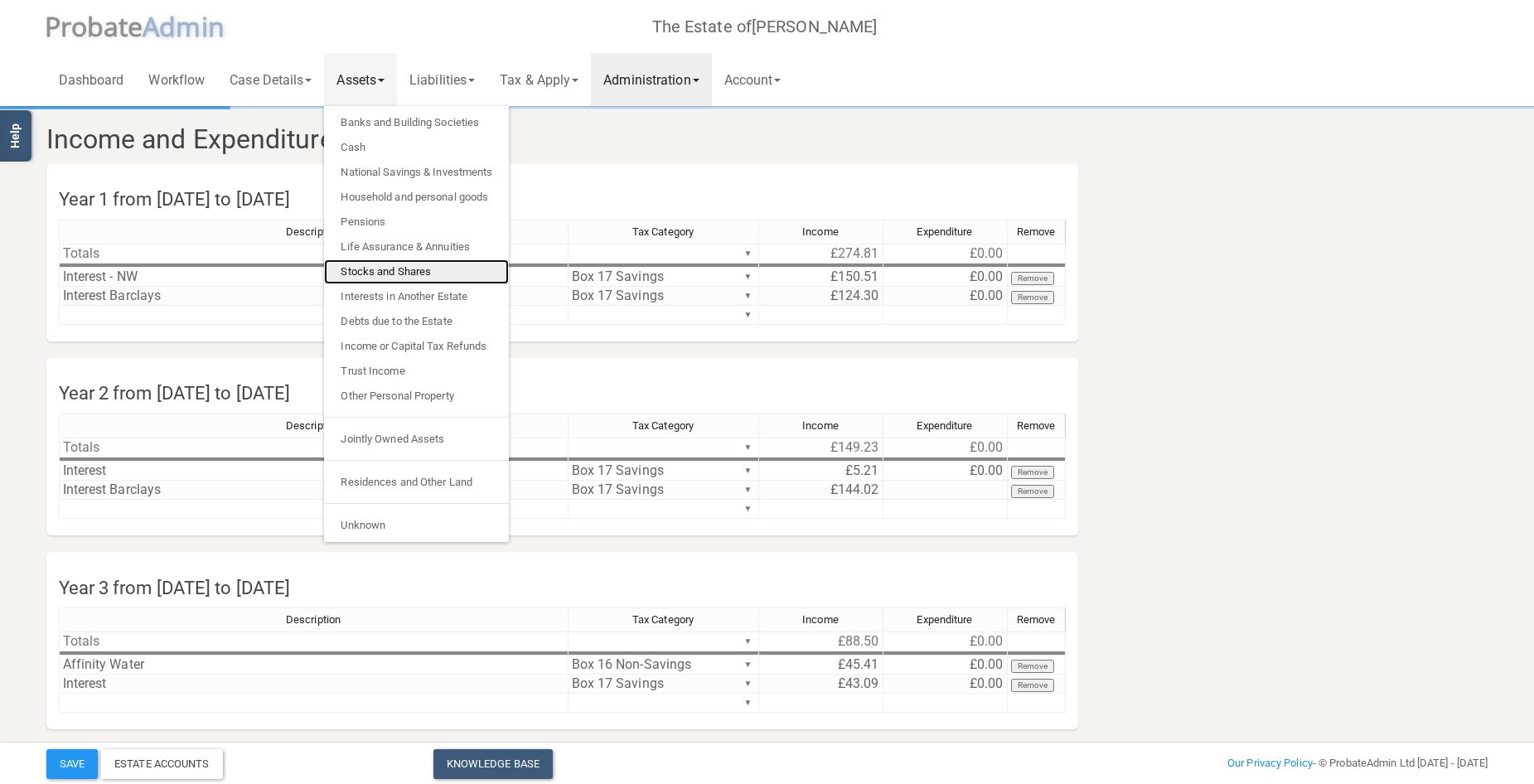
click at [402, 266] on link "Stocks and Shares" at bounding box center [416, 272] width 185 height 25
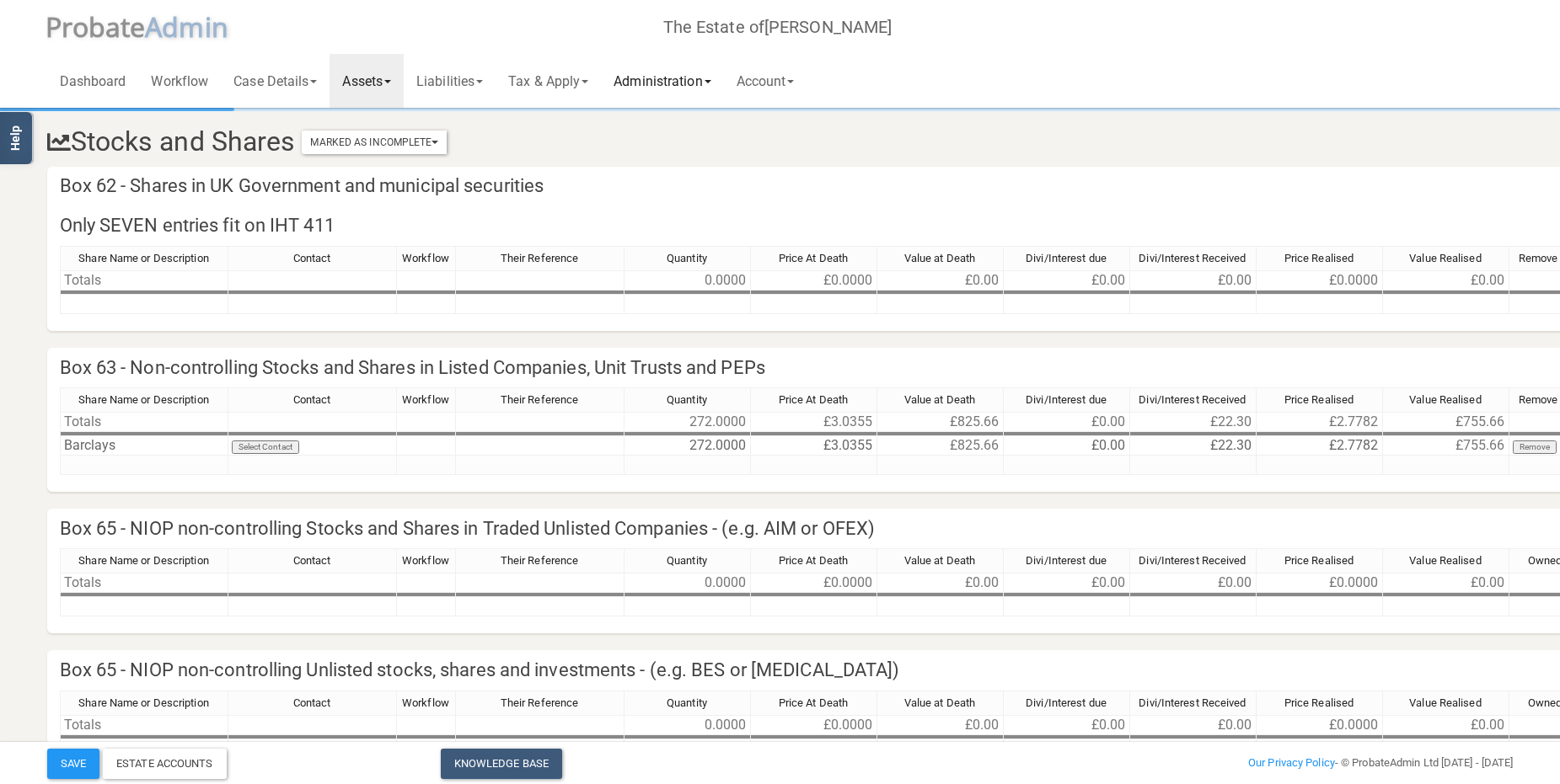
click at [676, 76] on link "Administration" at bounding box center [662, 81] width 122 height 54
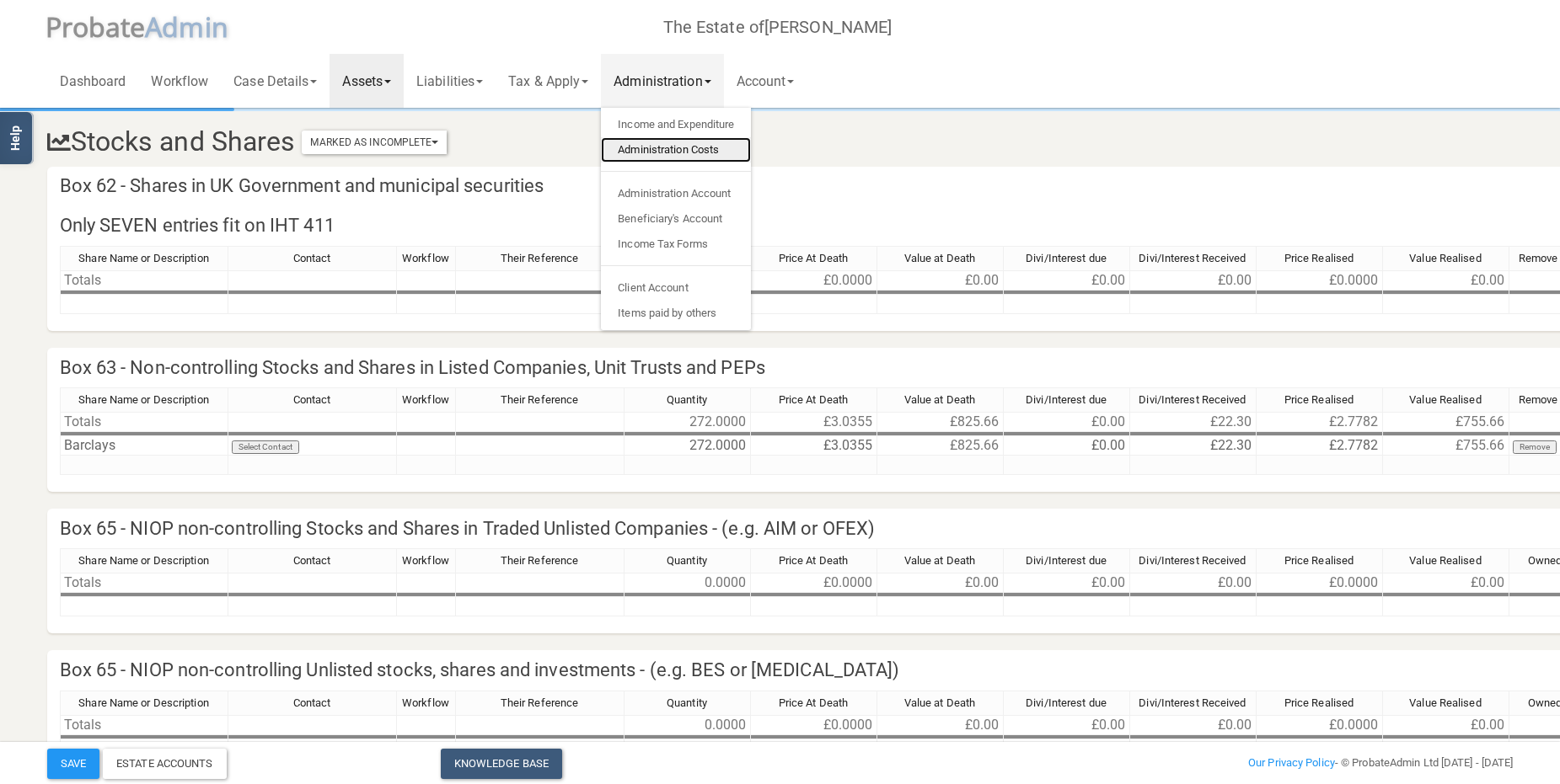
click at [666, 151] on link "Administration Costs" at bounding box center [676, 149] width 150 height 25
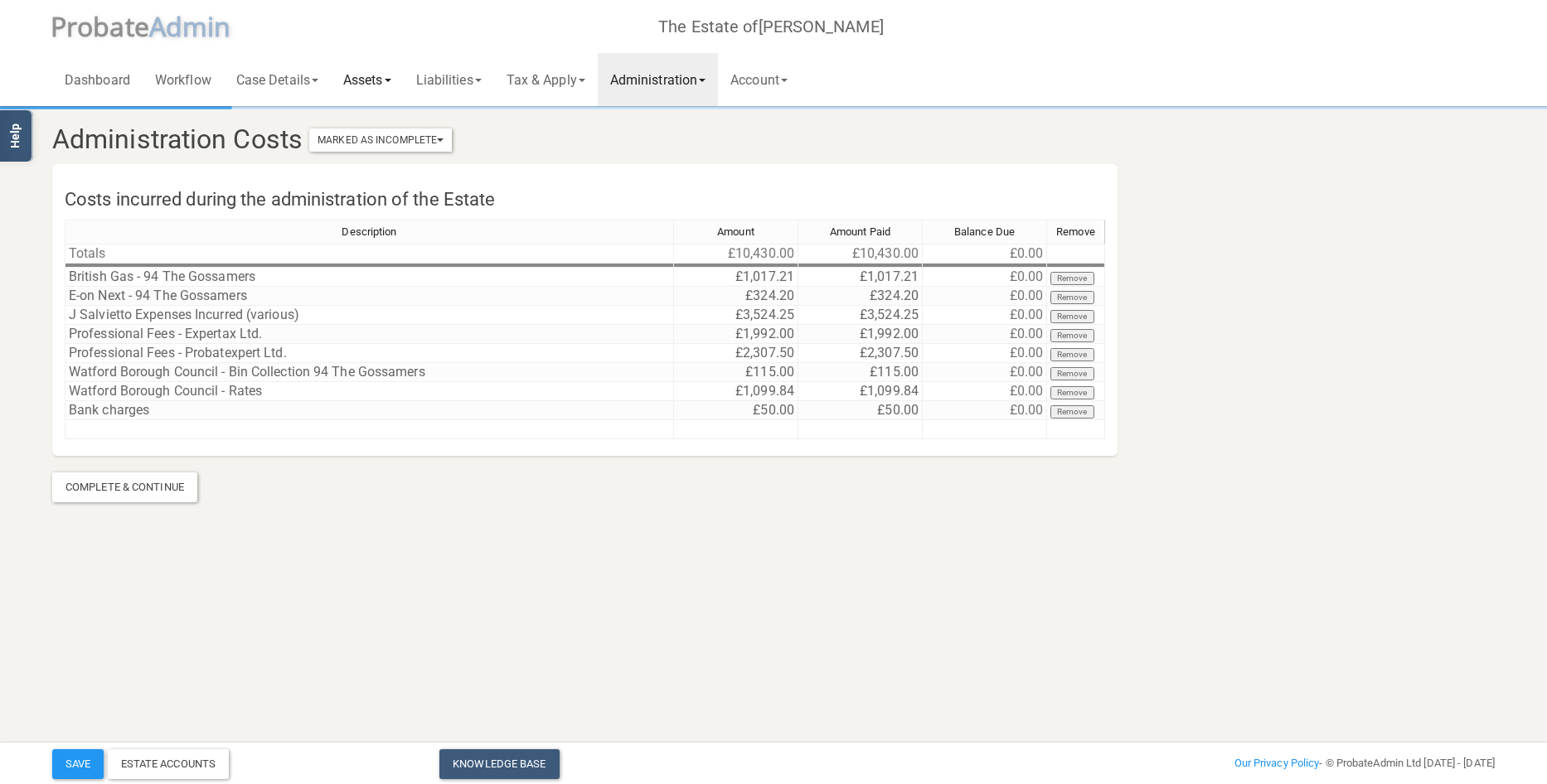
click at [379, 81] on link "Assets" at bounding box center [367, 80] width 73 height 53
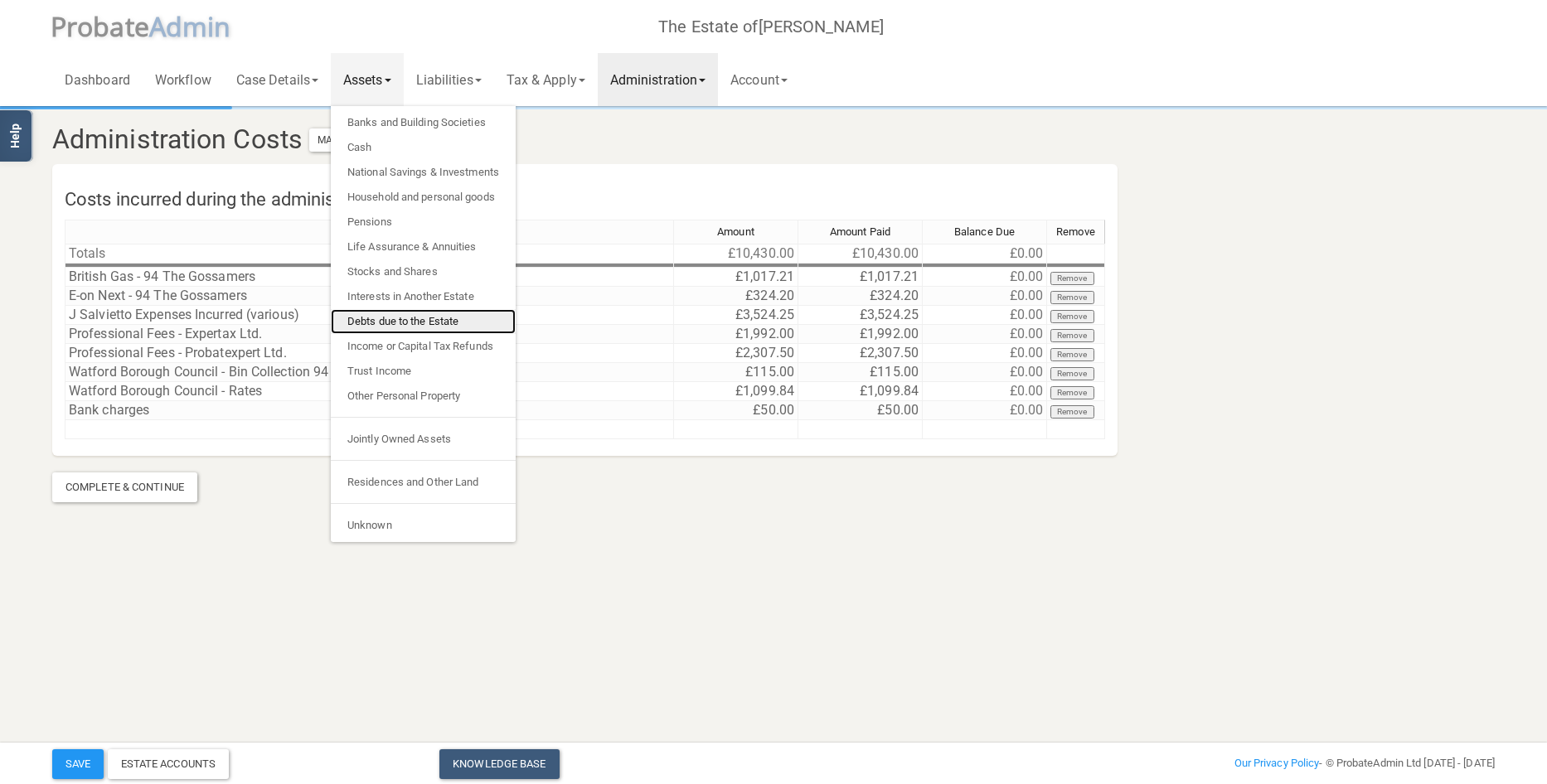
click at [429, 313] on link "Debts due to the Estate" at bounding box center [423, 322] width 185 height 25
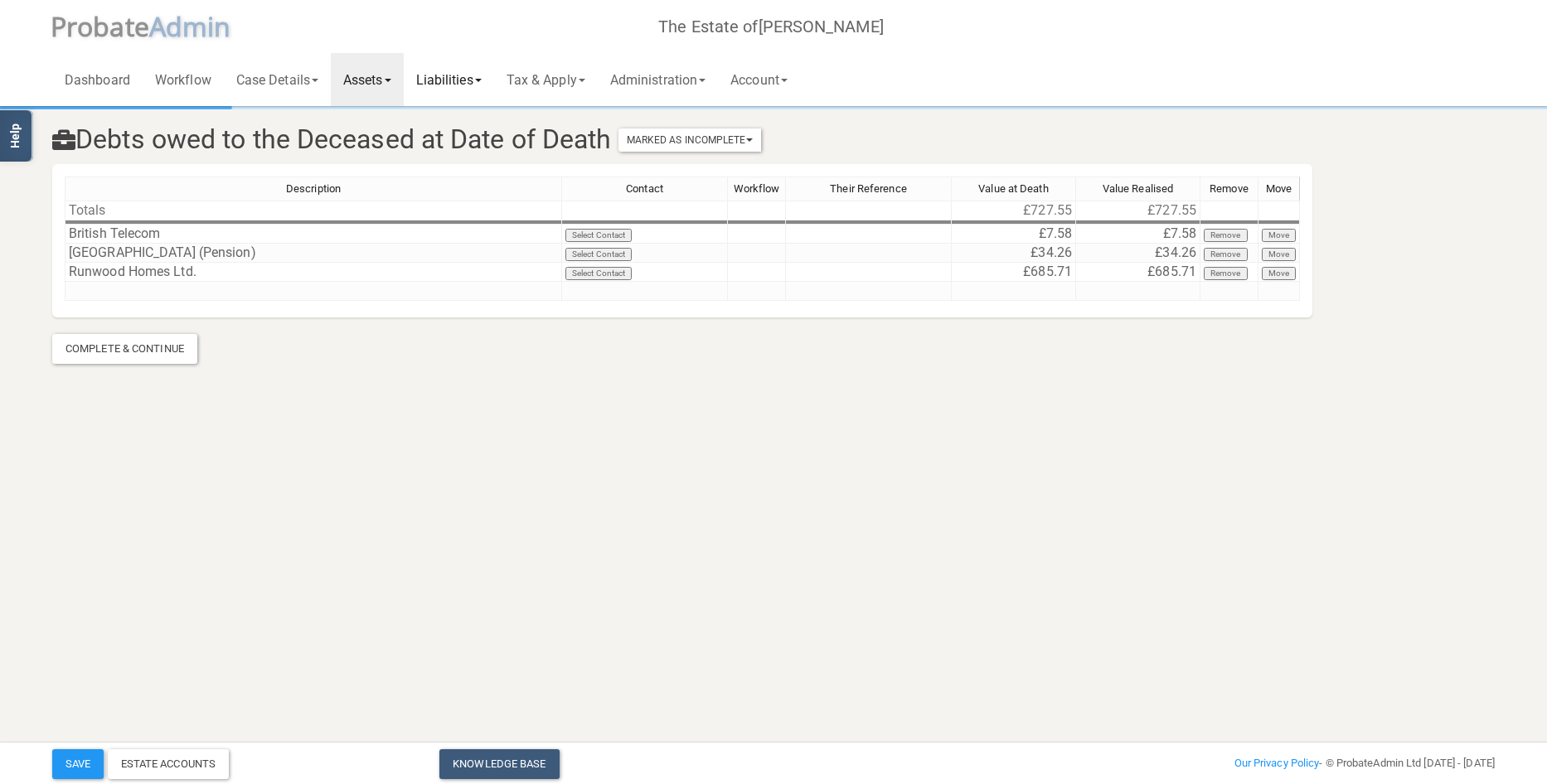
click at [460, 82] on link "Liabilities" at bounding box center [448, 80] width 90 height 53
click at [641, 78] on link "Administration" at bounding box center [658, 80] width 120 height 53
click at [666, 124] on link "Income and Expenditure" at bounding box center [672, 122] width 148 height 25
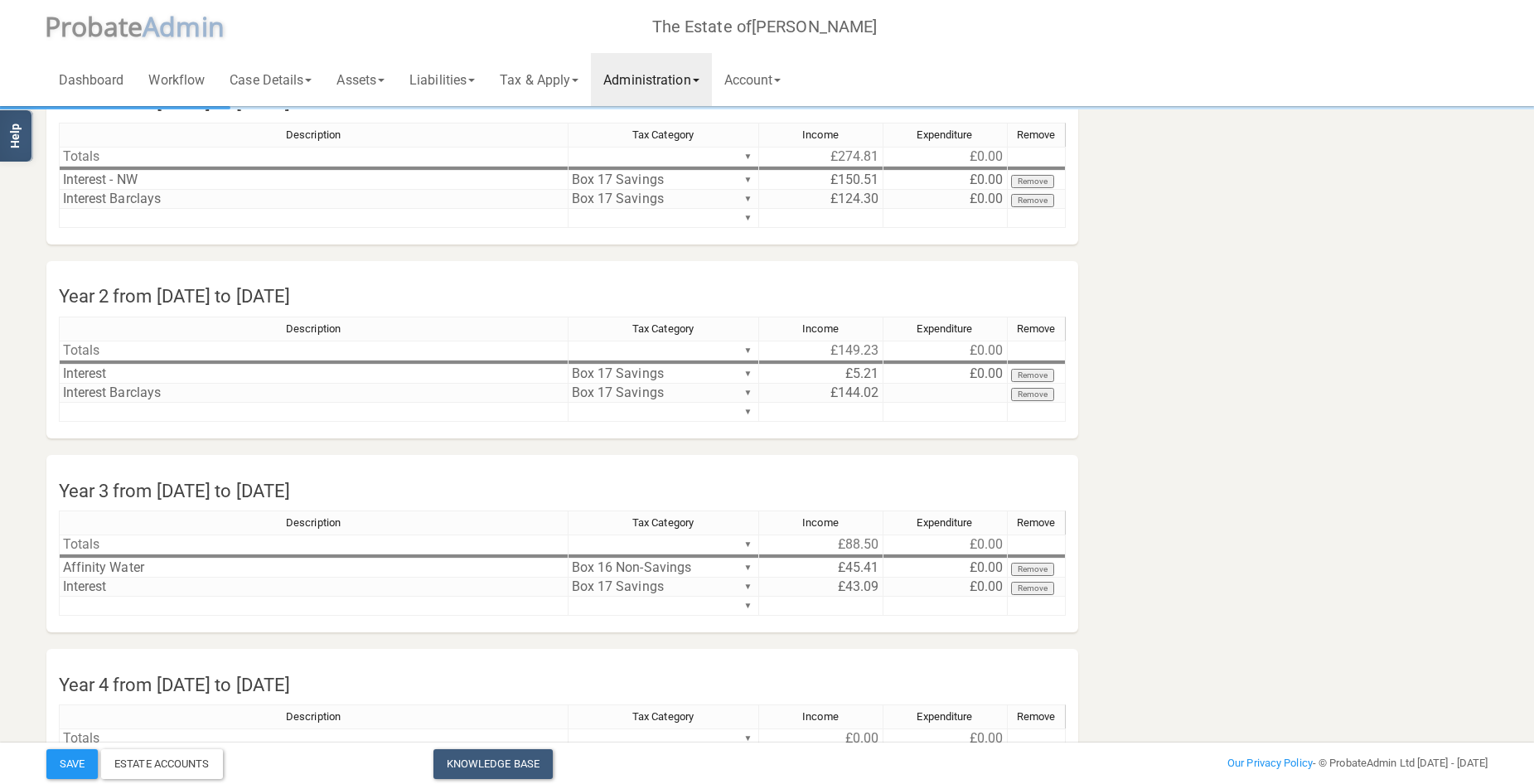
scroll to position [180, 0]
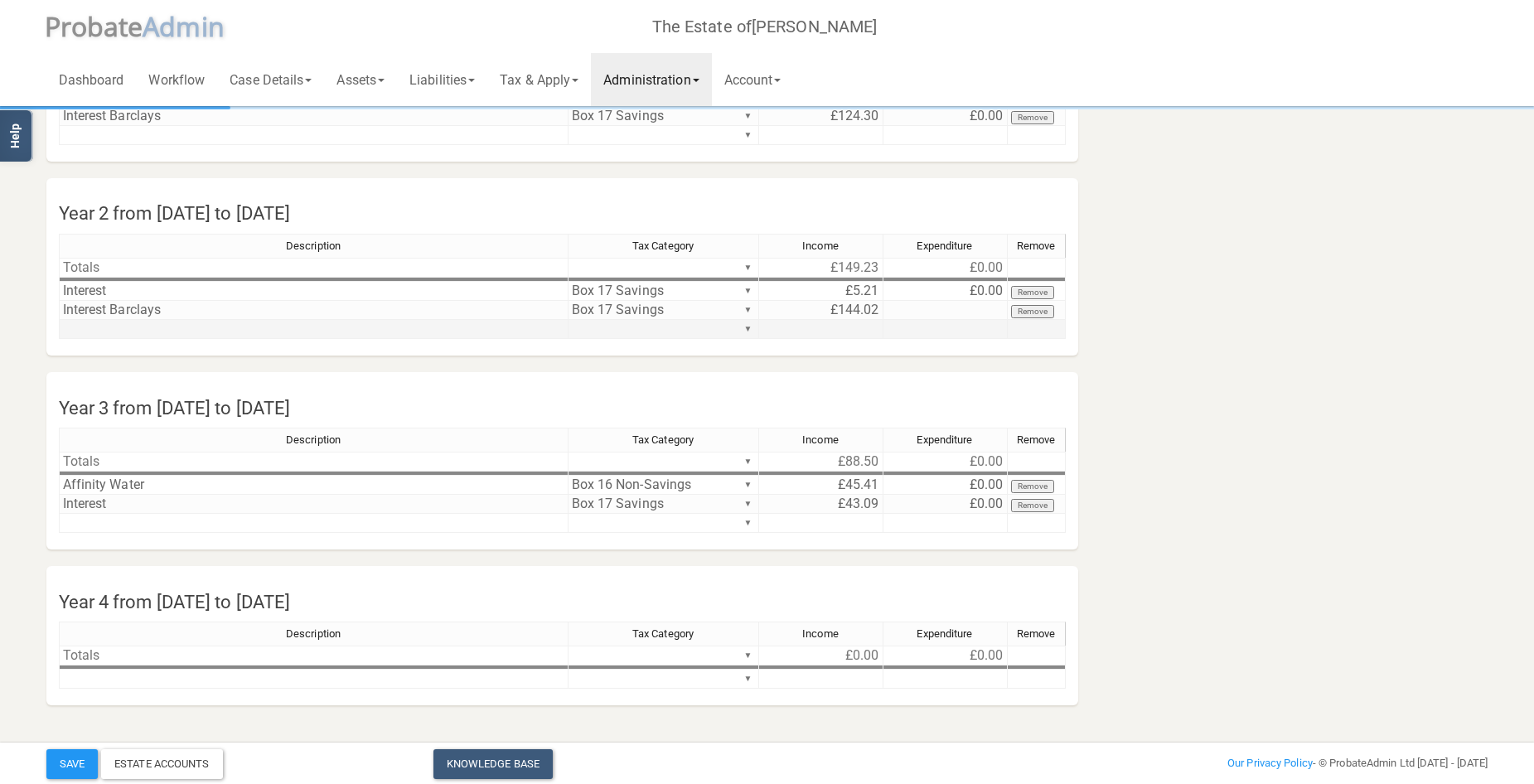
click at [309, 335] on td at bounding box center [313, 329] width 510 height 19
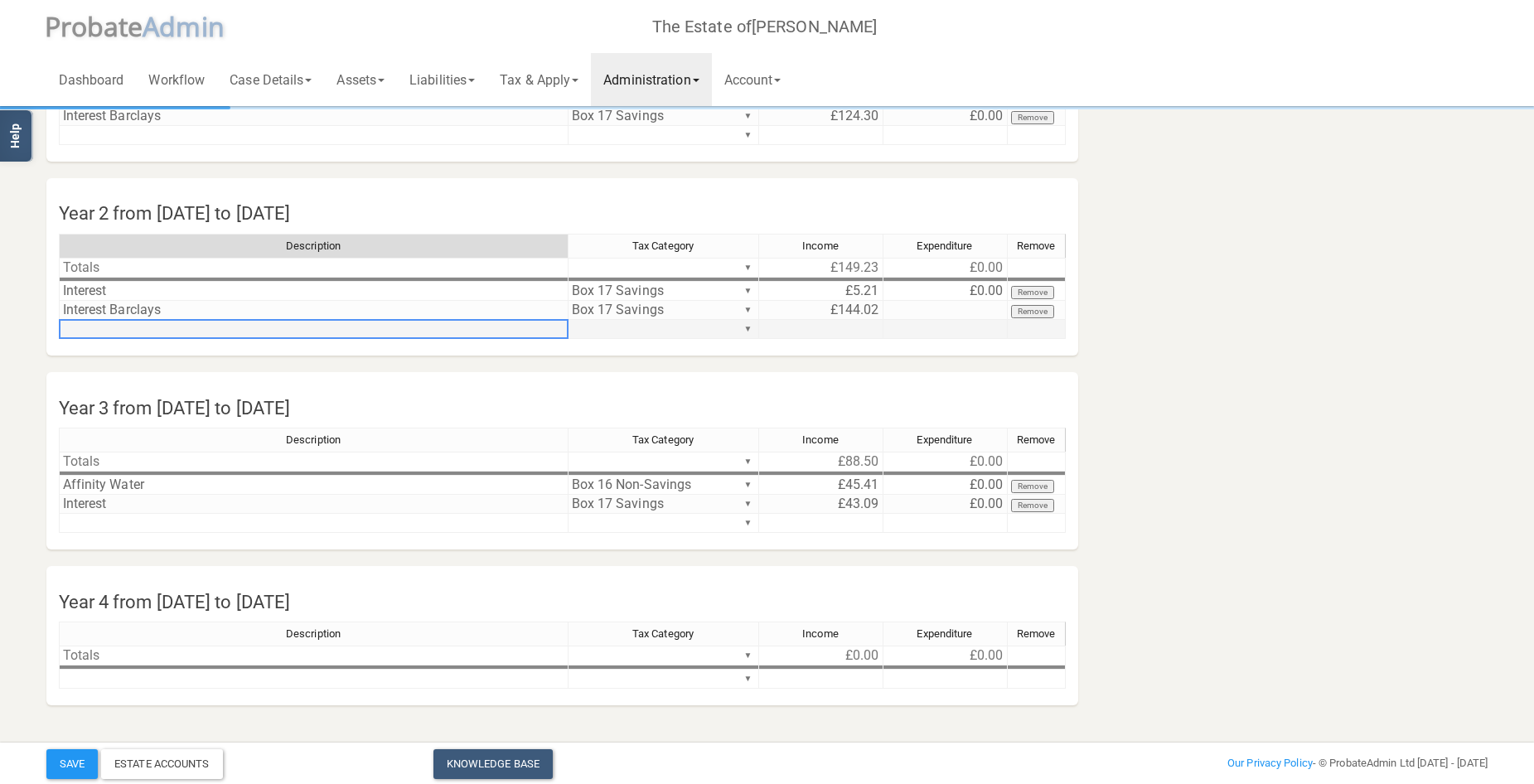
click at [309, 335] on td at bounding box center [313, 329] width 510 height 19
click at [309, 329] on td at bounding box center [313, 329] width 510 height 19
type textarea "Dividend Barclays"
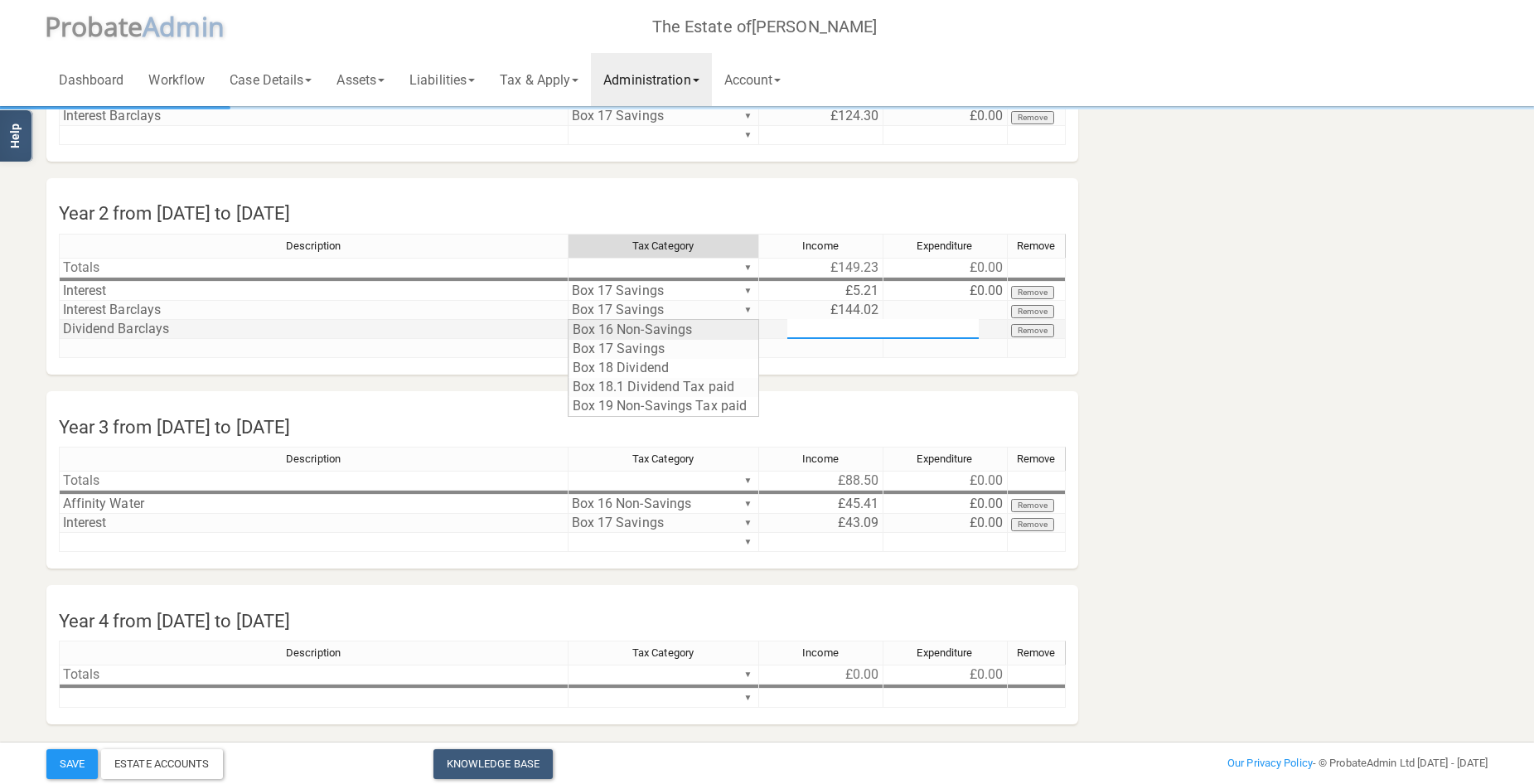
click at [751, 328] on div "Description Tax Category Income Expenditure Remove Totals ▼ £149.23 £0.00 ▼ Int…" at bounding box center [561, 303] width 1007 height 139
click at [686, 364] on div "Description Tax Category Income Expenditure Remove Totals ▼ £149.23 £0.00 ▼ Int…" at bounding box center [561, 303] width 1007 height 139
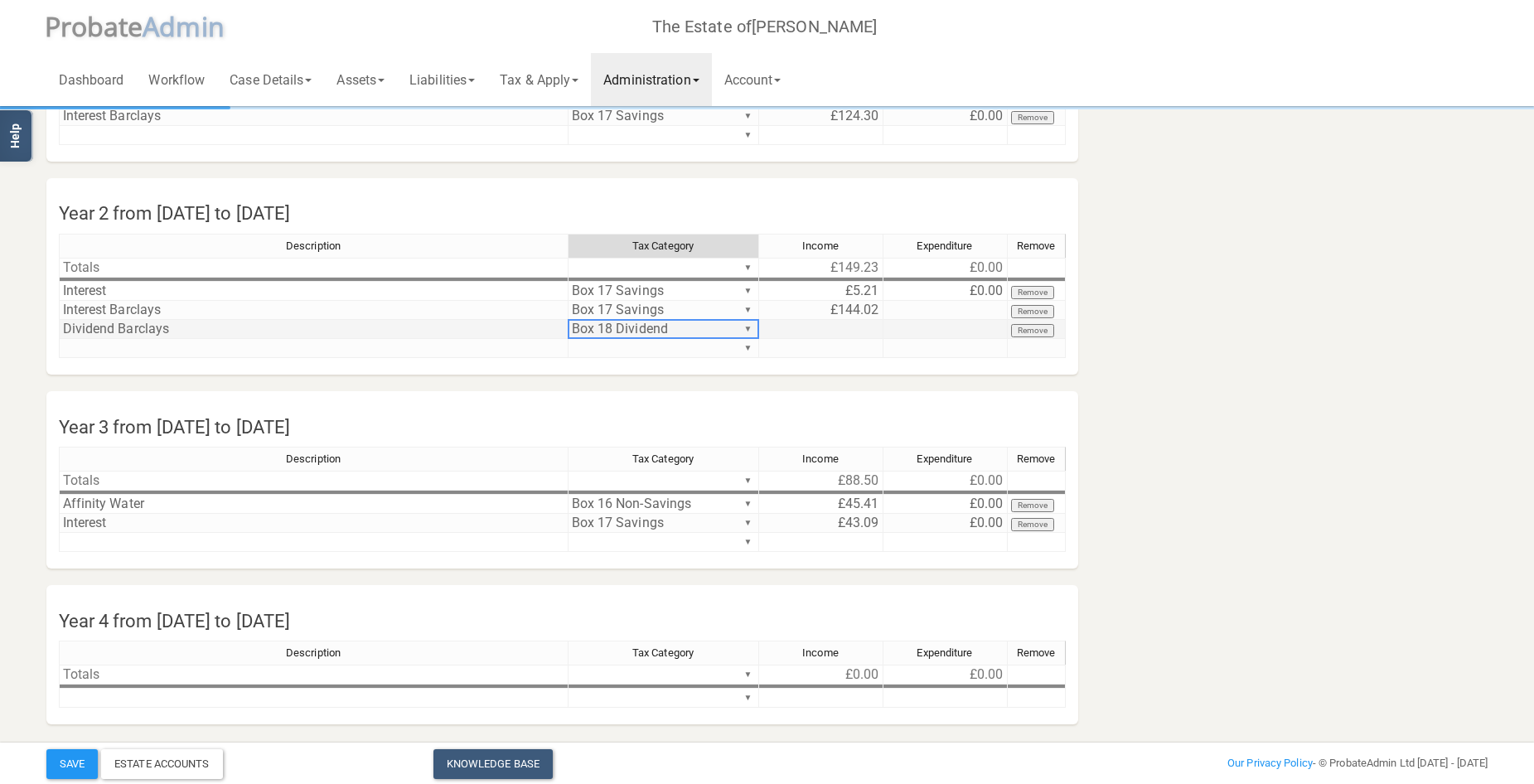
click at [829, 325] on td at bounding box center [821, 329] width 125 height 19
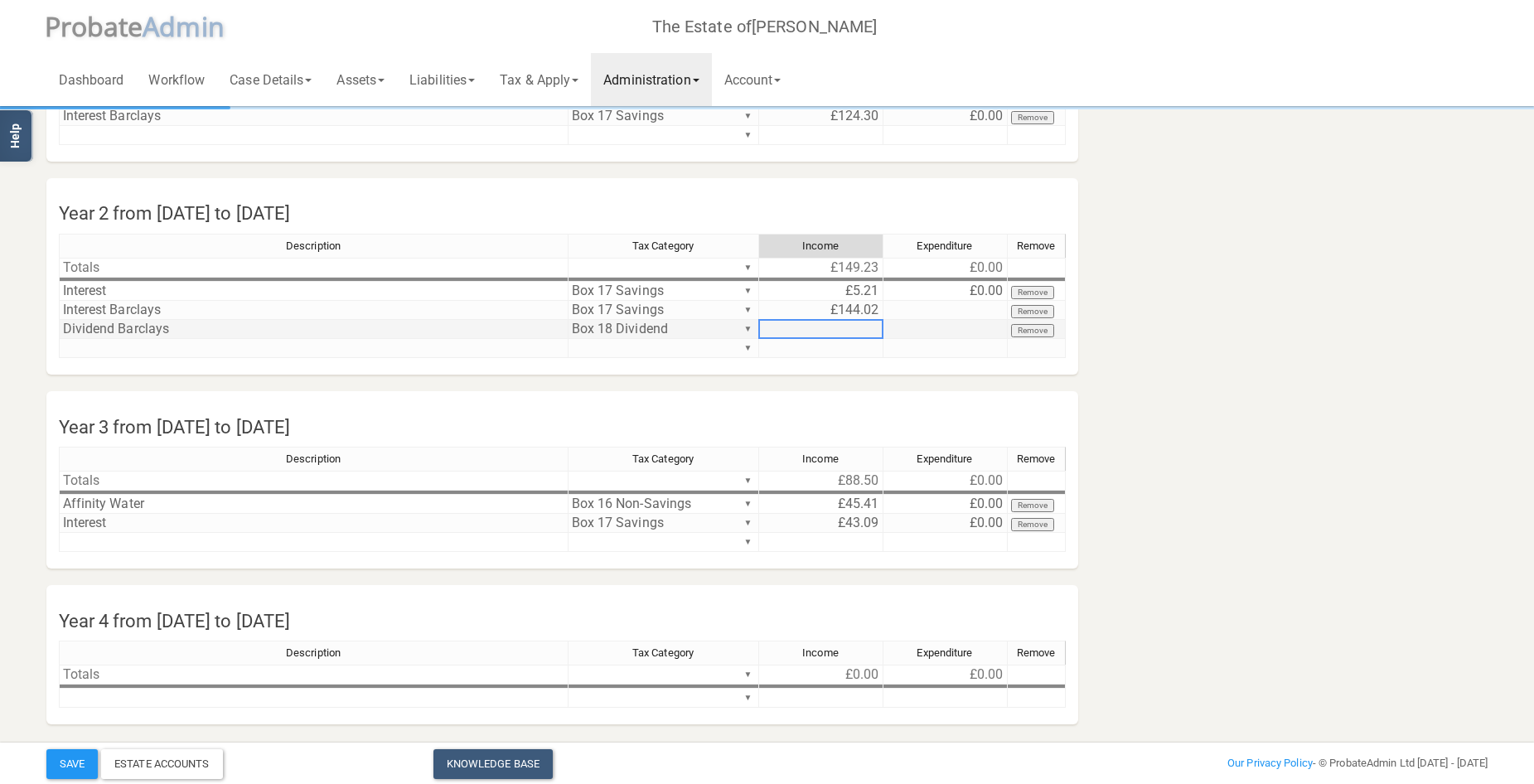
click at [829, 325] on td at bounding box center [821, 329] width 125 height 19
click at [868, 325] on textarea at bounding box center [821, 328] width 126 height 20
type textarea "22.3"
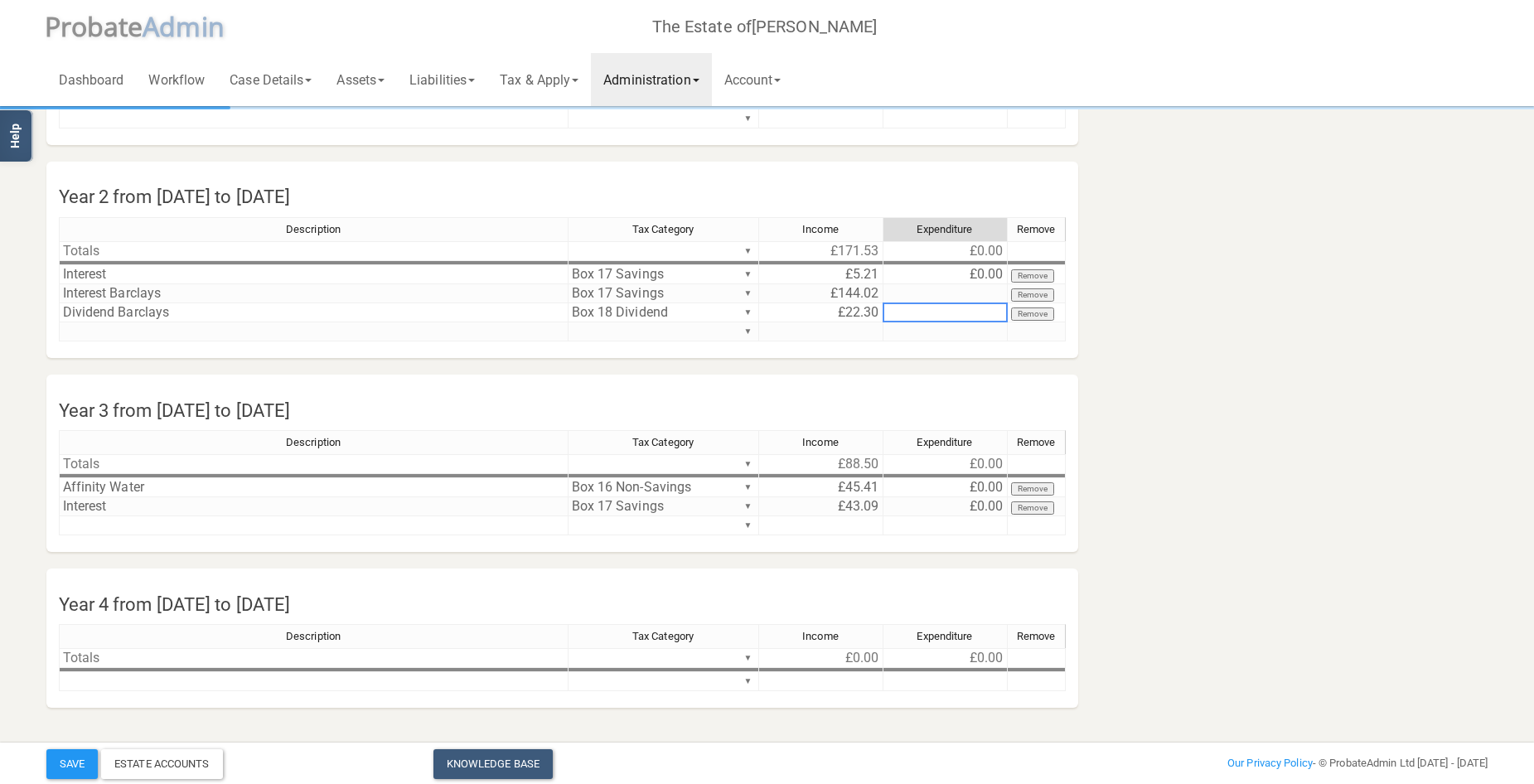
scroll to position [199, 0]
click at [655, 75] on link "Administration" at bounding box center [651, 80] width 120 height 53
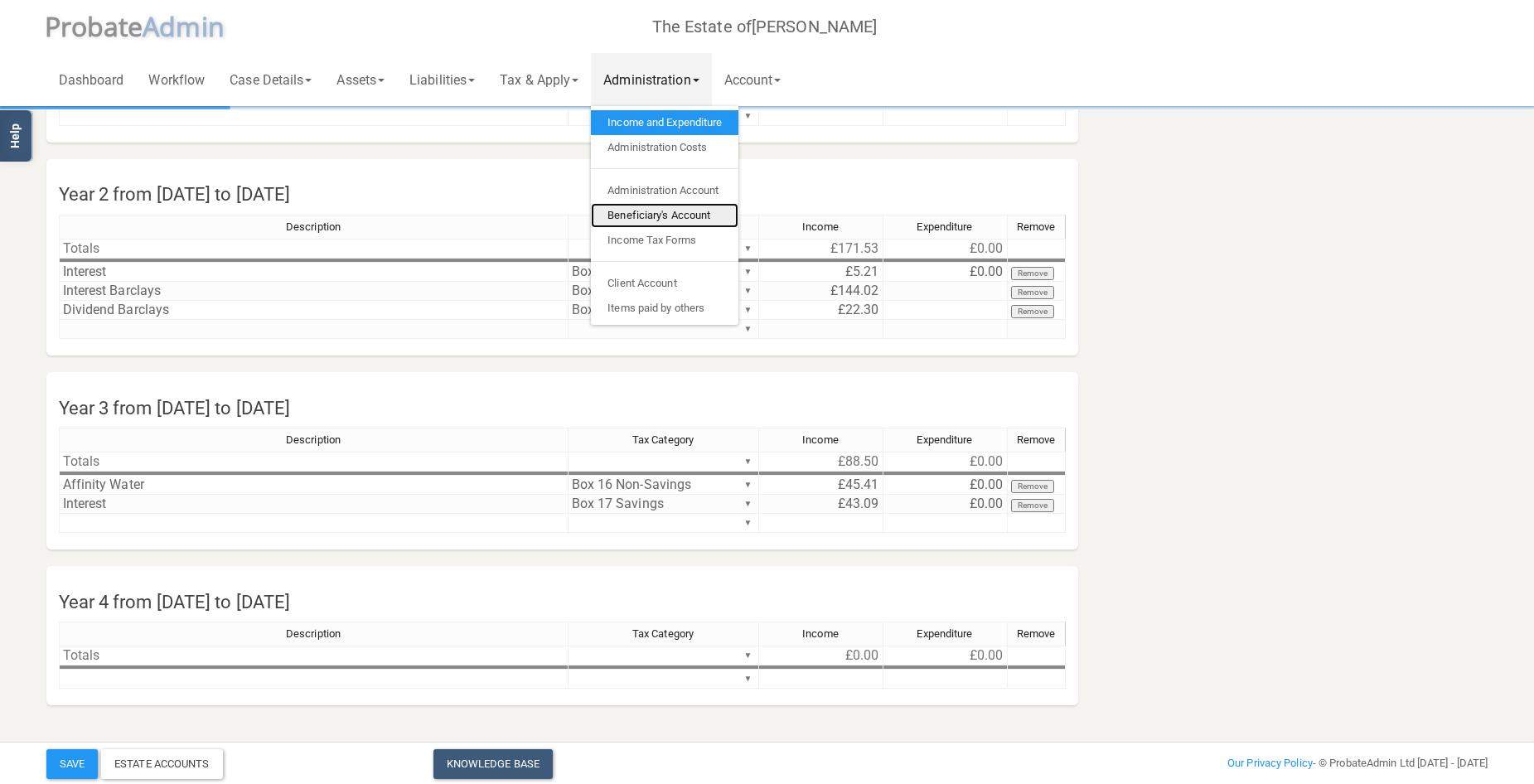
click at [688, 217] on link "Beneficiary's Account" at bounding box center [665, 215] width 148 height 25
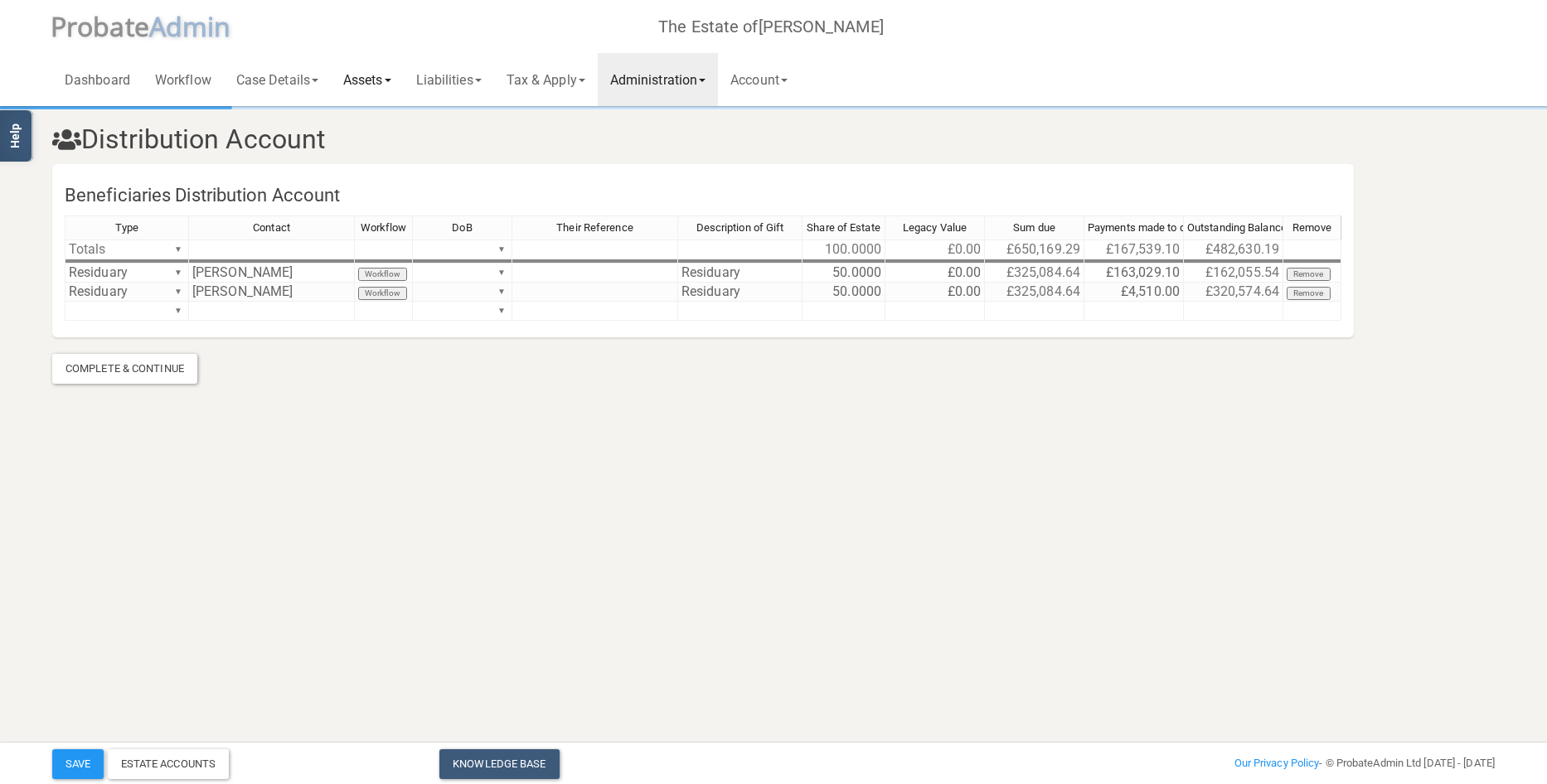
click at [364, 76] on link "Assets" at bounding box center [367, 80] width 73 height 53
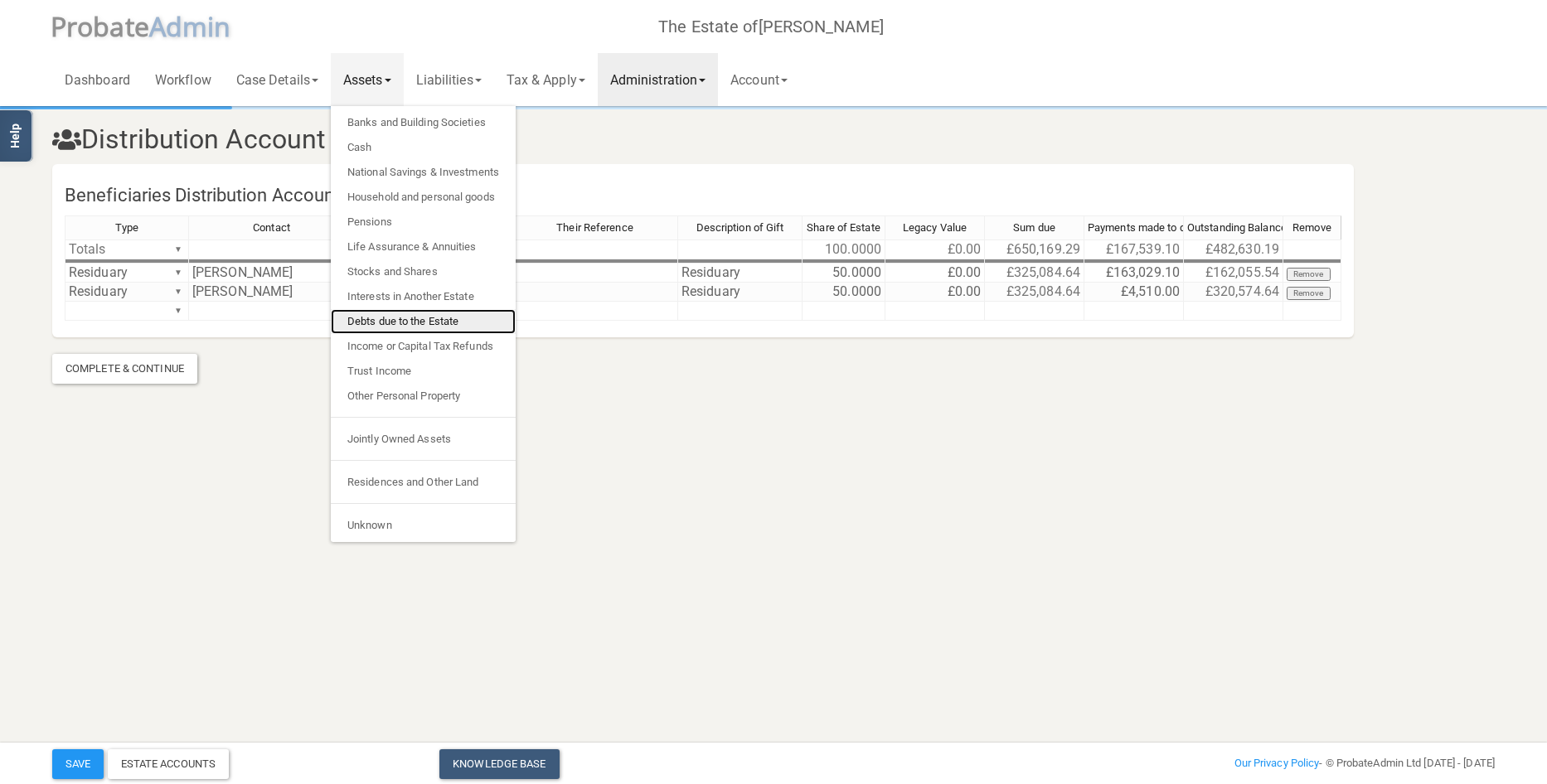
click at [425, 322] on link "Debts due to the Estate" at bounding box center [423, 322] width 185 height 25
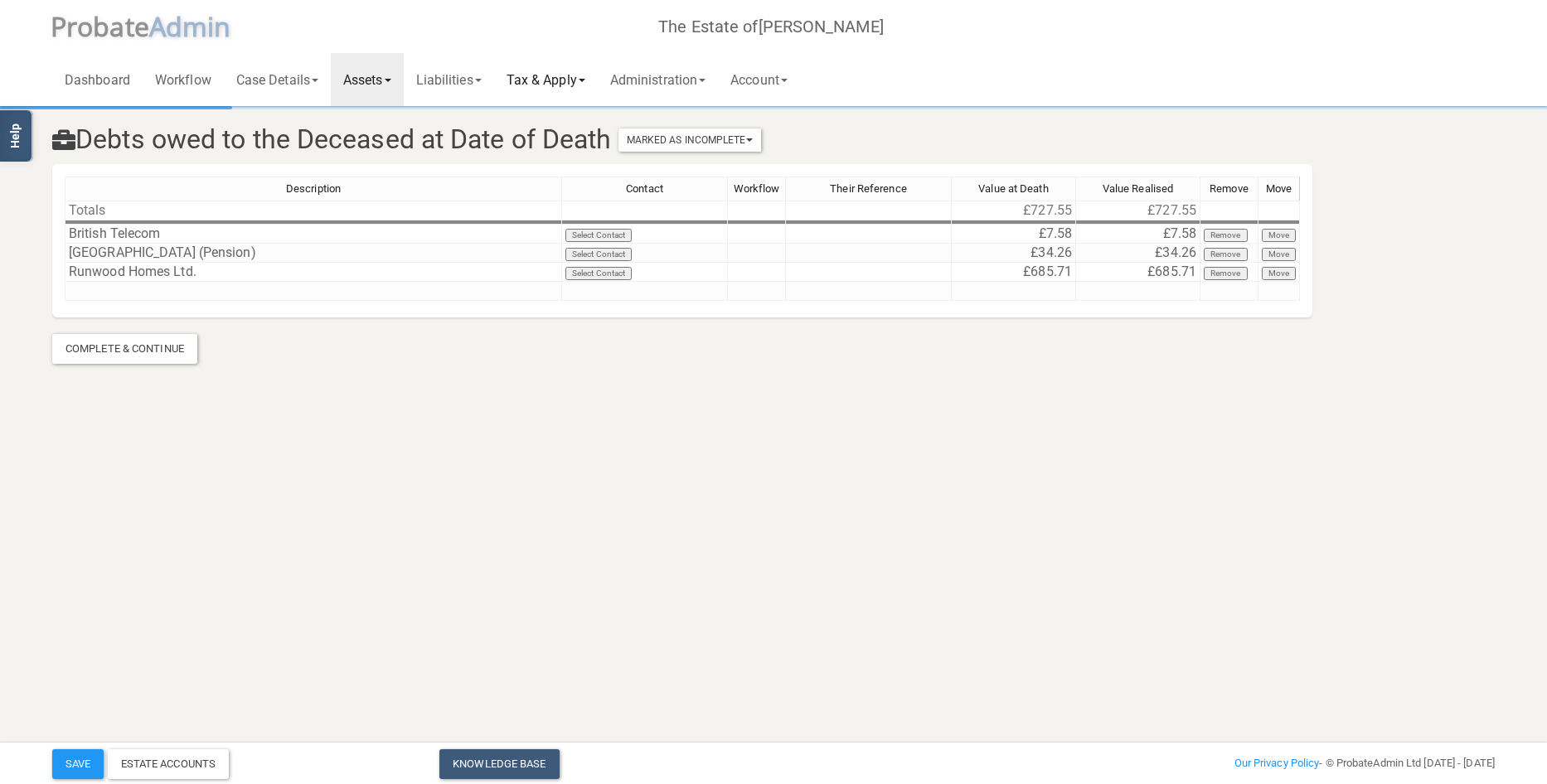
click at [564, 77] on link "Tax & Apply" at bounding box center [546, 80] width 103 height 53
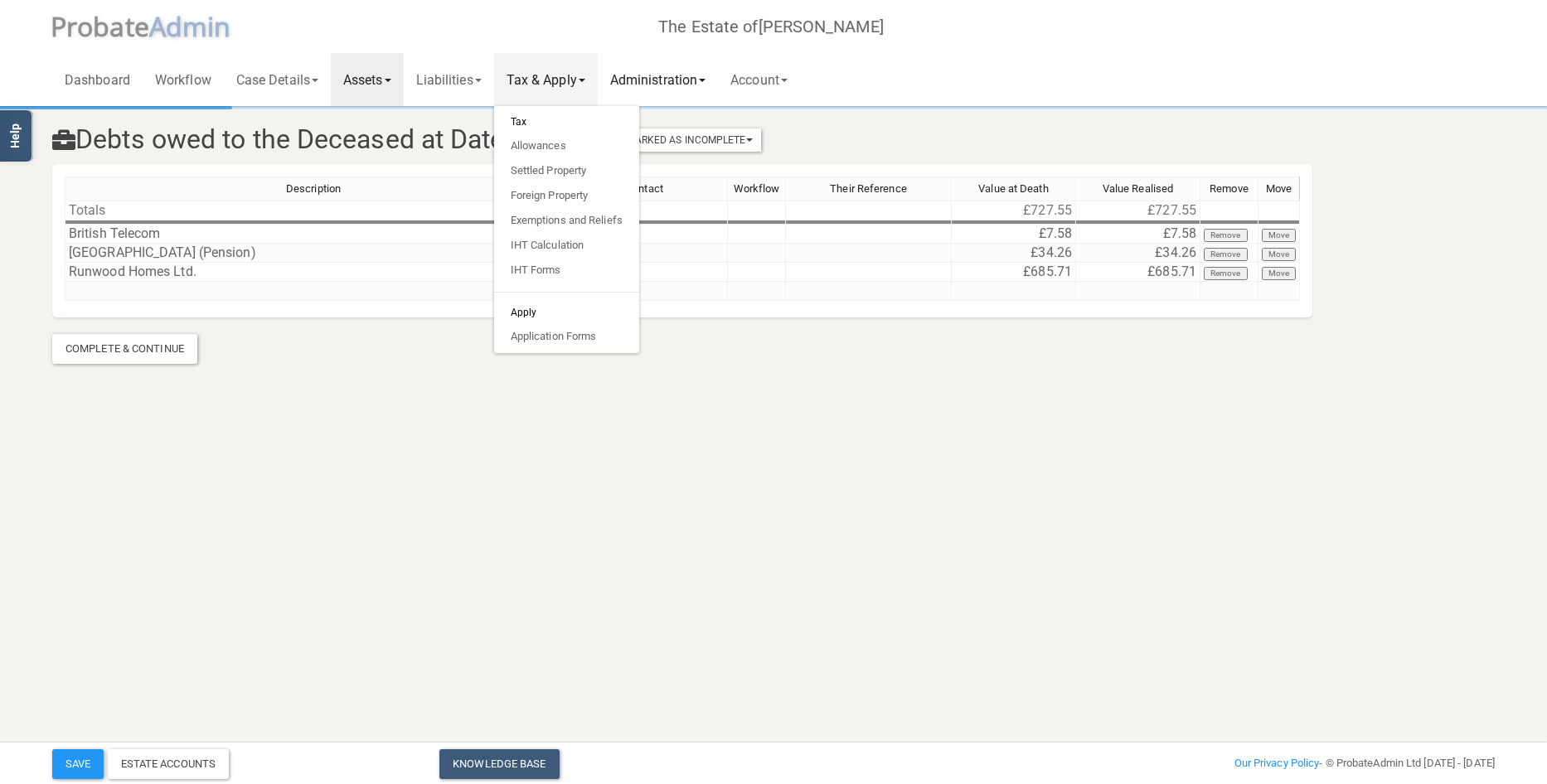
click at [675, 84] on link "Administration" at bounding box center [658, 80] width 120 height 53
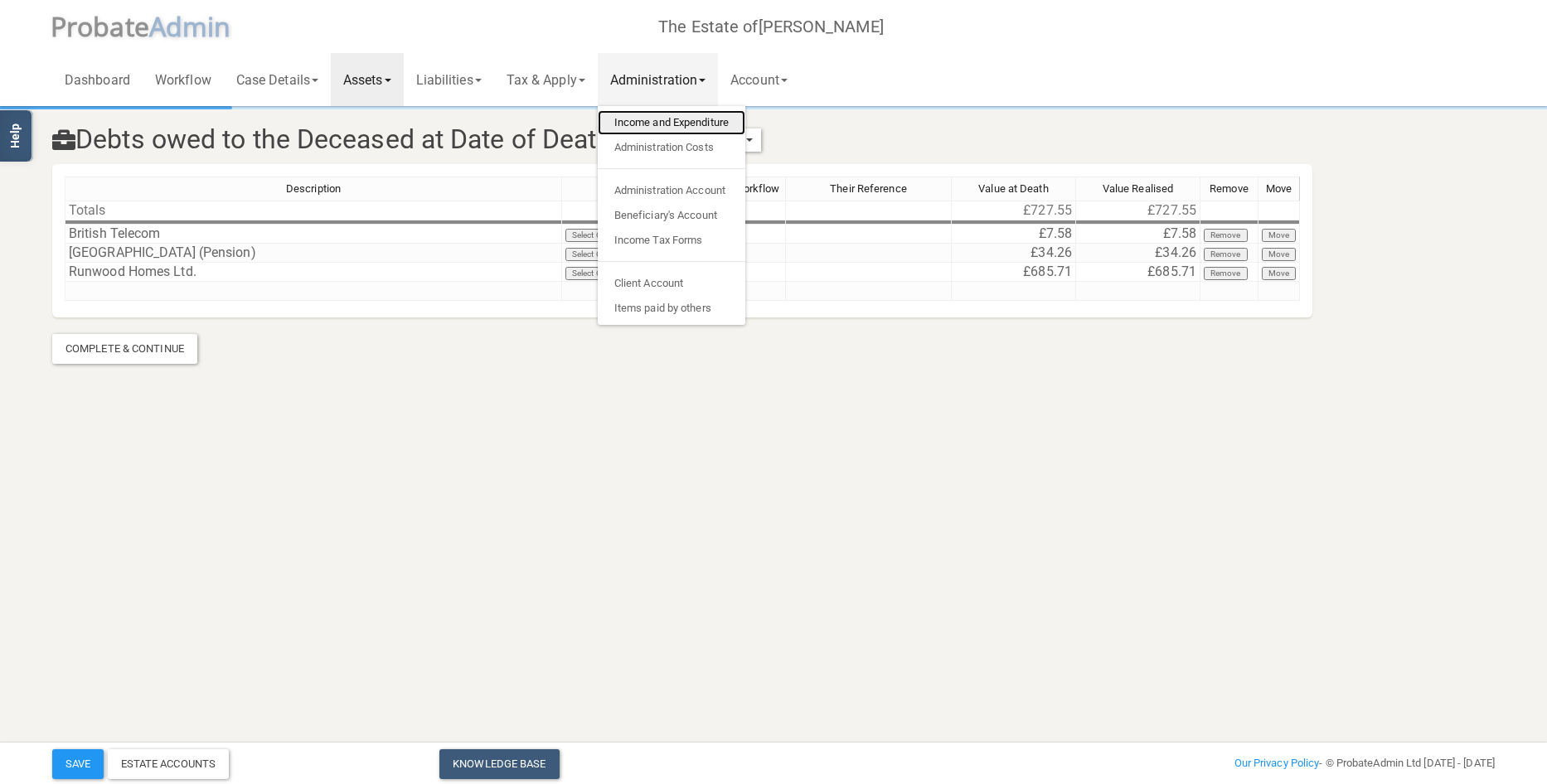
click at [666, 119] on link "Income and Expenditure" at bounding box center [672, 122] width 148 height 25
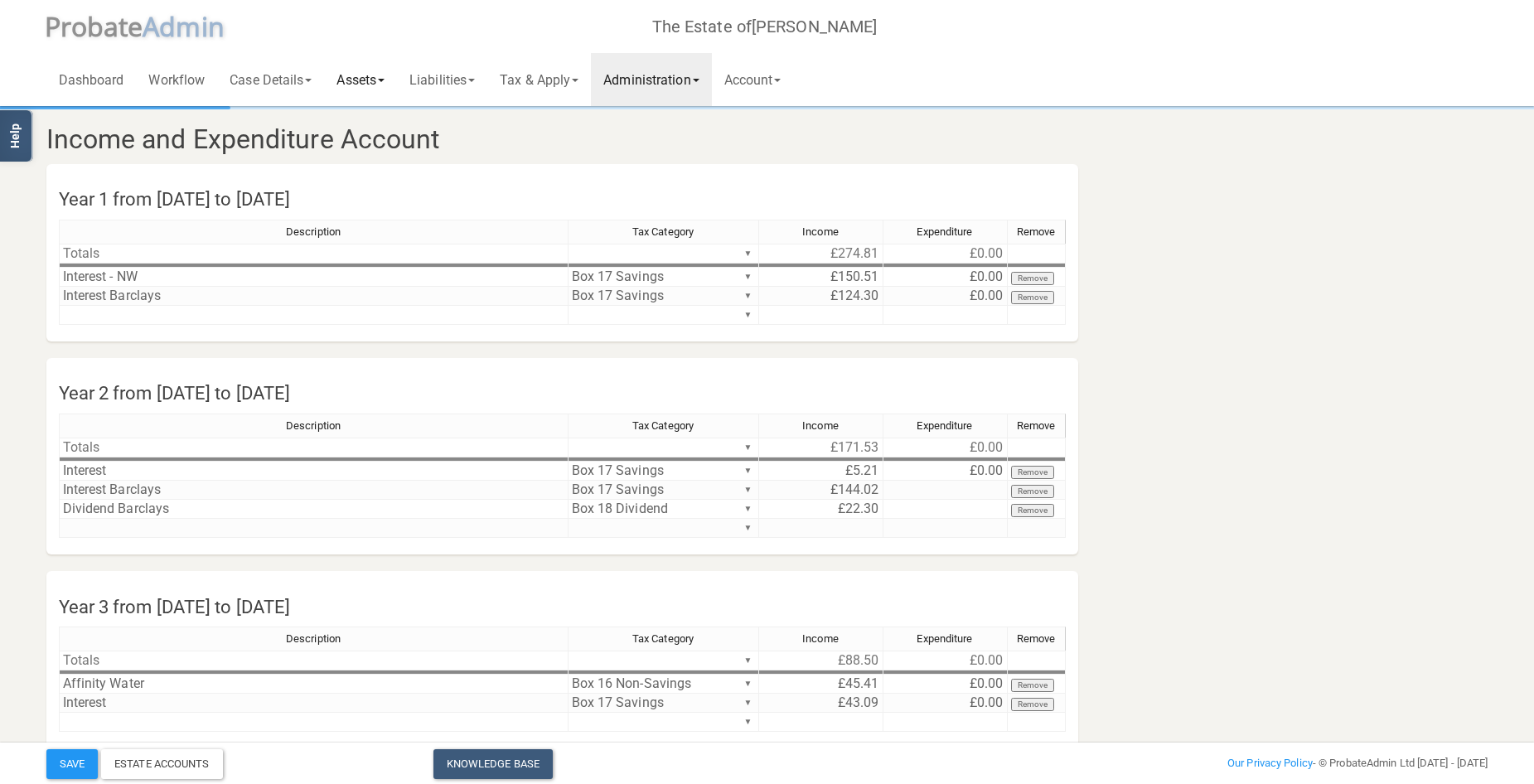
click at [374, 81] on link "Assets" at bounding box center [360, 80] width 73 height 53
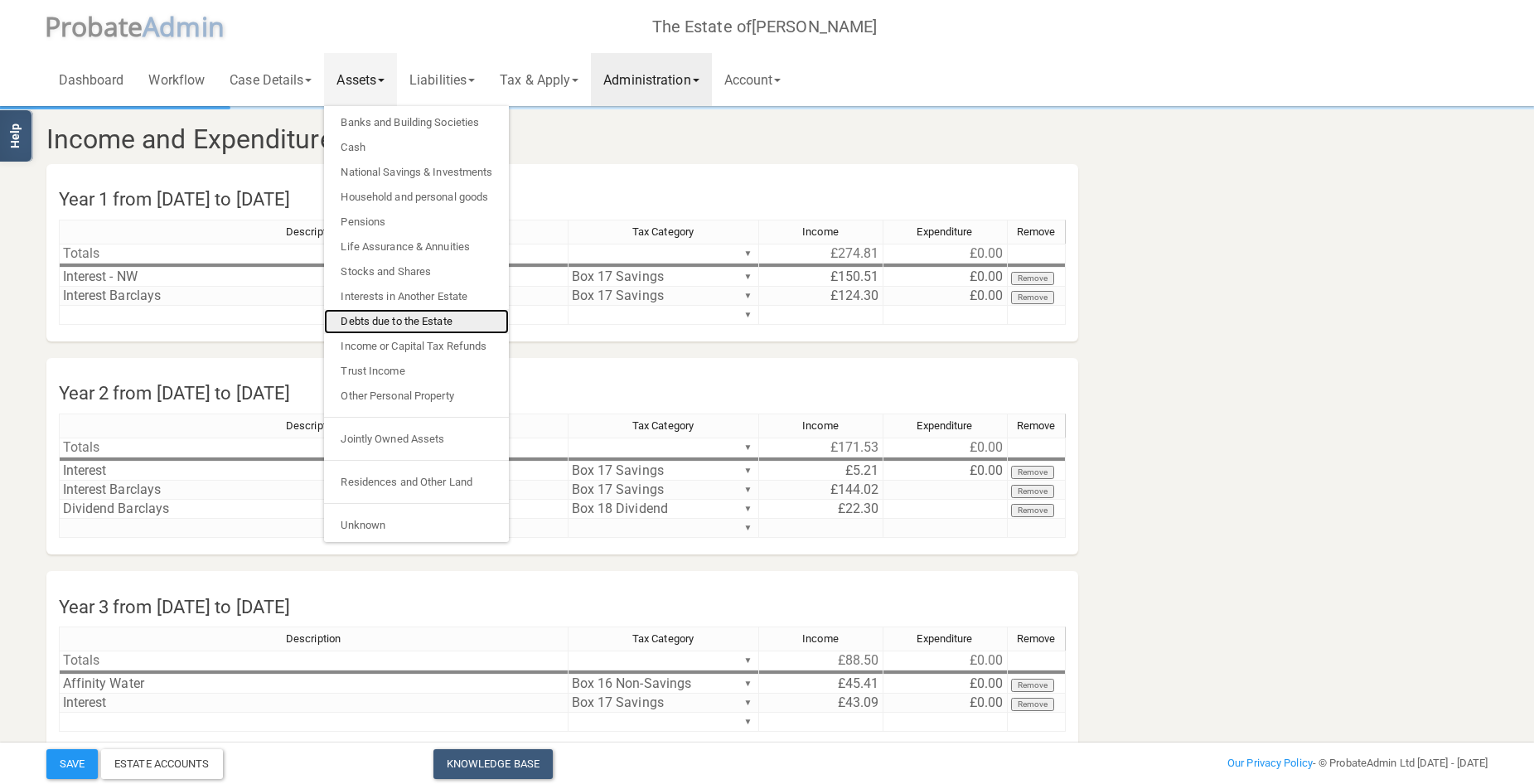
click at [405, 322] on link "Debts due to the Estate" at bounding box center [416, 322] width 185 height 25
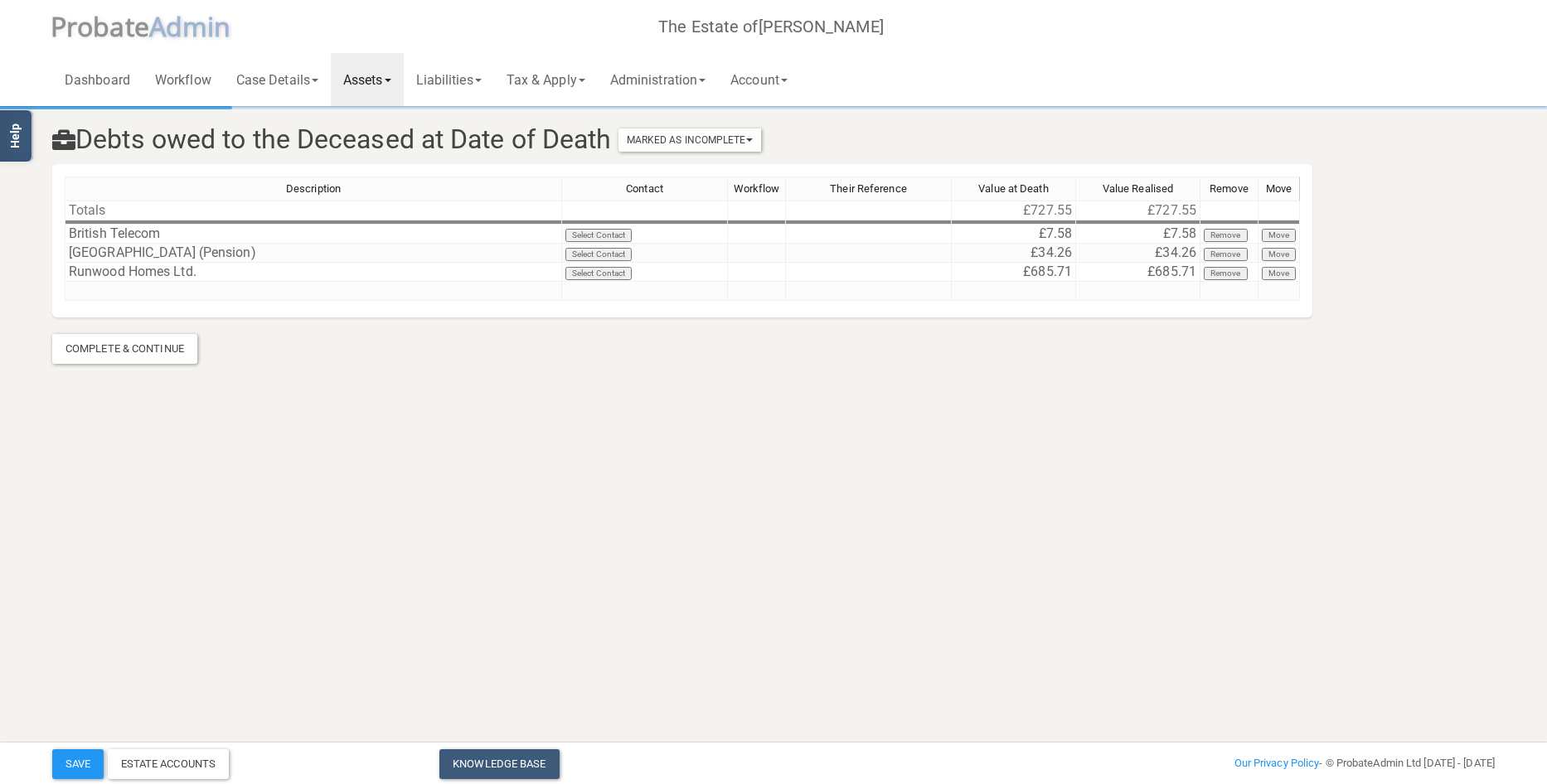
click at [1425, 389] on section "Debts owed to the Deceased at Date of Death Marked As Incomplete Mark As Incomp…" at bounding box center [773, 212] width 1547 height 426
click at [378, 77] on link "Assets" at bounding box center [367, 80] width 73 height 53
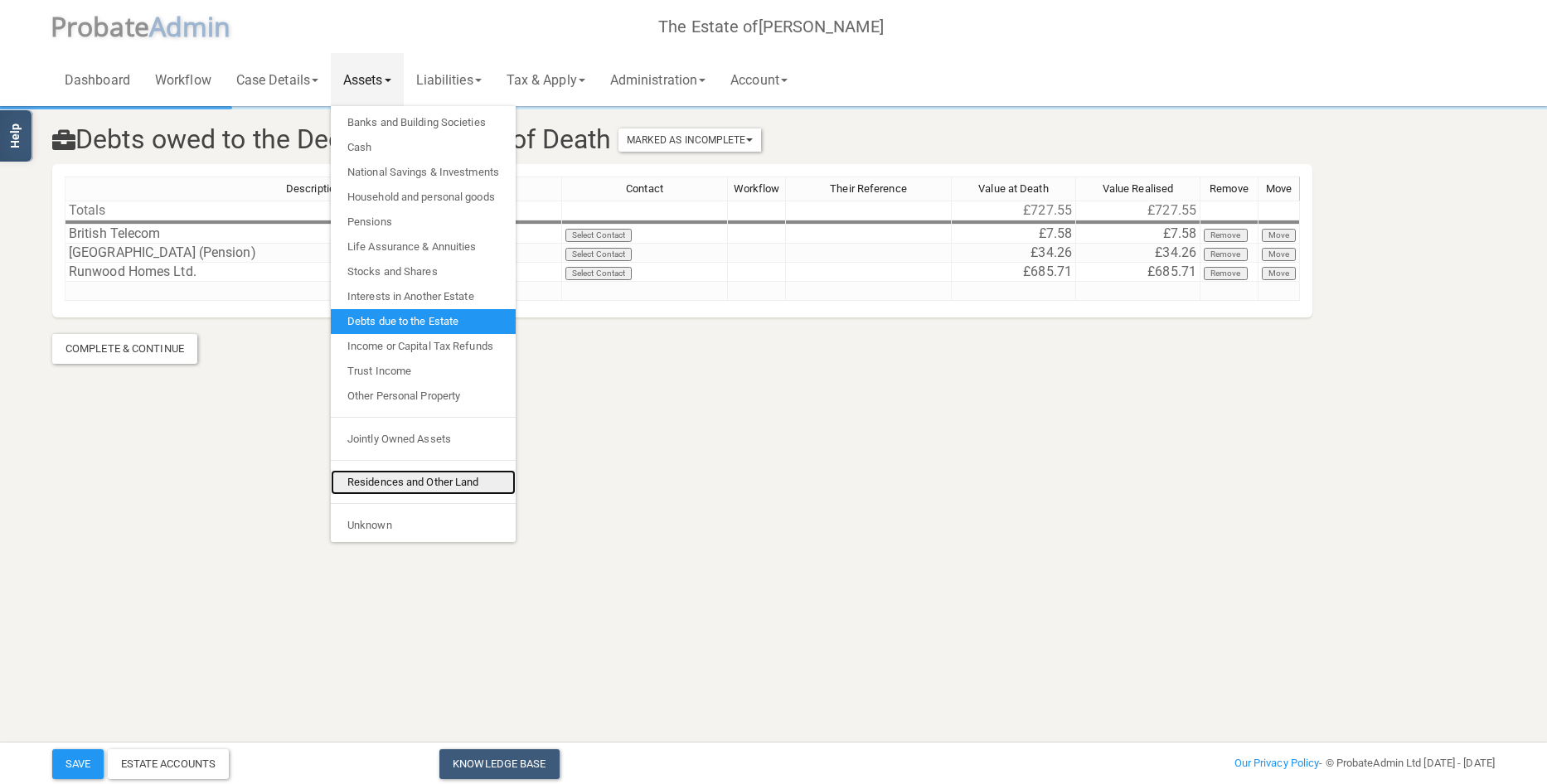
click at [423, 487] on link "Residences and Other Land" at bounding box center [423, 482] width 185 height 25
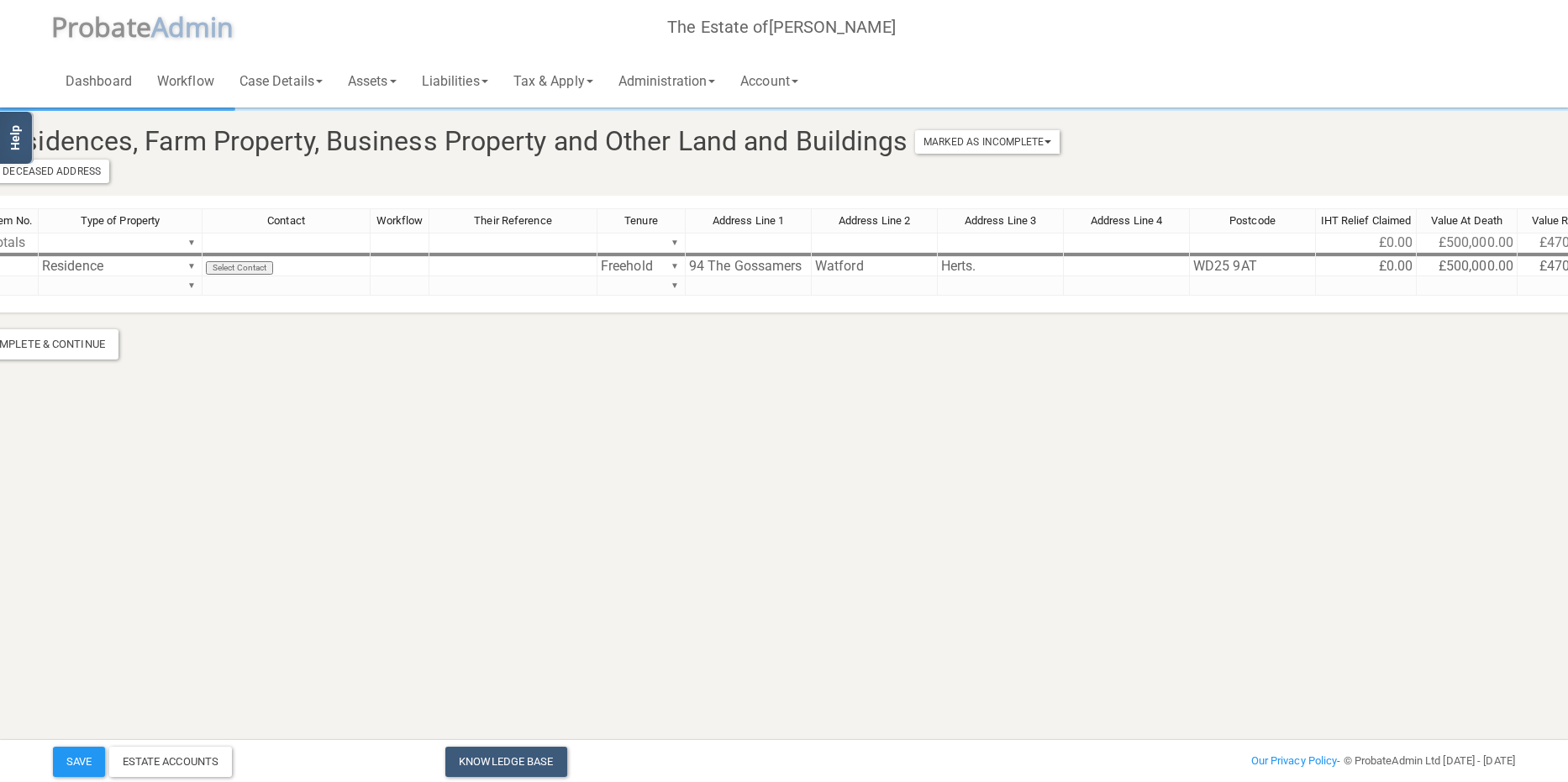
scroll to position [0, 245]
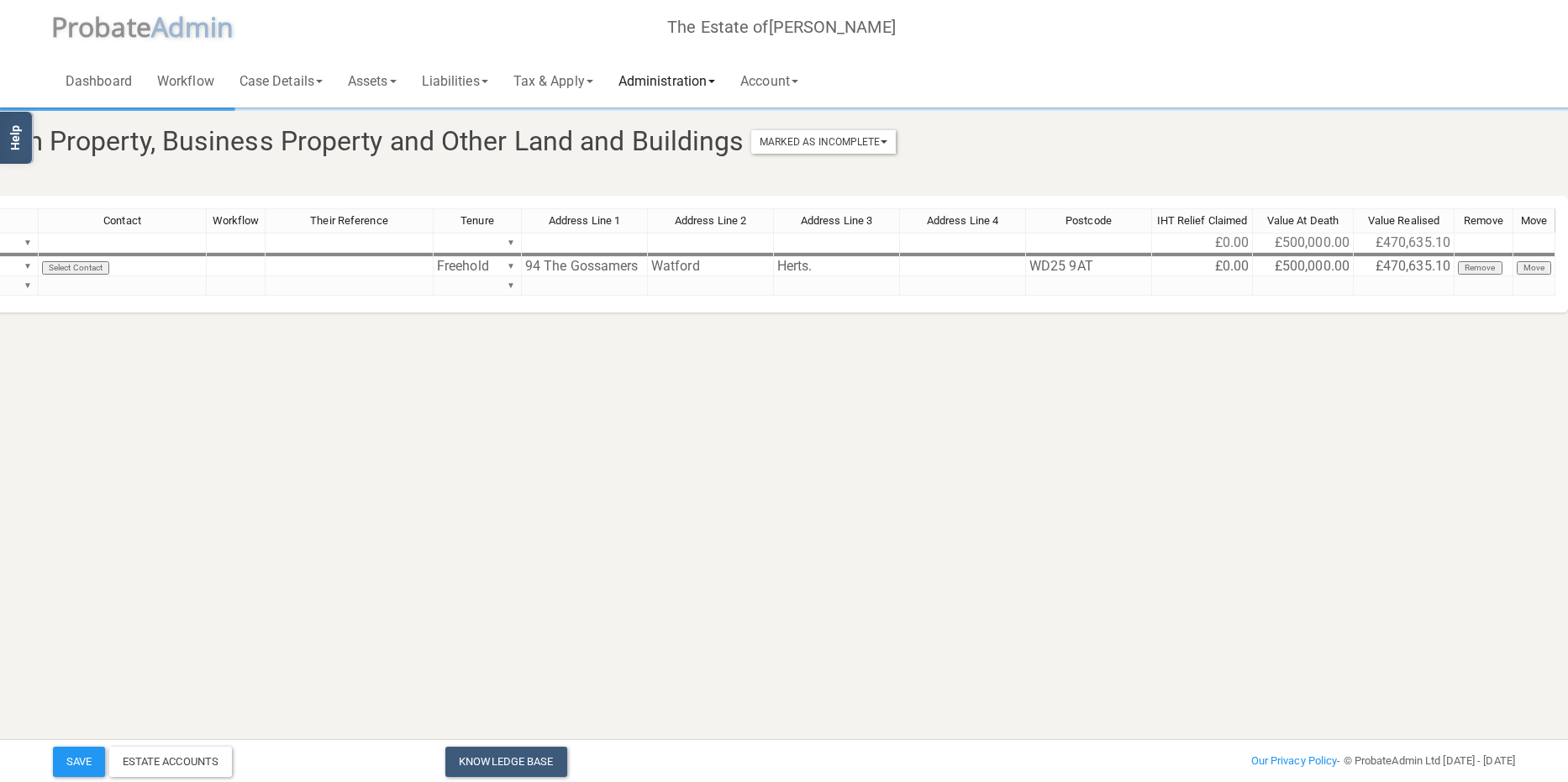
click at [692, 83] on link "Administration" at bounding box center [667, 81] width 122 height 54
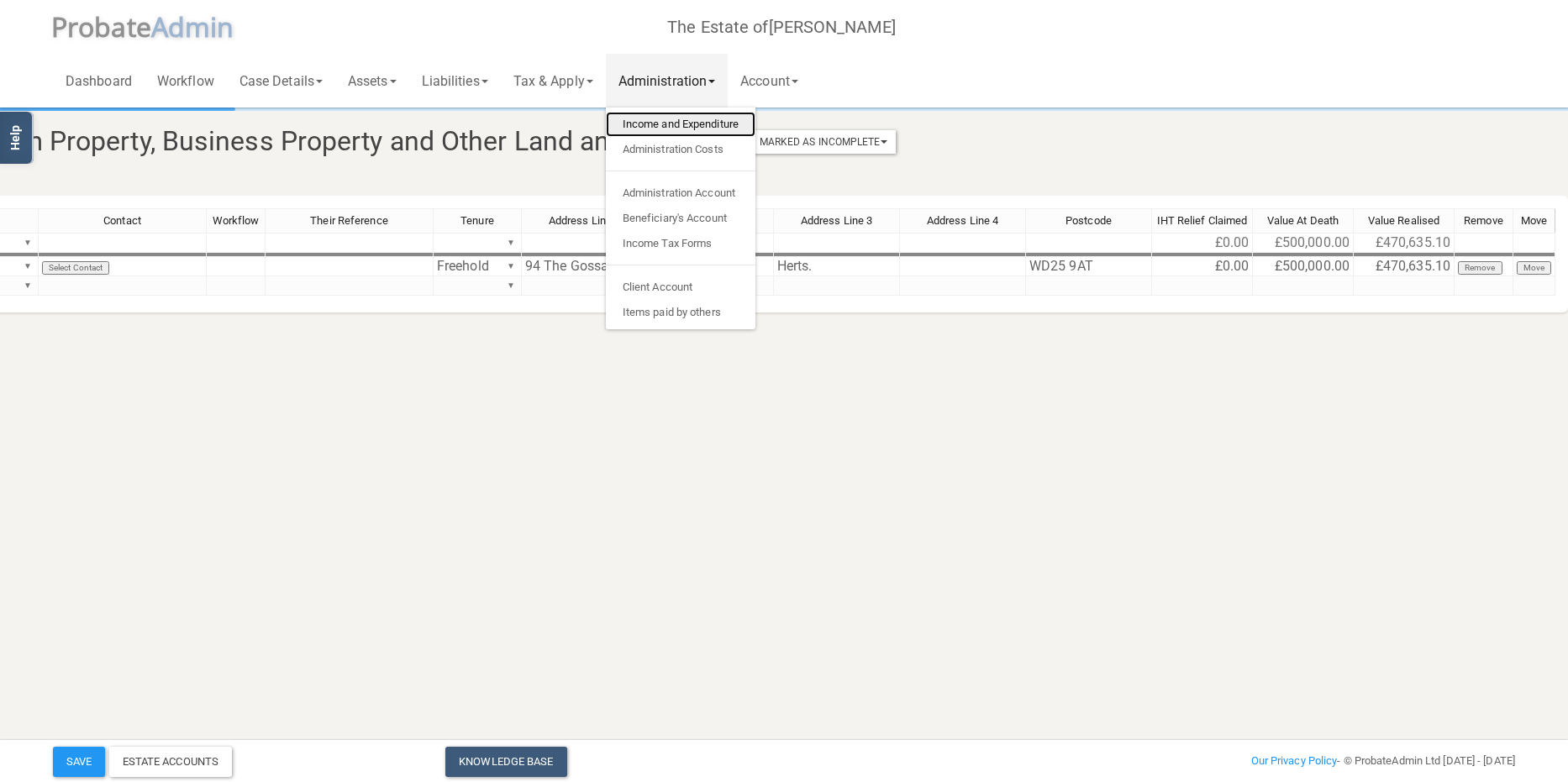
click at [689, 115] on link "Income and Expenditure" at bounding box center [681, 124] width 150 height 25
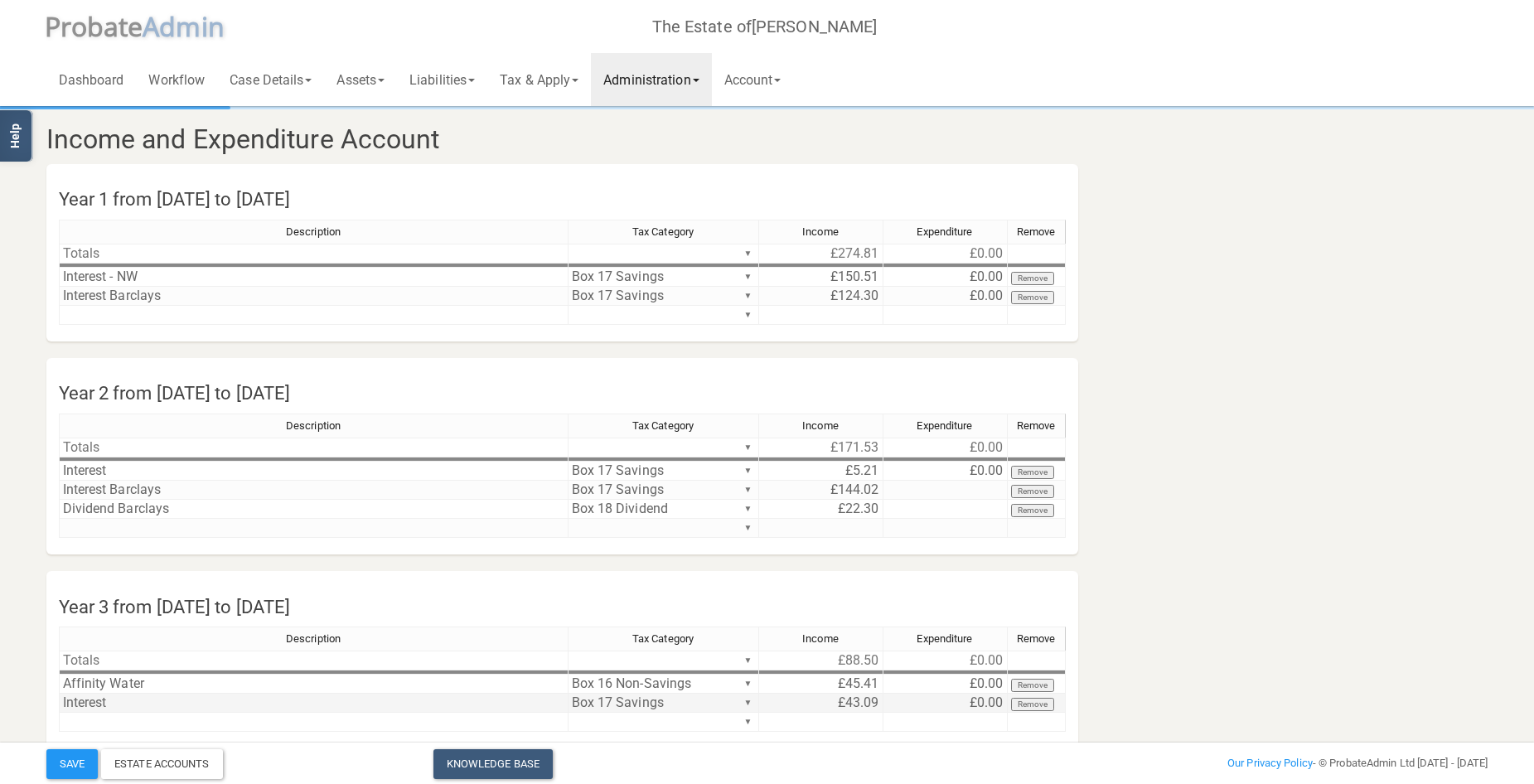
click at [214, 706] on td "Interest" at bounding box center [313, 703] width 510 height 19
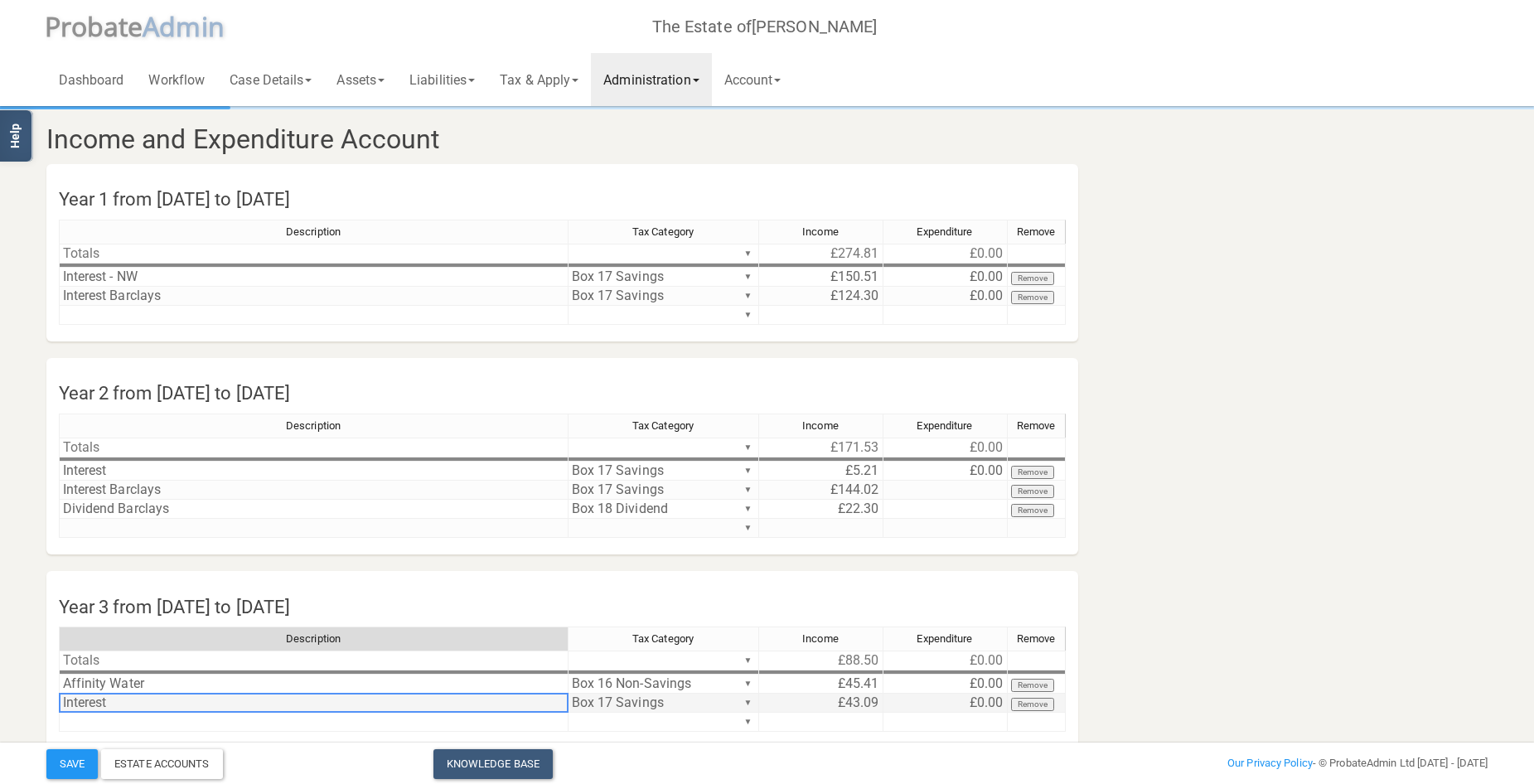
click at [214, 706] on td "Interest" at bounding box center [313, 703] width 510 height 19
type textarea "Interest - Clients' account"
click at [157, 475] on td "Interest" at bounding box center [313, 471] width 510 height 19
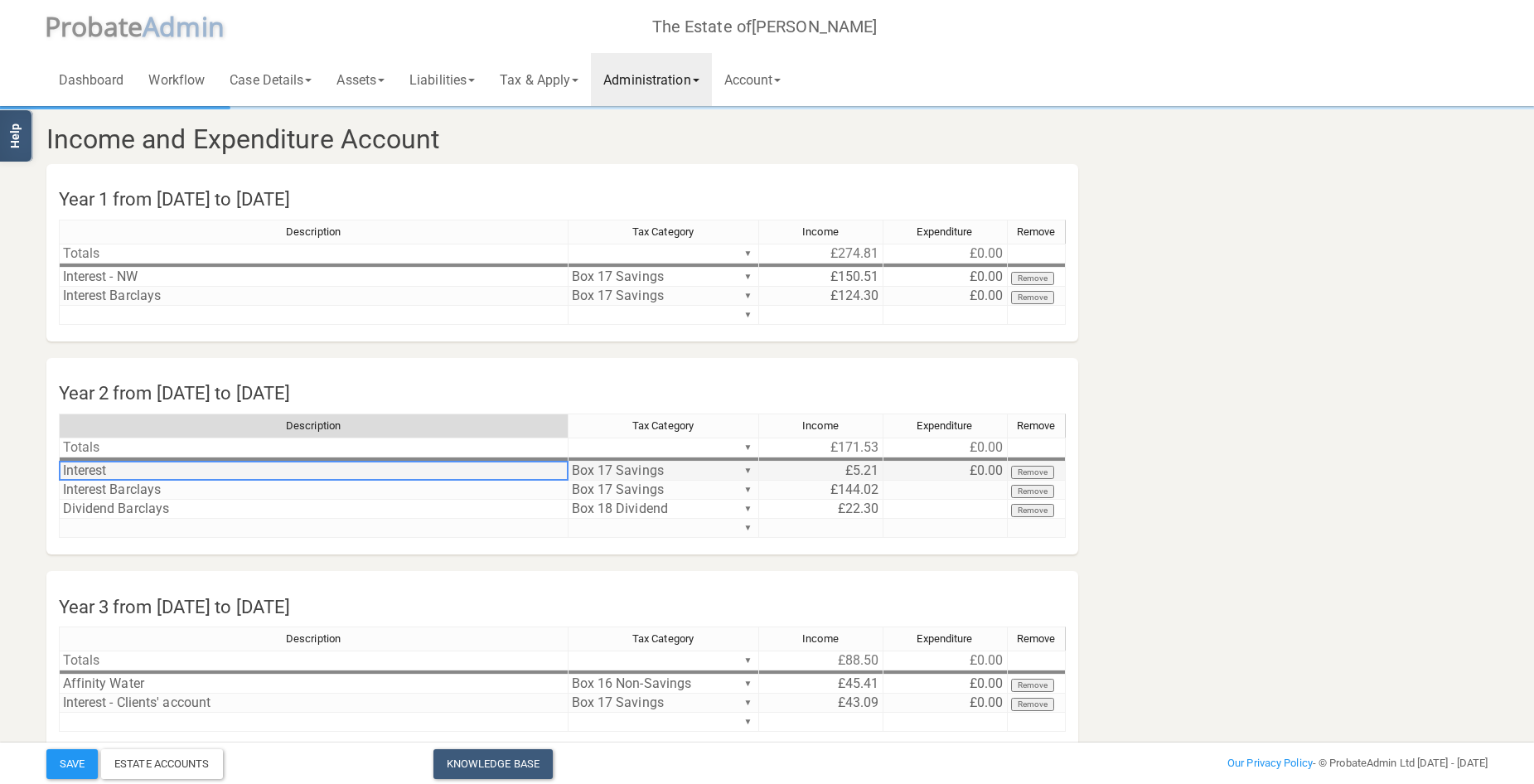
click at [157, 475] on td "Interest" at bounding box center [313, 471] width 510 height 19
type textarea "Interest - Client's account"
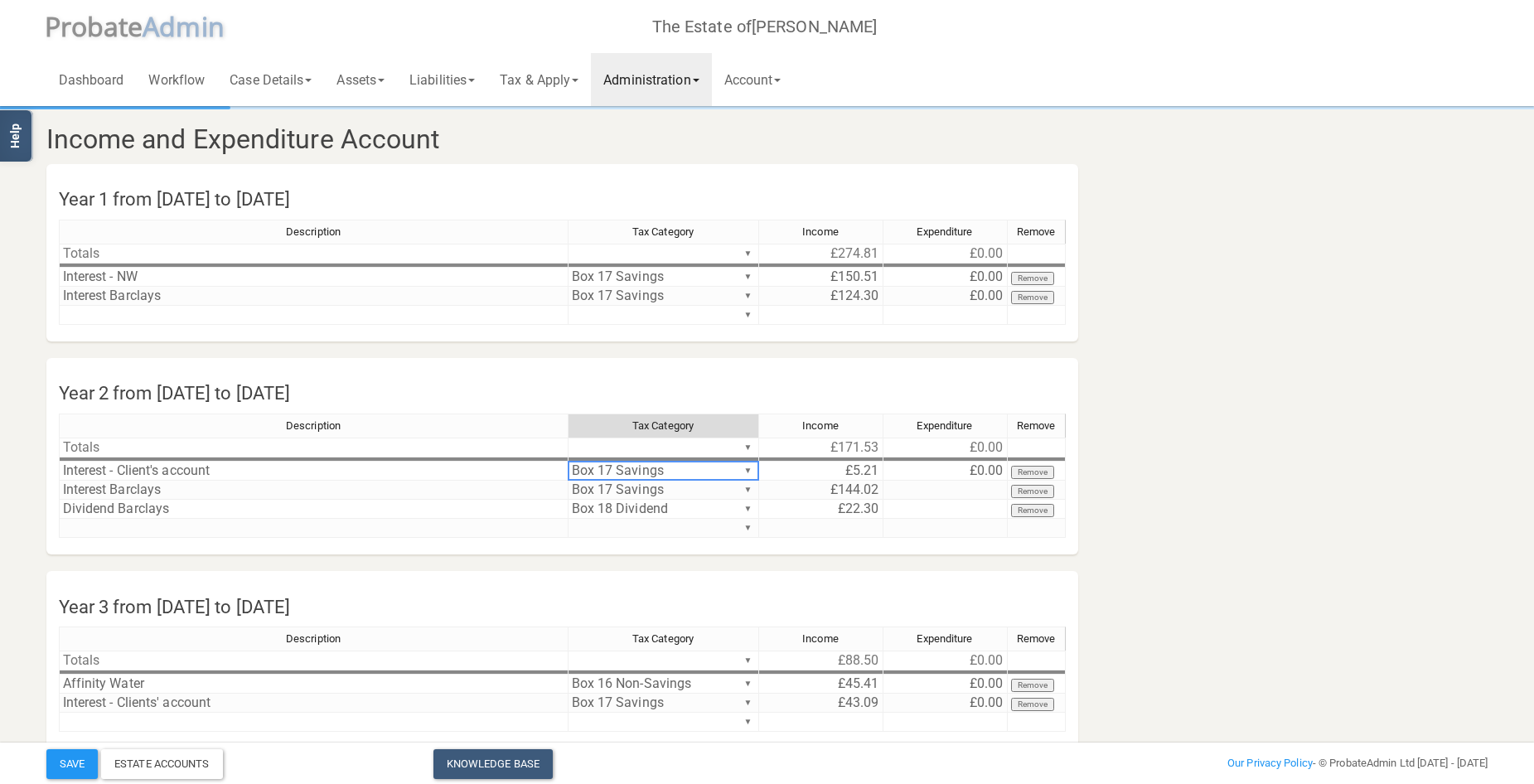
click at [1439, 319] on section "Income and Expenditure Account Year 1 from [DATE] to [DATE] Description Tax Cat…" at bounding box center [768, 514] width 1467 height 812
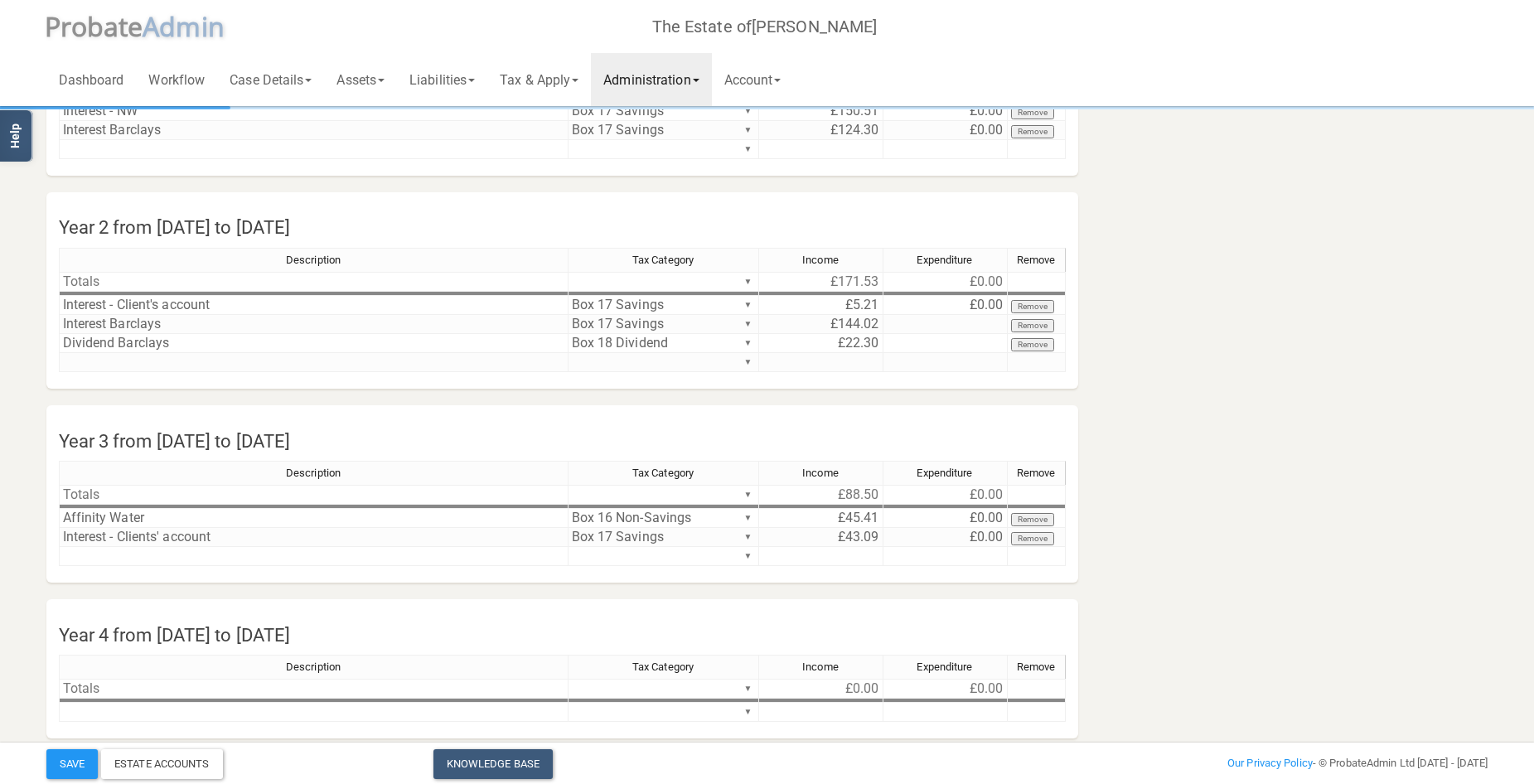
scroll to position [199, 0]
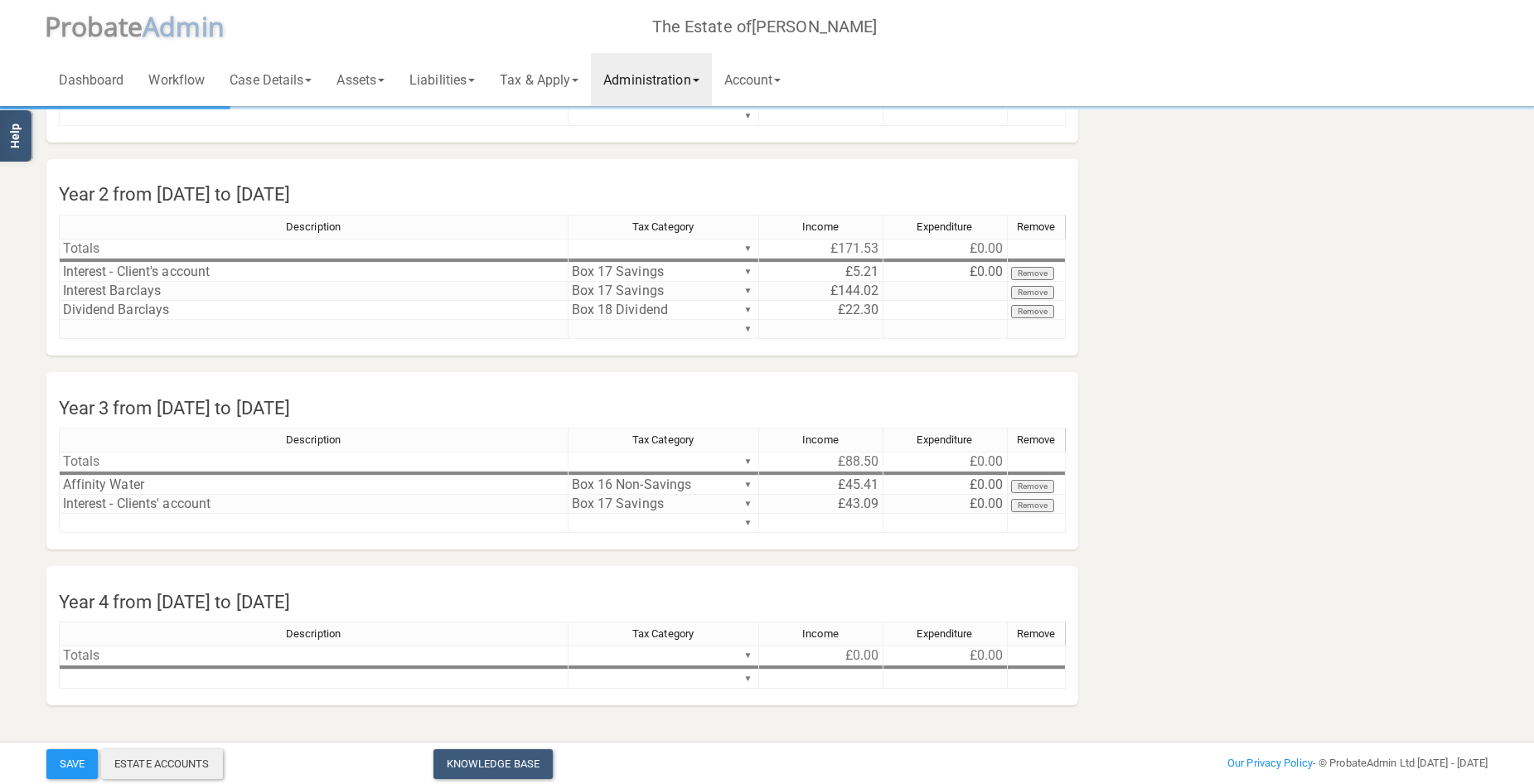
click at [175, 758] on div "Estate Accounts" at bounding box center [163, 763] width 122 height 30
click at [1411, 308] on section "Income and Expenditure Account Year 1 from [DATE] to [DATE] Description Tax Cat…" at bounding box center [768, 315] width 1467 height 812
click at [690, 77] on link "Administration" at bounding box center [651, 80] width 120 height 53
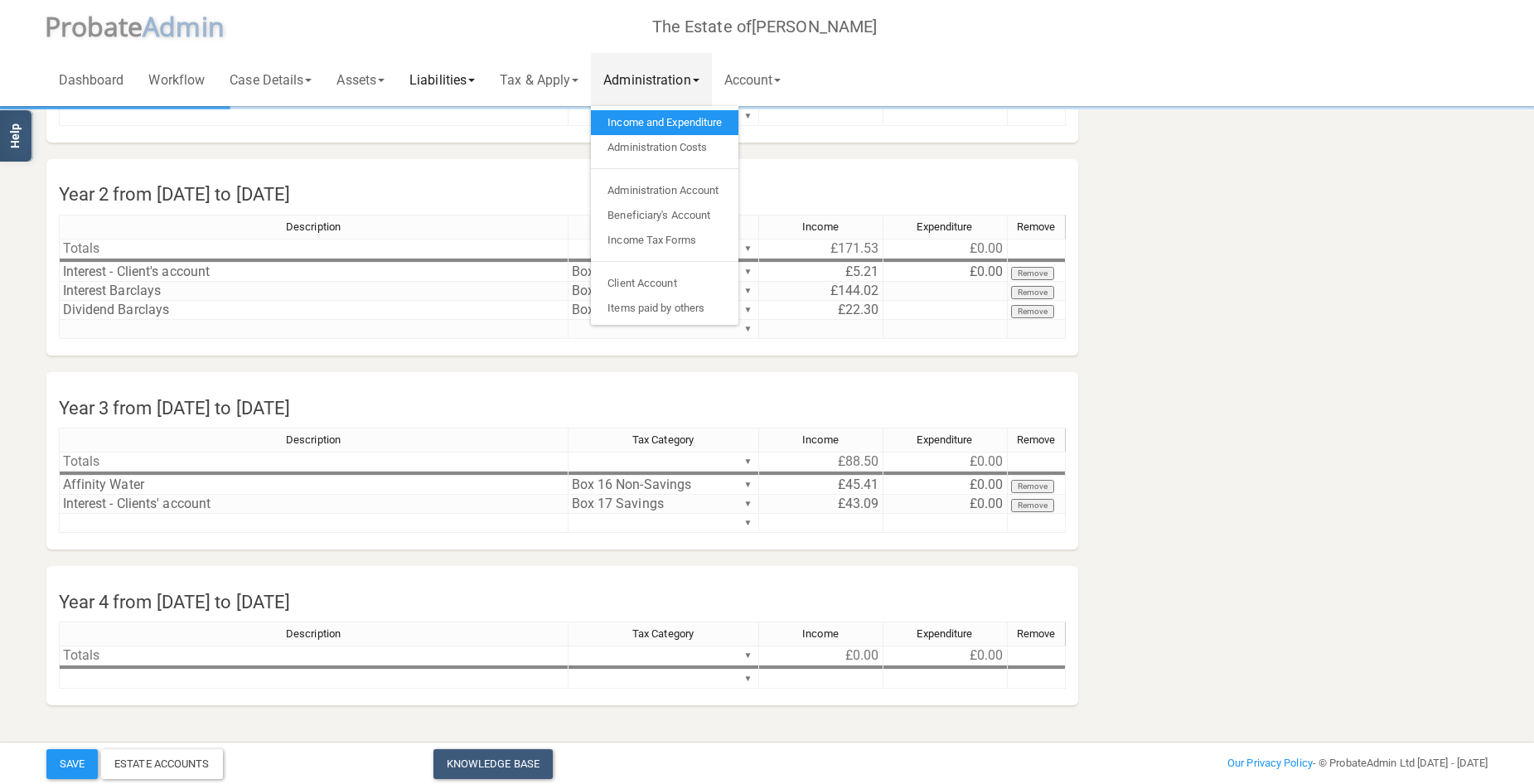
click at [457, 77] on link "Liabilities" at bounding box center [442, 80] width 90 height 53
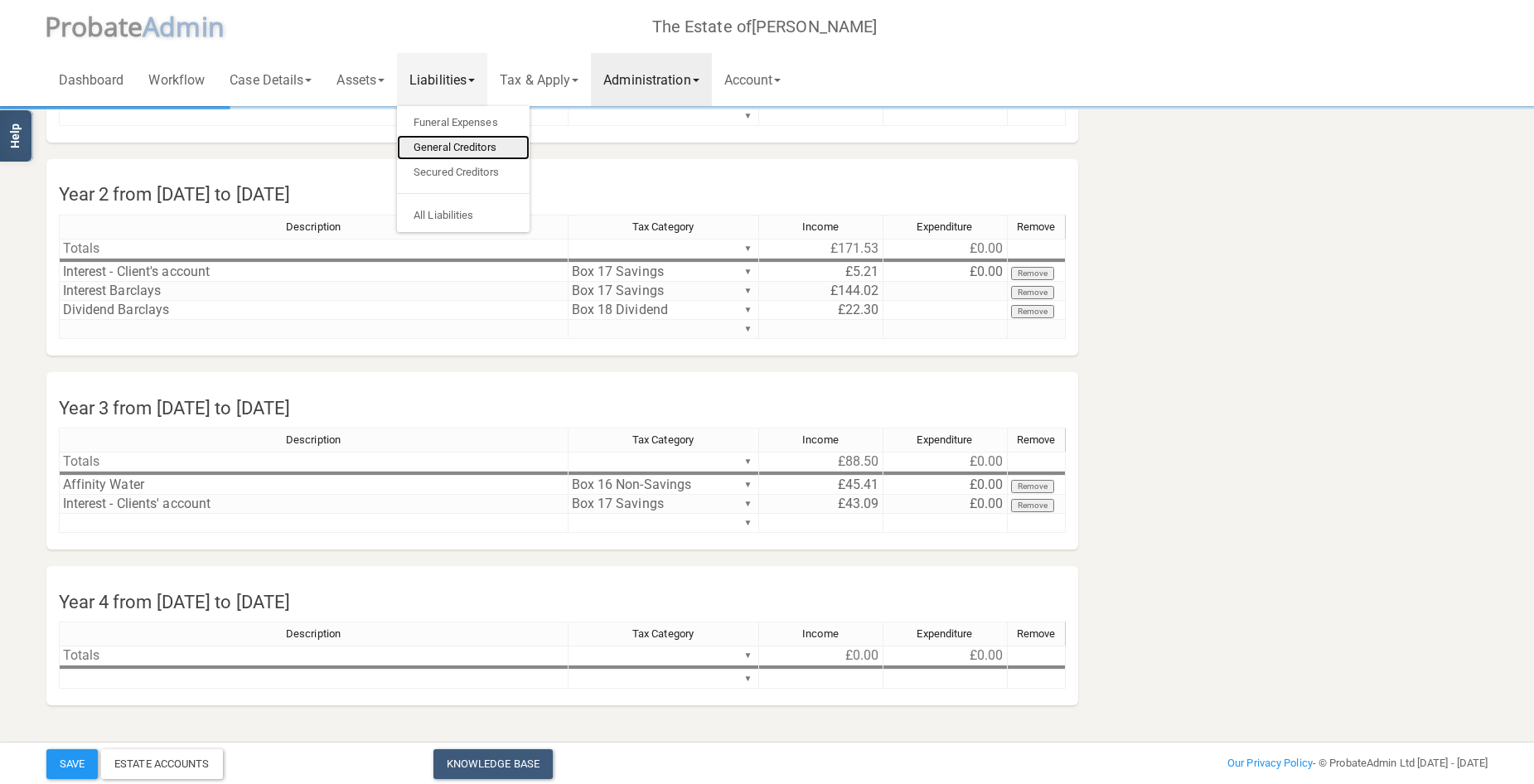
click at [463, 146] on link "General Creditors" at bounding box center [463, 147] width 132 height 25
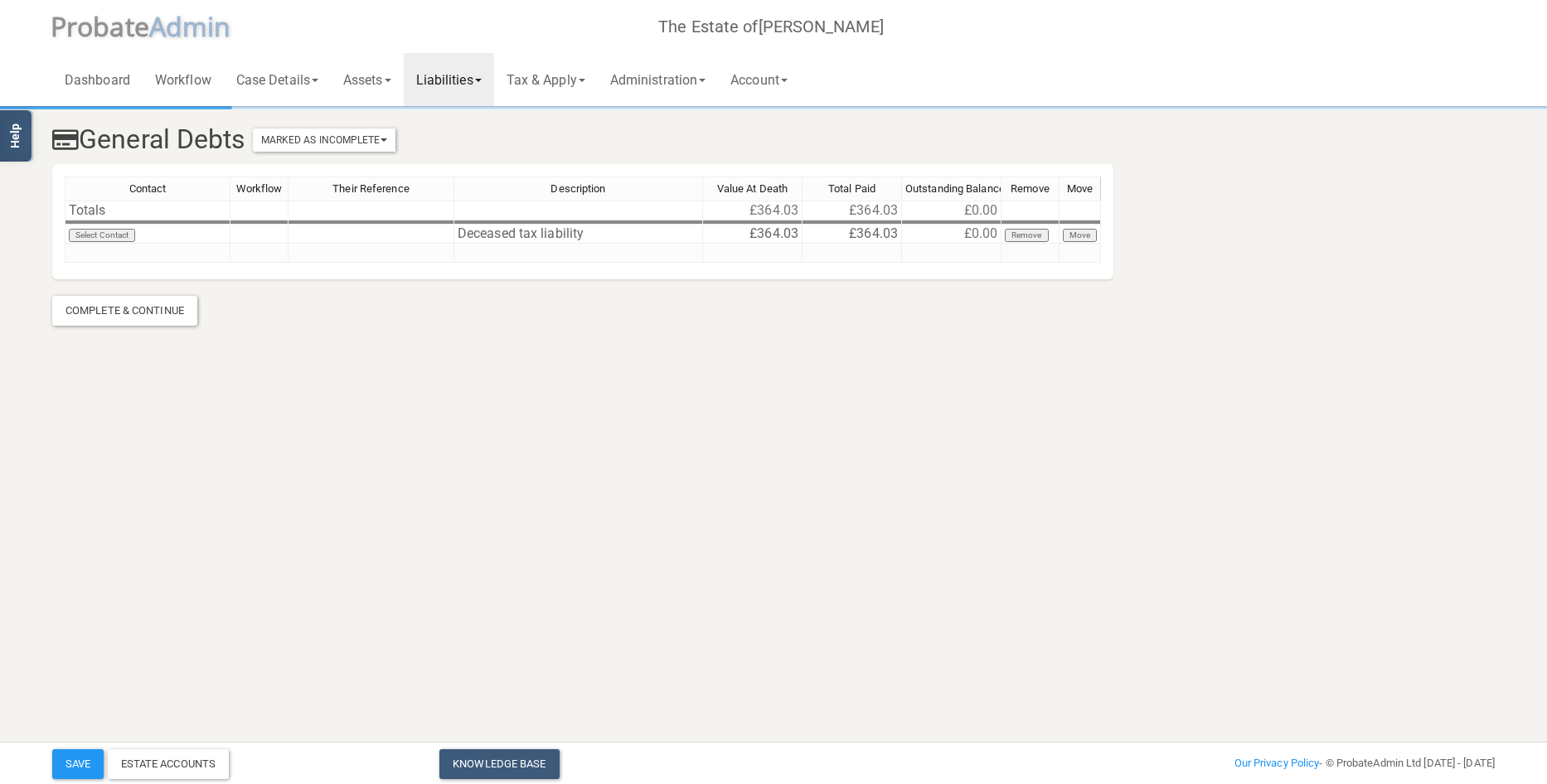
click at [455, 76] on link "Liabilities" at bounding box center [448, 80] width 90 height 53
click at [464, 114] on link "Funeral Expenses" at bounding box center [470, 122] width 132 height 25
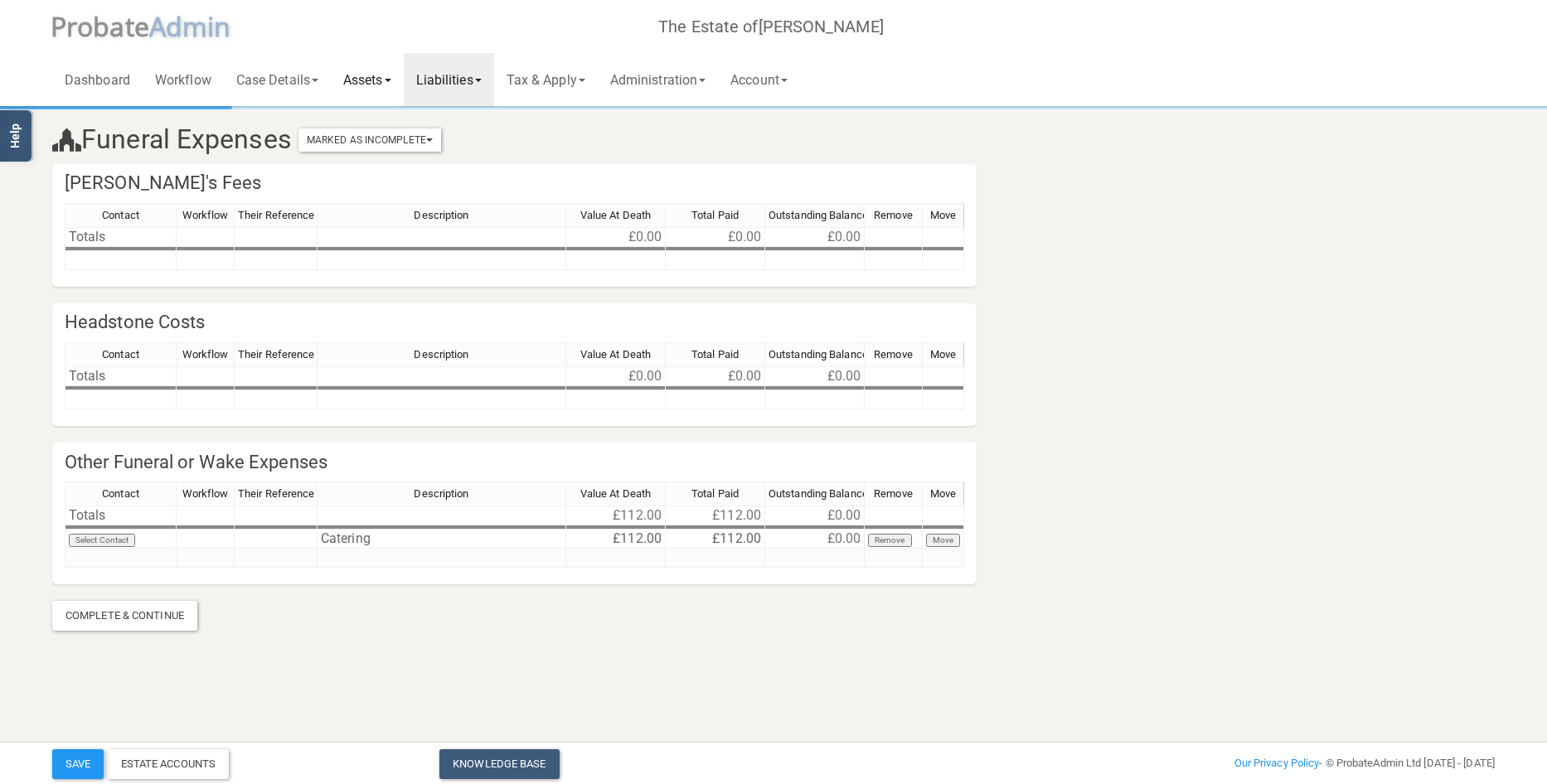
click at [386, 72] on link "Assets" at bounding box center [367, 80] width 73 height 53
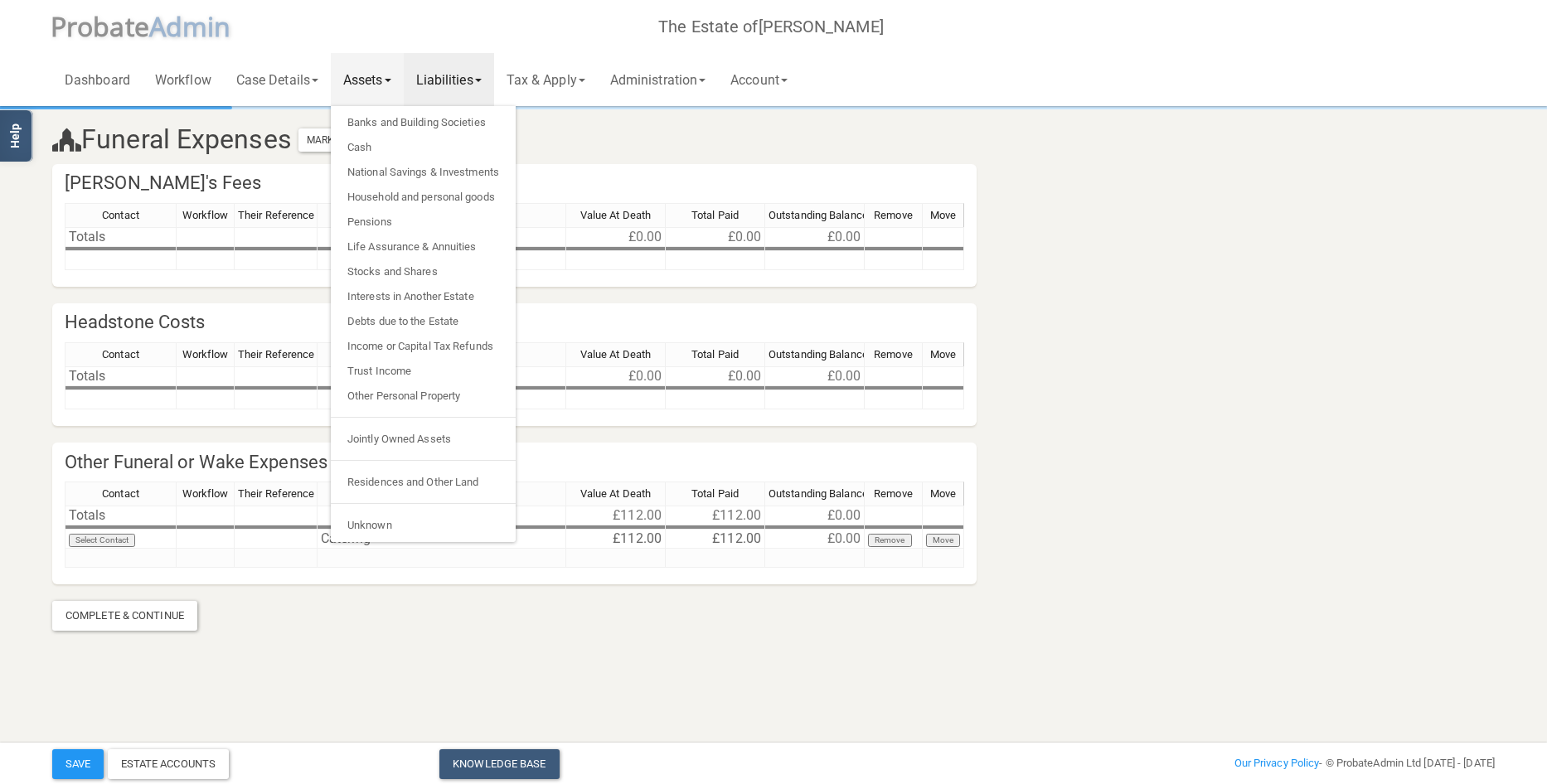
click at [448, 85] on link "Liabilities" at bounding box center [448, 80] width 90 height 53
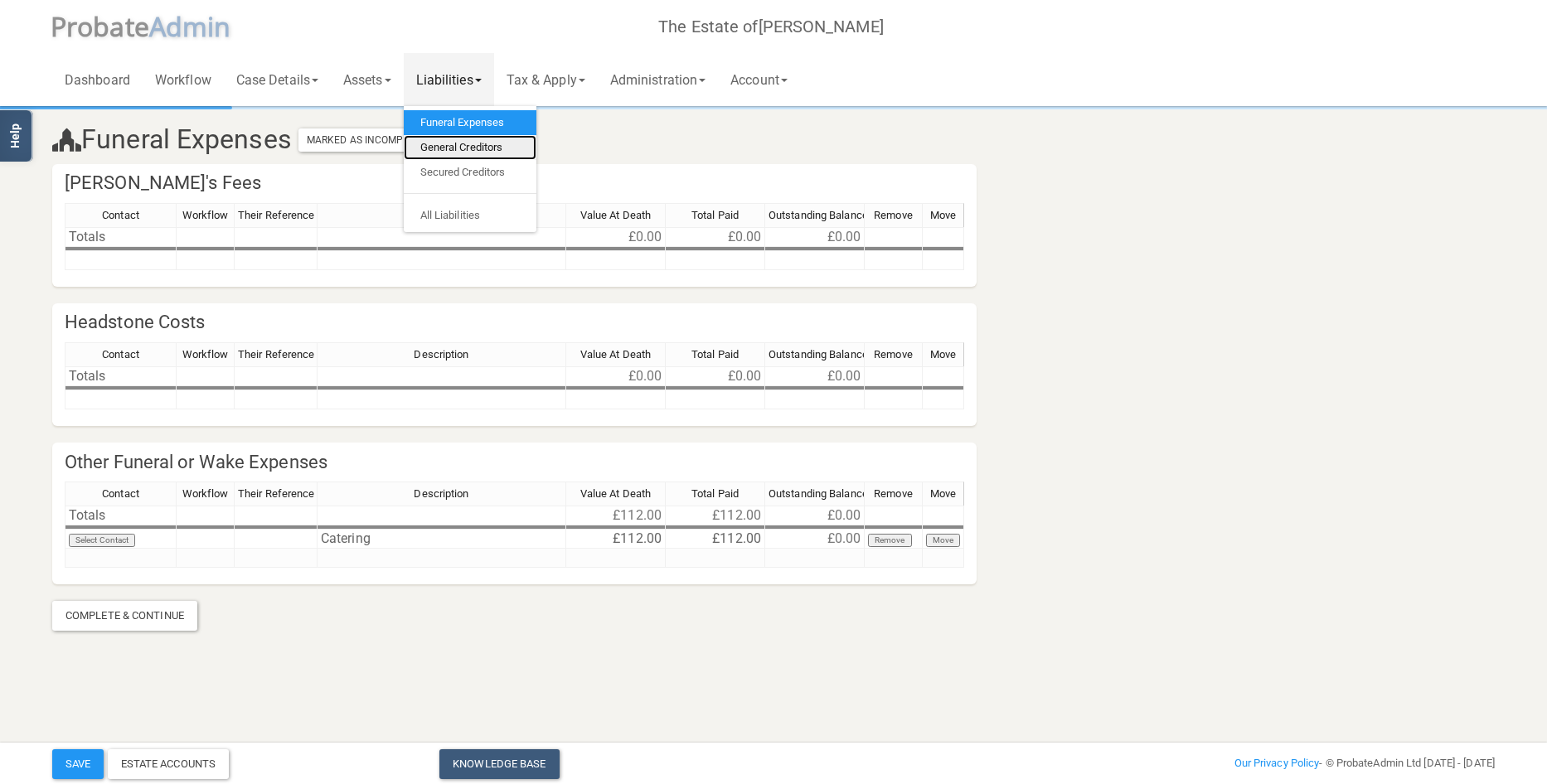
click at [450, 143] on link "General Creditors" at bounding box center [470, 147] width 132 height 25
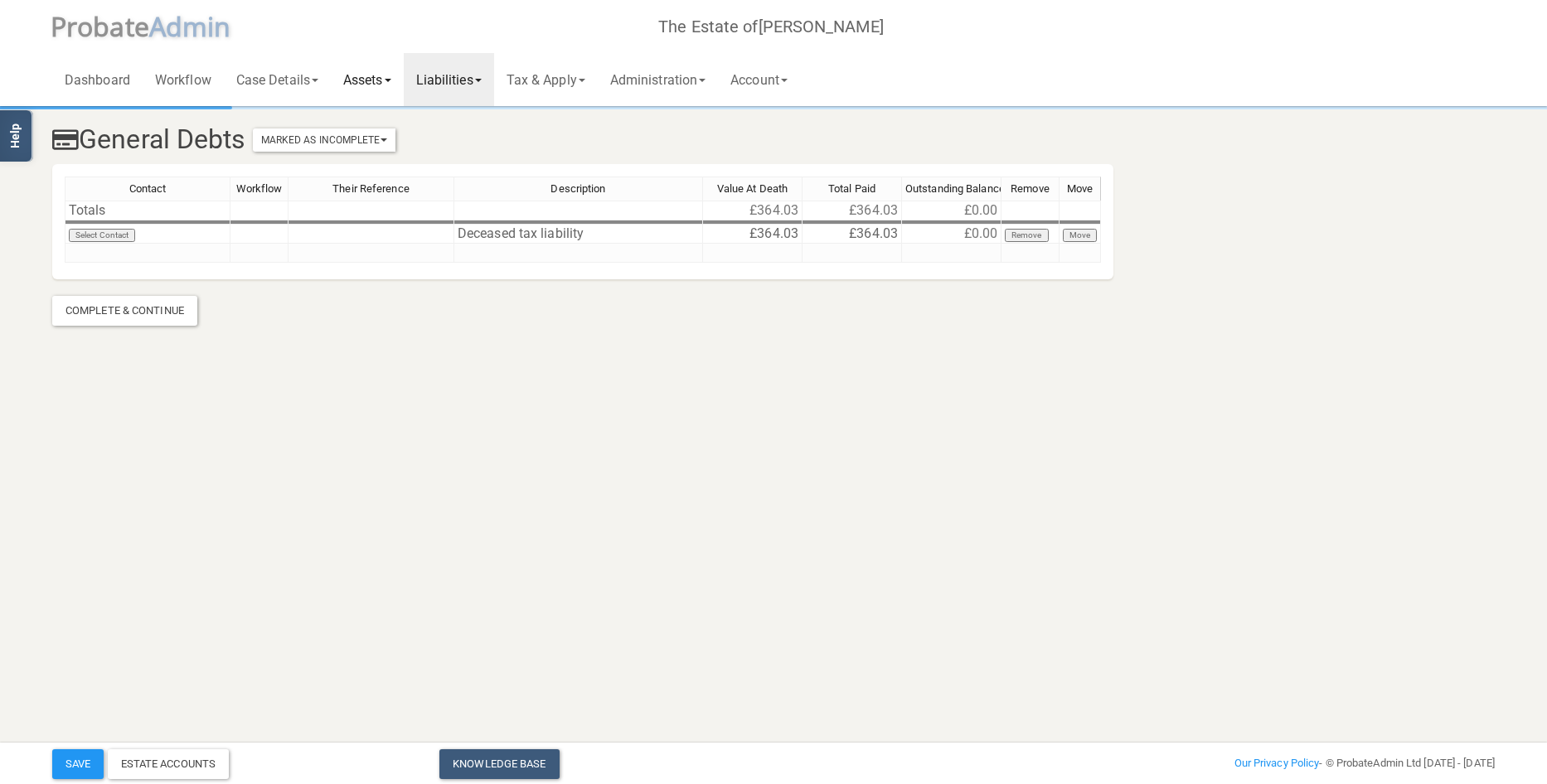
click at [382, 76] on link "Assets" at bounding box center [367, 80] width 73 height 53
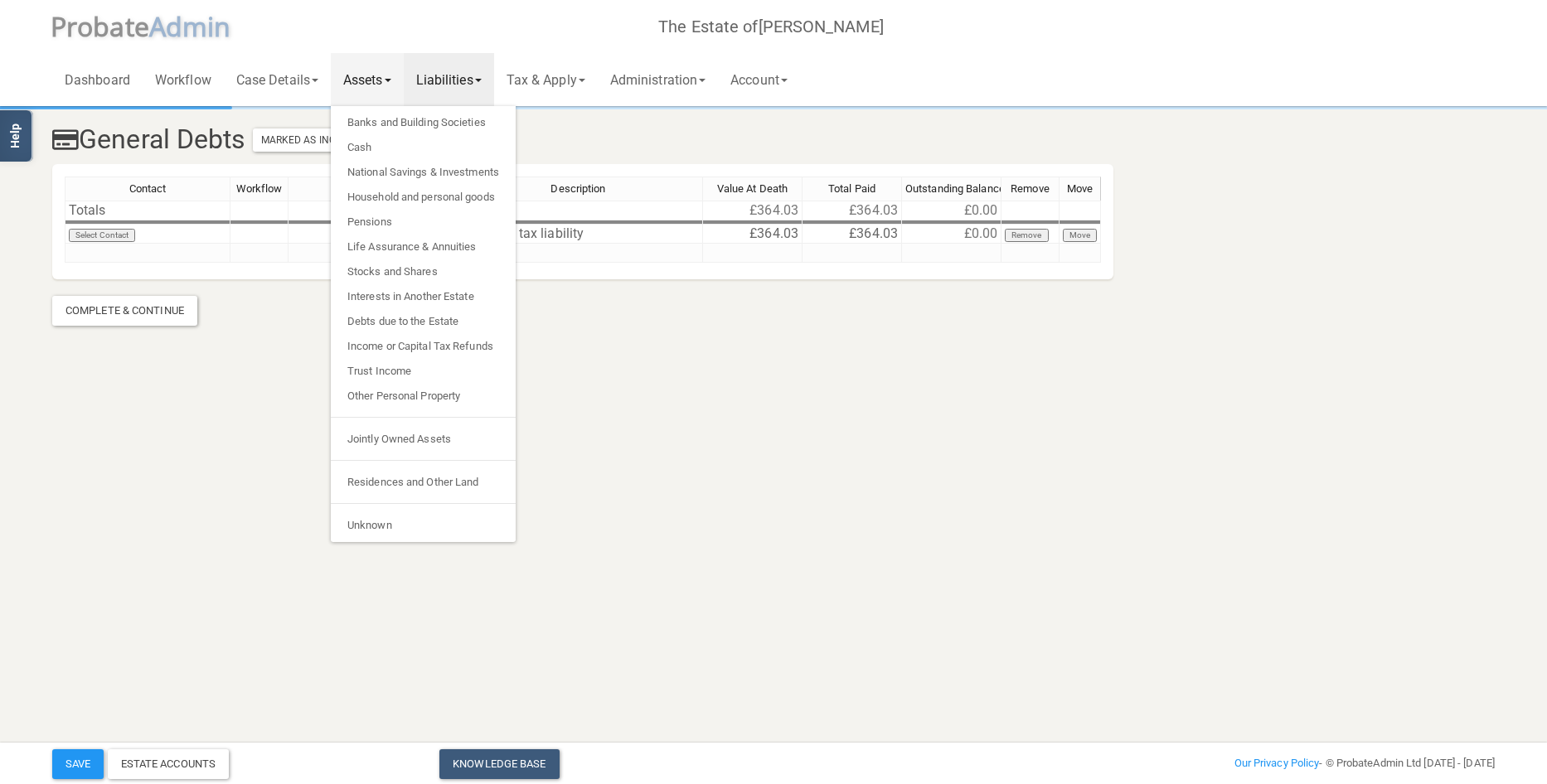
click at [440, 77] on link "Liabilities" at bounding box center [448, 80] width 90 height 53
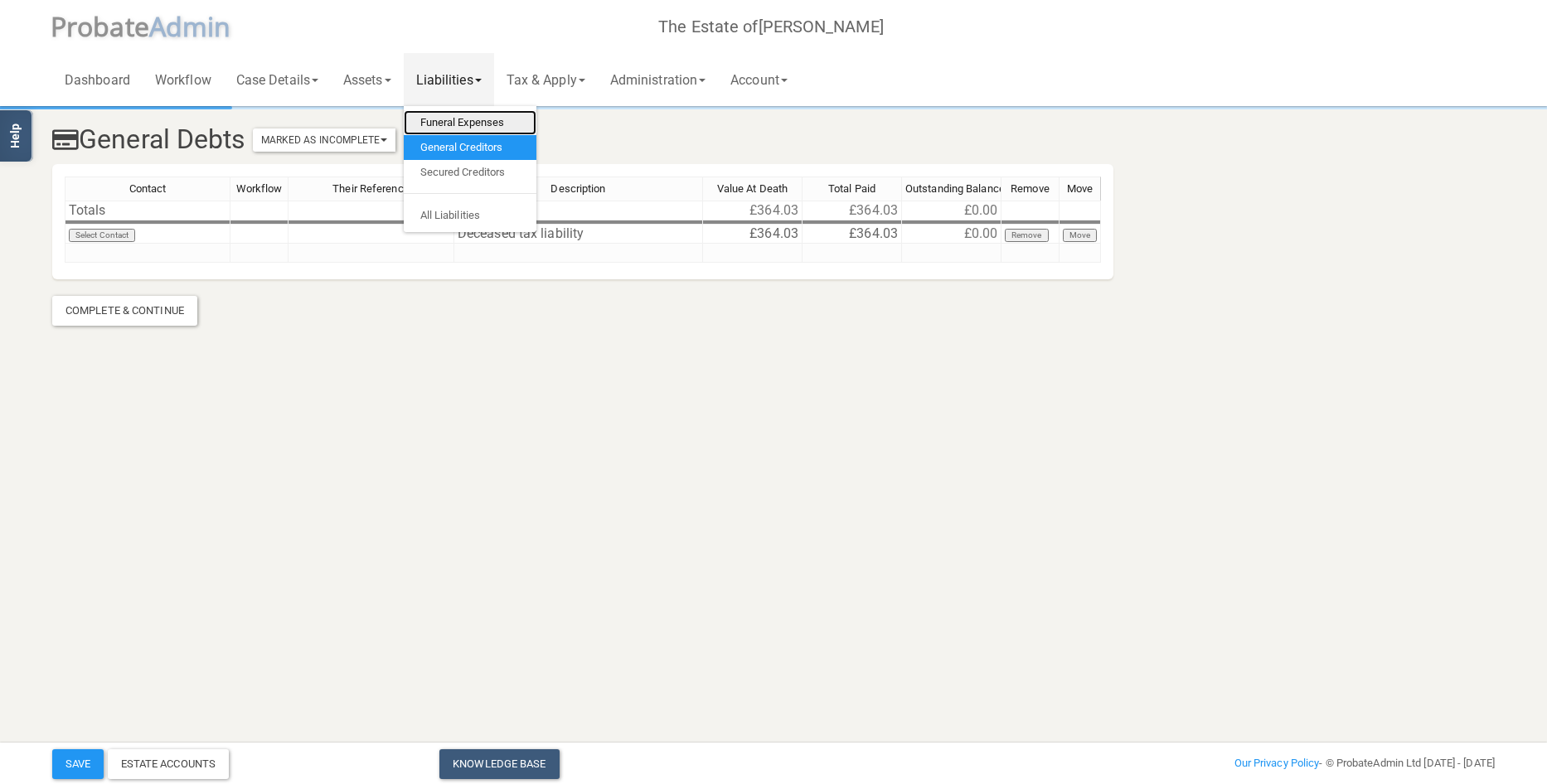
click at [456, 120] on link "Funeral Expenses" at bounding box center [470, 122] width 132 height 25
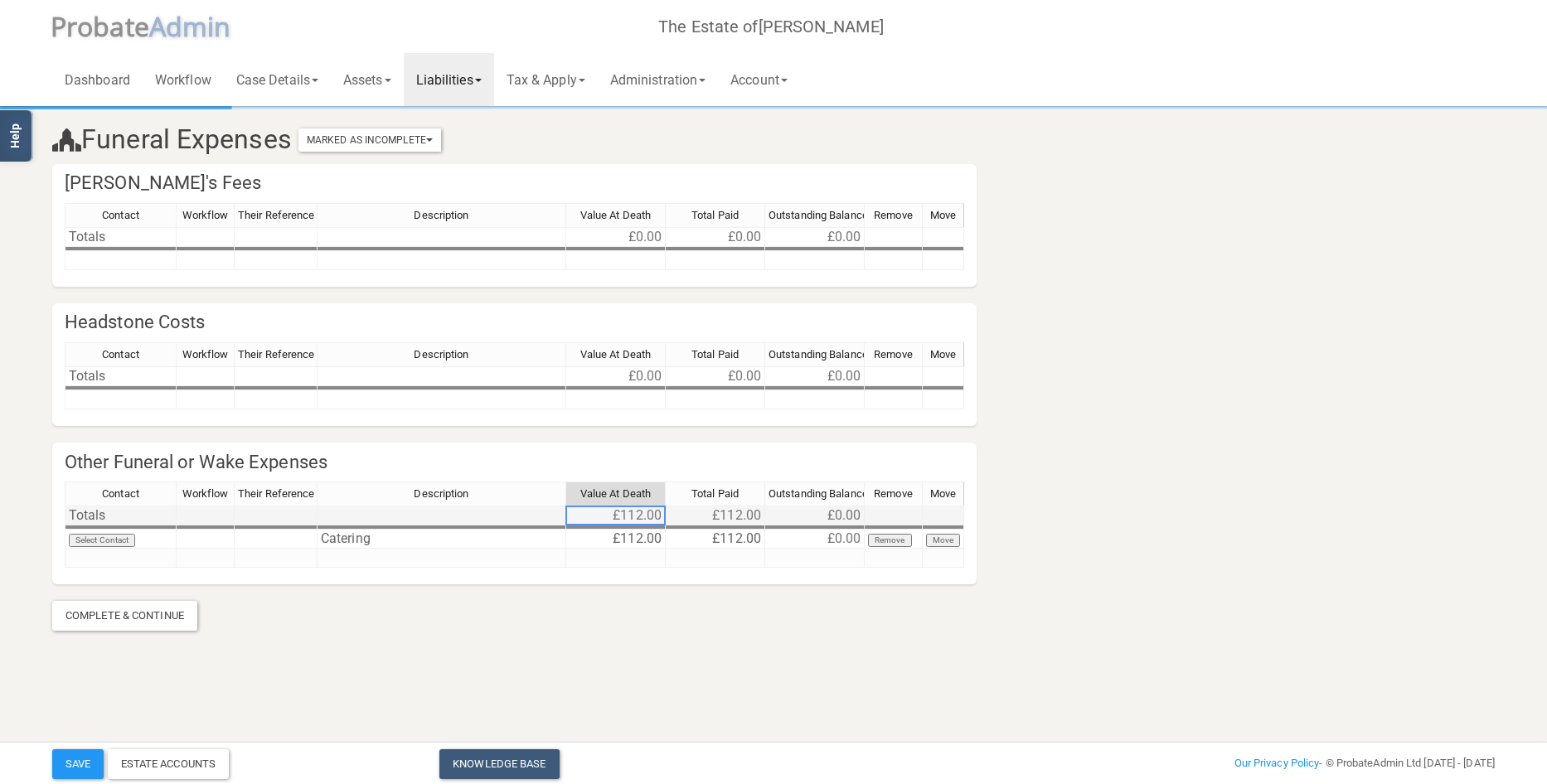
click at [609, 518] on td "£112.00" at bounding box center [616, 515] width 100 height 20
click at [607, 542] on td "£112.00" at bounding box center [616, 539] width 100 height 19
drag, startPoint x: 607, startPoint y: 542, endPoint x: 506, endPoint y: 532, distance: 101.5
click at [506, 532] on div "Contact Workflow Their Reference Description Value At Death Total Paid Outstand…" at bounding box center [514, 532] width 899 height 101
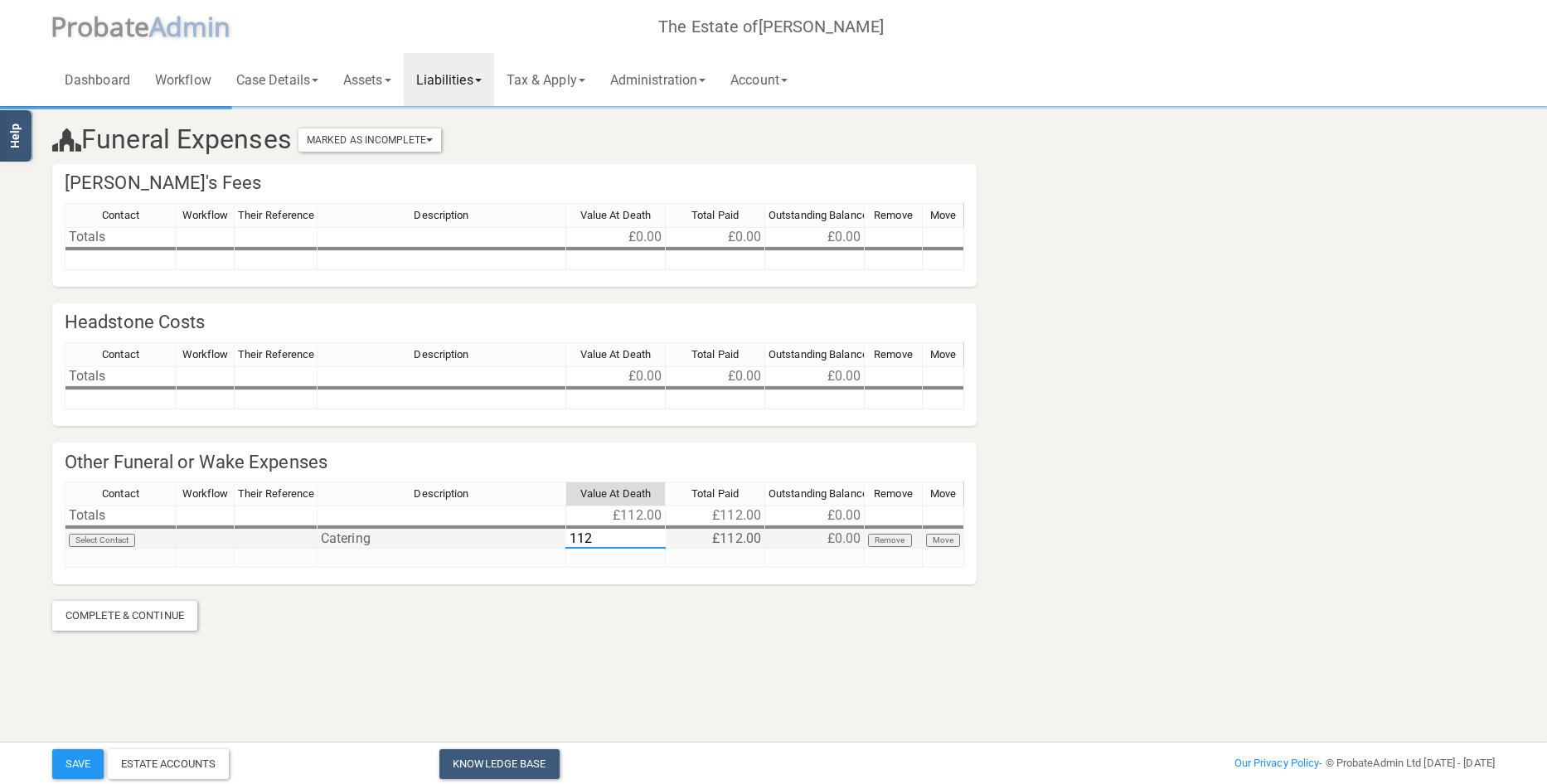
type textarea "0"
drag, startPoint x: 714, startPoint y: 539, endPoint x: 846, endPoint y: 553, distance: 132.7
click at [846, 553] on tbody "Totals £0.00 £112.00 £0.00 Select Contact Catering £0.00 £112.00 -£112.00 Remov…" at bounding box center [514, 536] width 899 height 62
click at [663, 73] on link "Administration" at bounding box center [658, 80] width 120 height 53
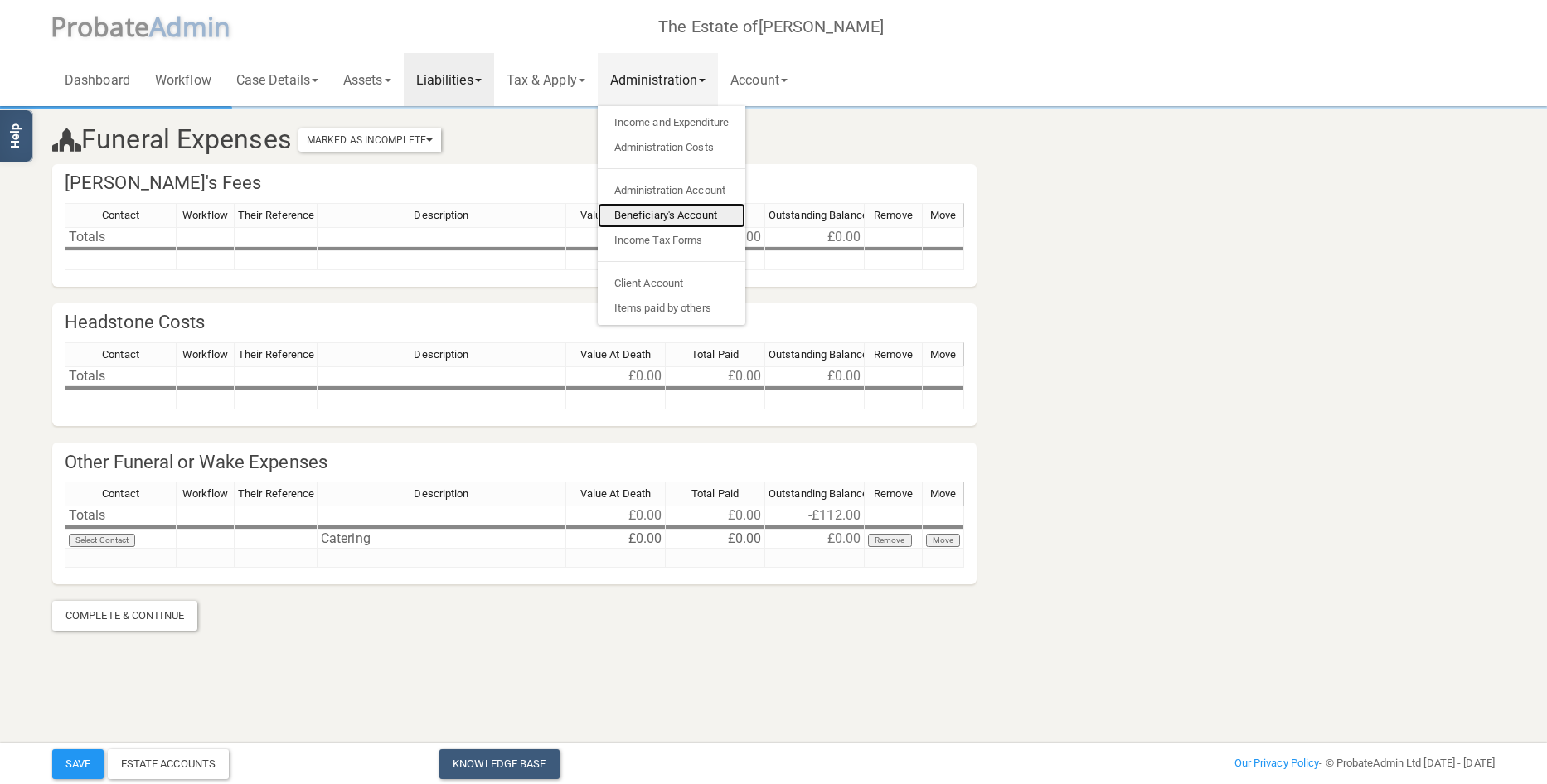
click at [680, 211] on link "Beneficiary's Account" at bounding box center [672, 215] width 148 height 25
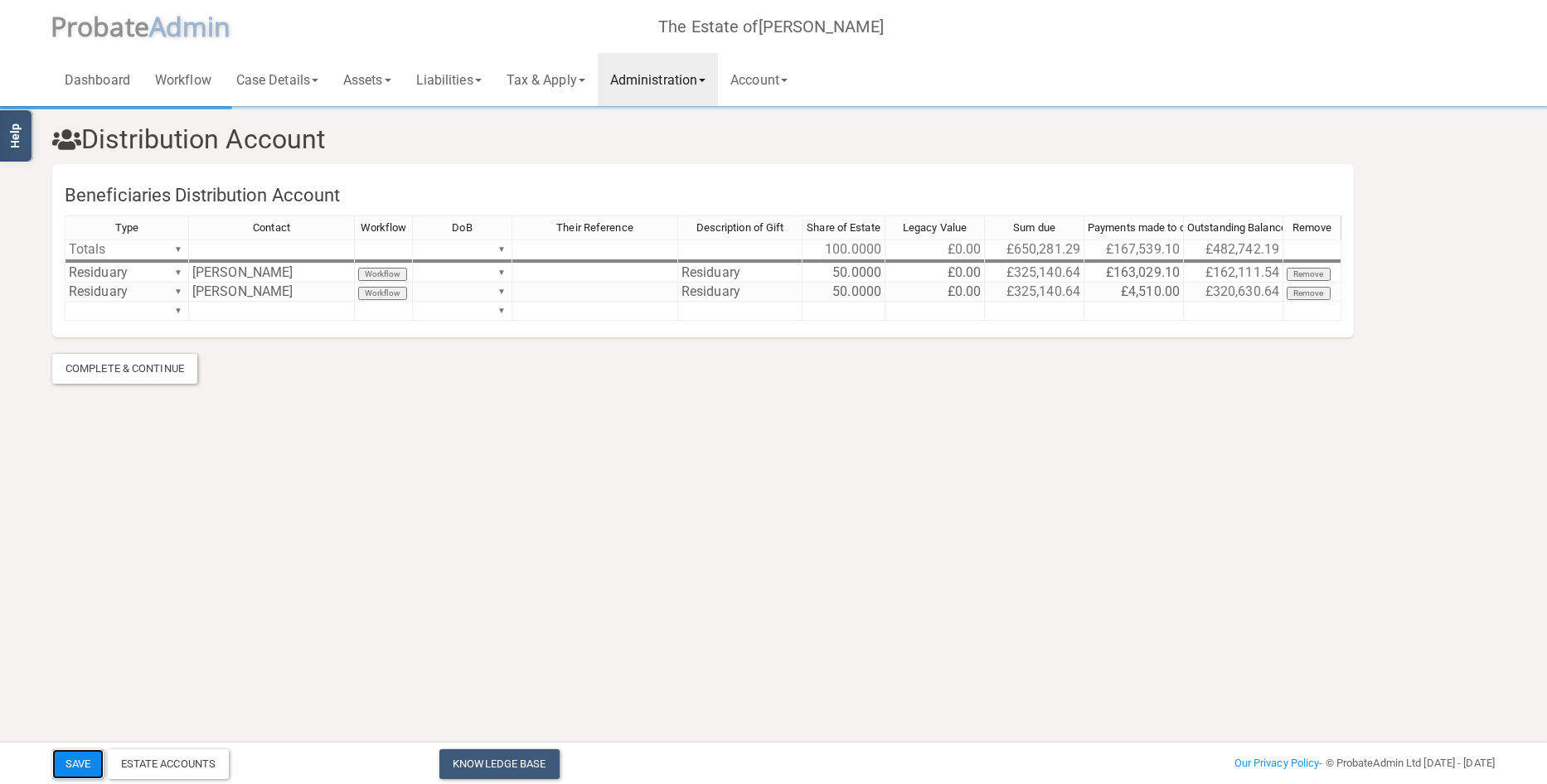
click at [82, 755] on button "Save" at bounding box center [78, 763] width 52 height 30
click at [1387, 496] on html "</div></div> Help Toggle navigation P robate A dmin The Estate of [PERSON_NAME]…" at bounding box center [773, 392] width 1547 height 784
click at [698, 72] on link "Administration" at bounding box center [658, 80] width 120 height 53
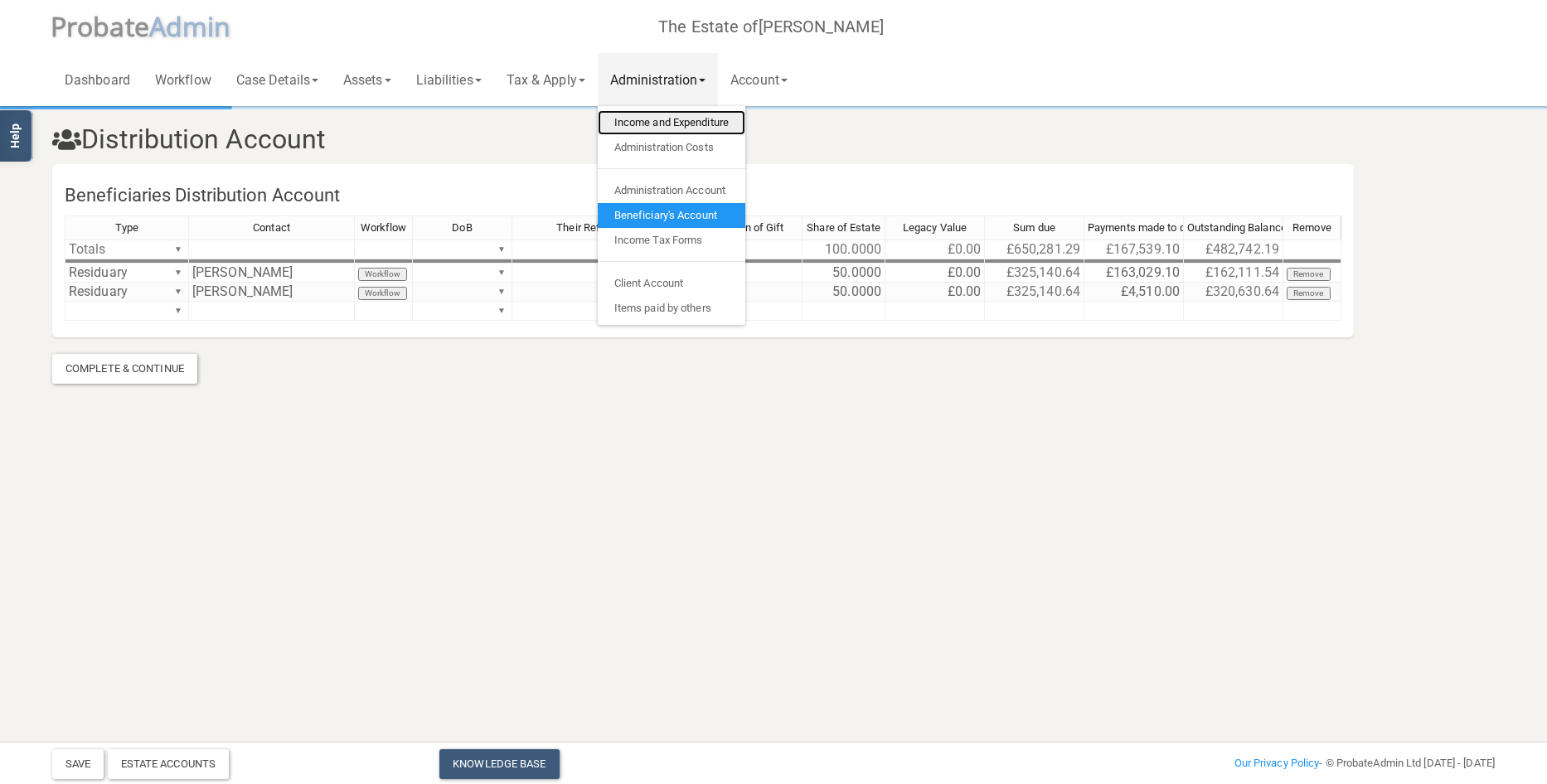
click at [696, 124] on link "Income and Expenditure" at bounding box center [672, 122] width 148 height 25
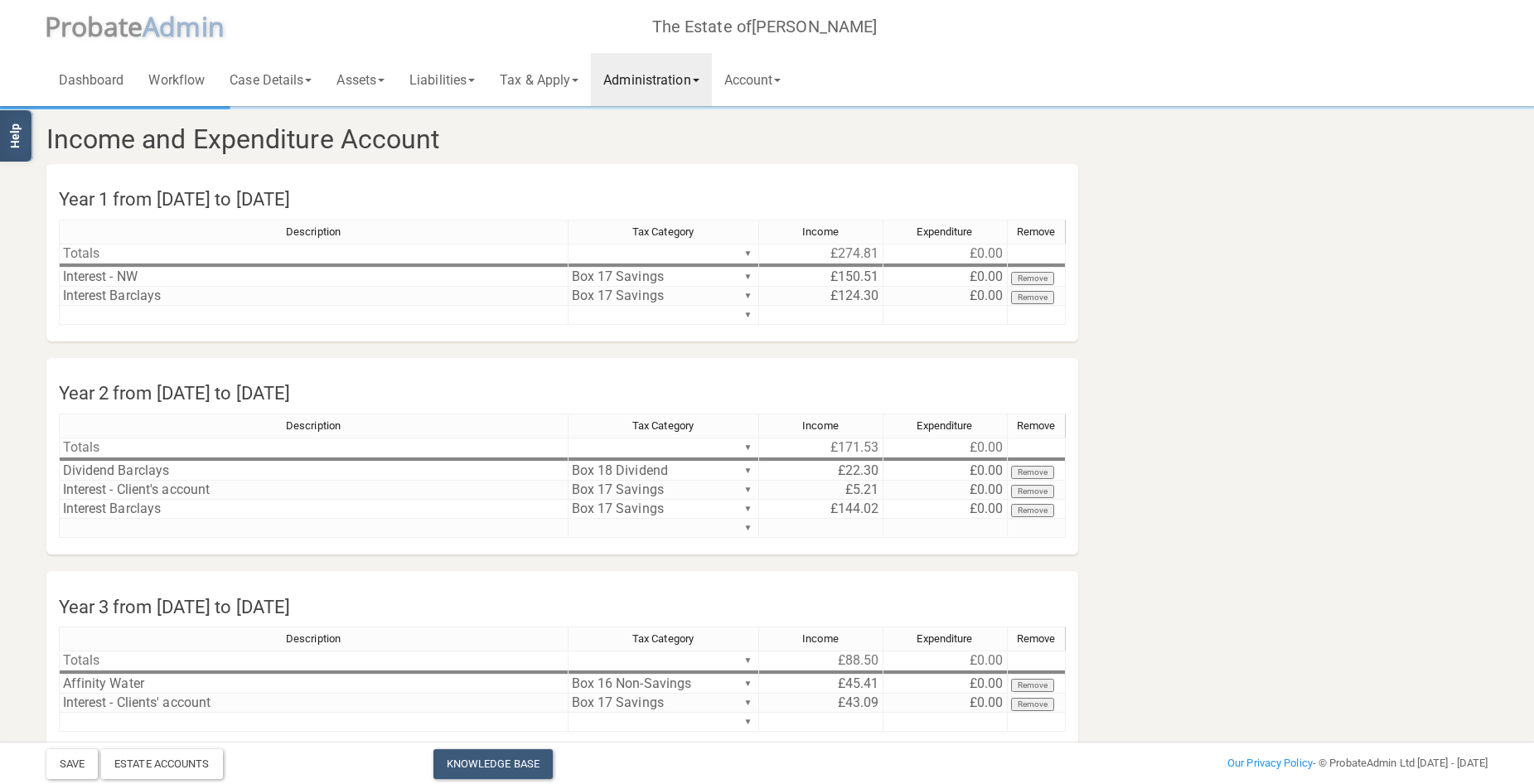
click at [673, 77] on link "Administration" at bounding box center [651, 80] width 120 height 53
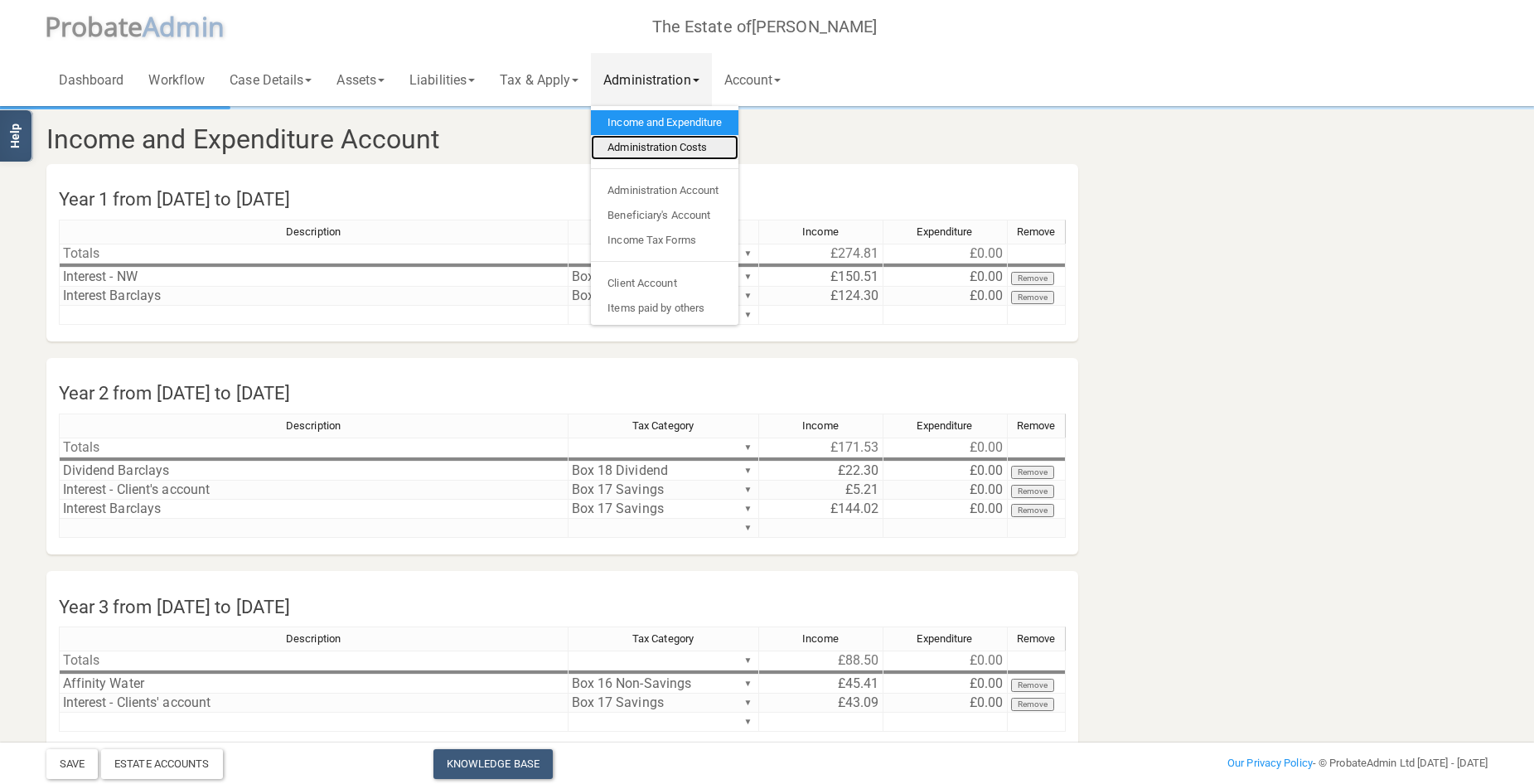
click at [672, 145] on link "Administration Costs" at bounding box center [665, 147] width 148 height 25
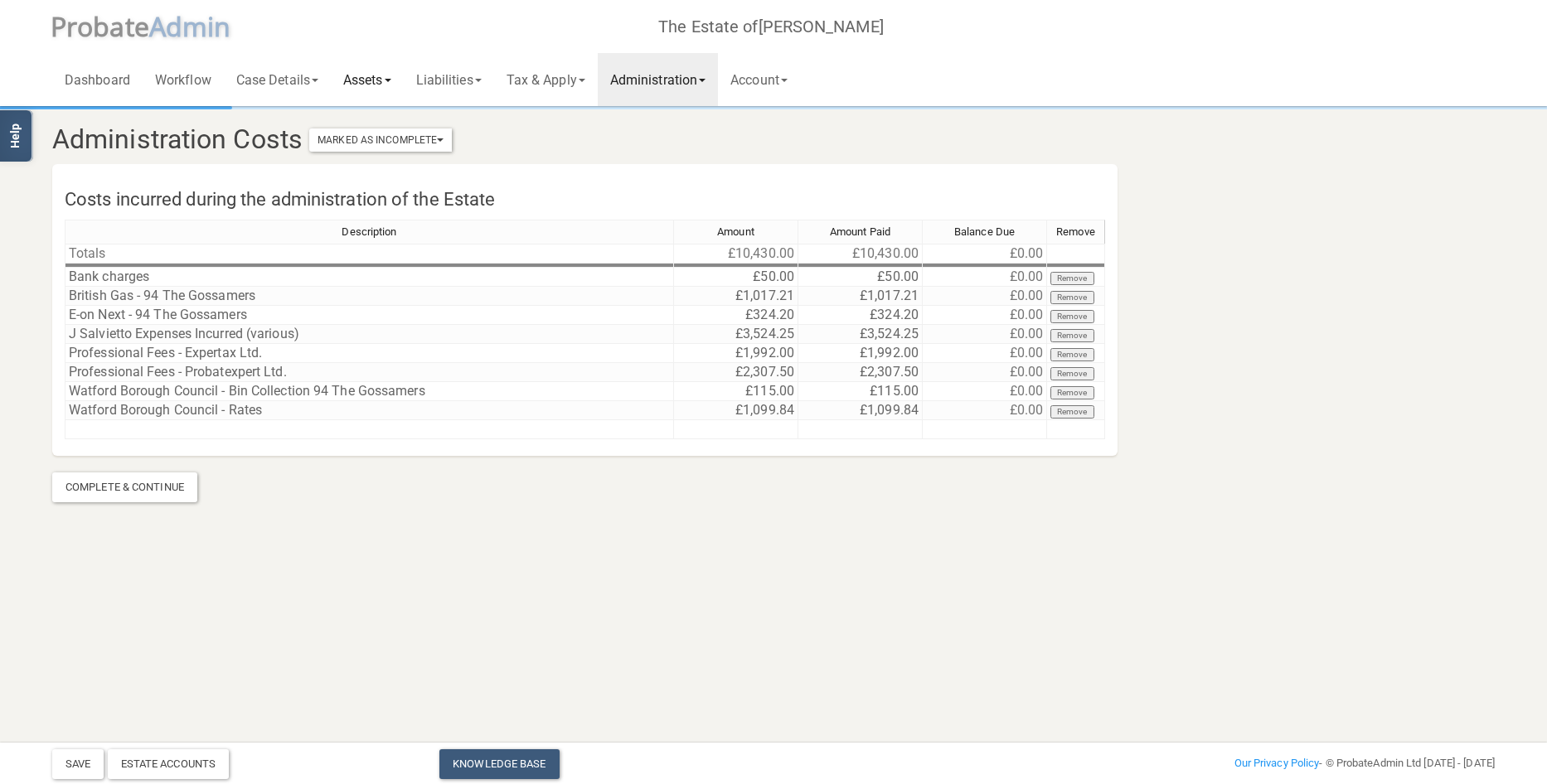
click at [376, 85] on link "Assets" at bounding box center [367, 80] width 73 height 53
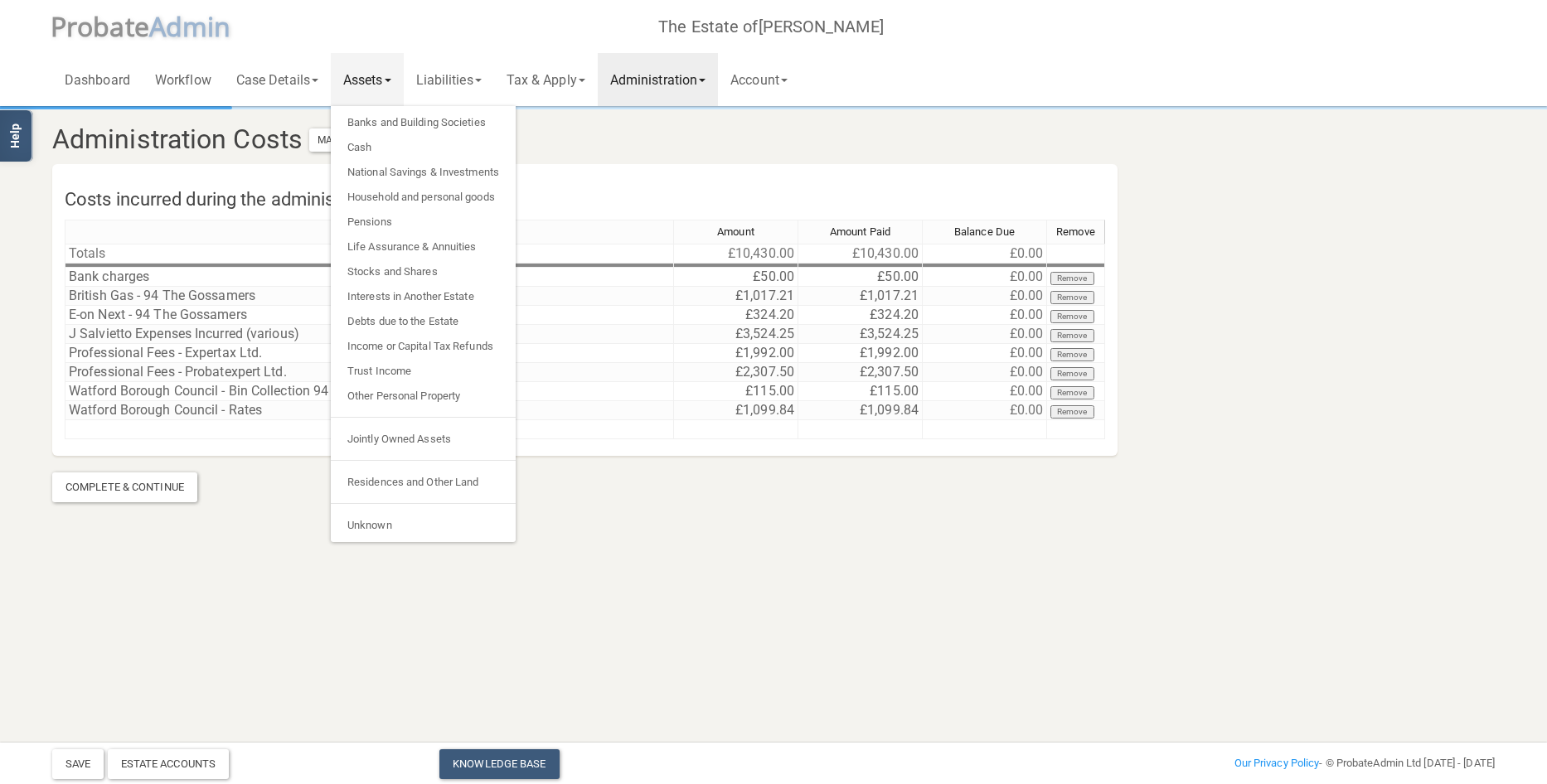
click at [680, 76] on link "Administration" at bounding box center [658, 80] width 120 height 53
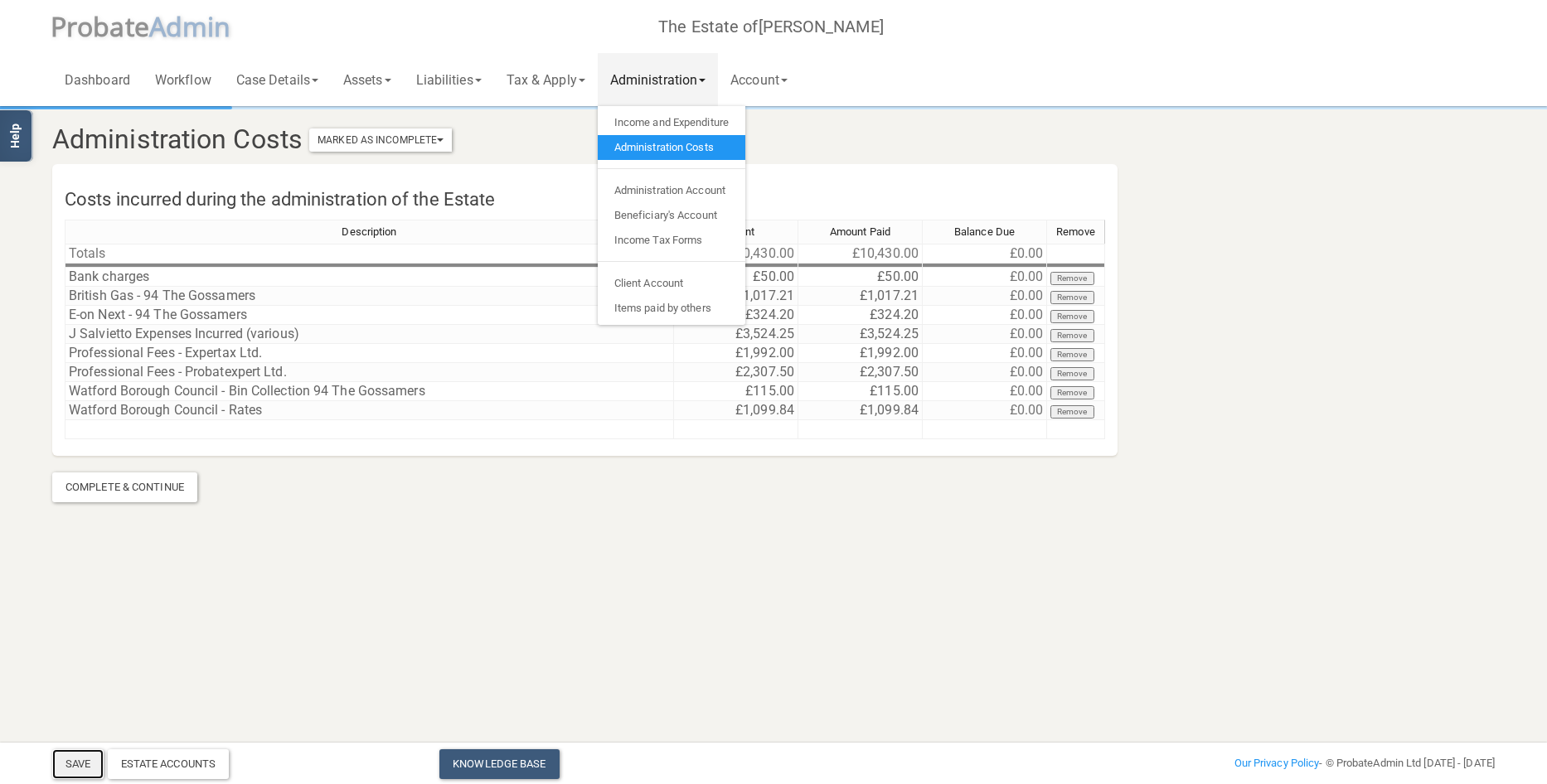
click at [75, 760] on button "Save" at bounding box center [78, 763] width 52 height 30
click at [186, 755] on div "Estate Accounts" at bounding box center [169, 763] width 122 height 30
click at [903, 135] on h3 "Administration Costs Marked As Incomplete Mark As Incomplete Mark As Complete" at bounding box center [651, 140] width 1223 height 29
click at [384, 72] on link "Assets" at bounding box center [367, 80] width 73 height 53
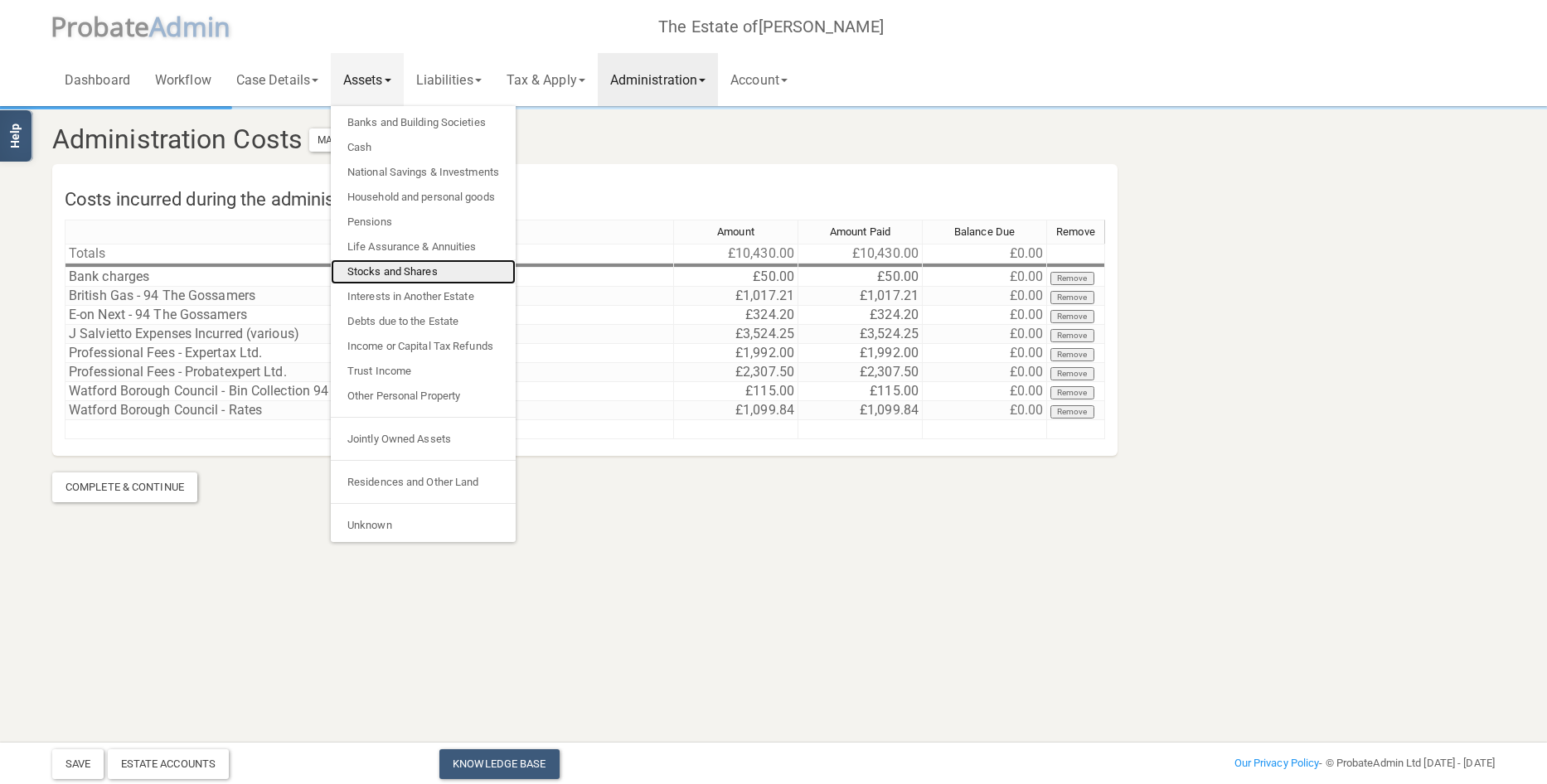
click at [390, 273] on link "Stocks and Shares" at bounding box center [423, 272] width 185 height 25
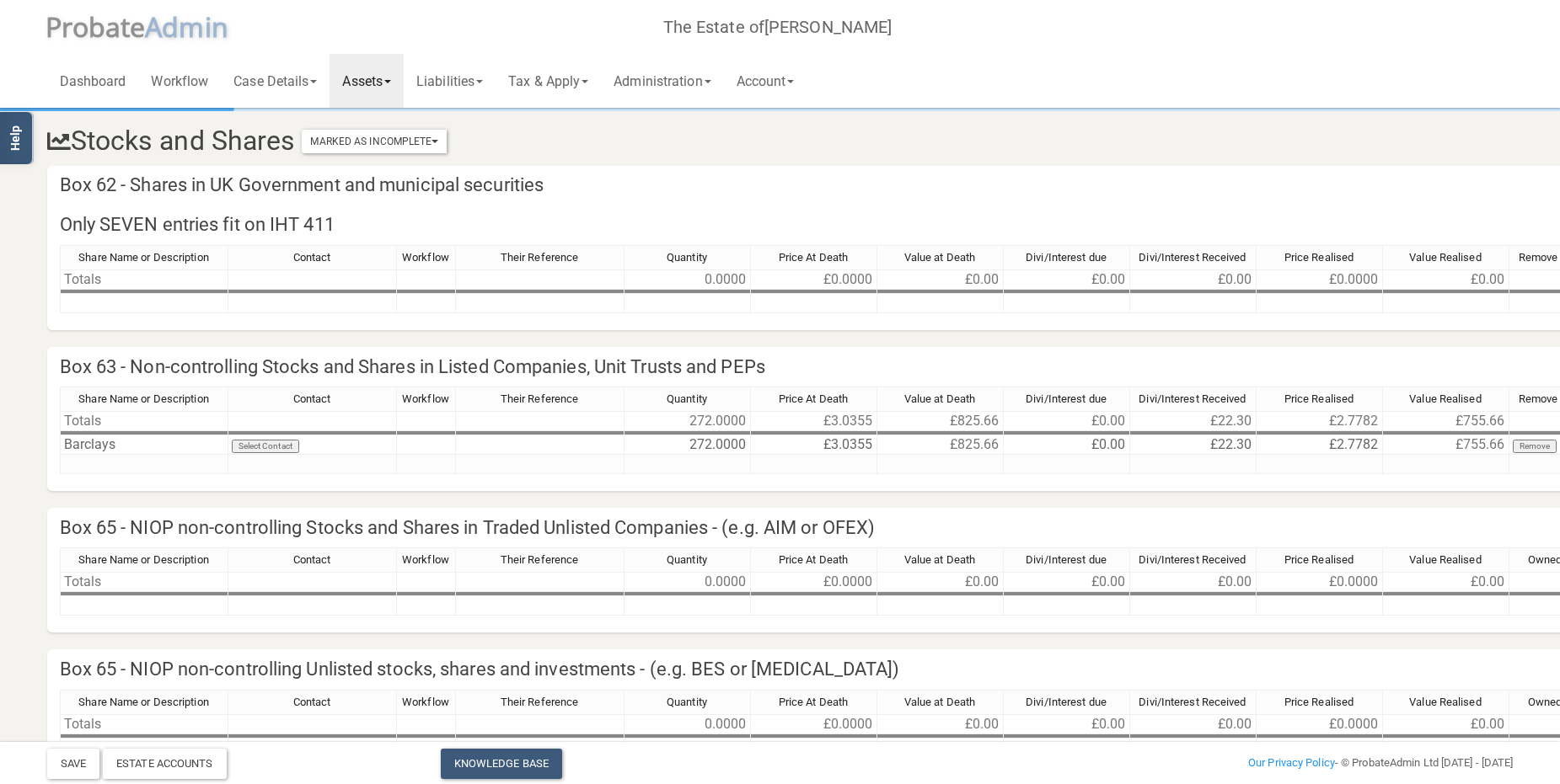
scroll to position [84, 0]
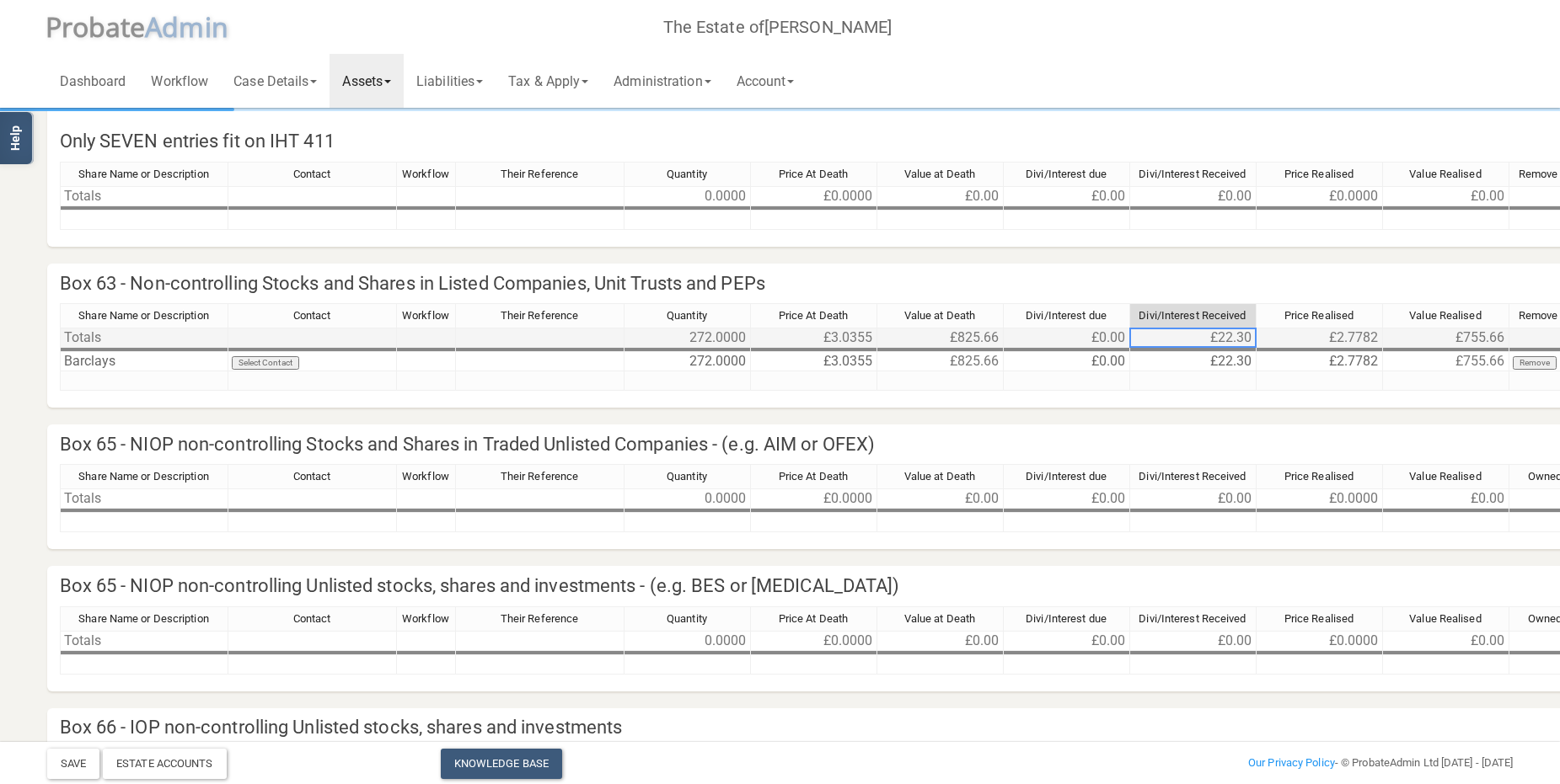
click at [1208, 342] on td "£22.30" at bounding box center [1194, 337] width 127 height 20
drag, startPoint x: 1211, startPoint y: 339, endPoint x: 1291, endPoint y: 333, distance: 80.2
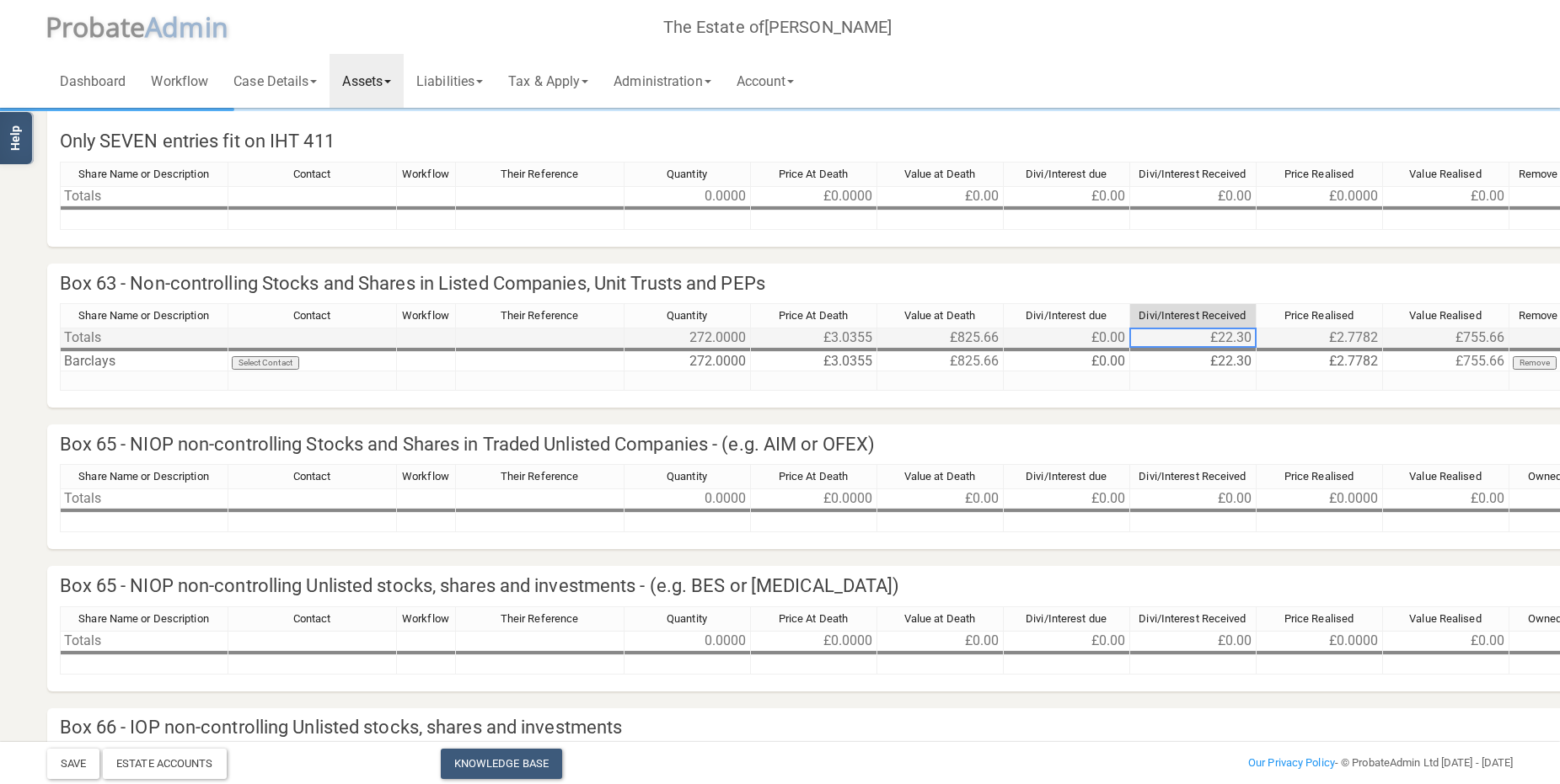
click at [1291, 333] on tr "Totals 272.0000 £3.0355 £825.66 £0.00 £22.30 £2.7782 £755.66" at bounding box center [835, 337] width 1551 height 20
click at [1245, 336] on td "£22.30" at bounding box center [1194, 337] width 127 height 20
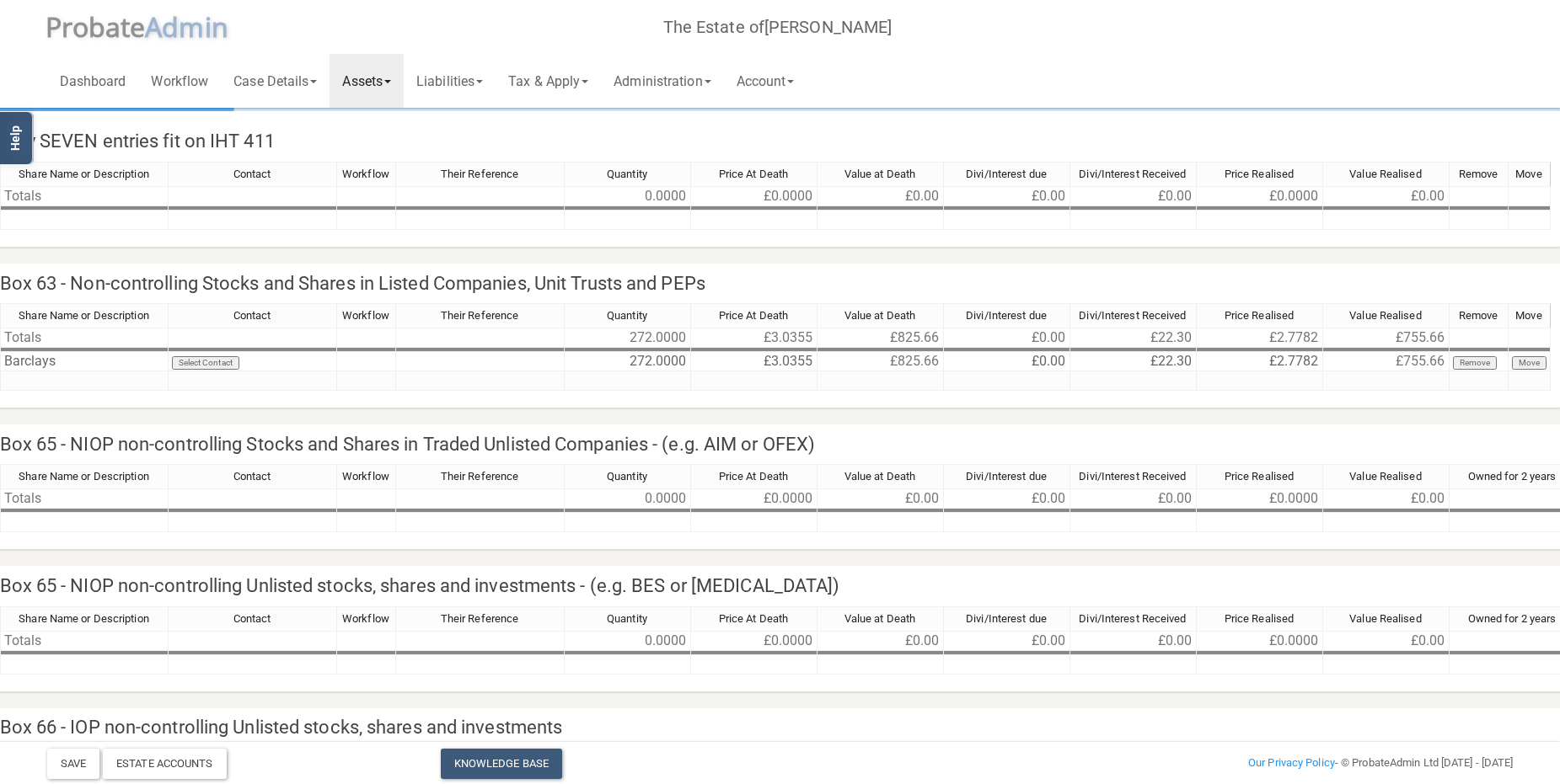
scroll to position [84, 120]
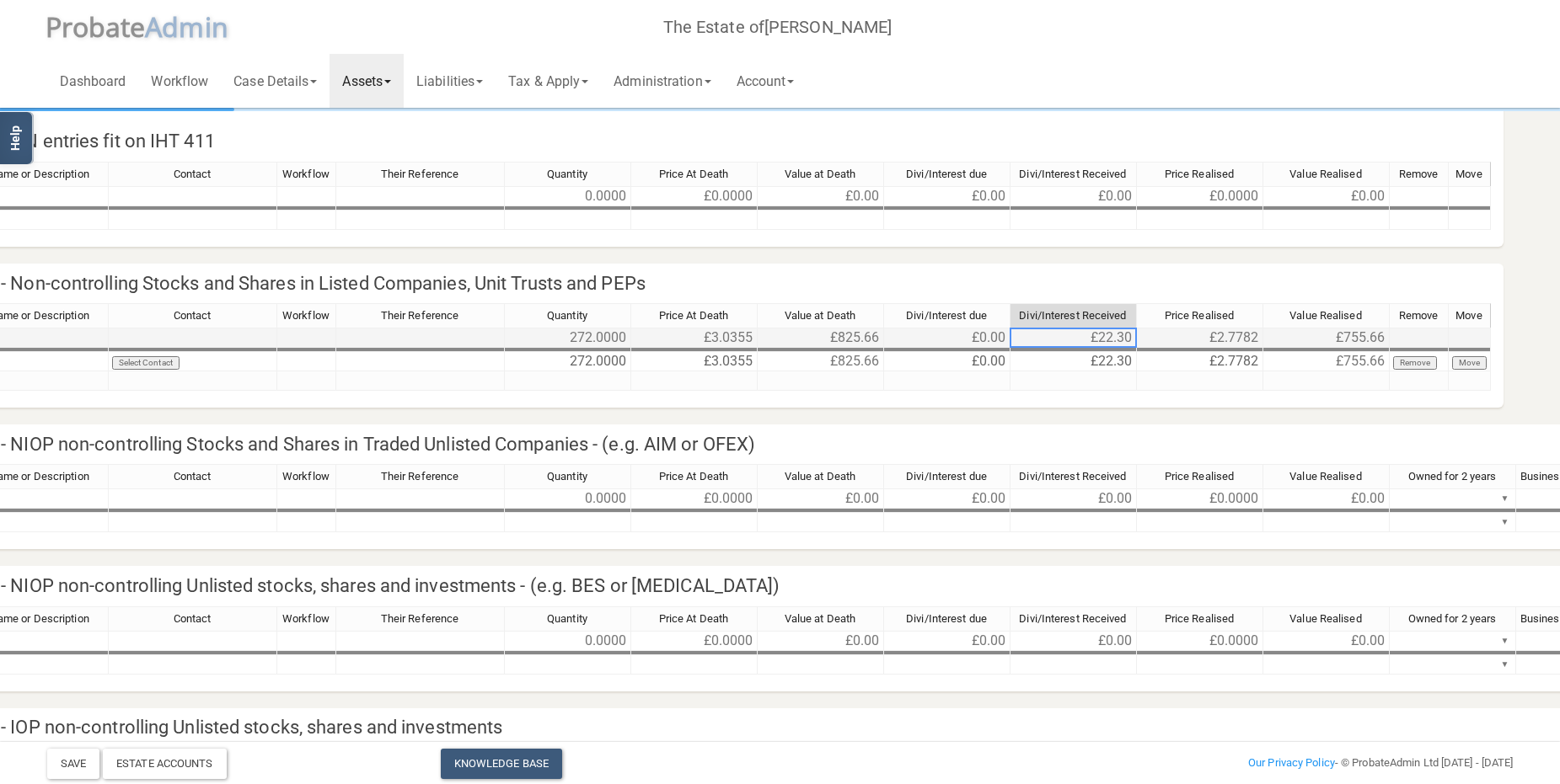
click at [1080, 336] on td "£22.30" at bounding box center [1074, 337] width 127 height 20
click at [1094, 363] on td "£22.30" at bounding box center [1074, 362] width 127 height 19
type textarea "2"
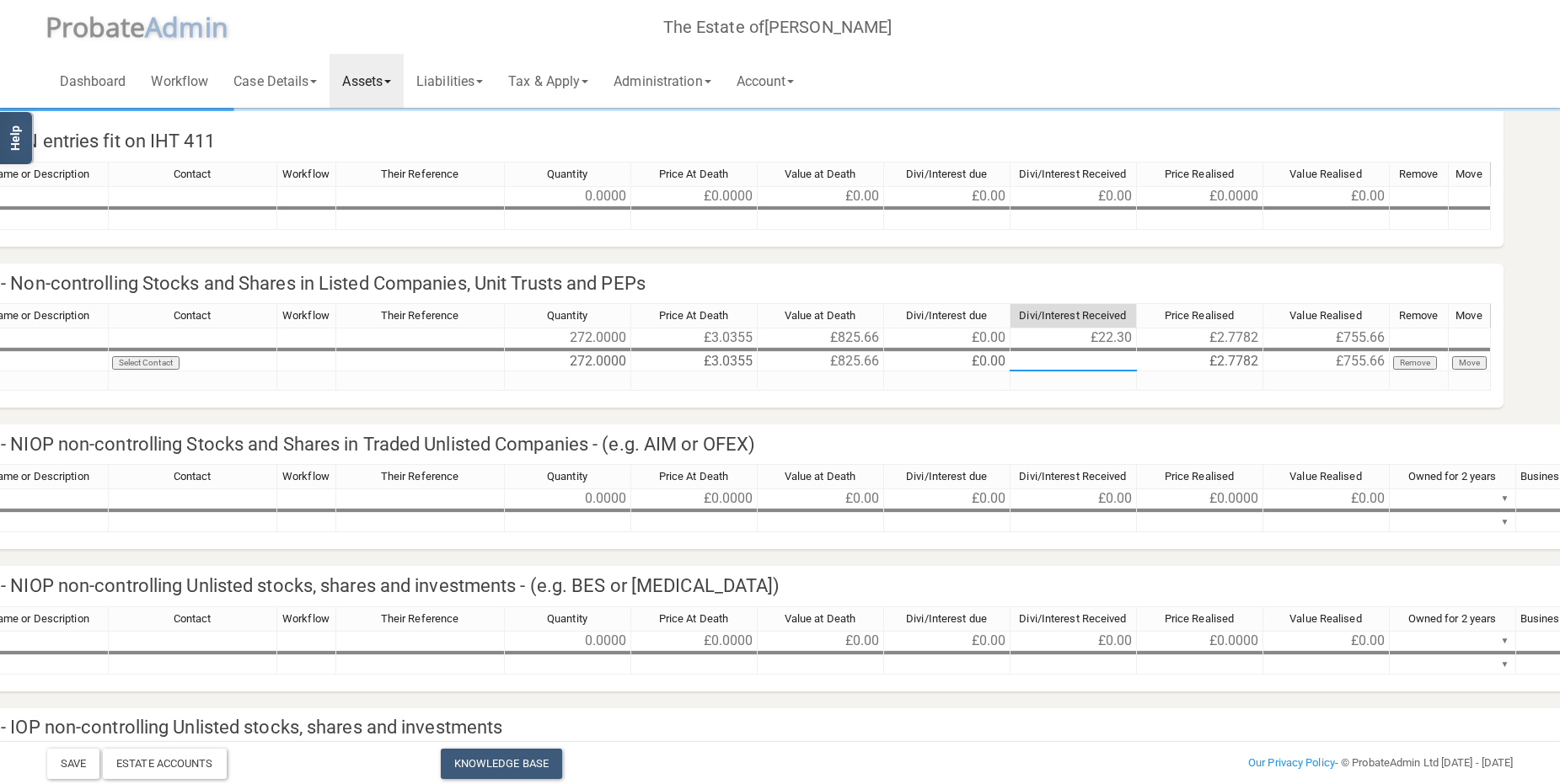
type textarea "0"
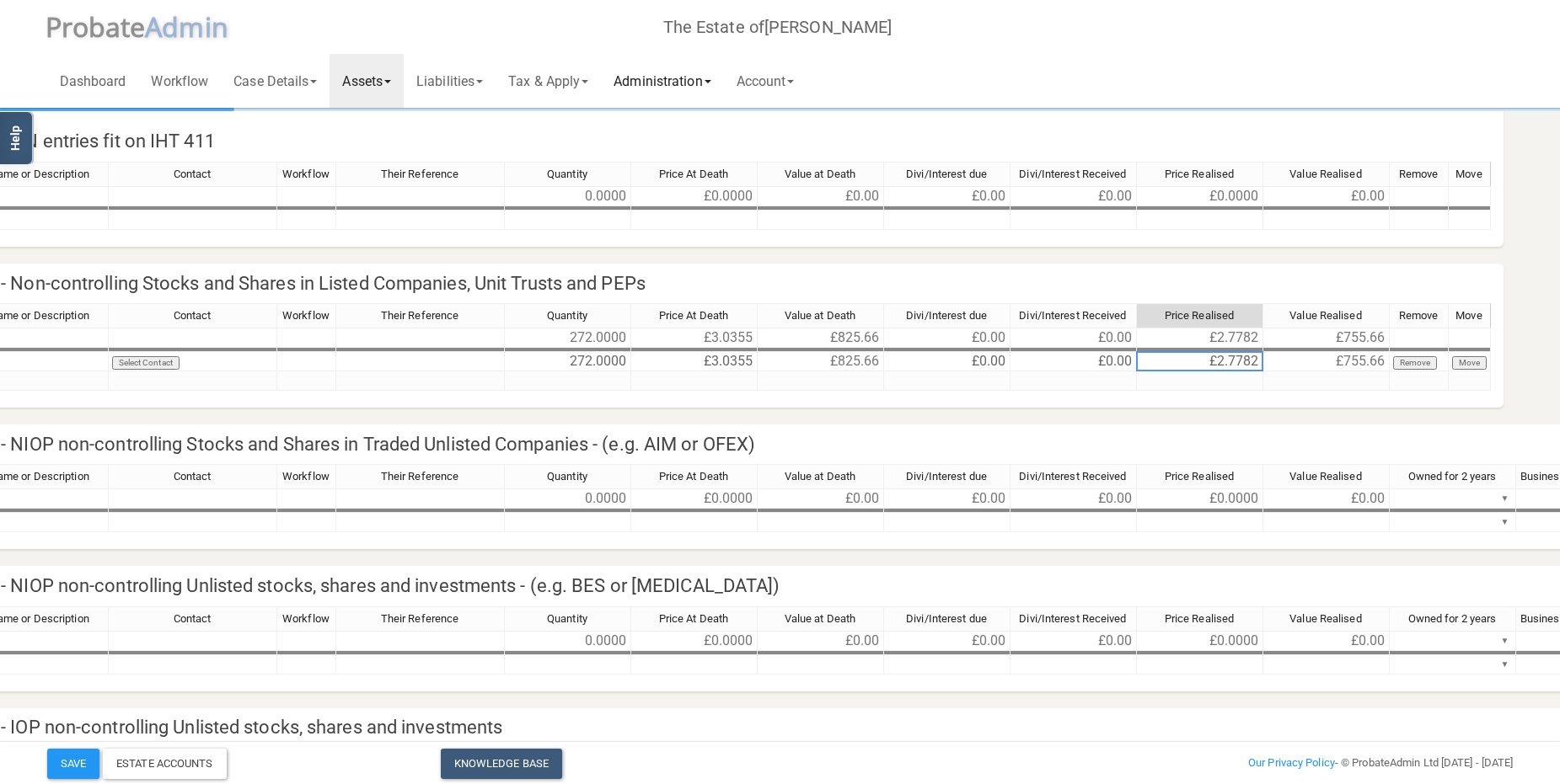
click at [694, 74] on link "Administration" at bounding box center [662, 81] width 122 height 54
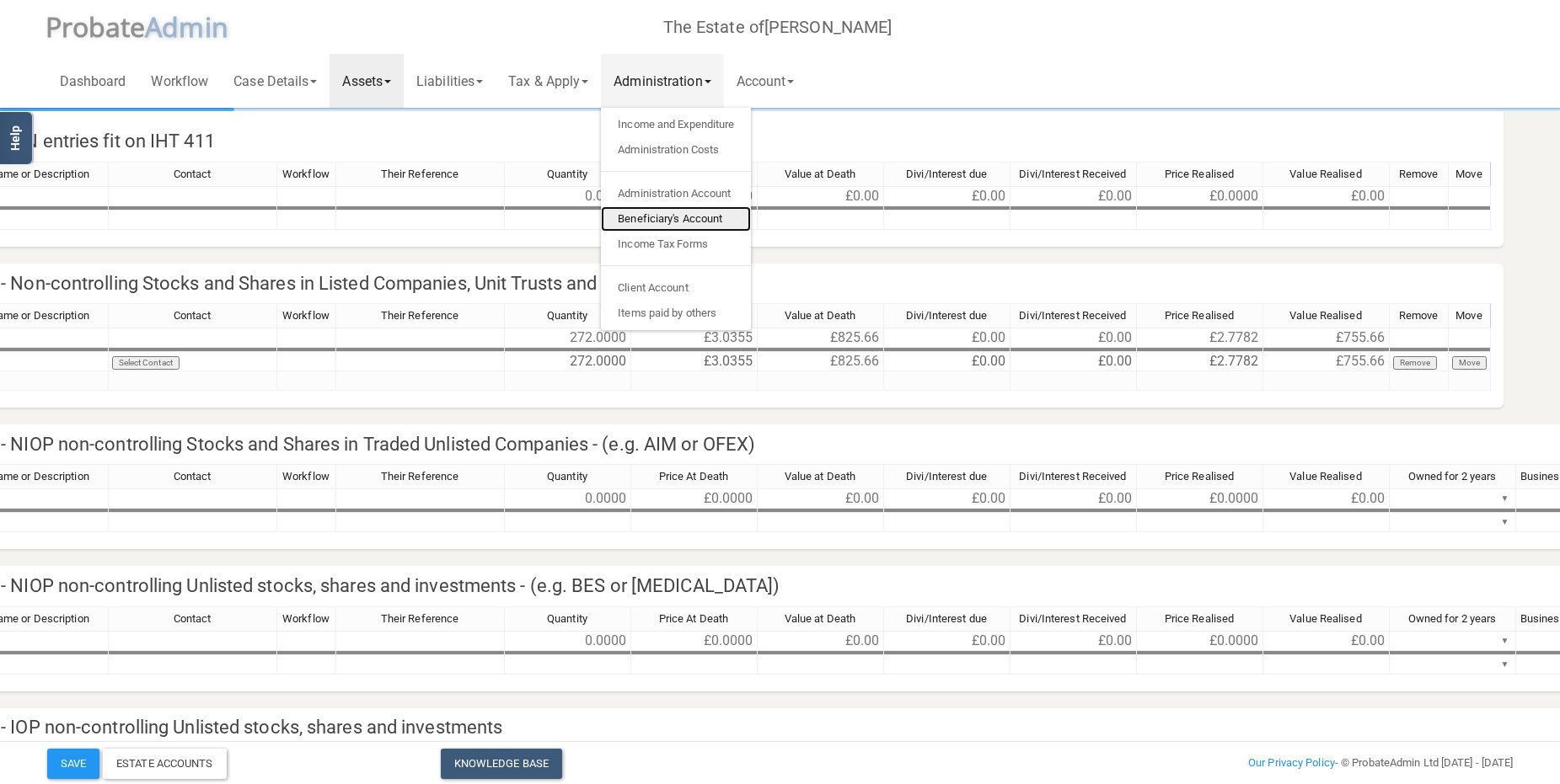
click at [690, 223] on link "Beneficiary's Account" at bounding box center [676, 219] width 150 height 25
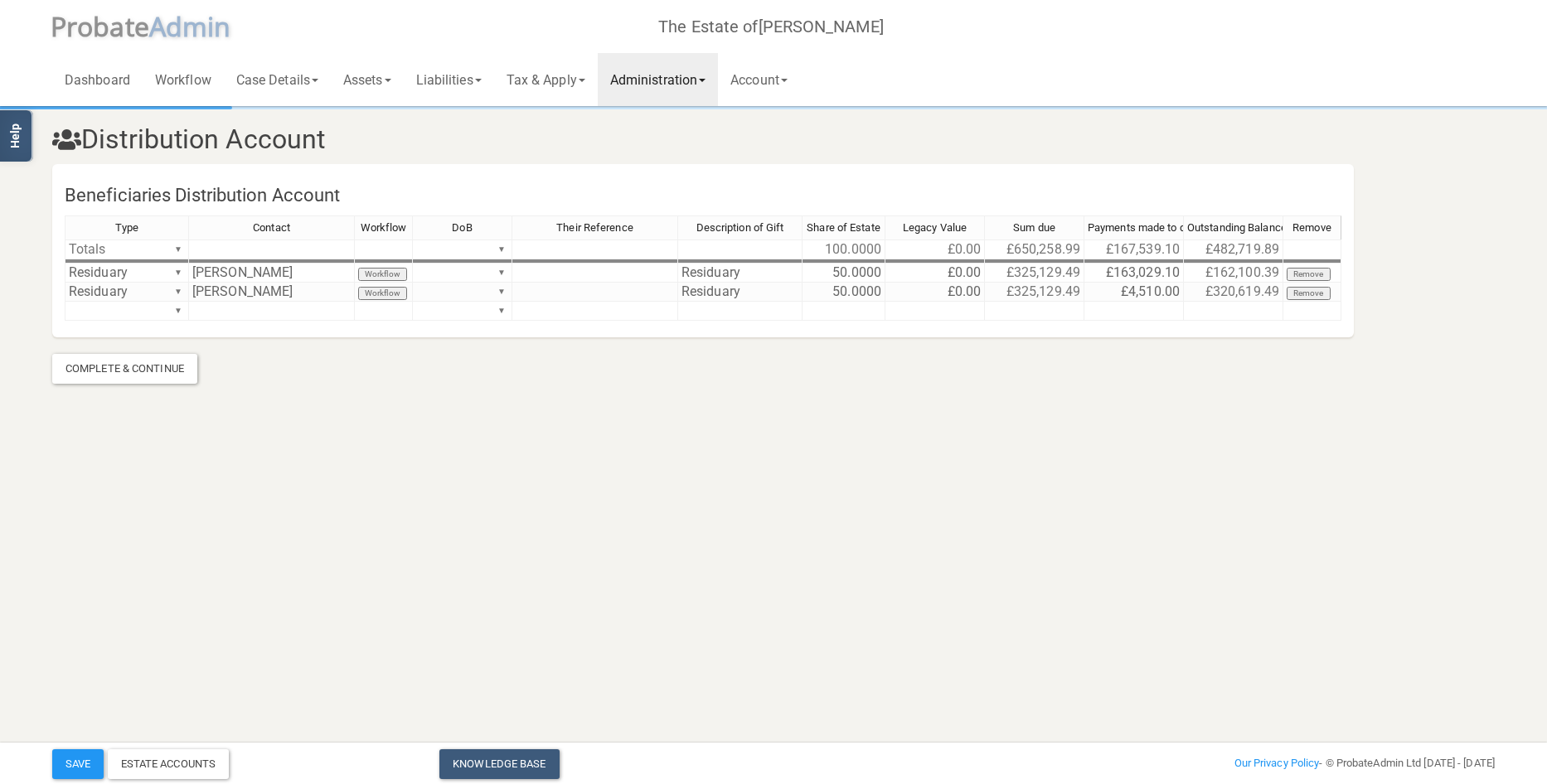
click at [1314, 401] on section "Distribution Account Beneficiaries Distribution Account Type Contact Workflow D…" at bounding box center [773, 223] width 1547 height 446
